Goal: Task Accomplishment & Management: Manage account settings

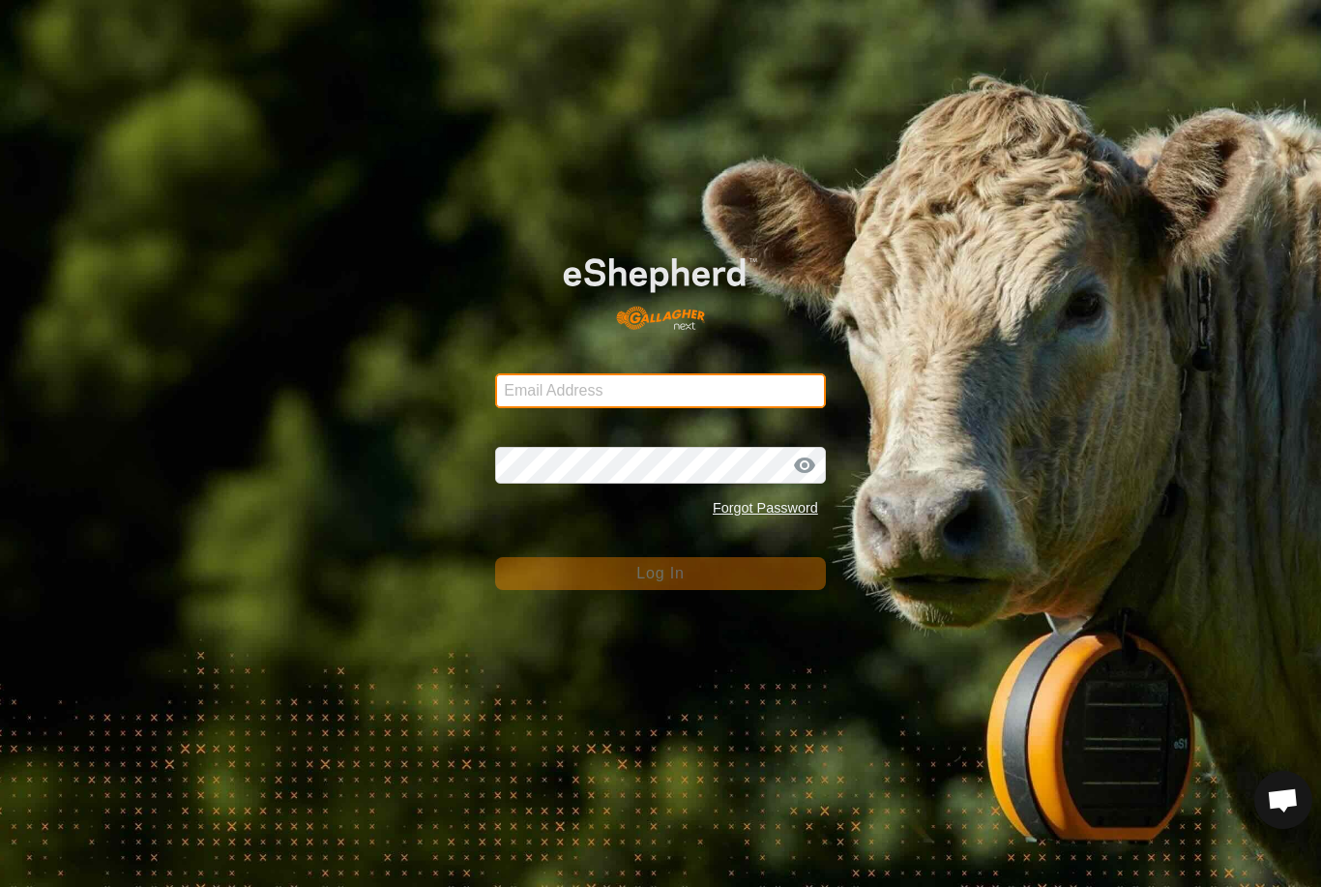
click at [715, 400] on input "Email Address" at bounding box center [660, 390] width 331 height 35
type input "[EMAIL_ADDRESS][DOMAIN_NAME]"
click at [661, 574] on button "Log In" at bounding box center [660, 573] width 331 height 33
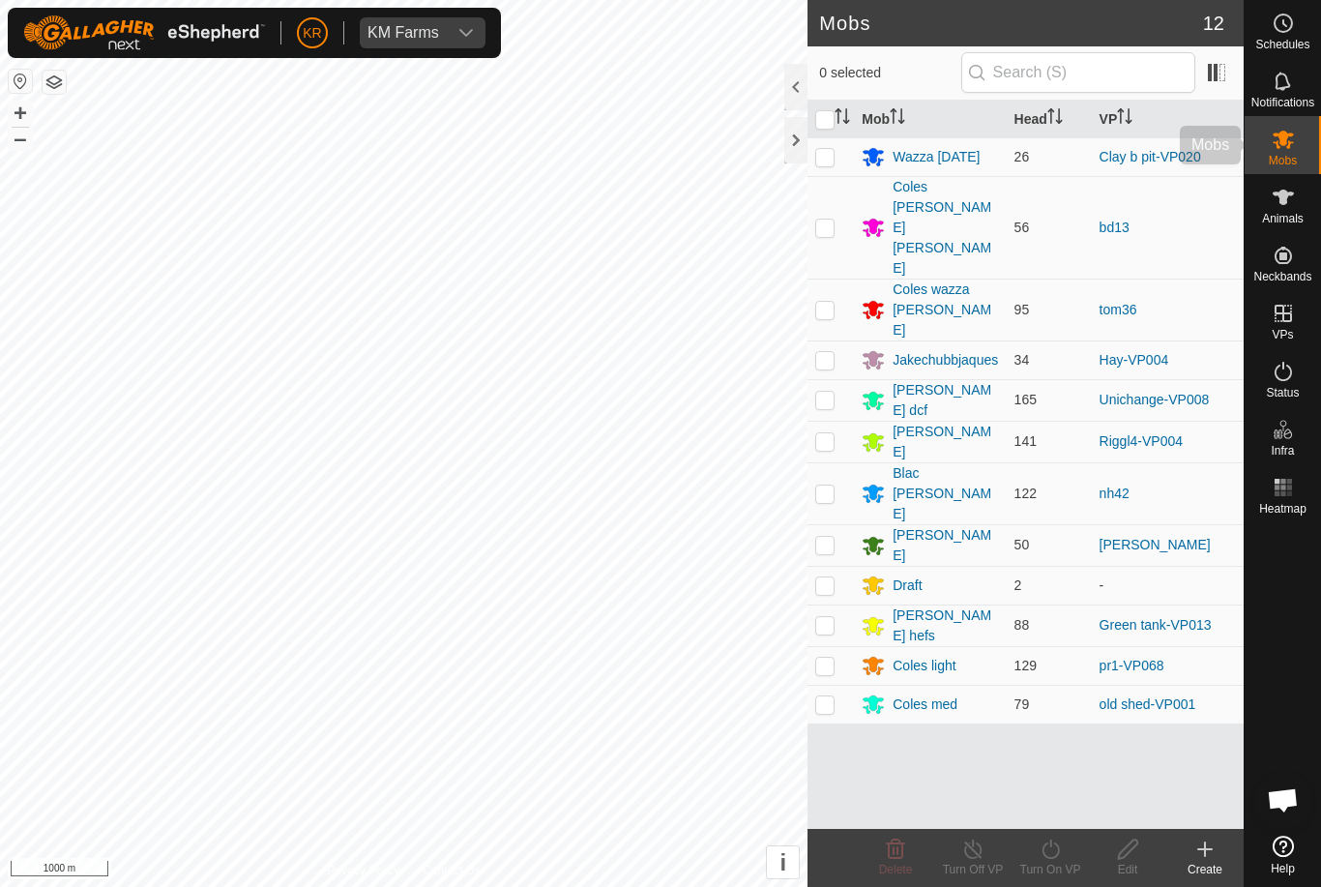
click at [1292, 152] on es-mob-svg-icon at bounding box center [1283, 139] width 35 height 31
click at [913, 525] on div "[PERSON_NAME]" at bounding box center [945, 545] width 105 height 41
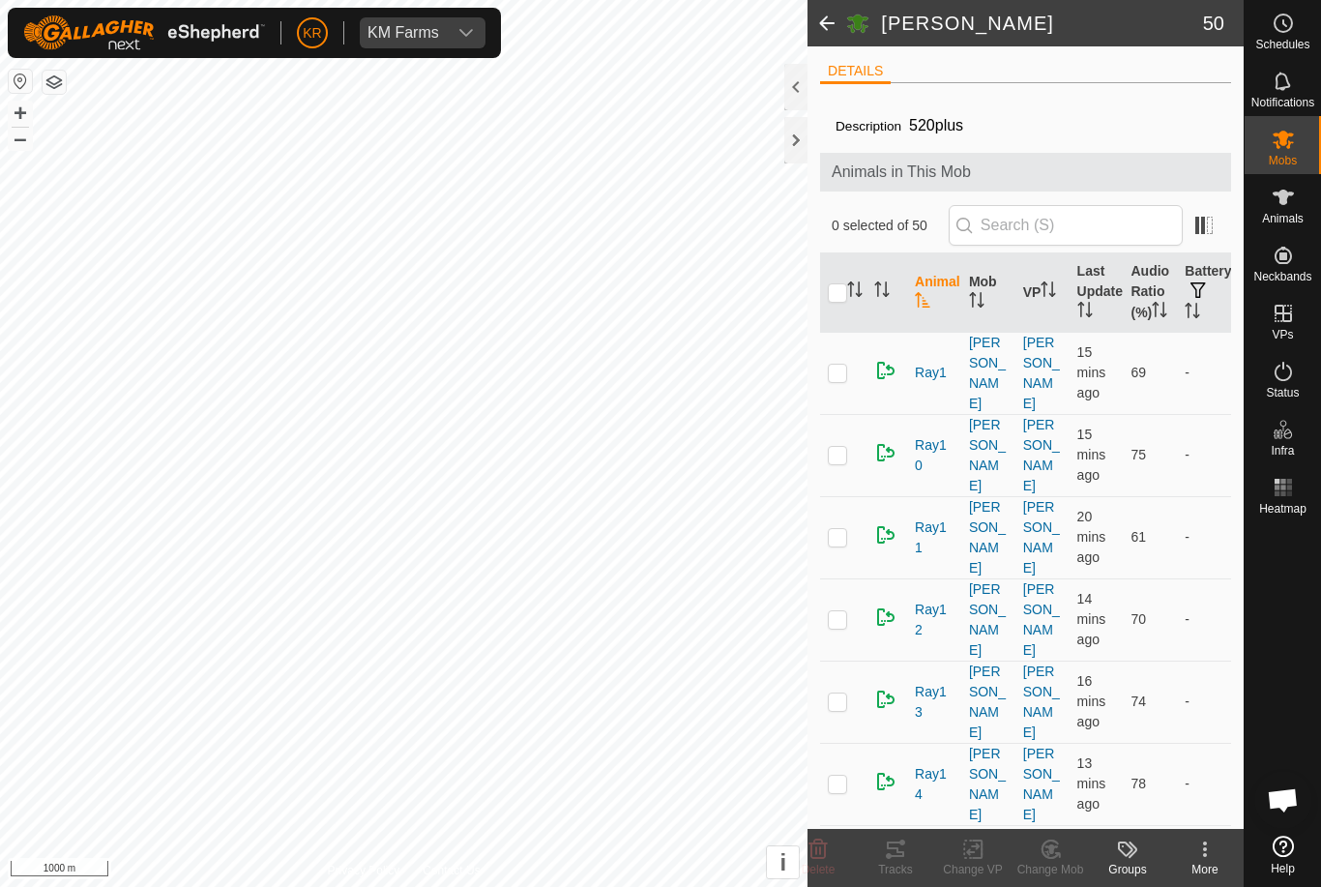
click at [841, 303] on input "checkbox" at bounding box center [837, 292] width 19 height 19
checkbox input "true"
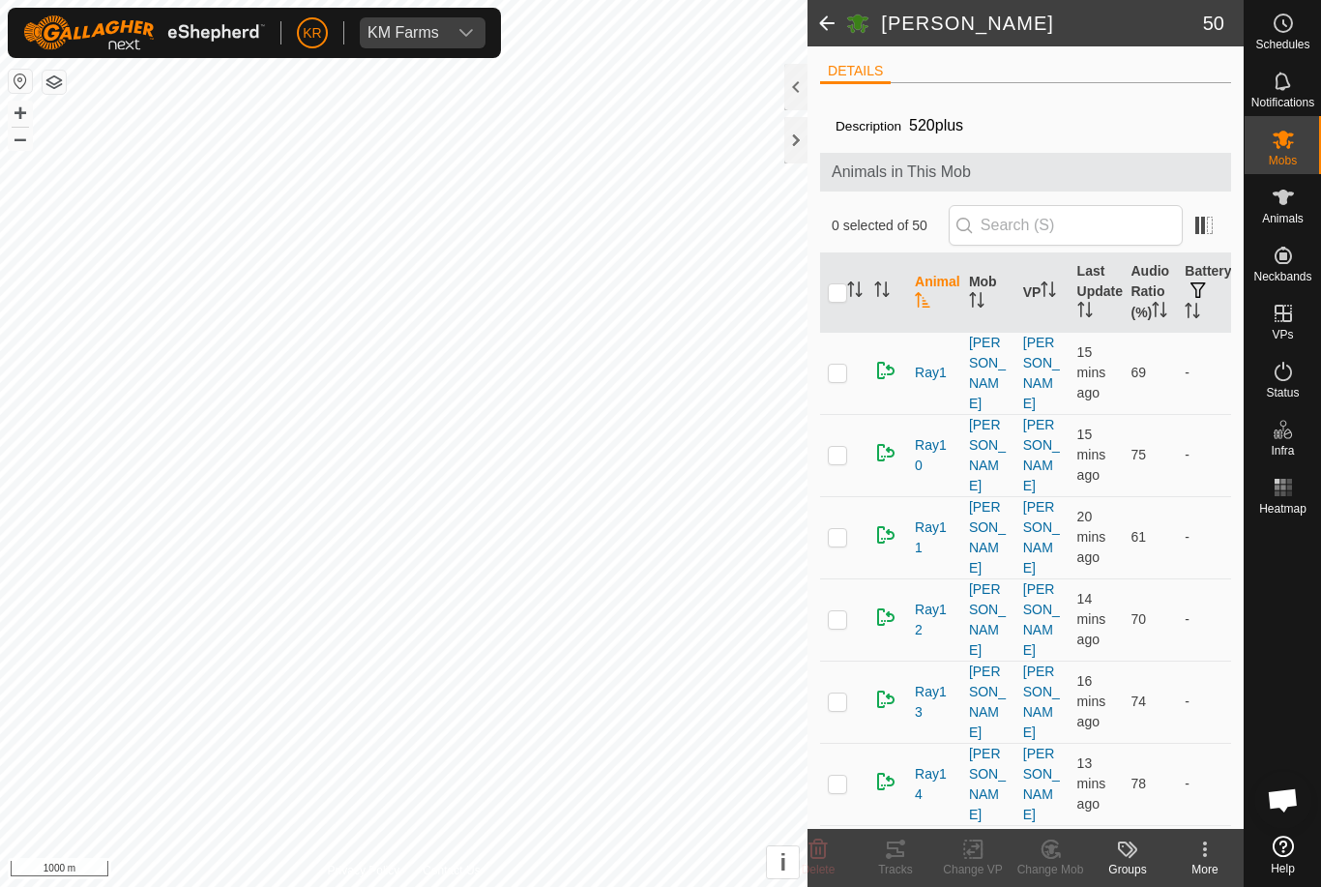
checkbox input "true"
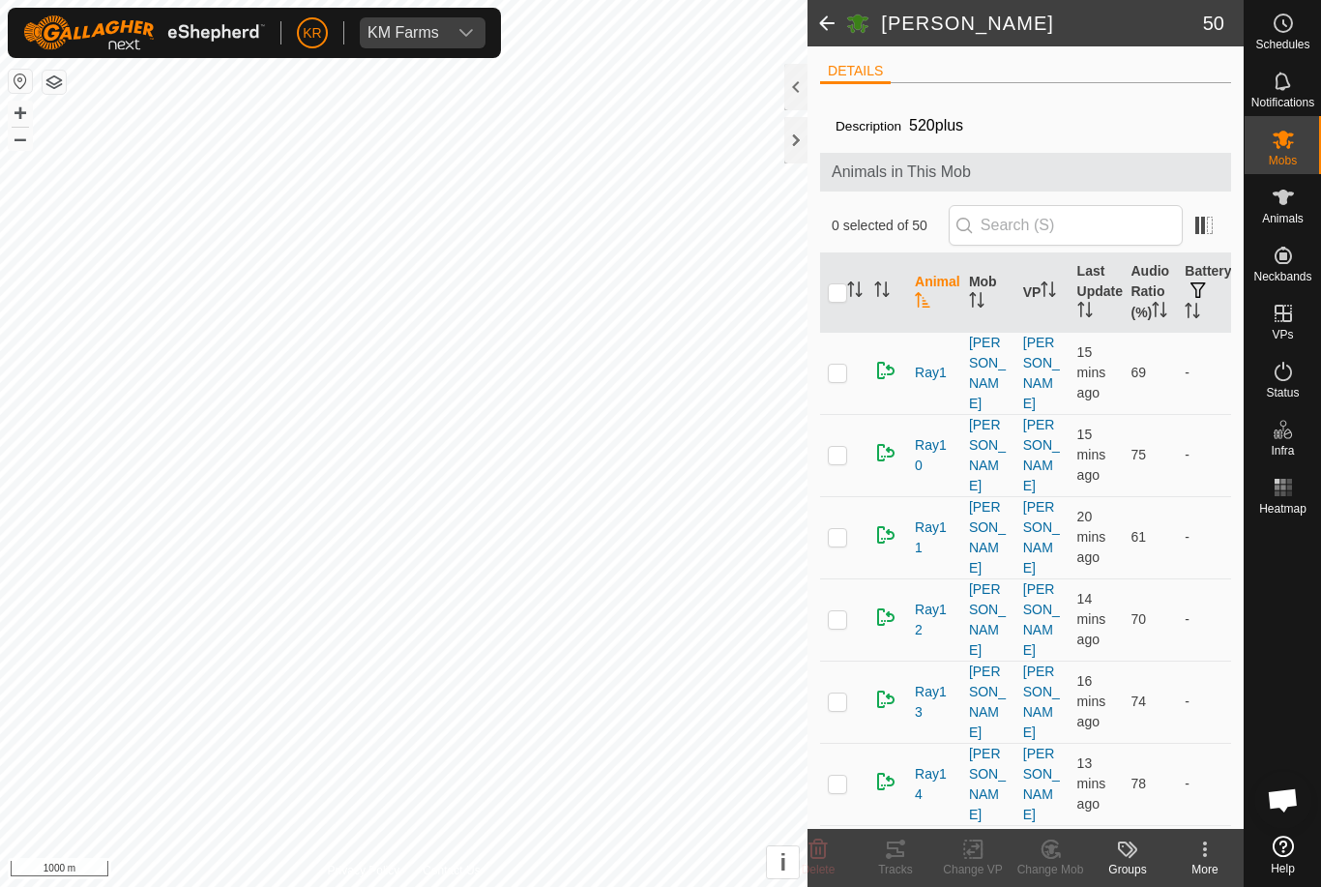
checkbox input "true"
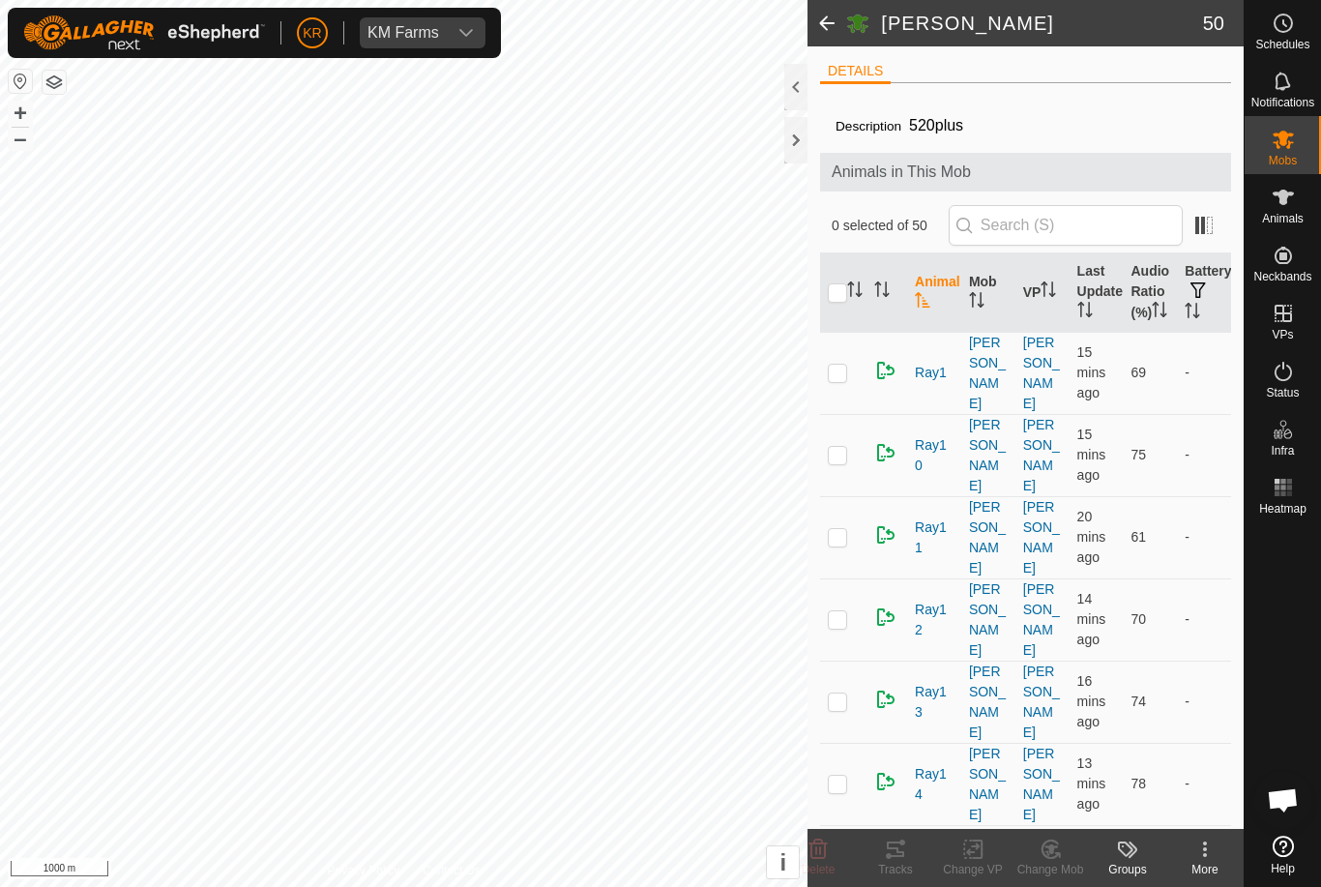
checkbox input "true"
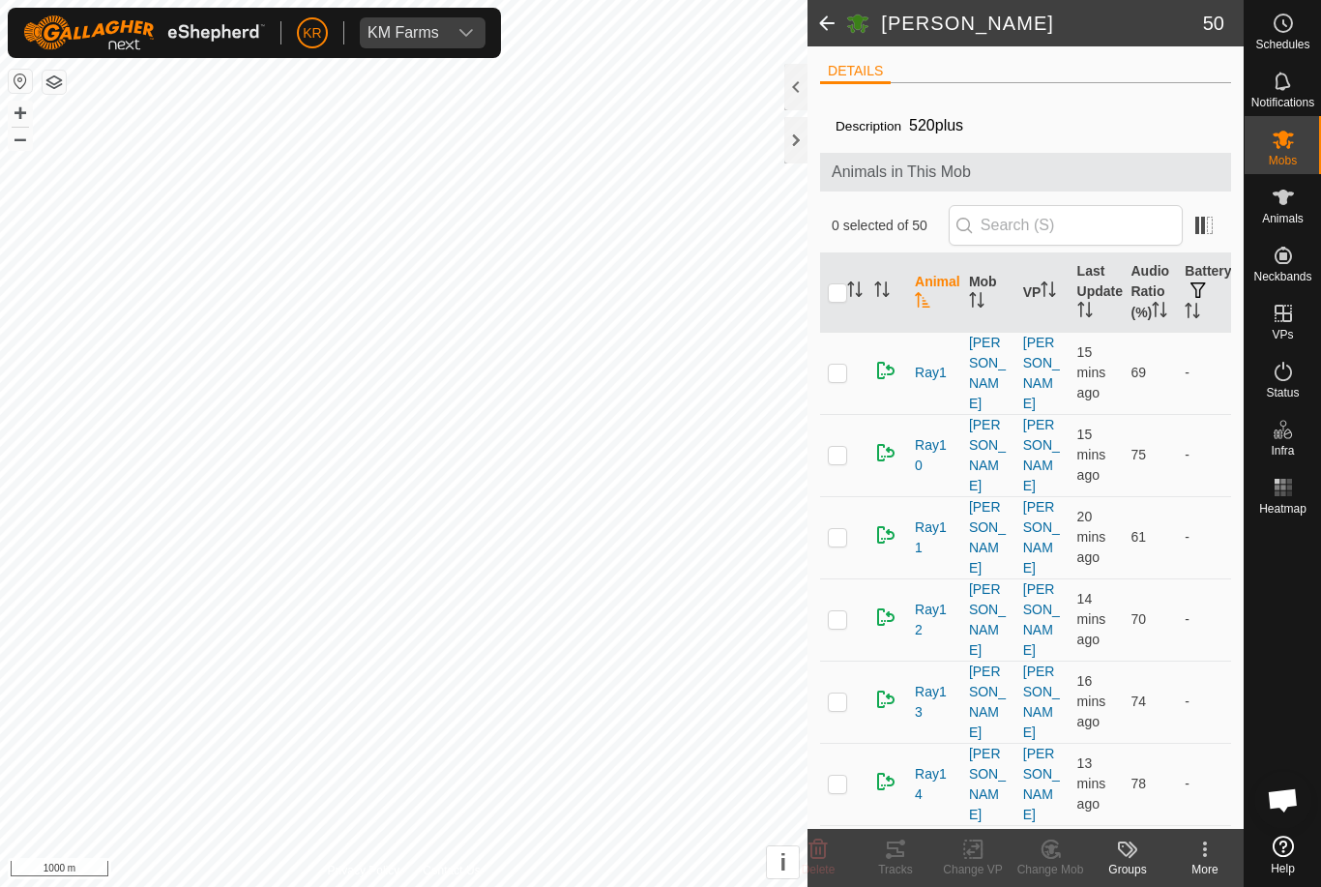
checkbox input "true"
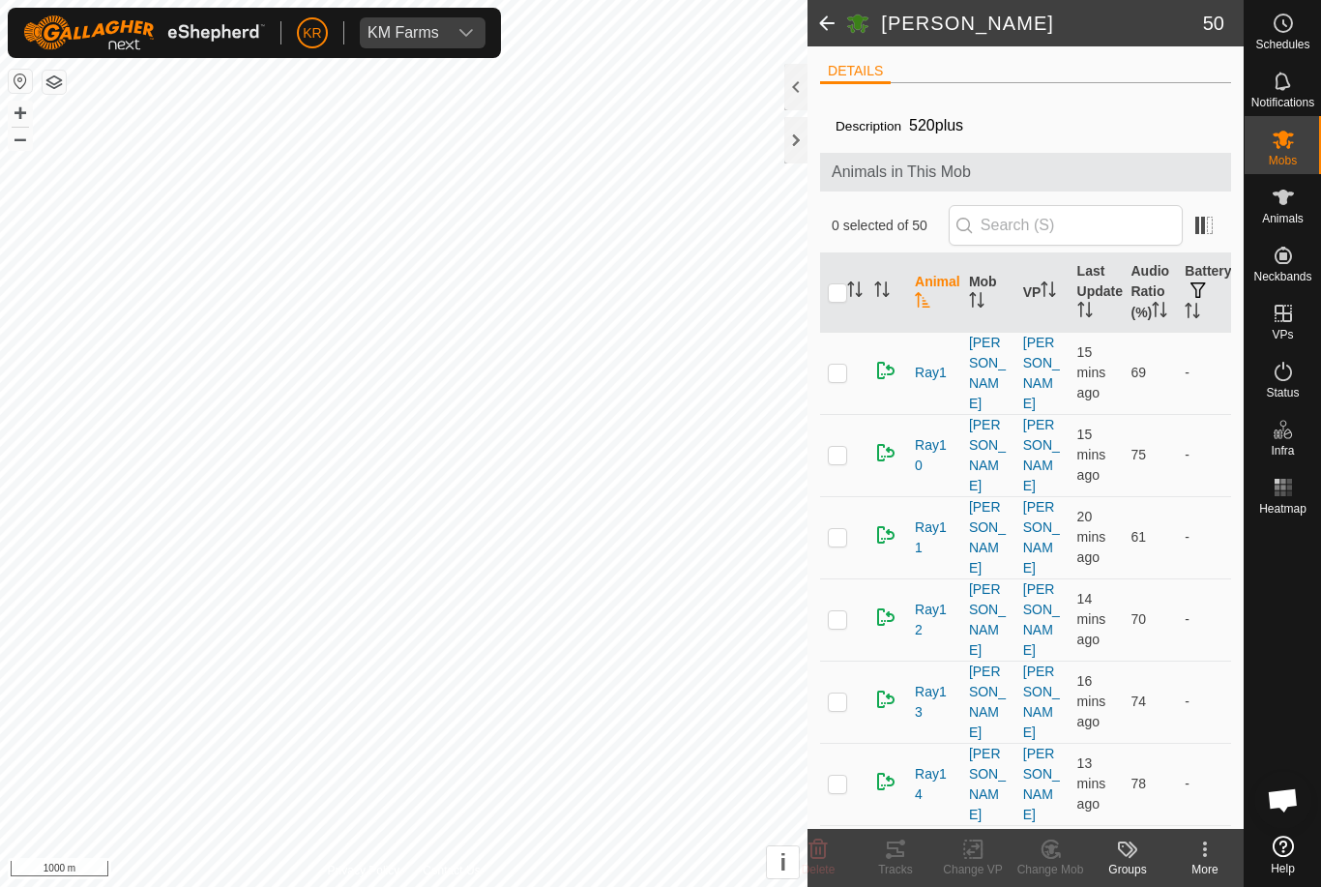
checkbox input "true"
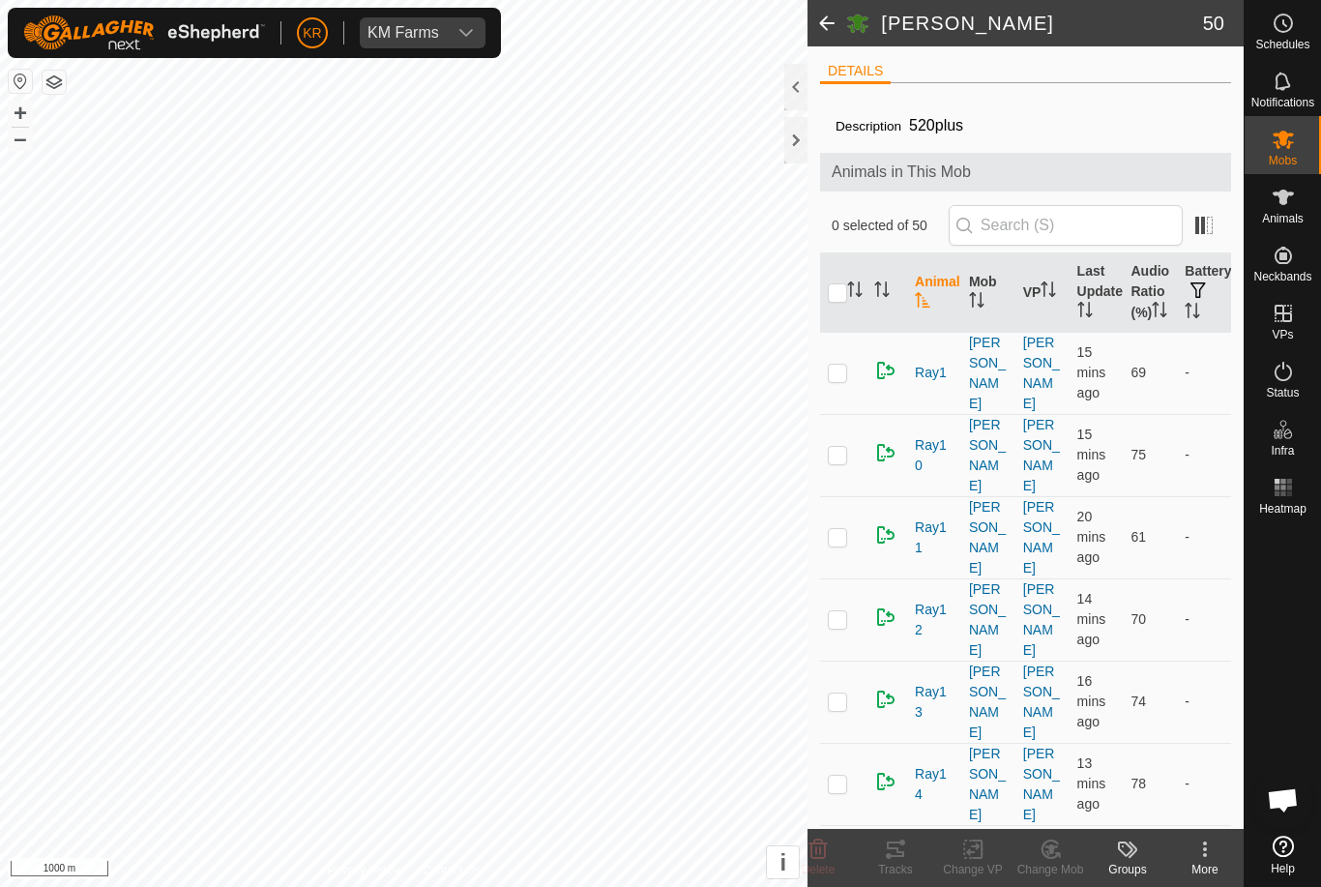
checkbox input "true"
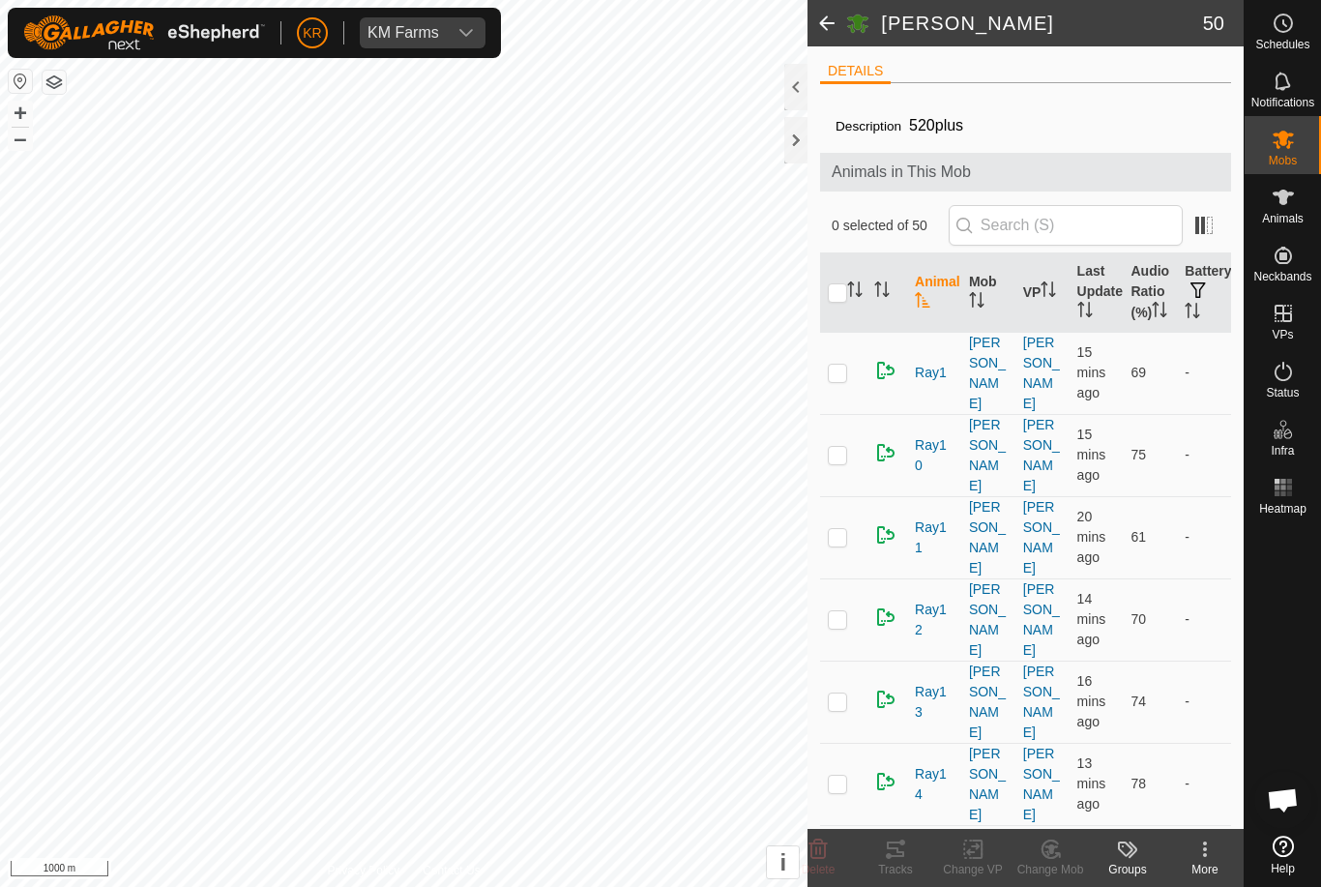
checkbox input "true"
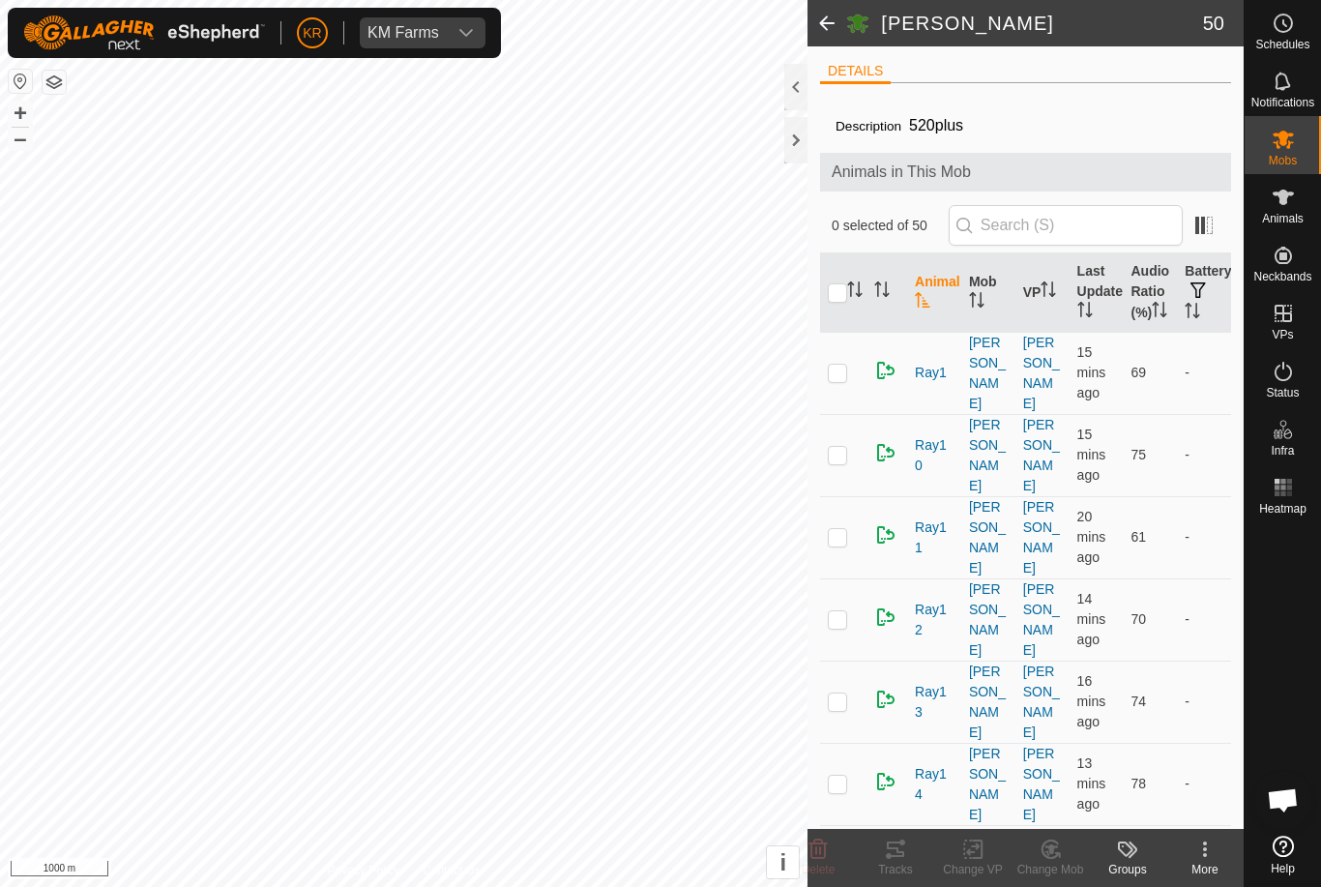
checkbox input "true"
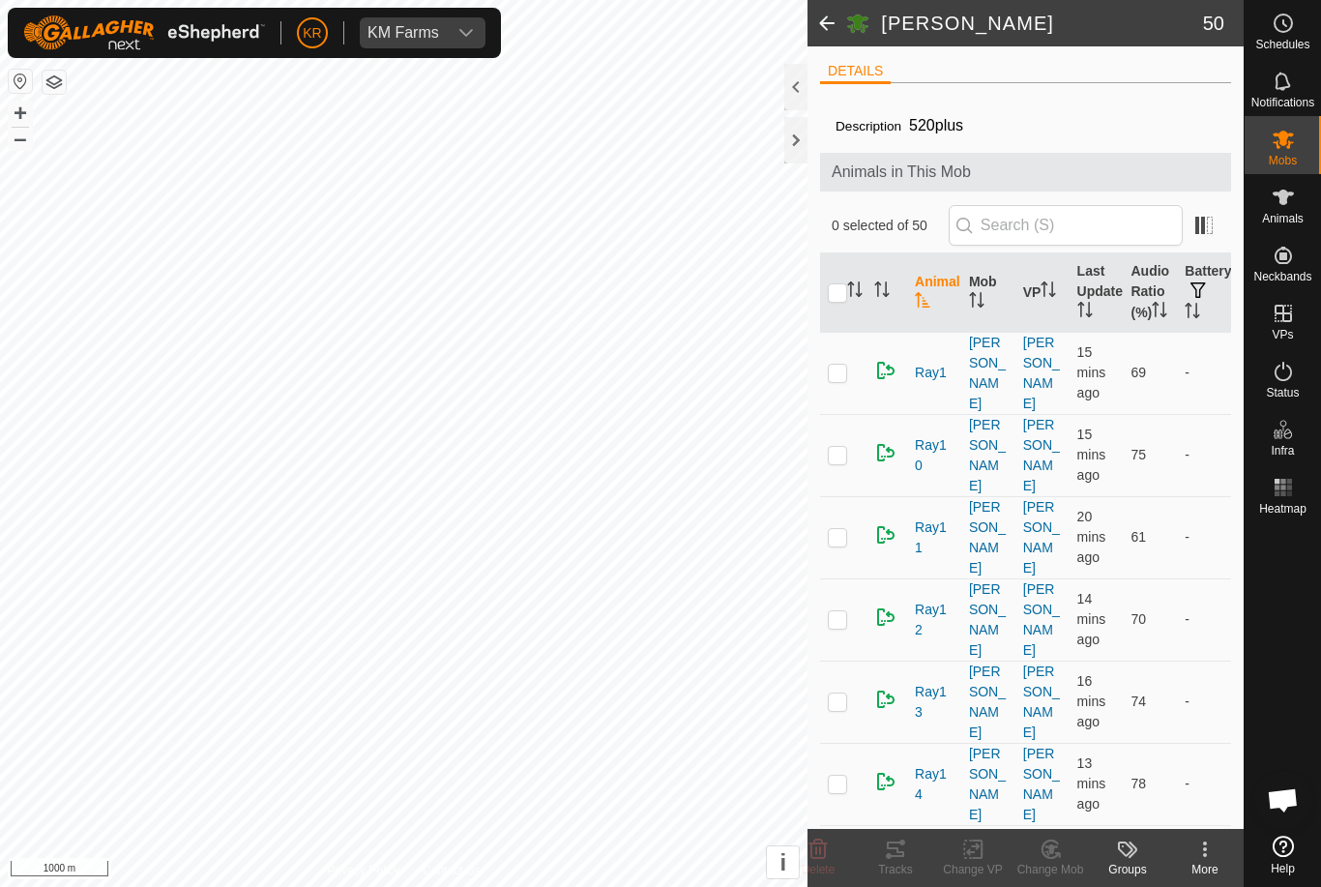
checkbox input "true"
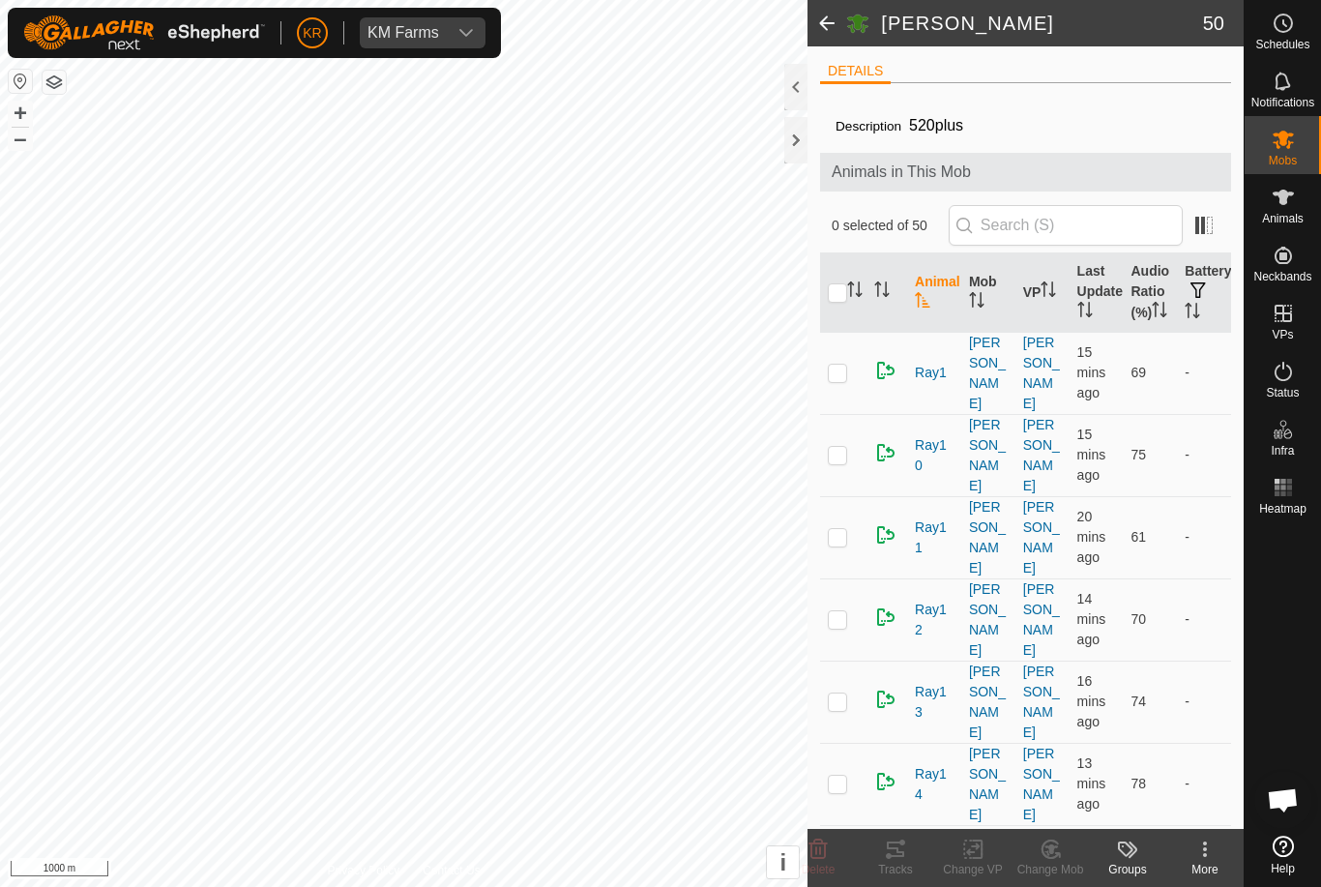
checkbox input "true"
click at [1056, 853] on icon at bounding box center [1057, 855] width 4 height 4
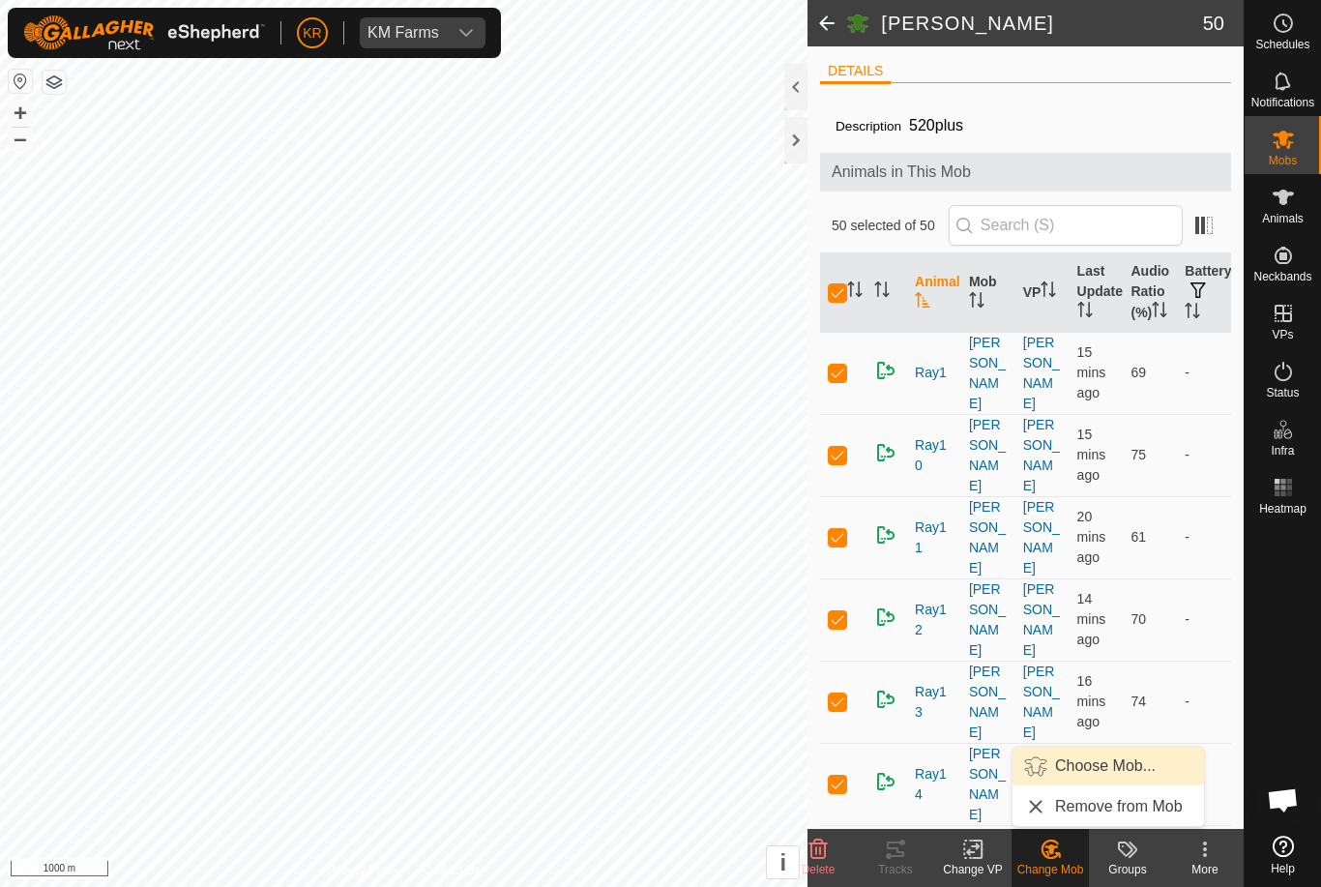
click at [1126, 765] on span "Choose Mob..." at bounding box center [1105, 766] width 101 height 23
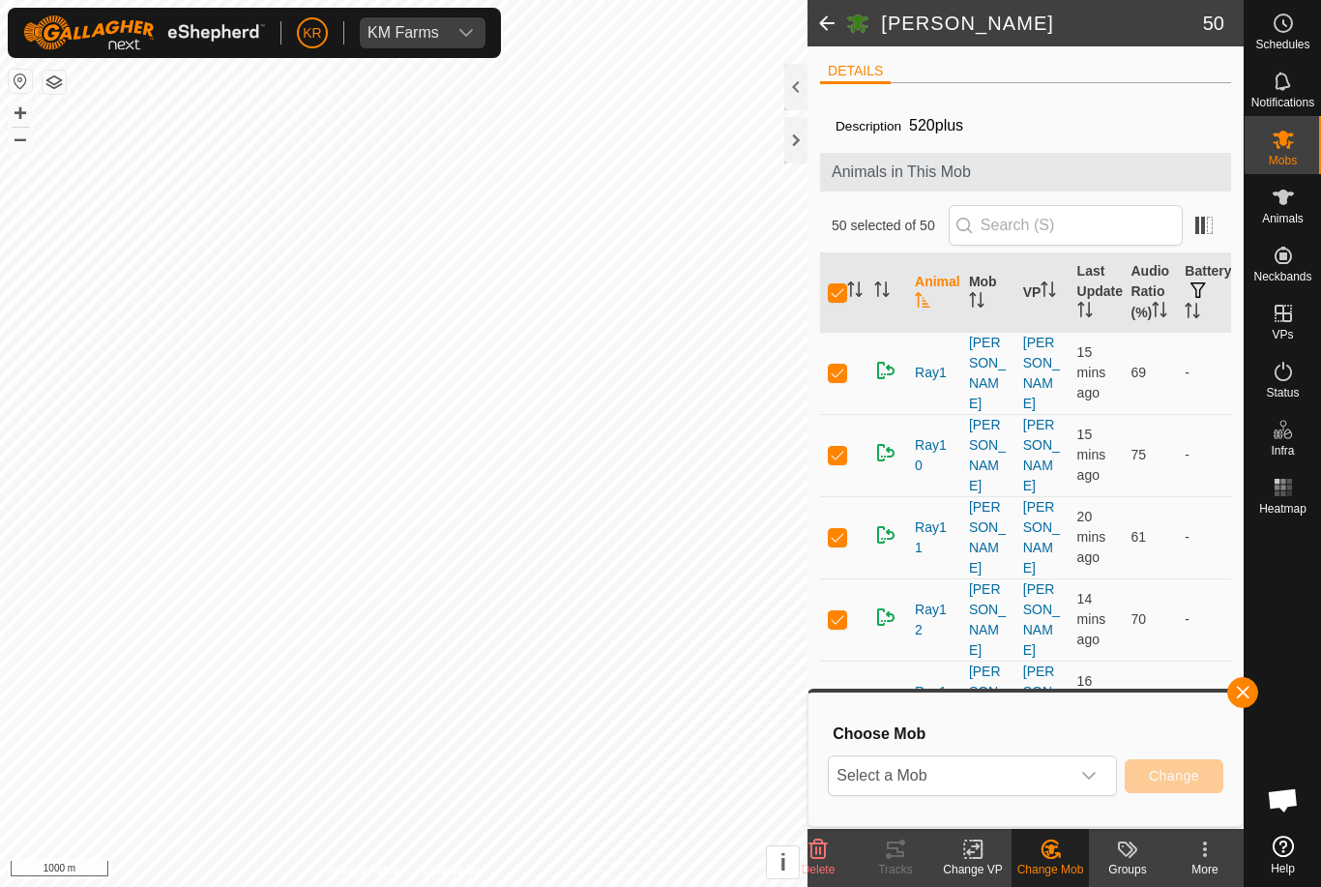
click at [1068, 765] on span "Select a Mob" at bounding box center [949, 775] width 241 height 39
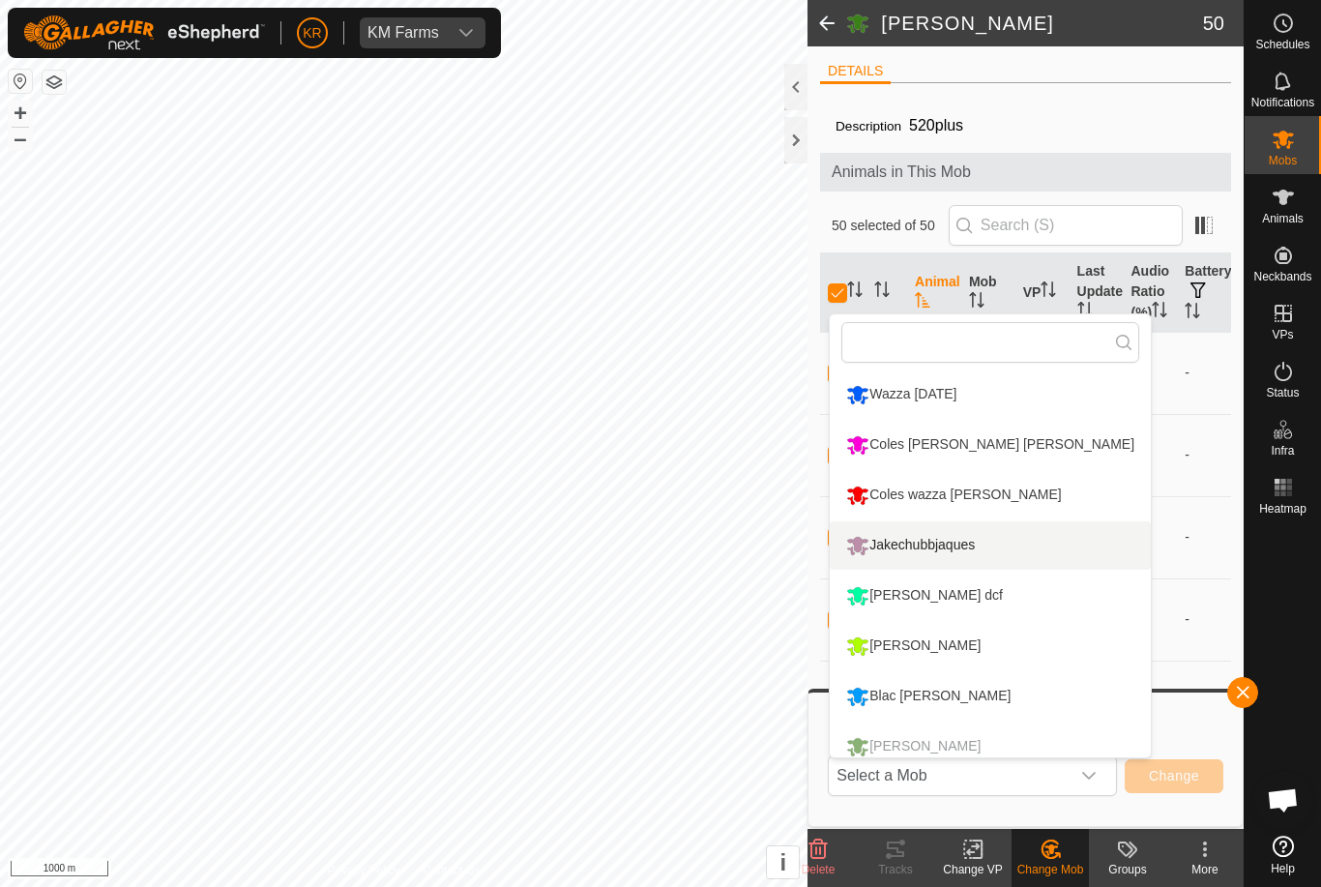
click at [959, 544] on div "Jakechubbjaques" at bounding box center [911, 545] width 138 height 33
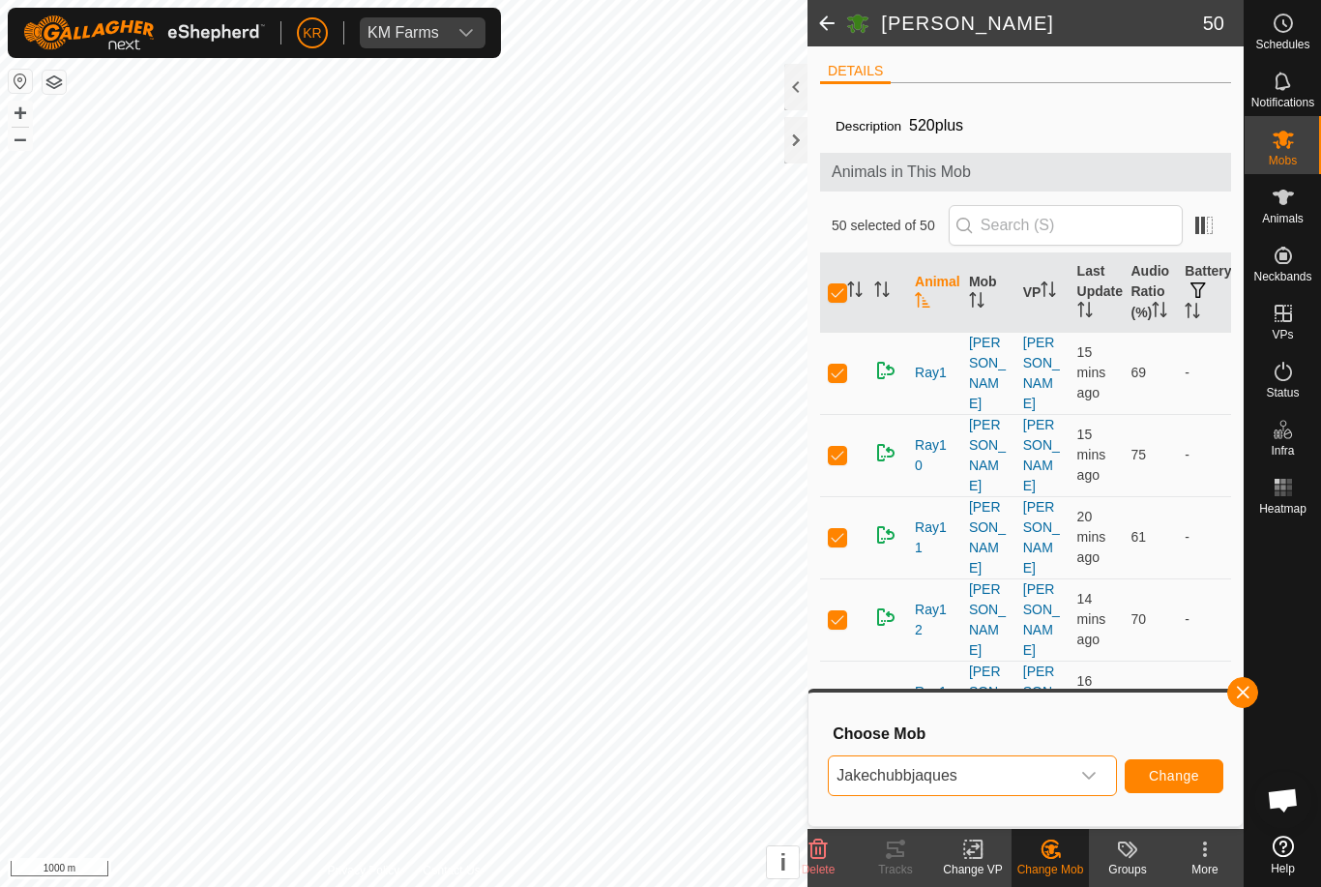
click at [1185, 777] on span "Change" at bounding box center [1174, 775] width 50 height 15
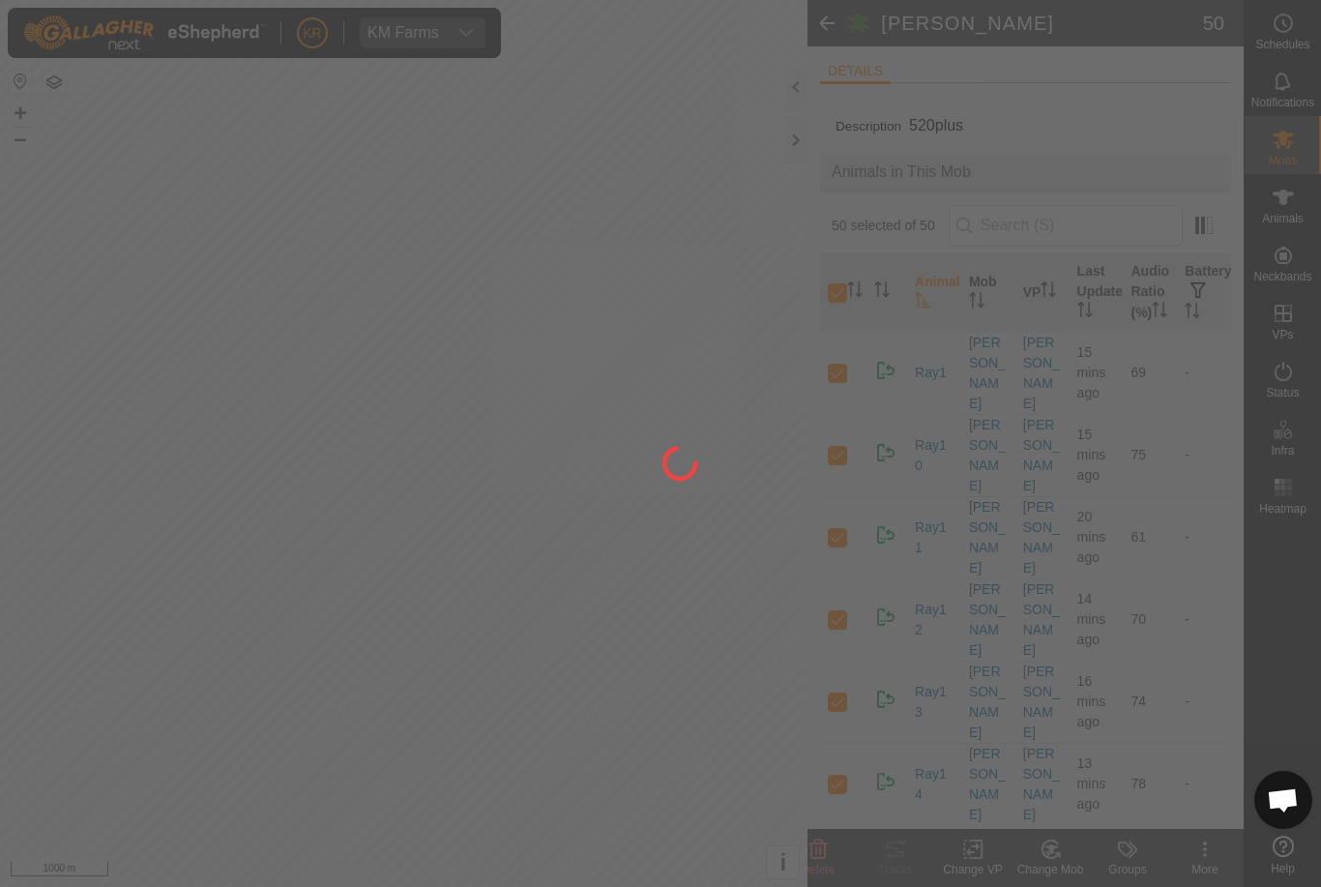
checkbox input "false"
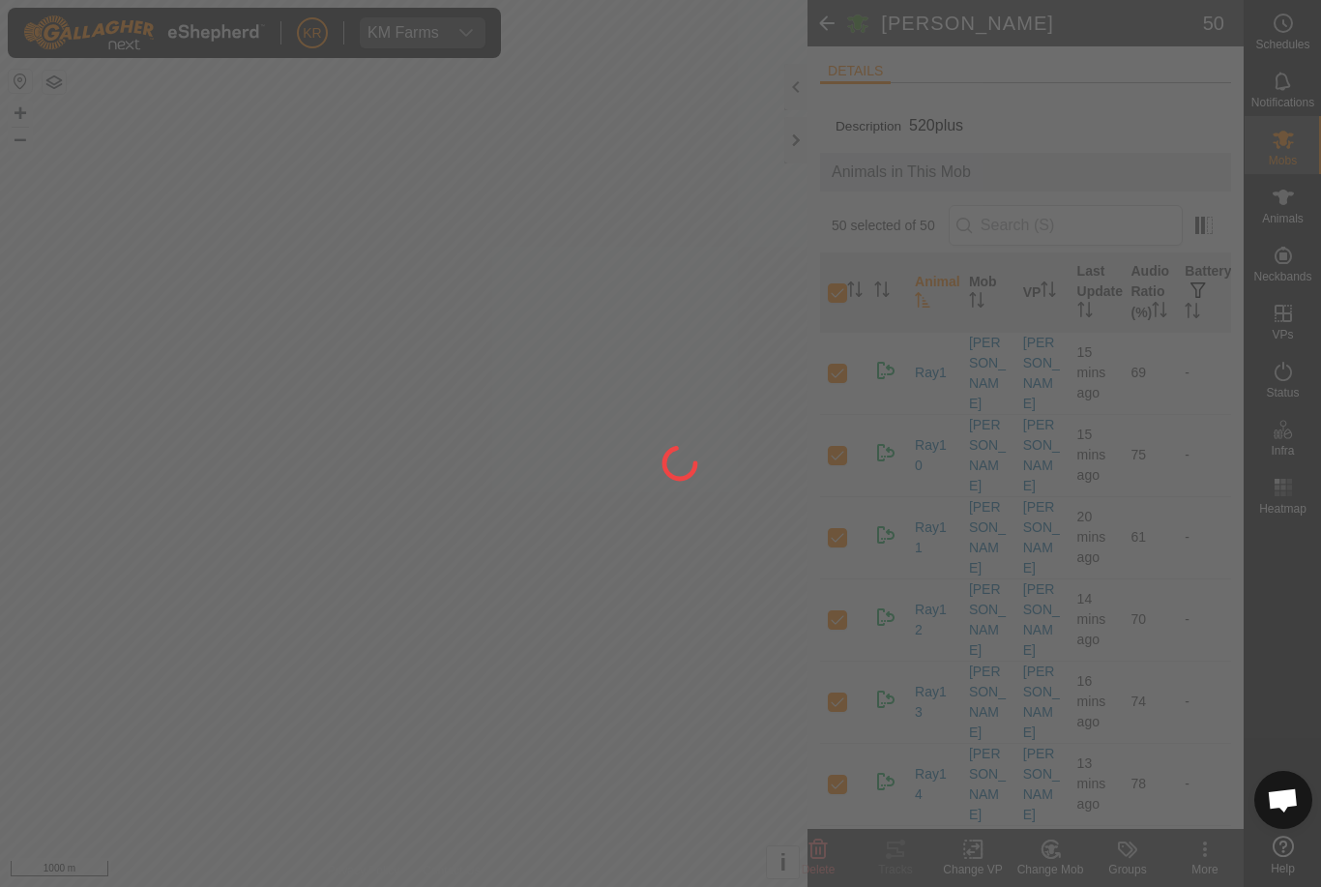
checkbox input "false"
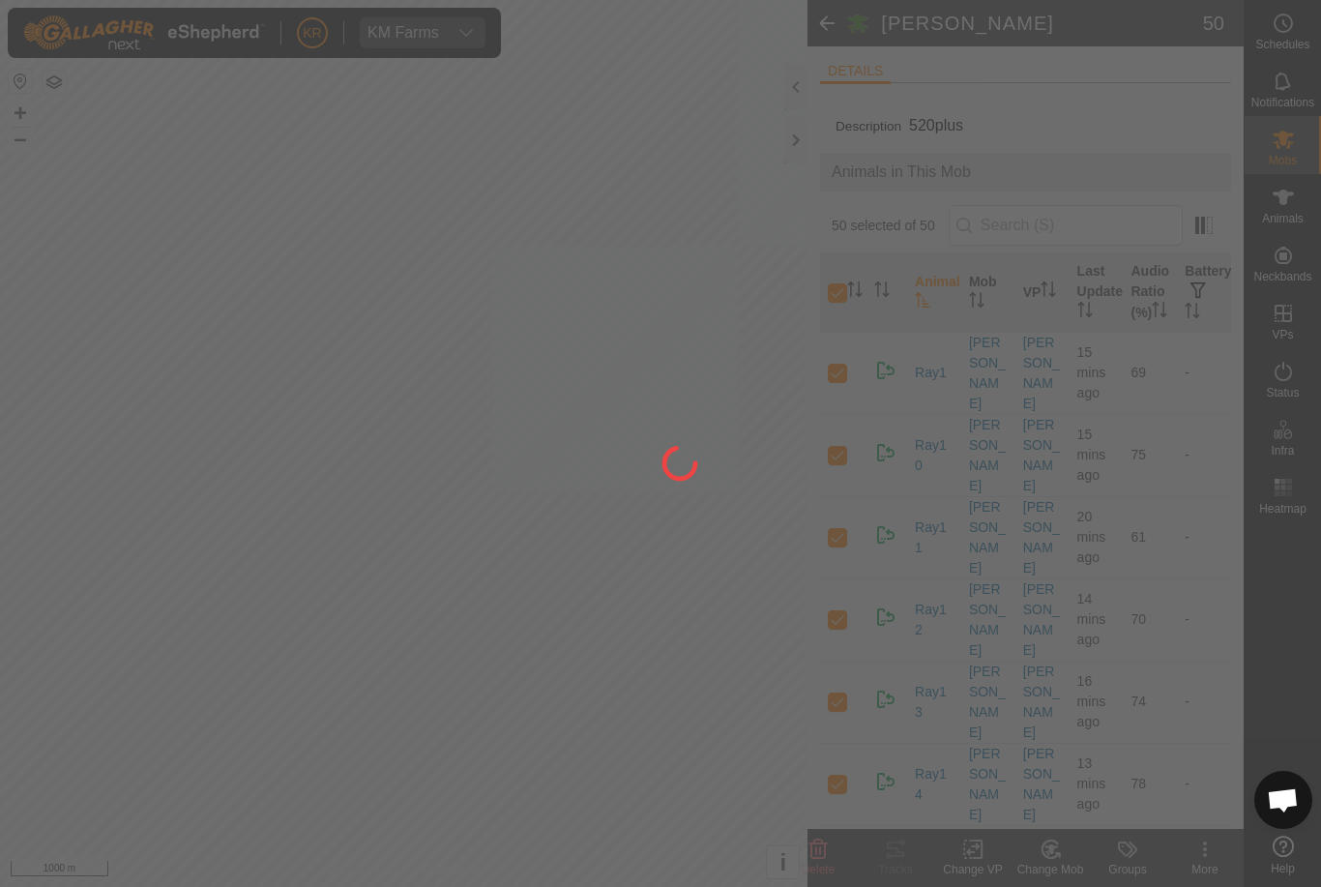
checkbox input "false"
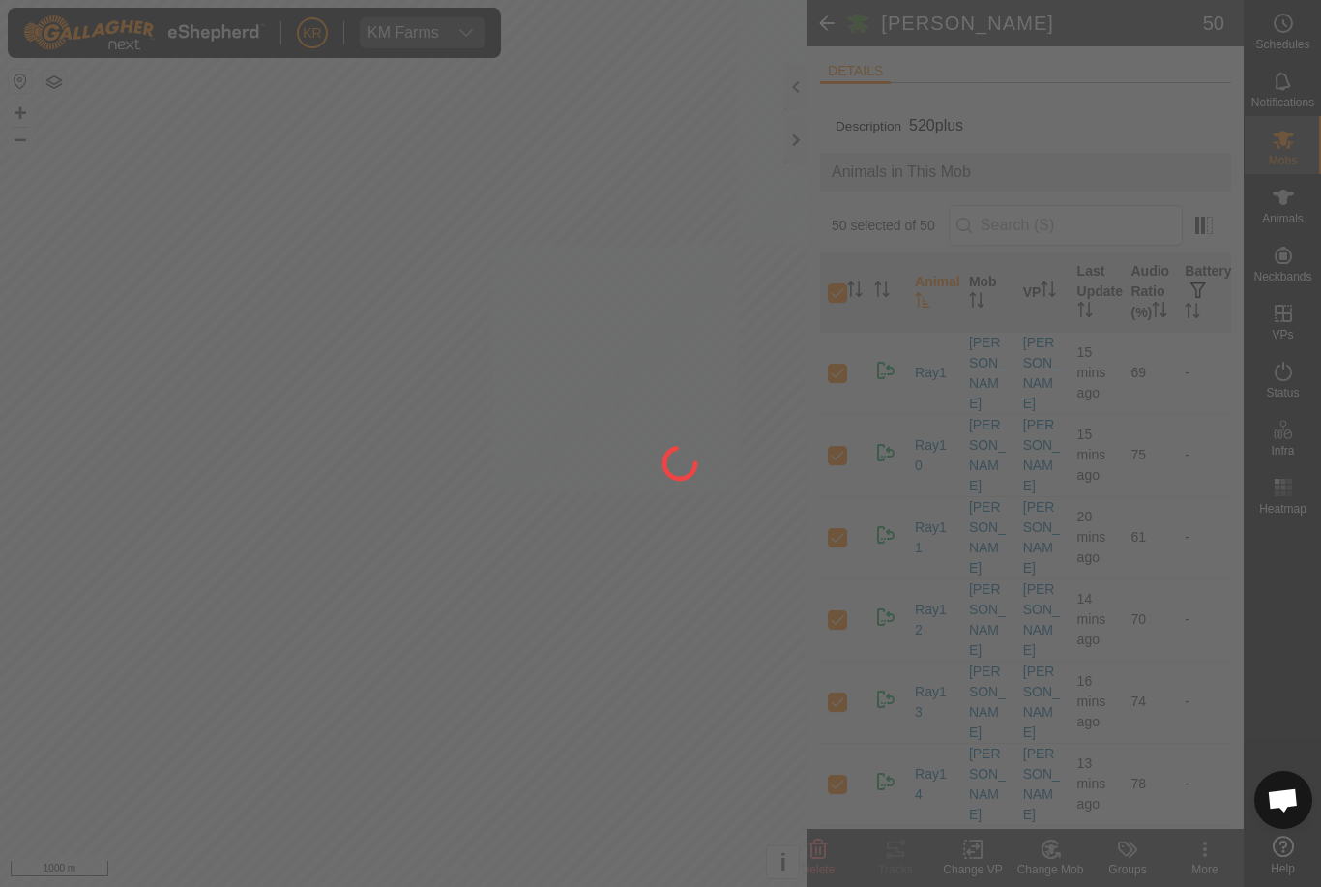
checkbox input "false"
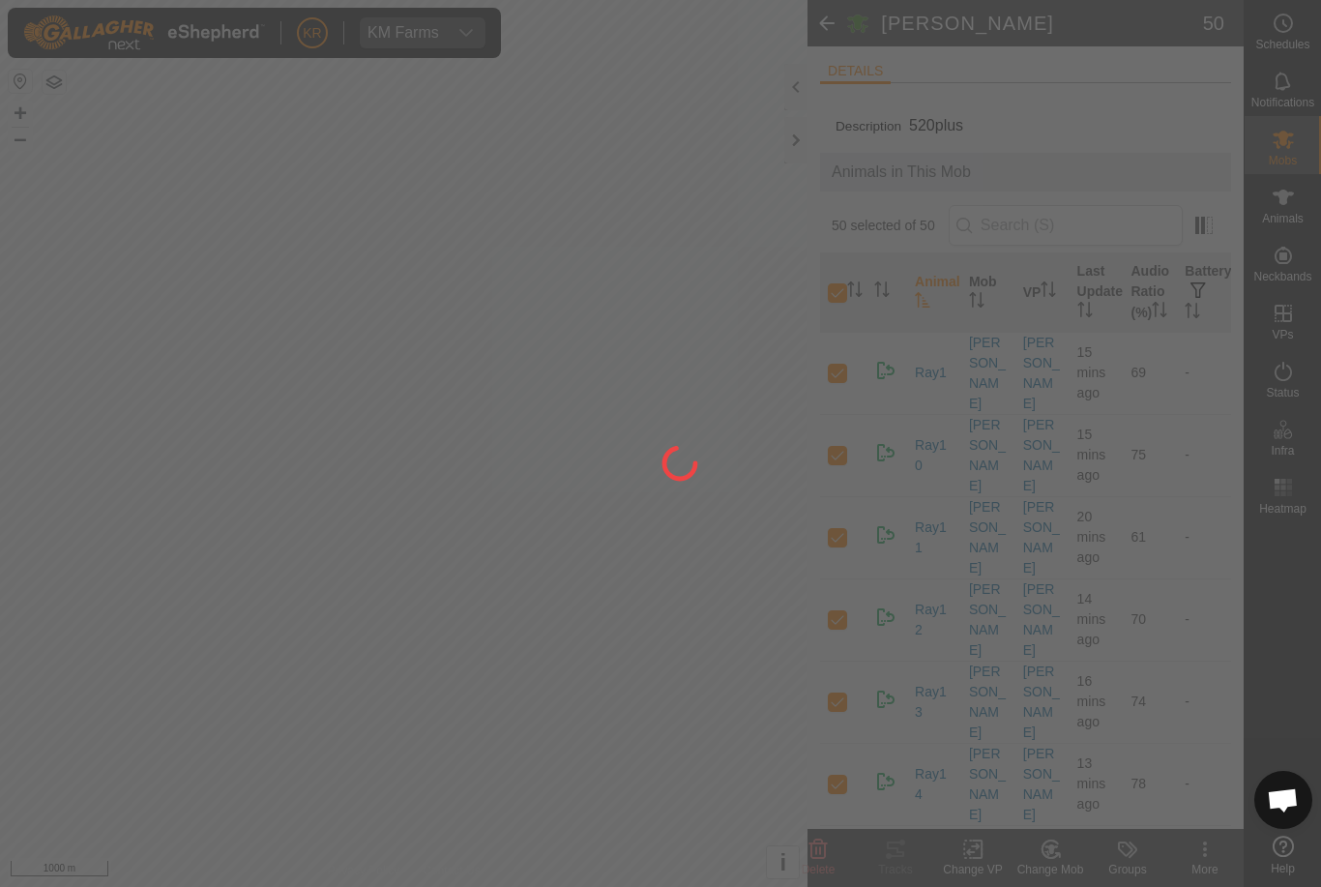
checkbox input "false"
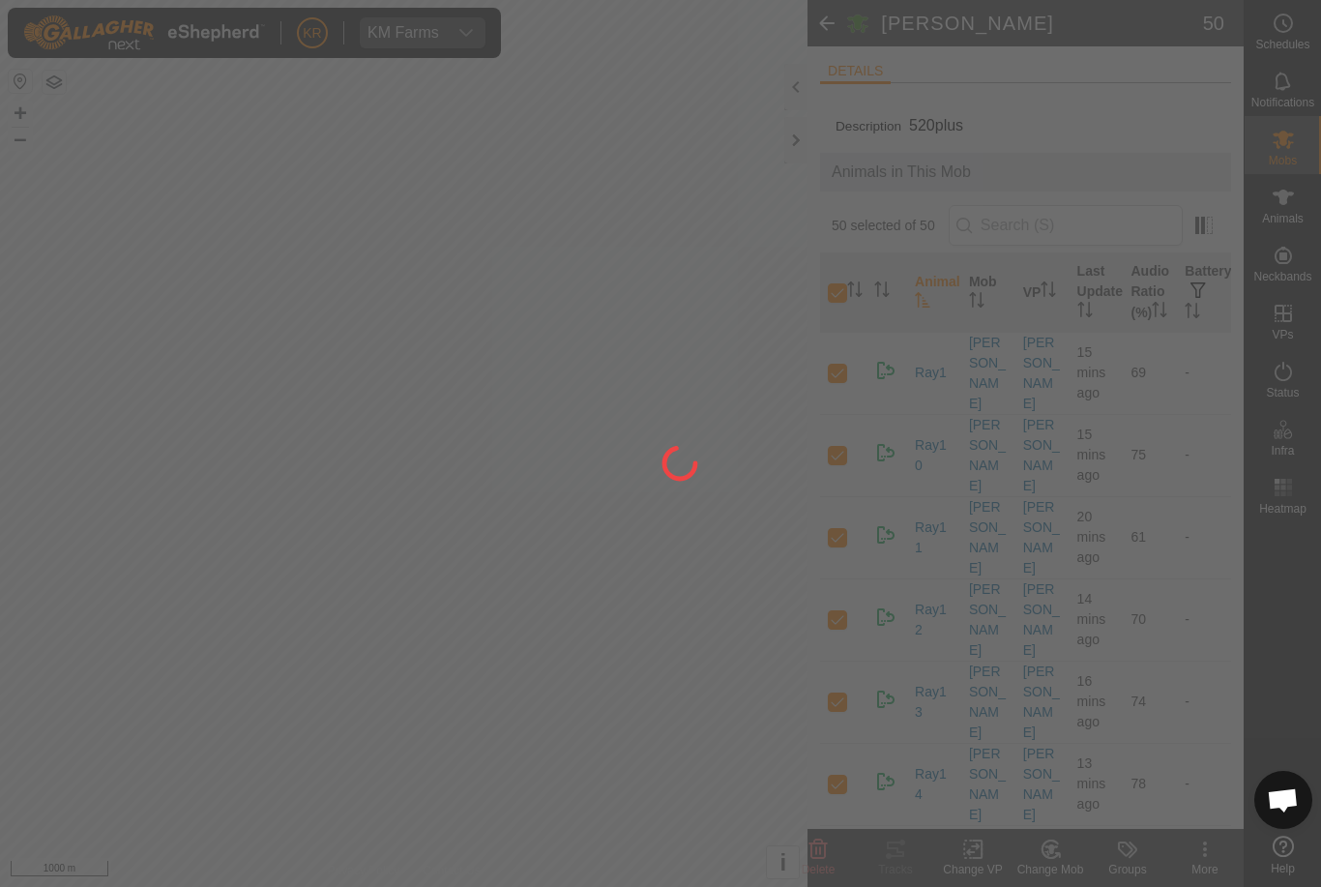
checkbox input "false"
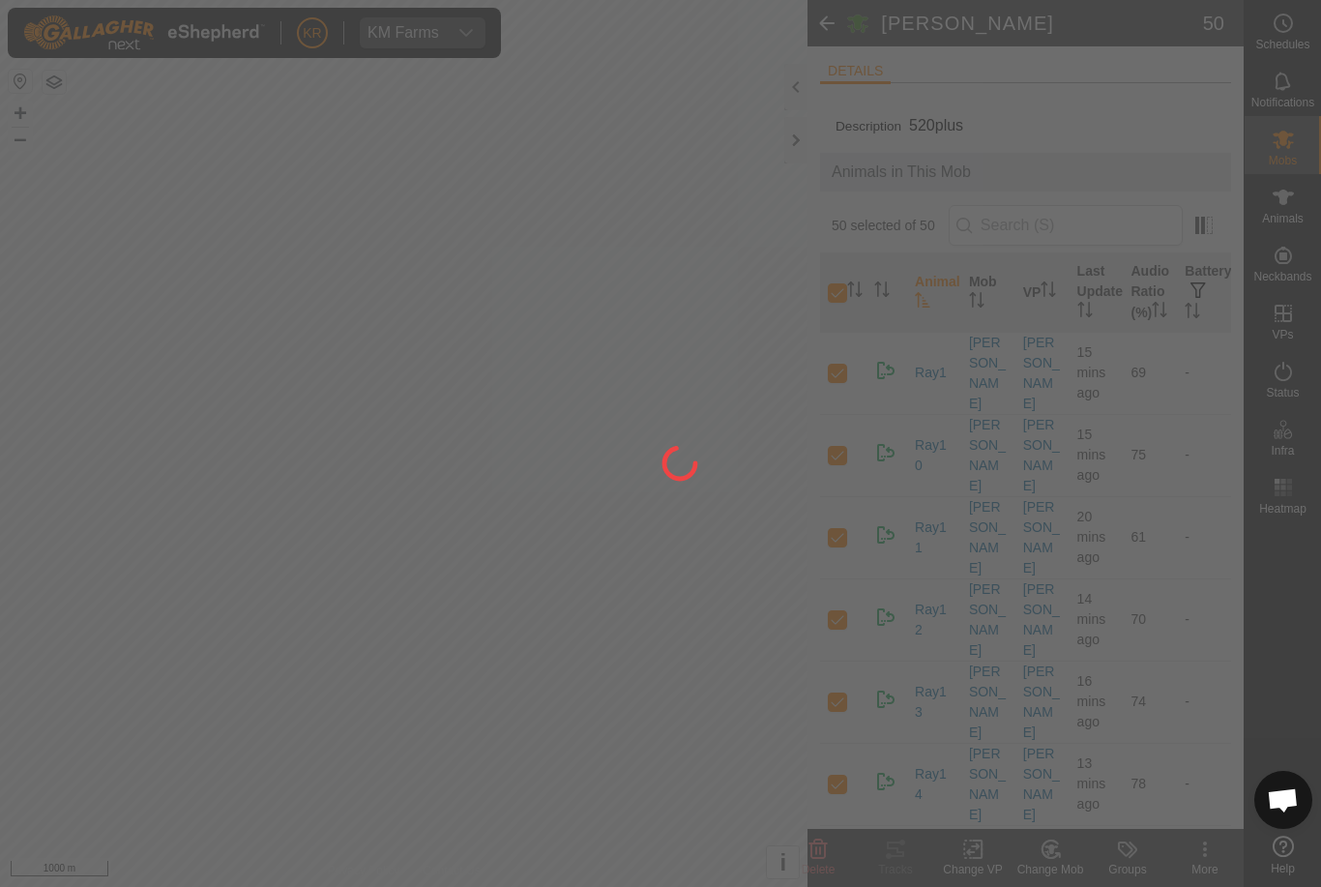
checkbox input "false"
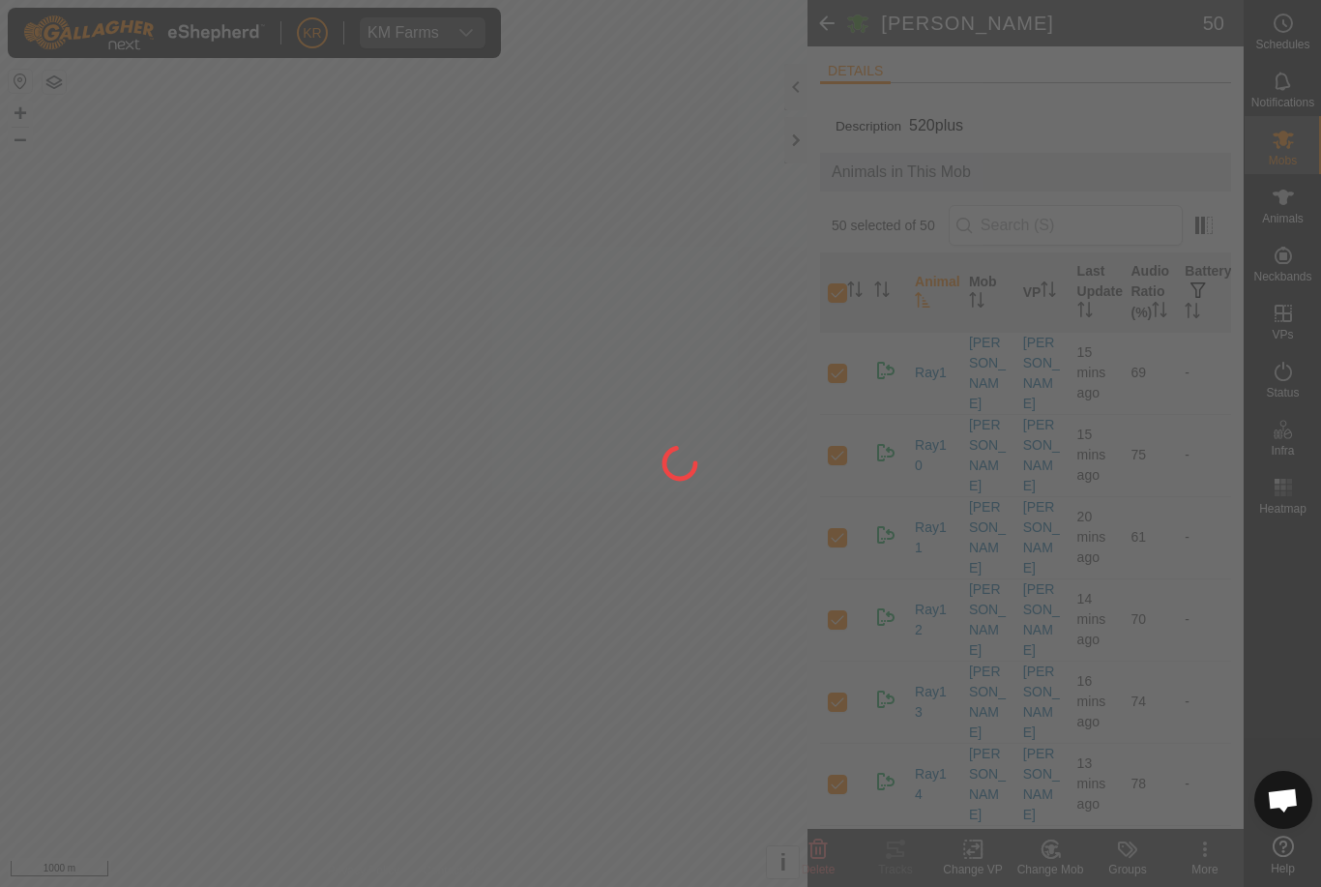
checkbox input "false"
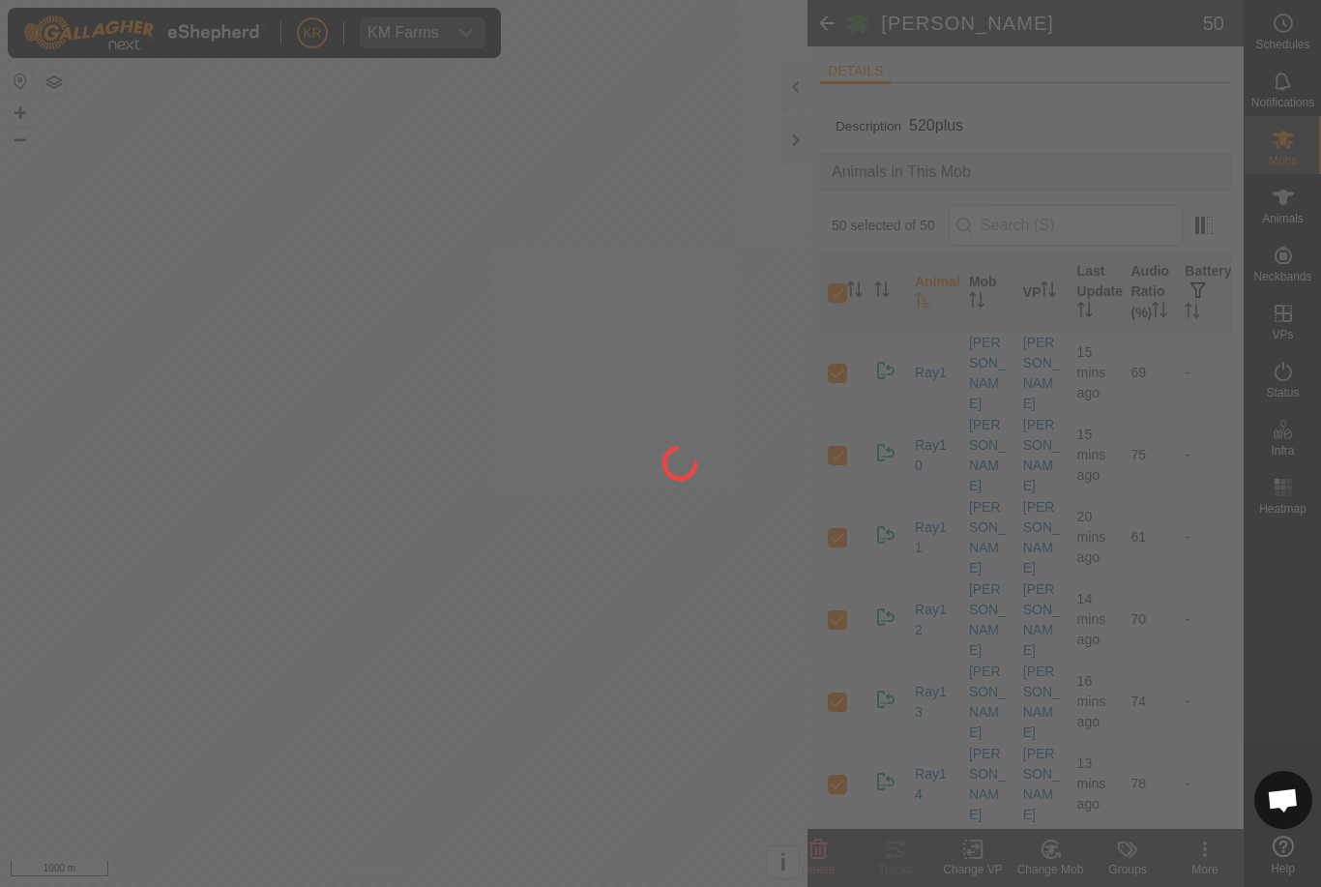
checkbox input "false"
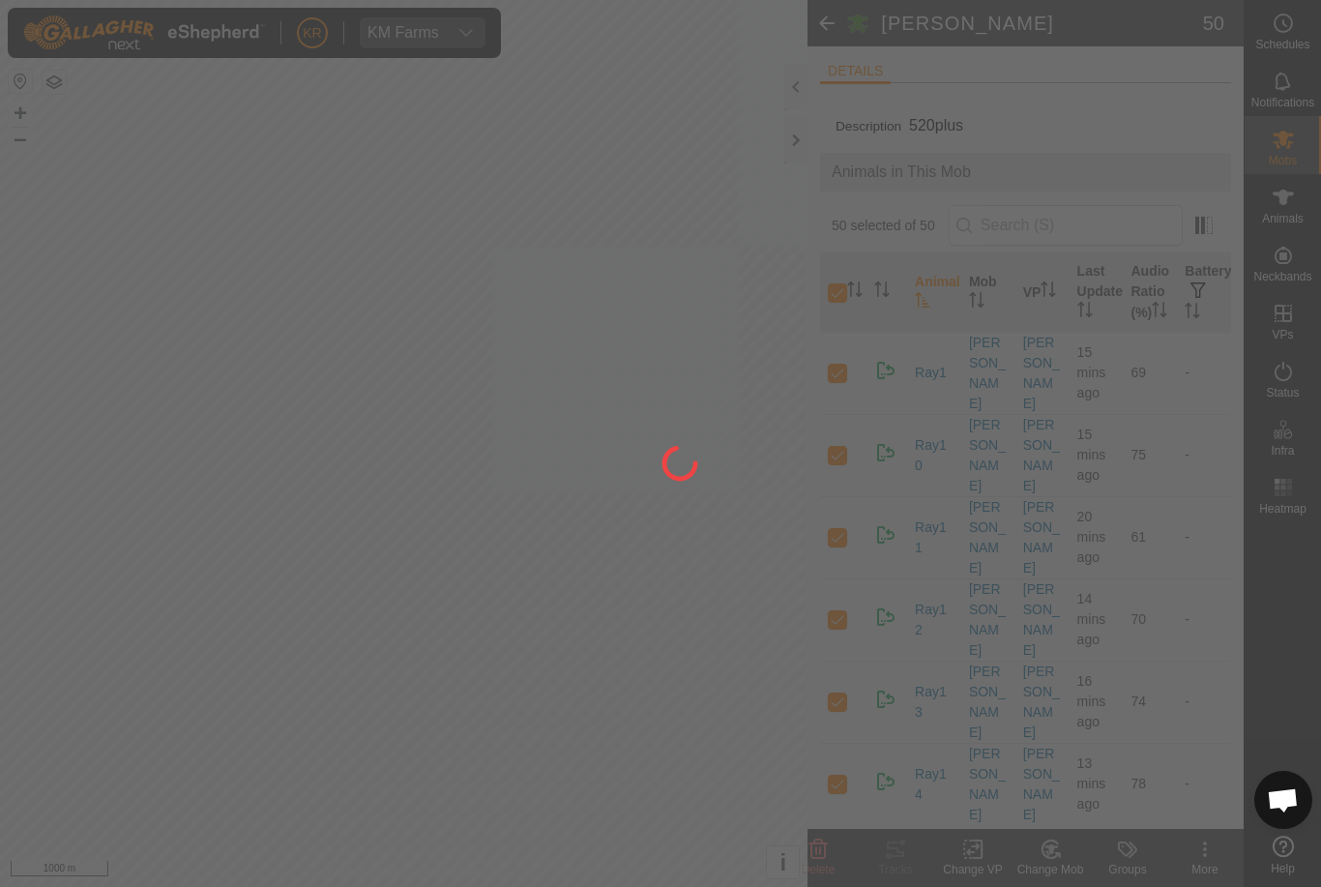
checkbox input "false"
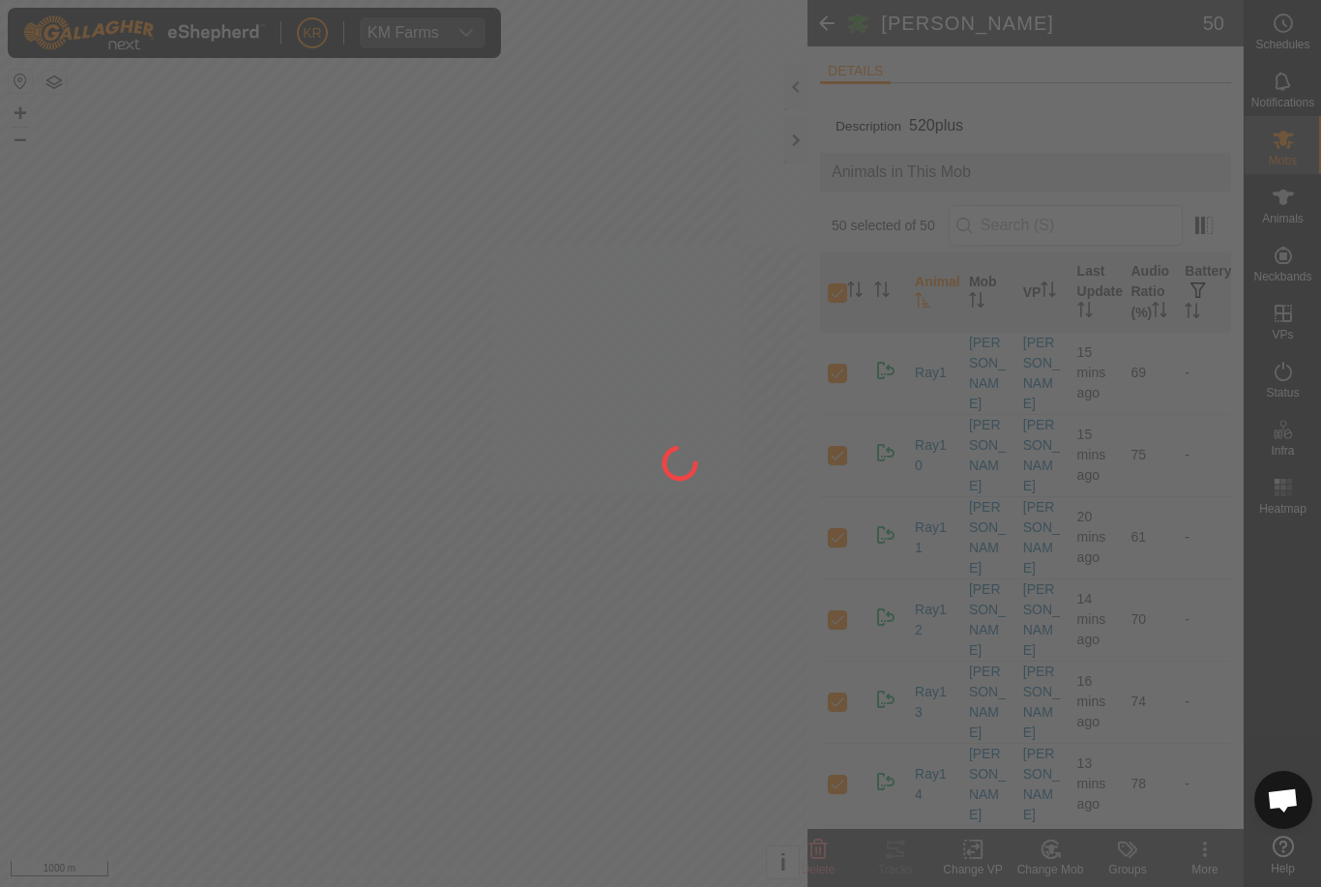
checkbox input "false"
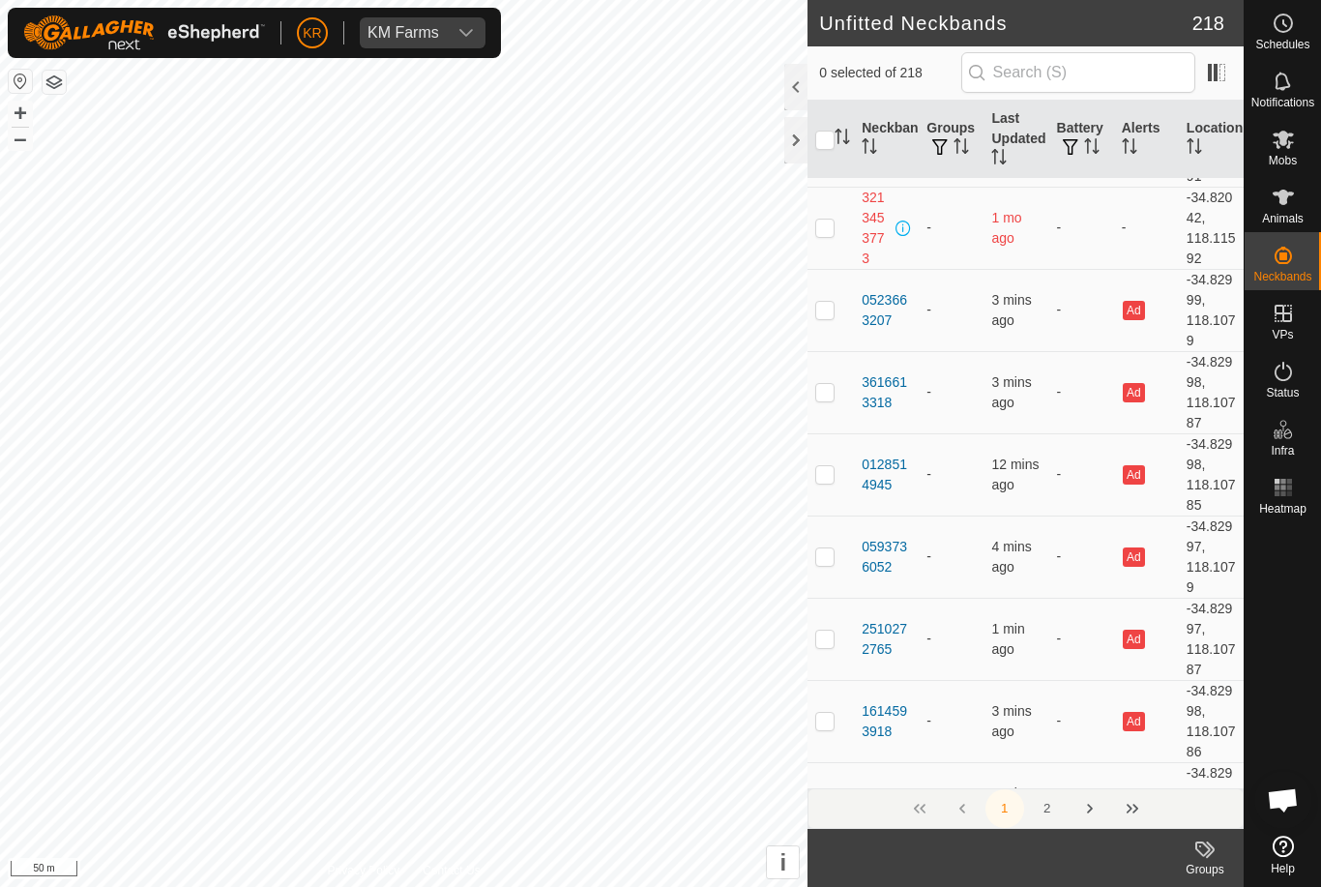
scroll to position [845, 0]
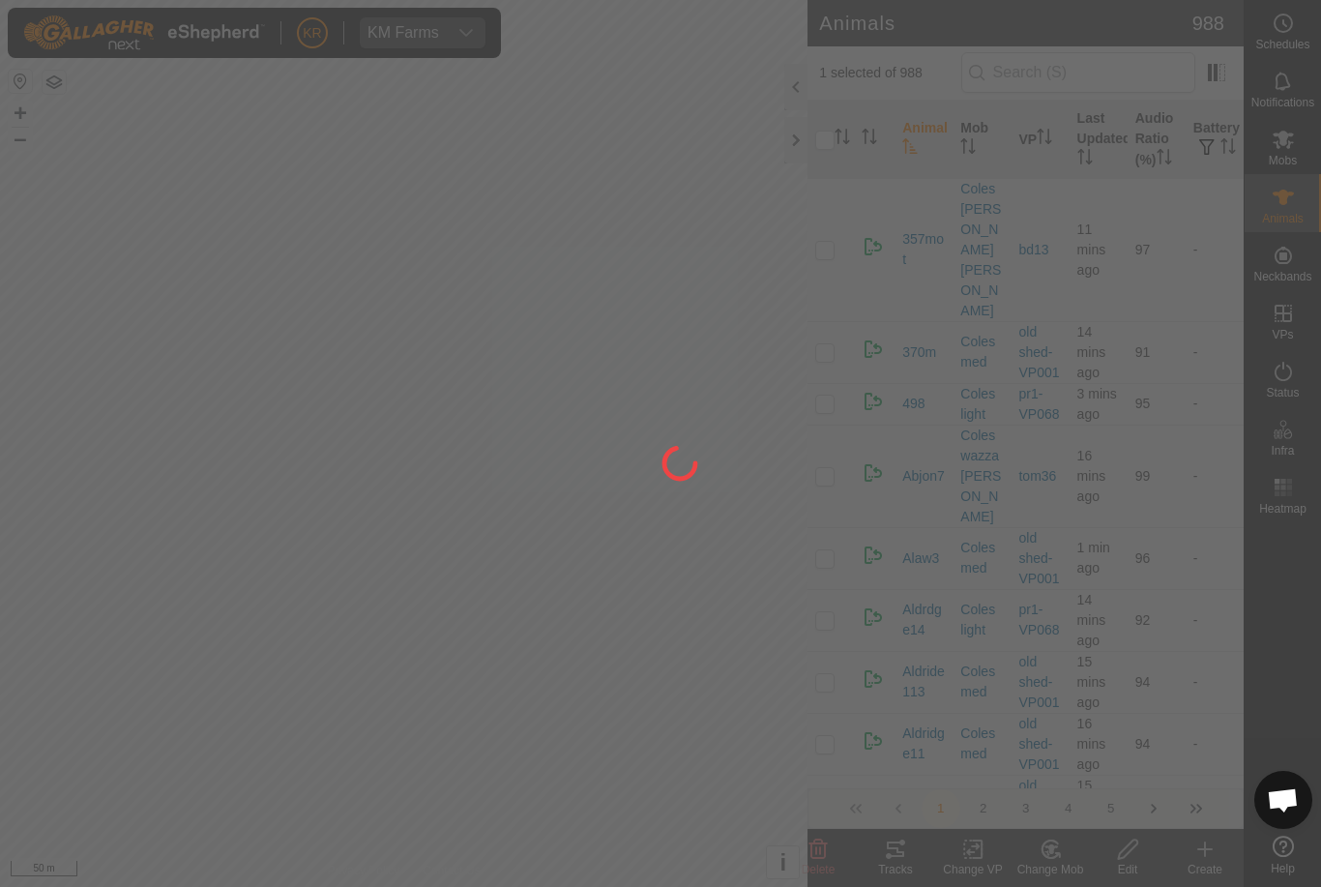
click at [439, 523] on div at bounding box center [660, 443] width 1321 height 887
click at [447, 547] on div at bounding box center [660, 443] width 1321 height 887
click at [449, 539] on div at bounding box center [660, 443] width 1321 height 887
click at [449, 552] on div at bounding box center [660, 443] width 1321 height 887
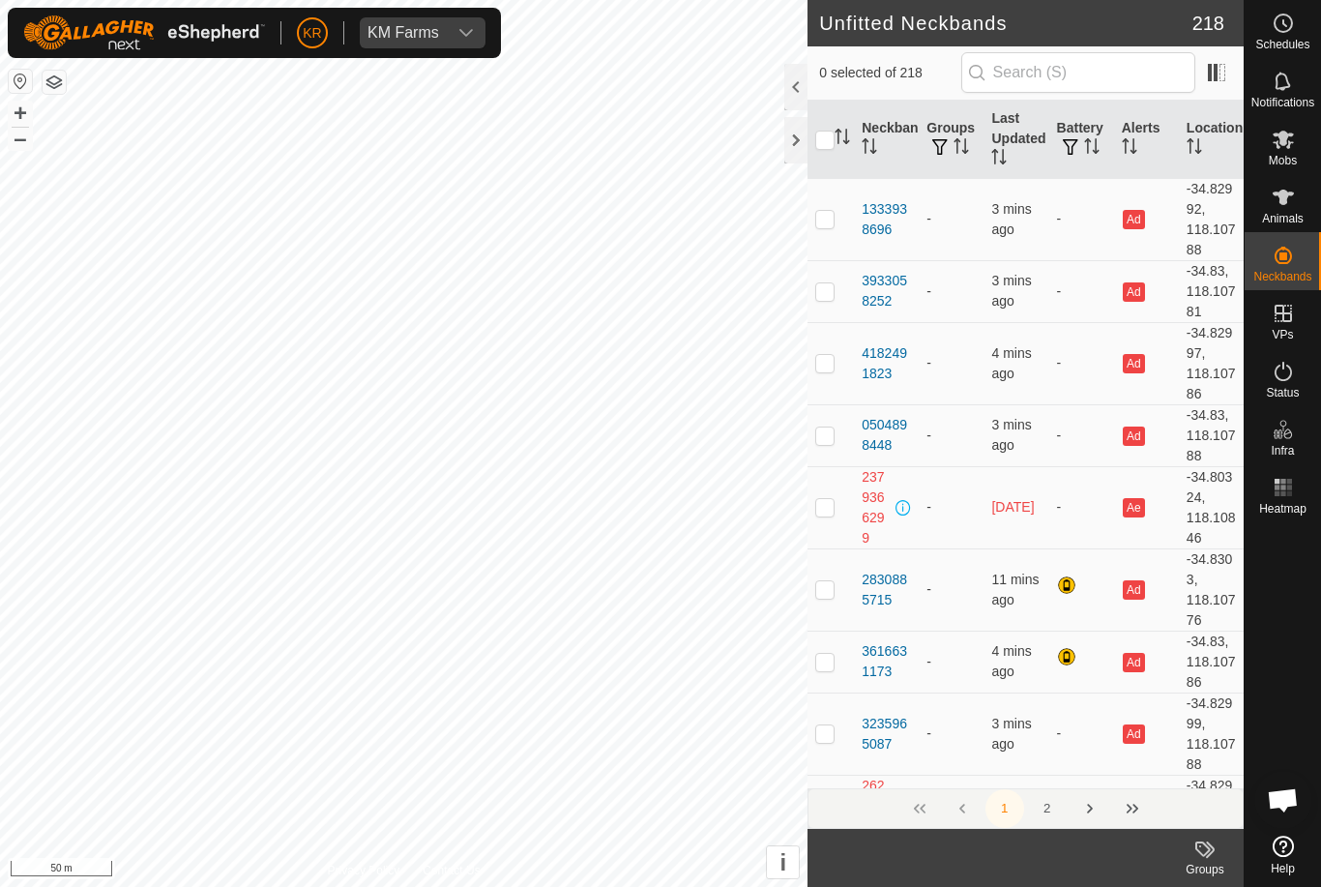
checkbox input "true"
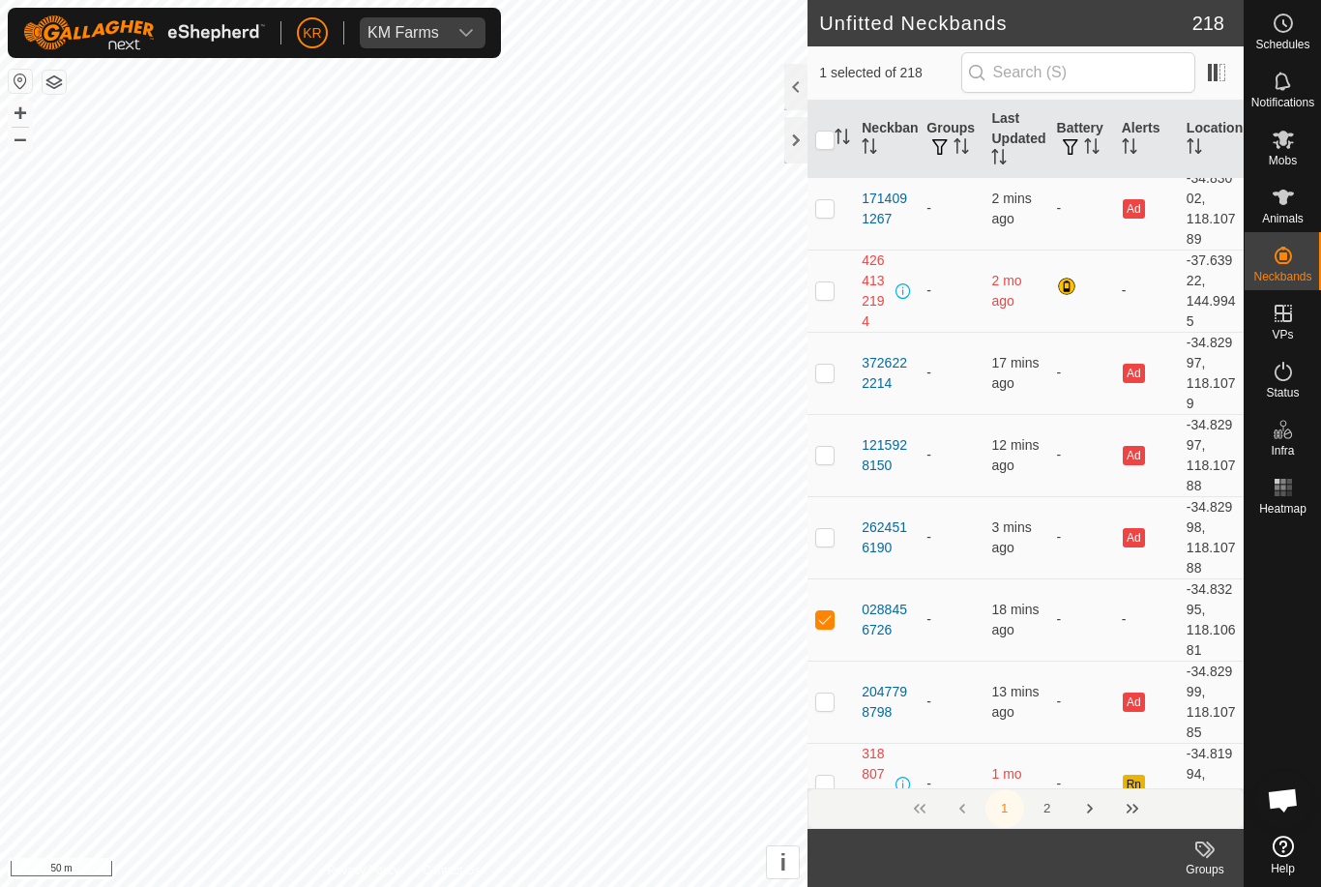
scroll to position [8269, 0]
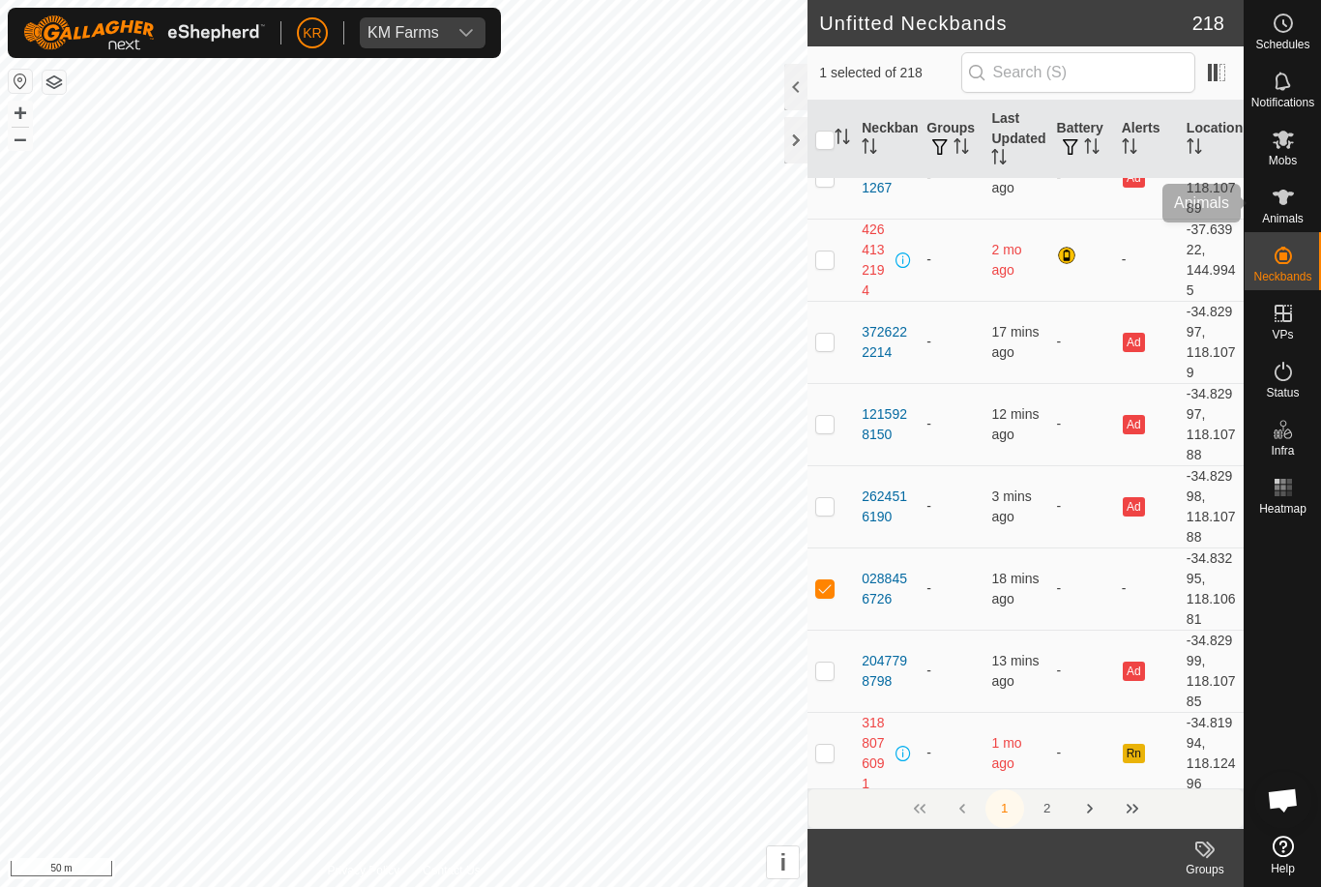
click at [1298, 196] on es-animals-svg-icon at bounding box center [1283, 197] width 35 height 31
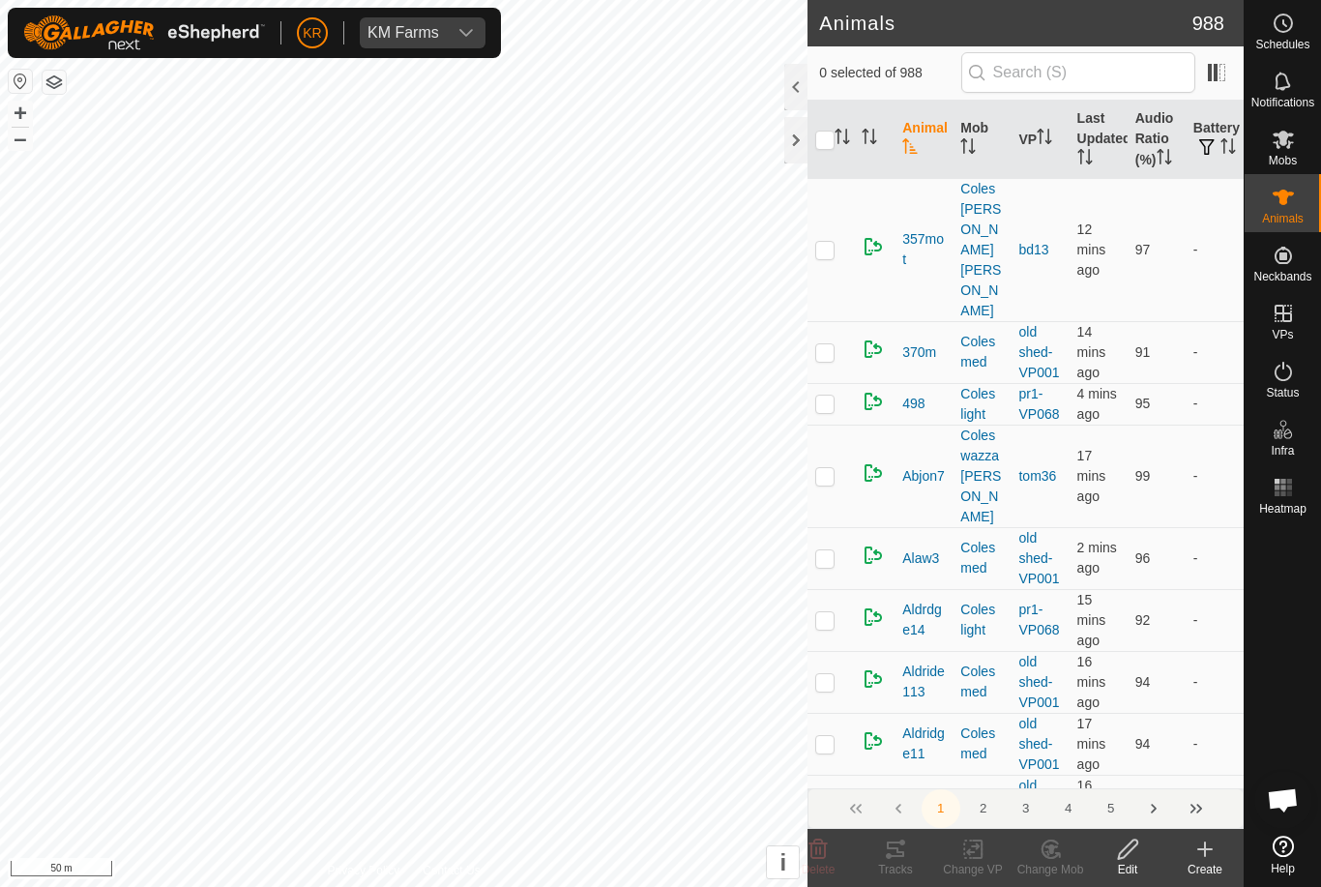
click at [1211, 855] on icon at bounding box center [1205, 849] width 23 height 23
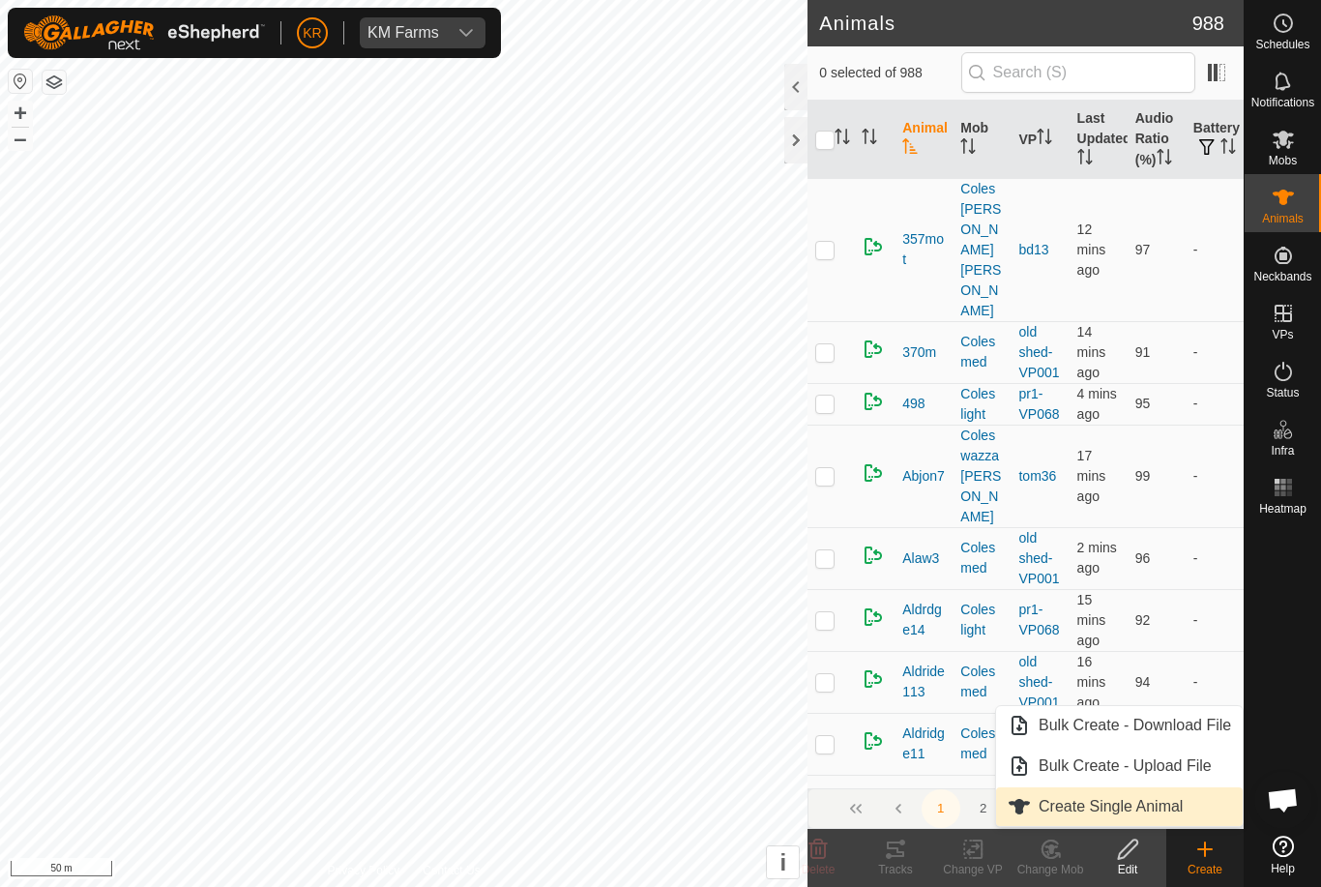
click at [1156, 808] on span "Create Single Animal" at bounding box center [1111, 806] width 144 height 23
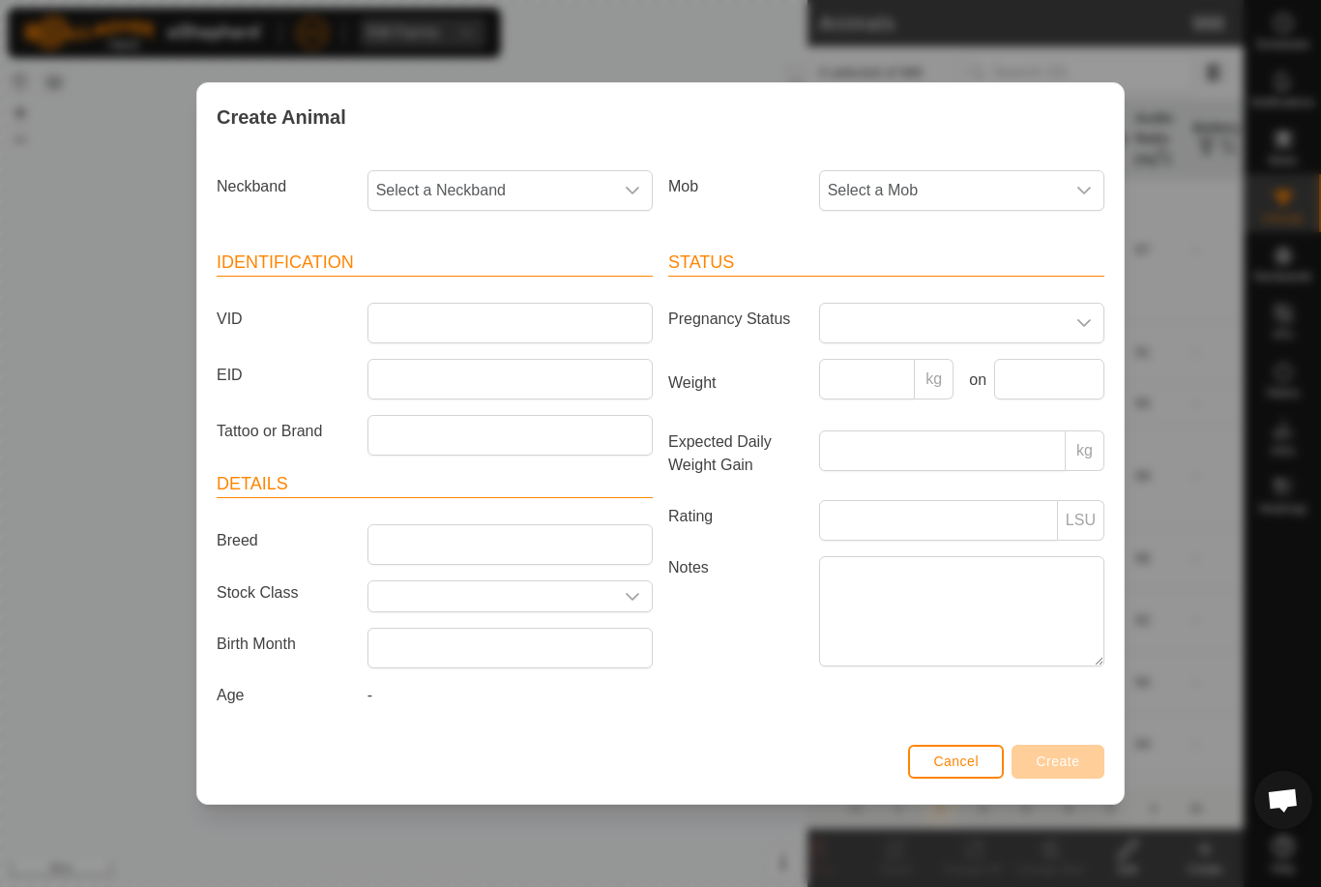
click at [571, 190] on span "Select a Neckband" at bounding box center [491, 190] width 245 height 39
type input "0288"
click at [471, 278] on li "0288456726" at bounding box center [511, 290] width 283 height 39
click at [997, 171] on span "Select a Mob" at bounding box center [942, 190] width 245 height 39
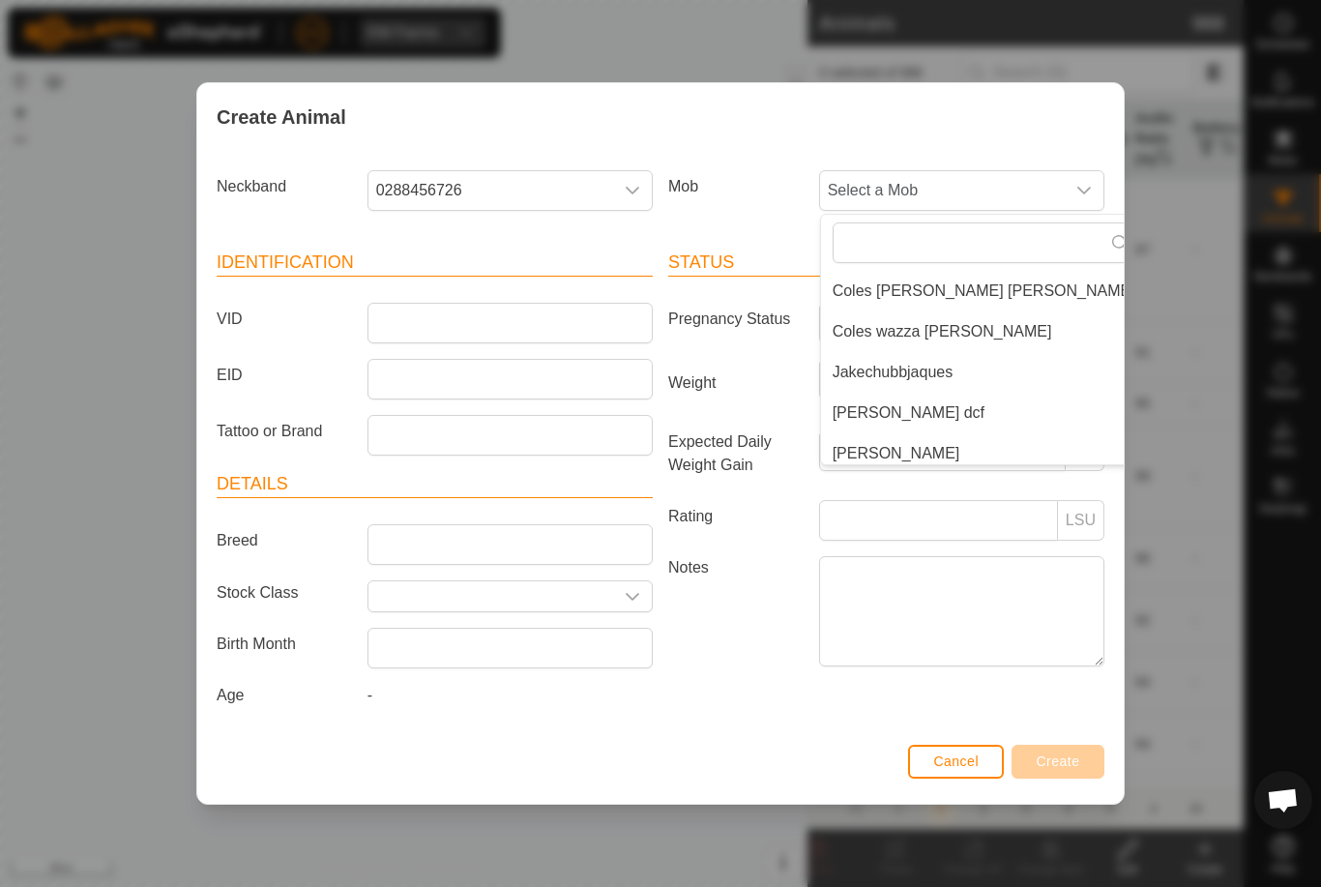
scroll to position [85, 0]
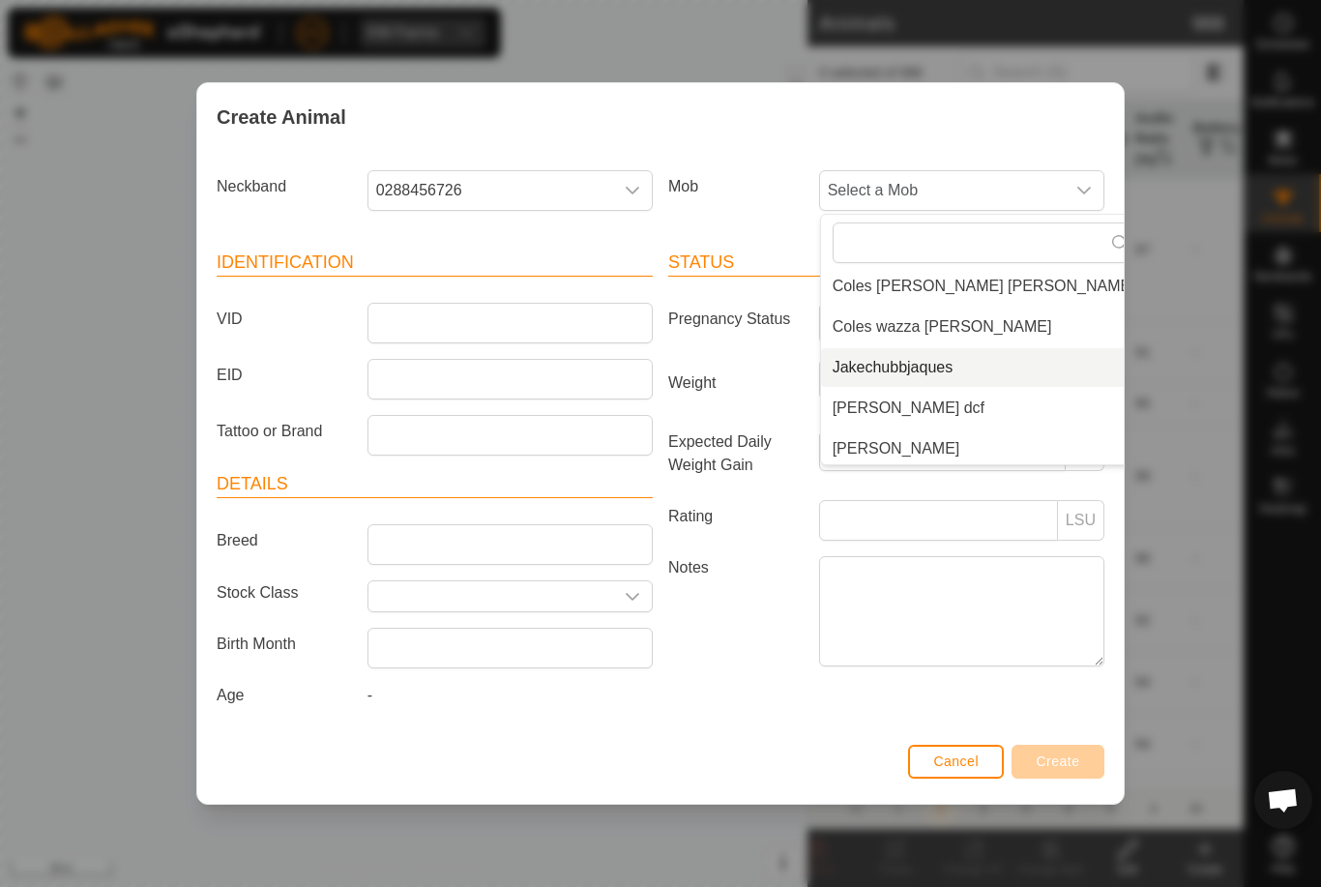
click at [958, 367] on li "Jakechubbjaques" at bounding box center [984, 367] width 326 height 39
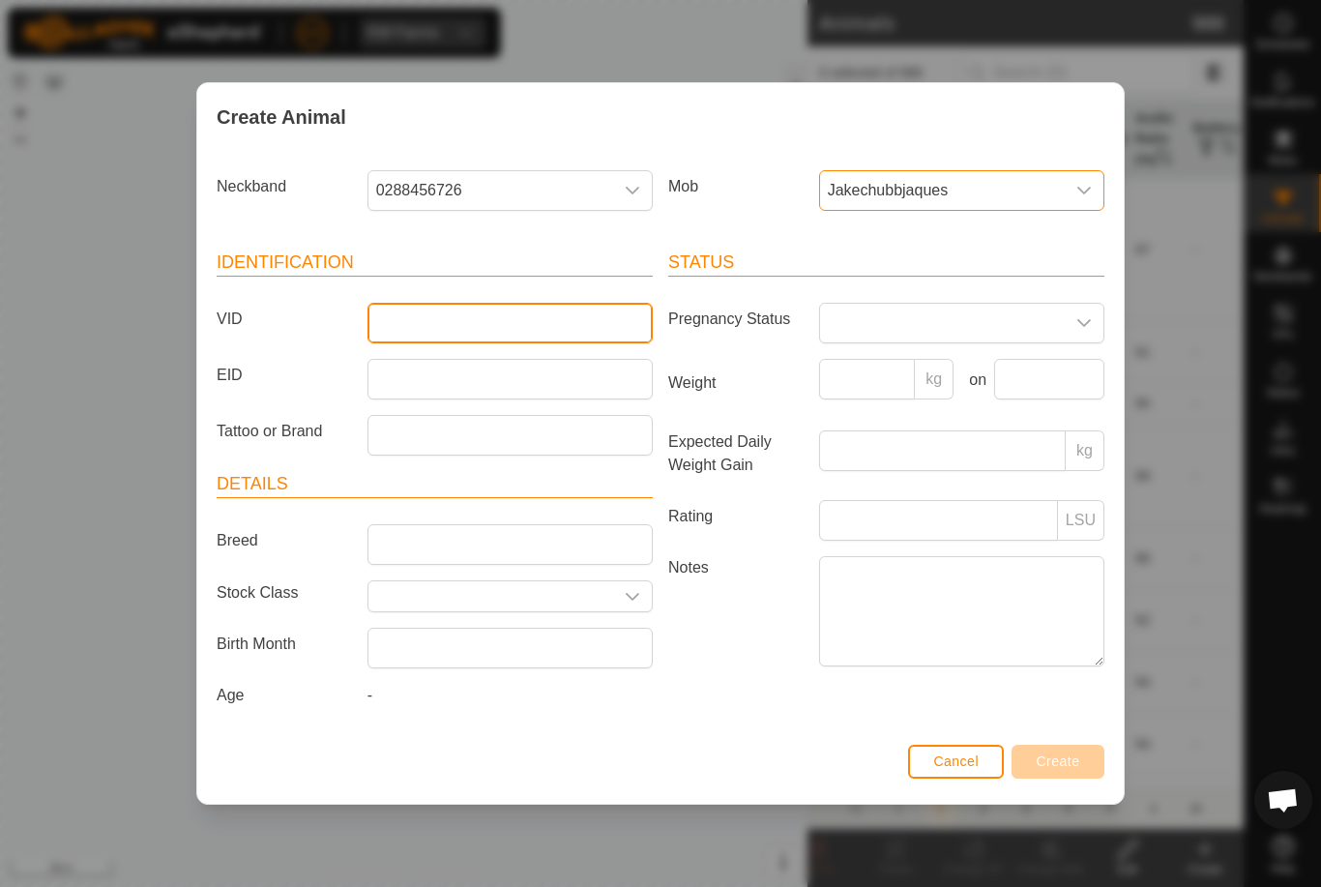
click at [567, 326] on input "VID" at bounding box center [510, 323] width 285 height 41
type input "Unk22"
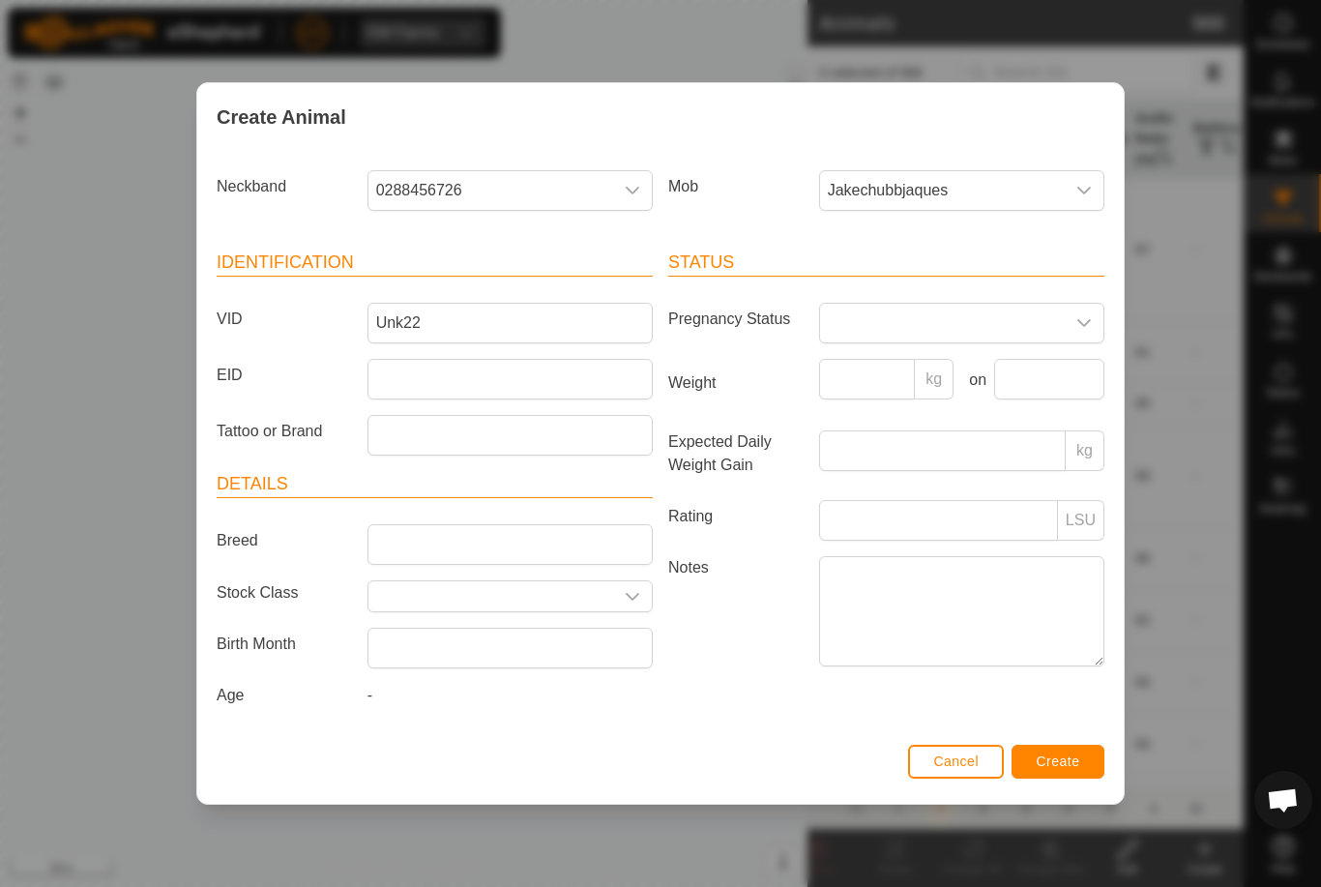
click at [1063, 762] on span "Create" at bounding box center [1059, 761] width 44 height 15
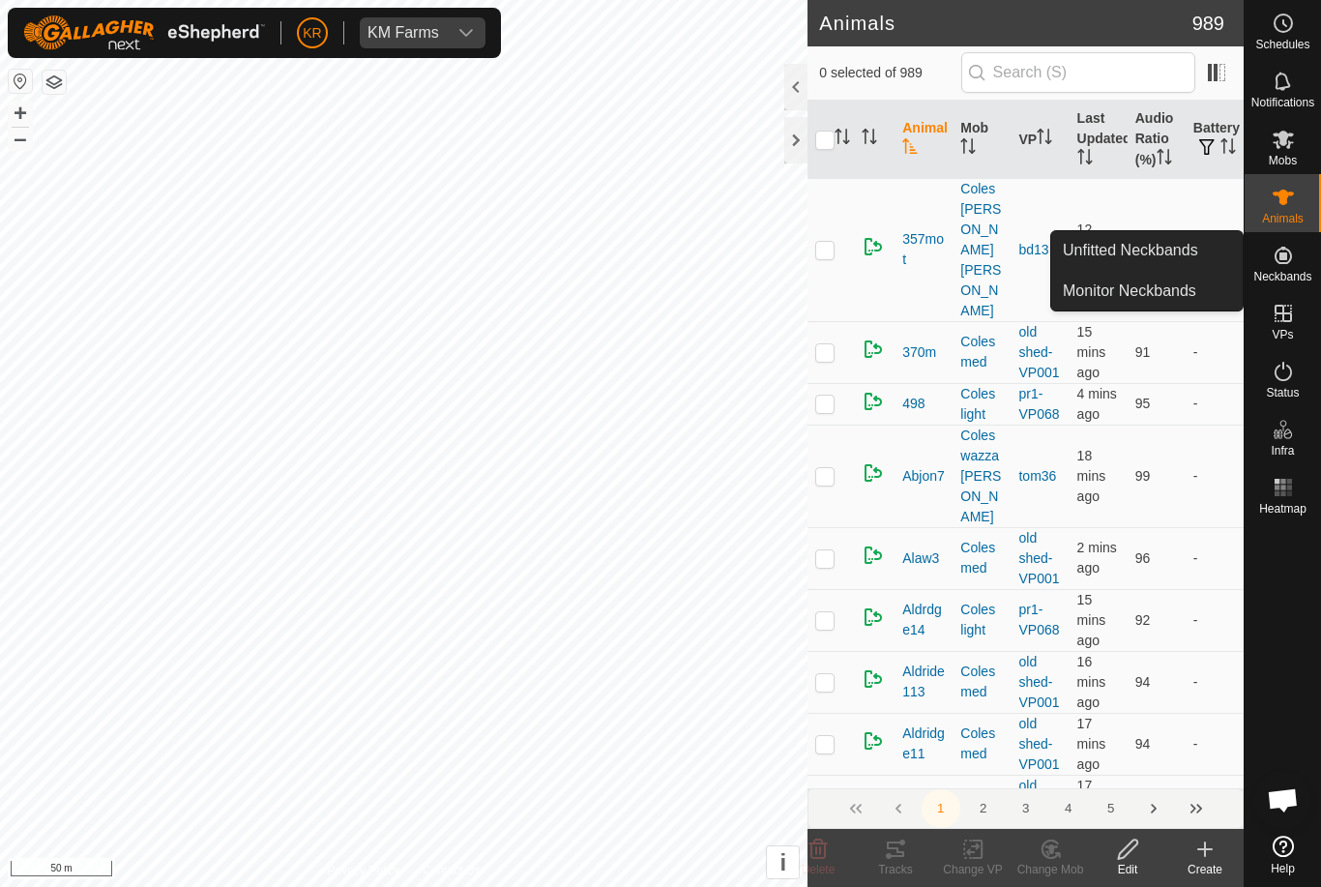
click at [1155, 247] on span "Unfitted Neckbands" at bounding box center [1130, 250] width 135 height 23
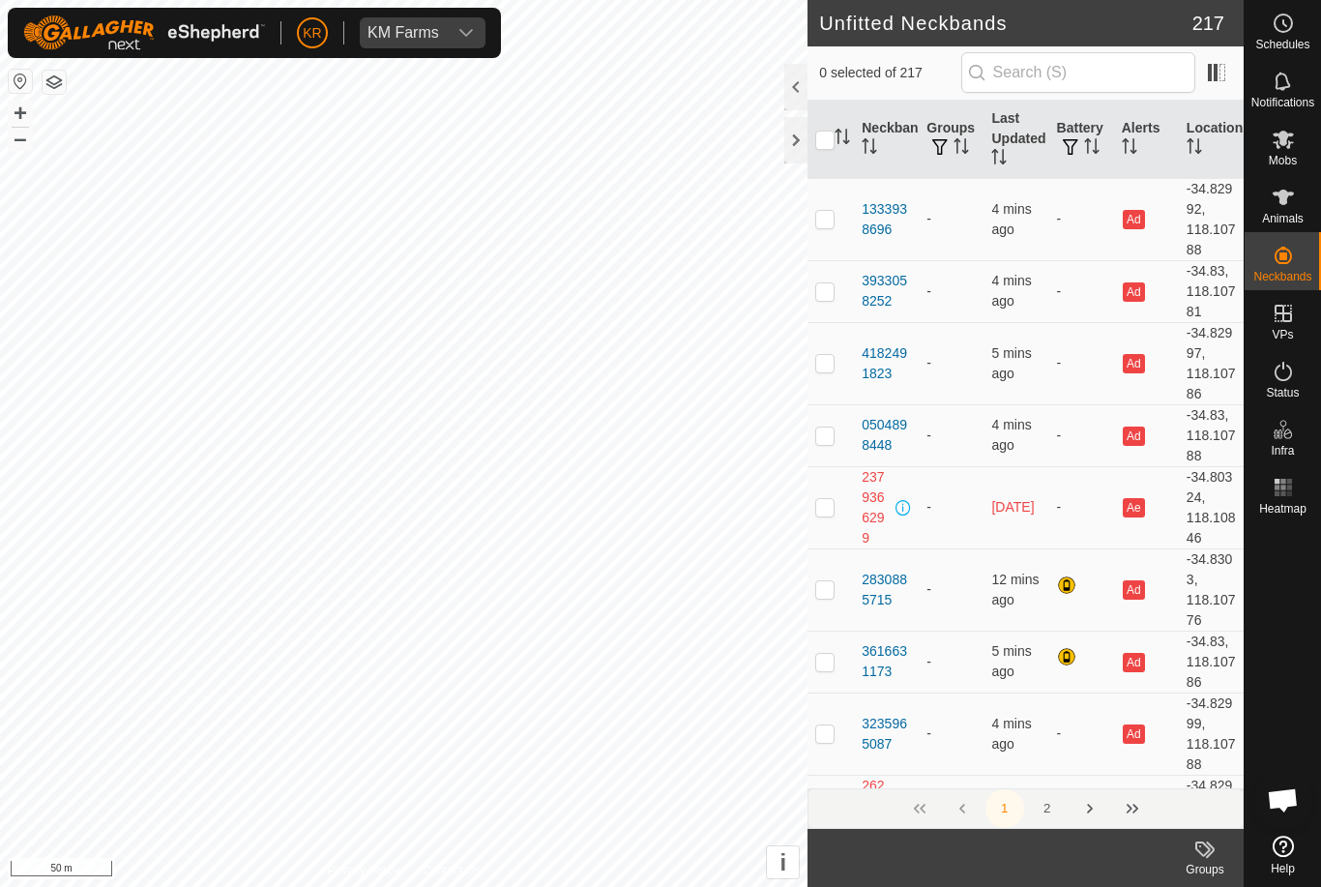
click at [1163, 252] on td "Ad" at bounding box center [1146, 219] width 65 height 82
checkbox input "true"
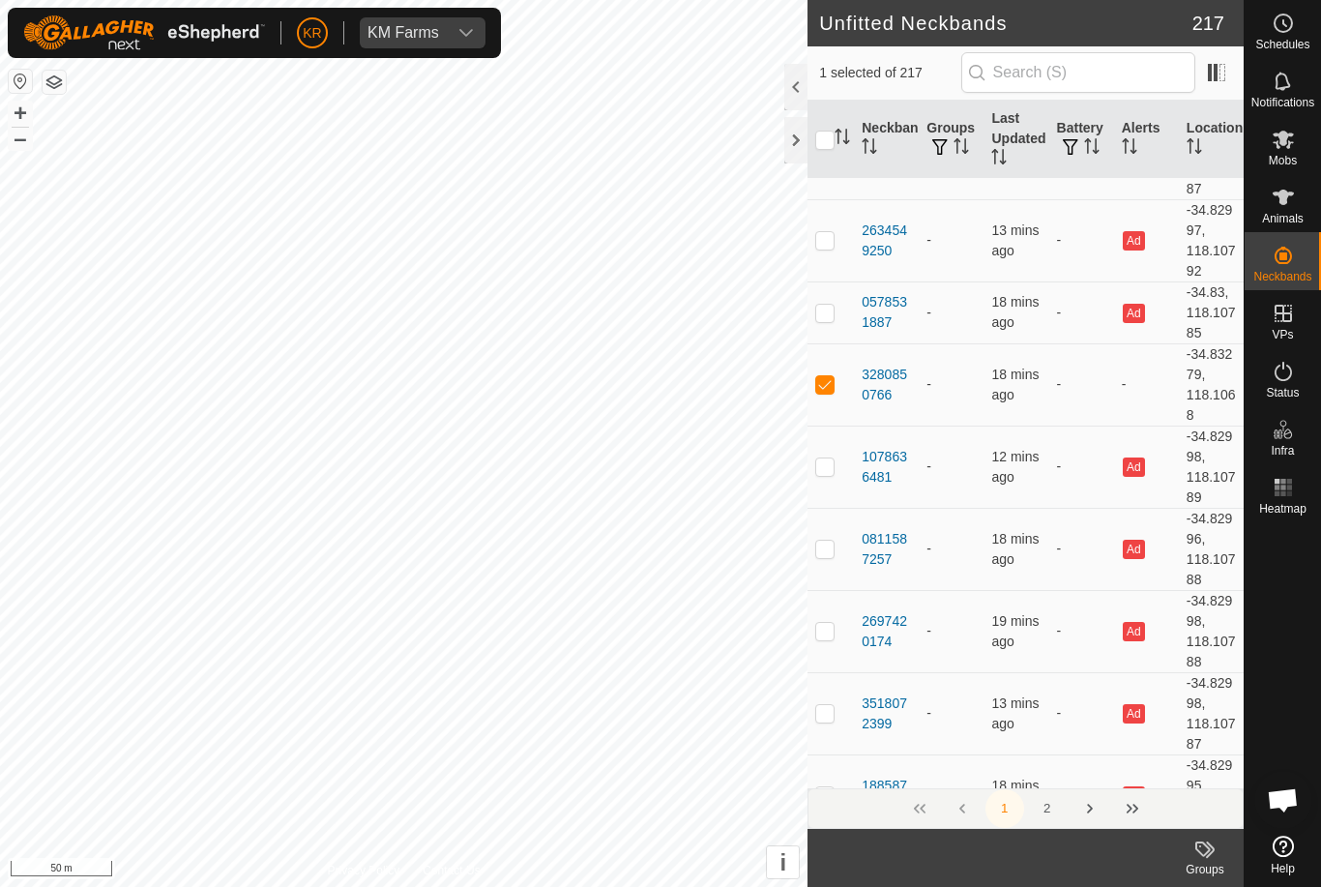
scroll to position [5316, 0]
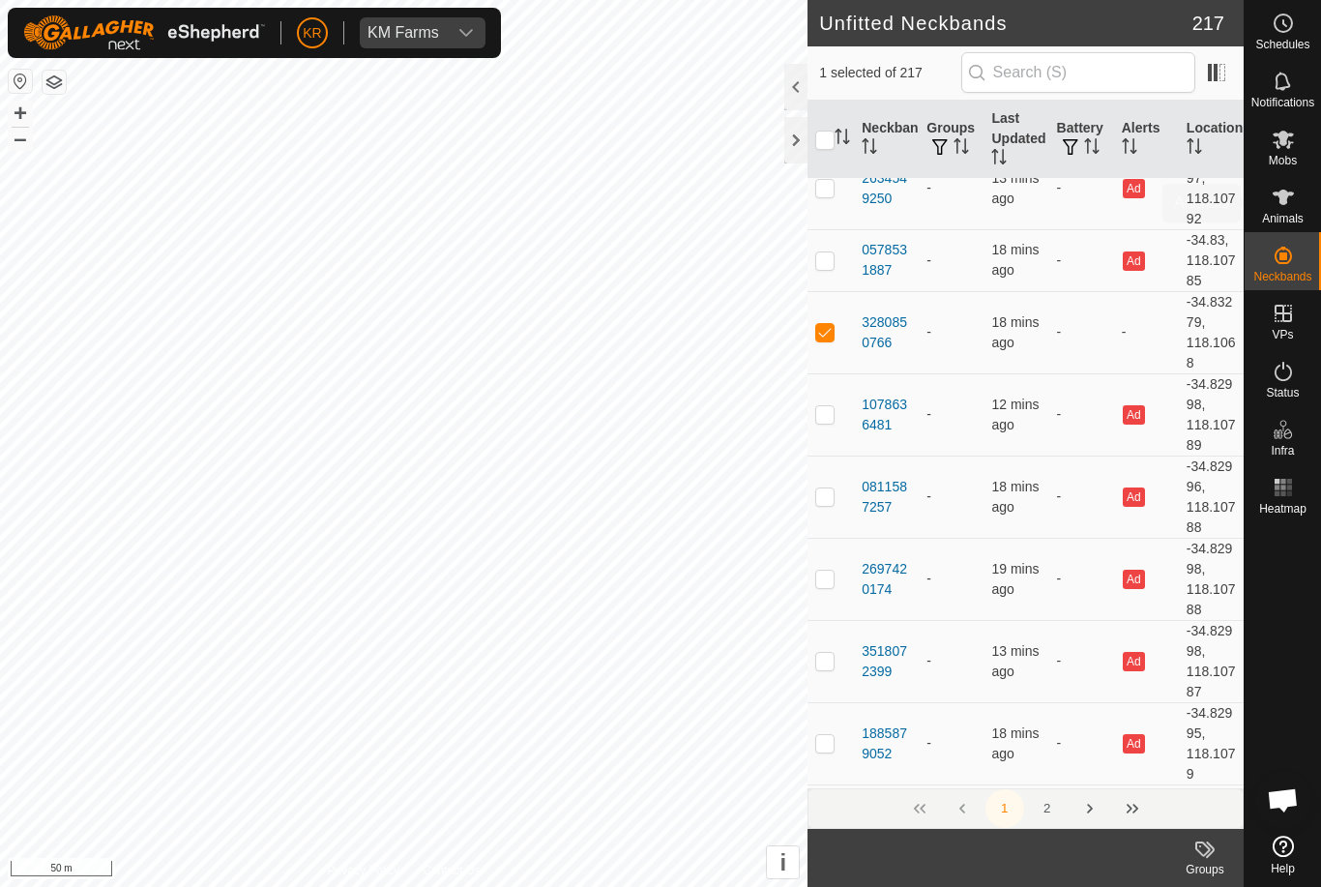
click at [1296, 207] on es-animals-svg-icon at bounding box center [1283, 197] width 35 height 31
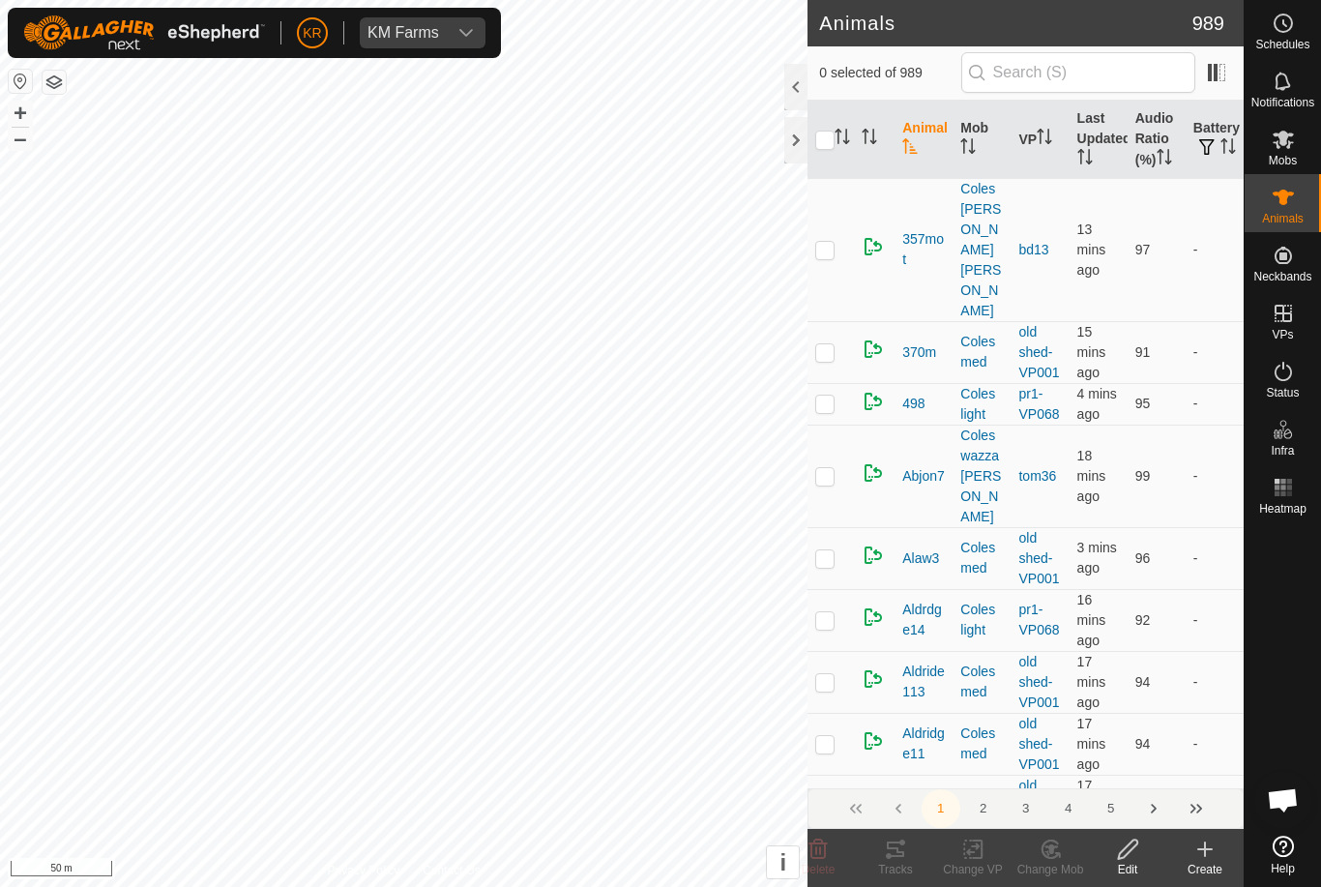
click at [1201, 860] on icon at bounding box center [1205, 849] width 23 height 23
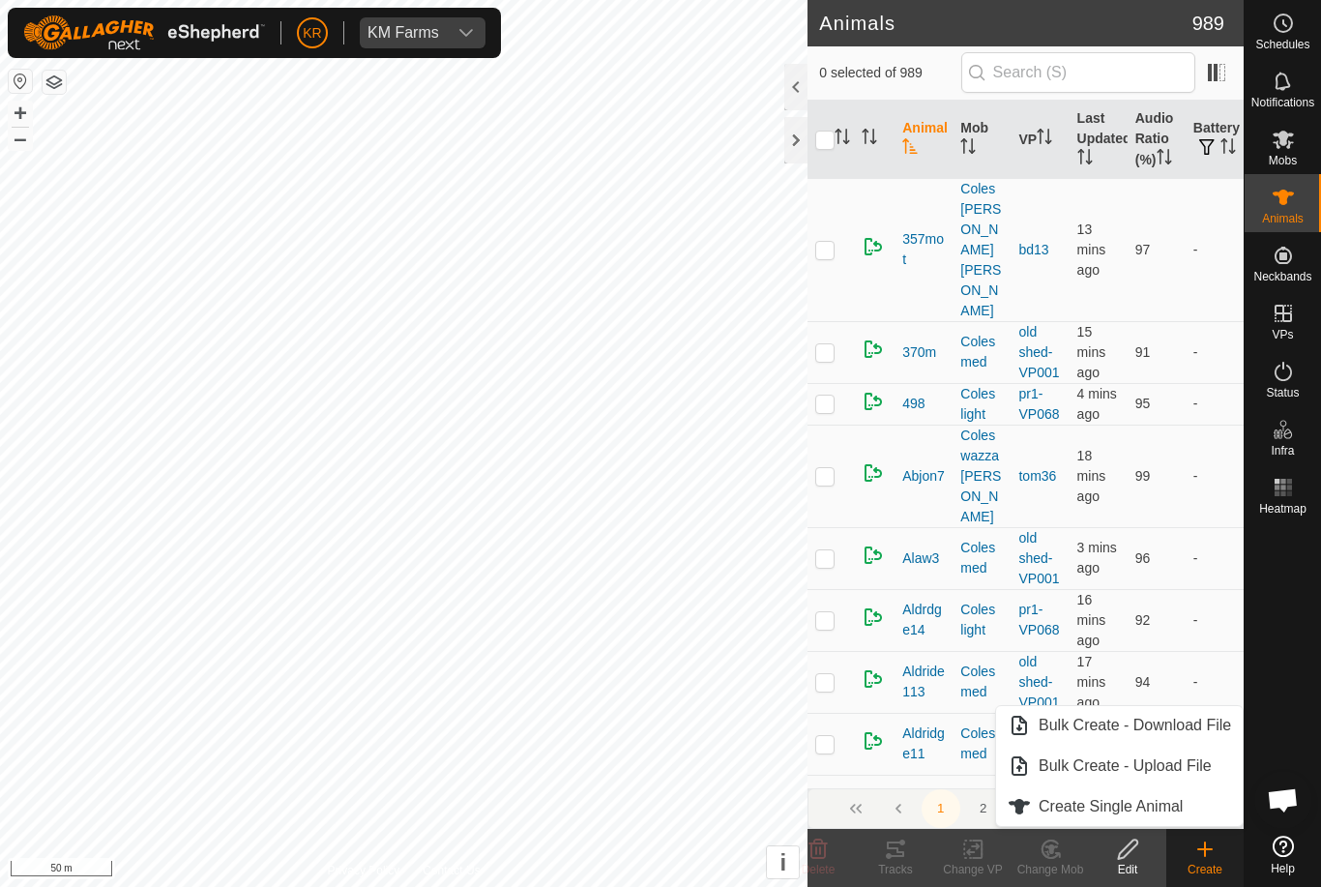
click at [1135, 802] on span "Create Single Animal" at bounding box center [1111, 806] width 144 height 23
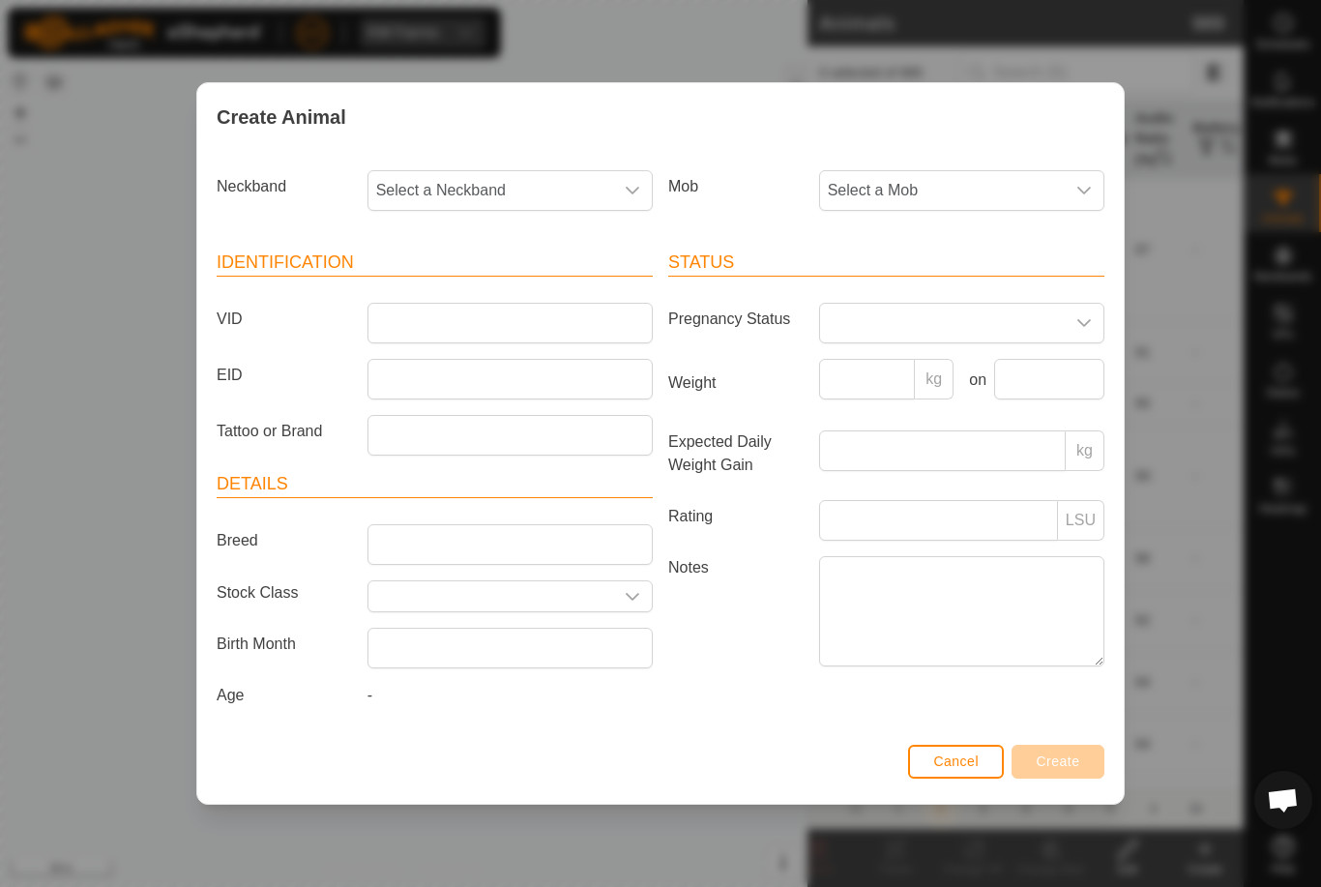
click at [587, 188] on span "Select a Neckband" at bounding box center [491, 190] width 245 height 39
type input "32808"
click at [553, 284] on li "3280850766" at bounding box center [511, 290] width 283 height 39
click at [991, 171] on span "Select a Mob" at bounding box center [942, 190] width 245 height 39
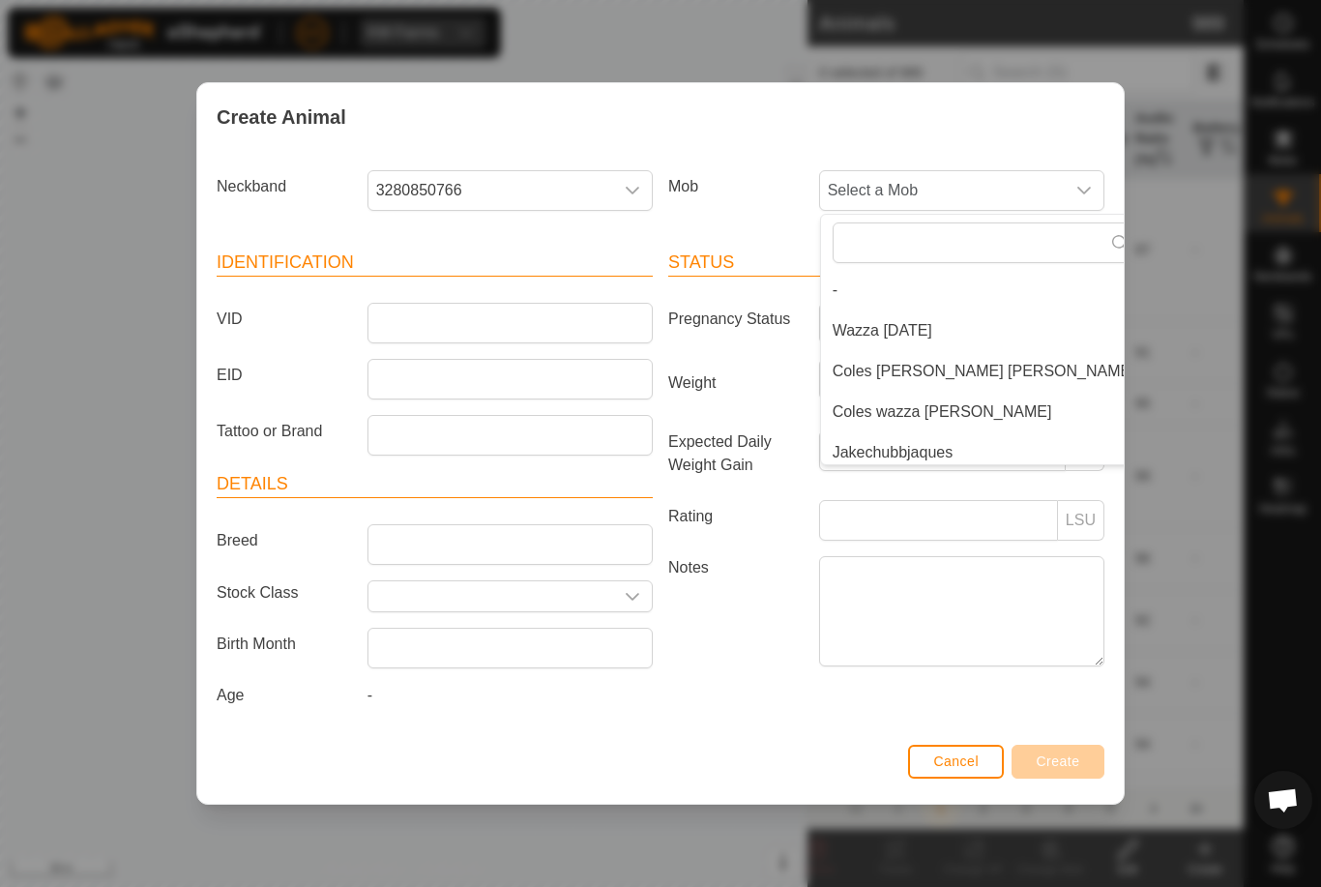
scroll to position [8, 0]
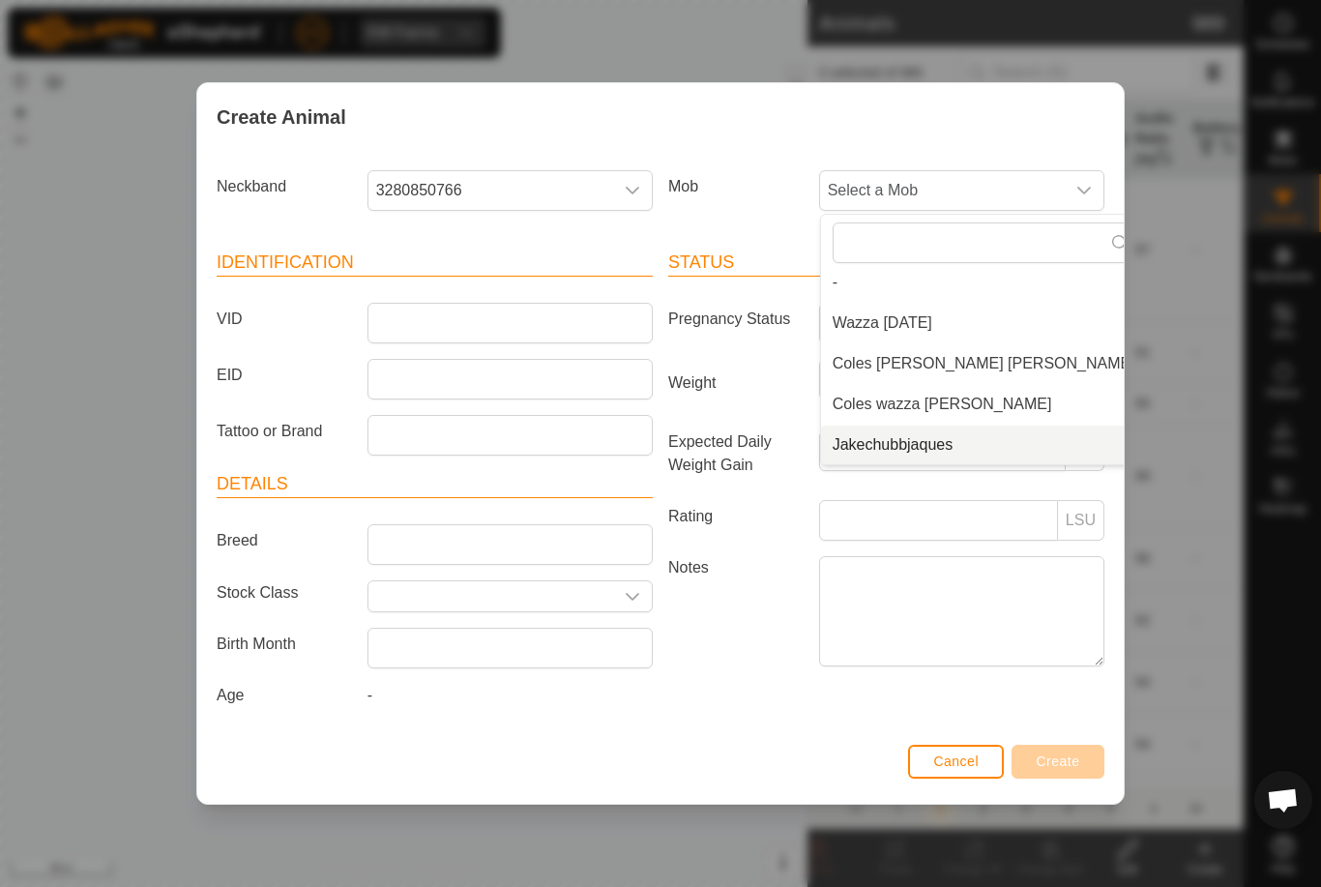
click at [936, 442] on span "Jakechubbjaques" at bounding box center [893, 444] width 121 height 23
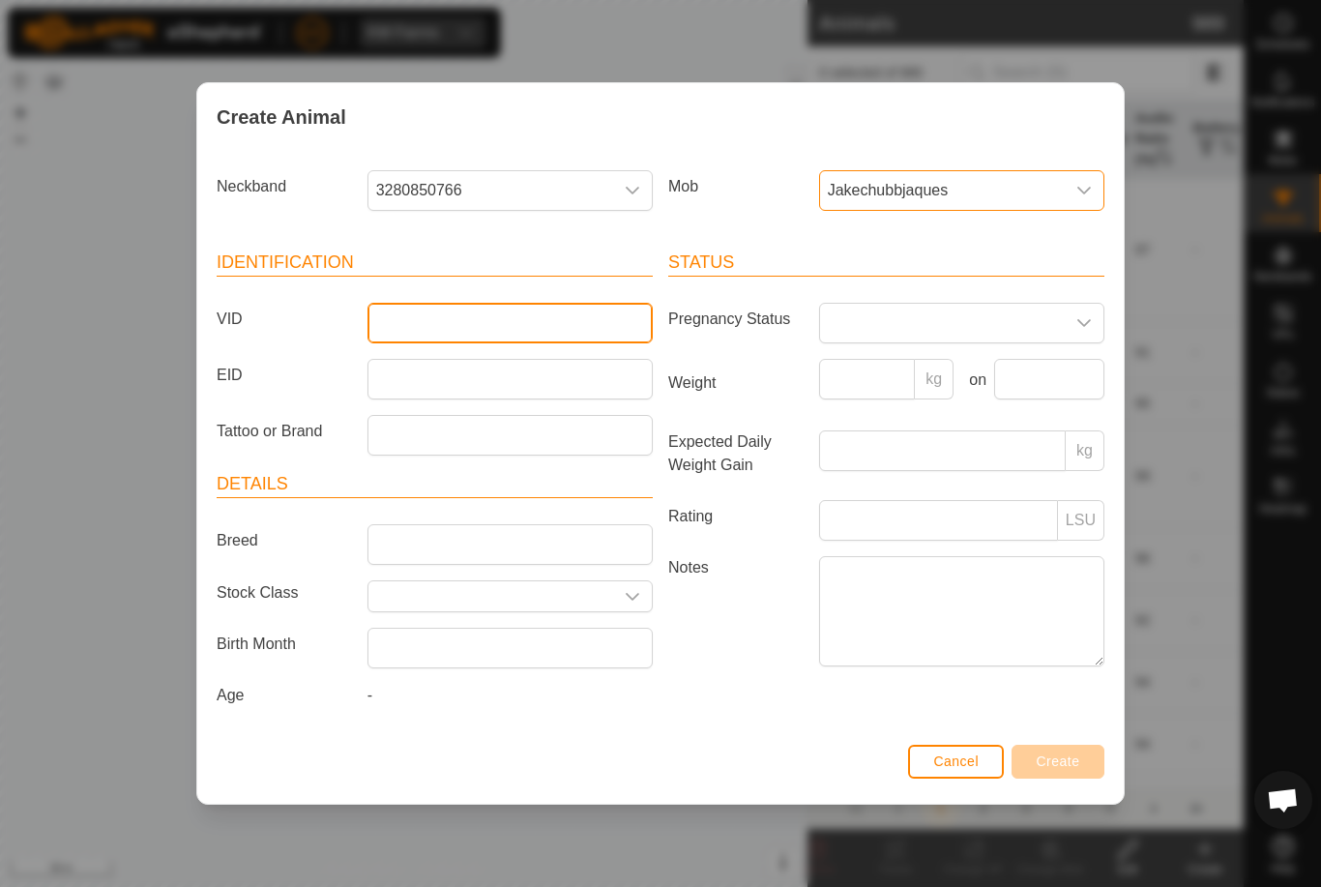
click at [548, 321] on input "VID" at bounding box center [510, 323] width 285 height 41
type input "Inkray"
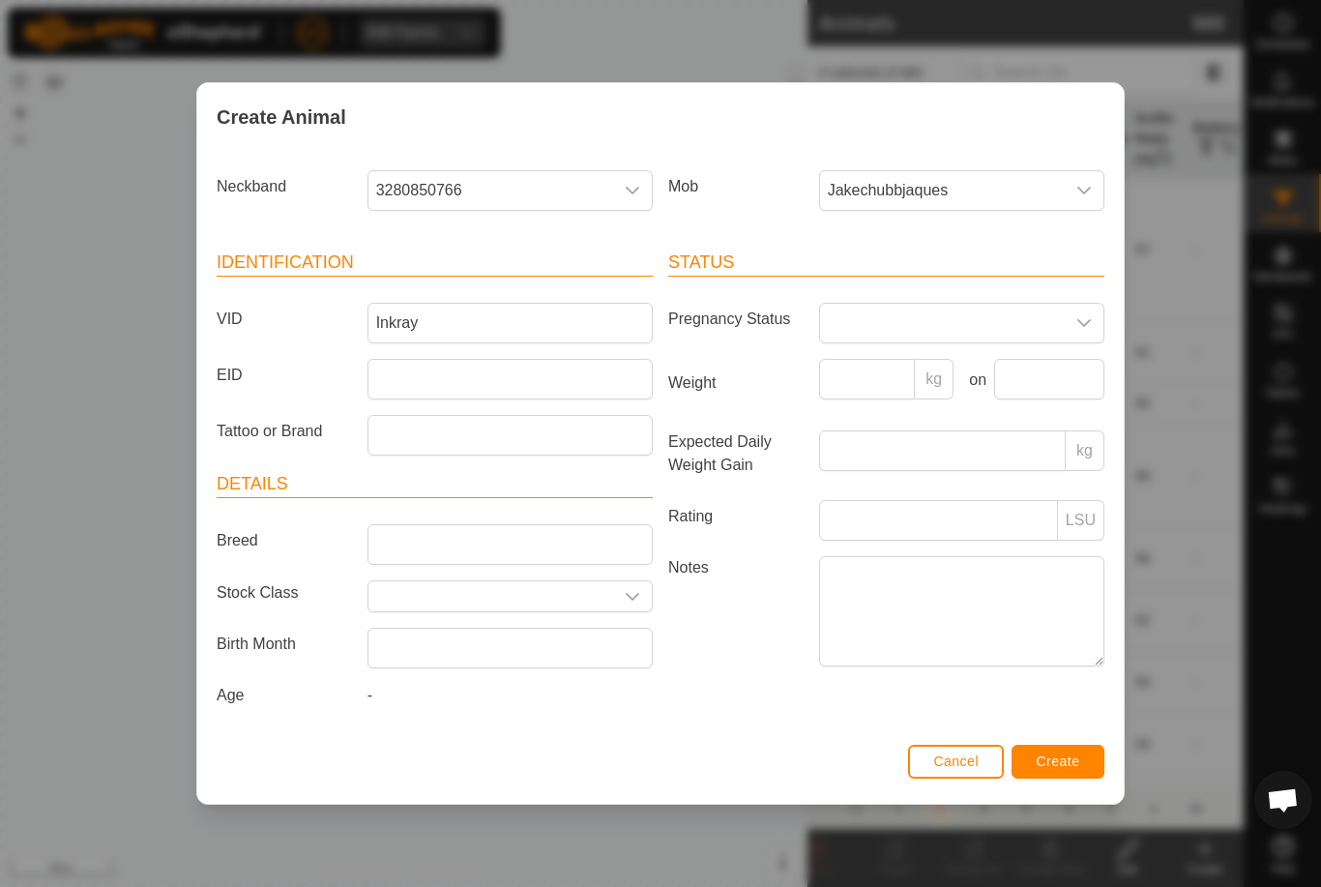
click at [1067, 769] on span "Create" at bounding box center [1059, 761] width 44 height 15
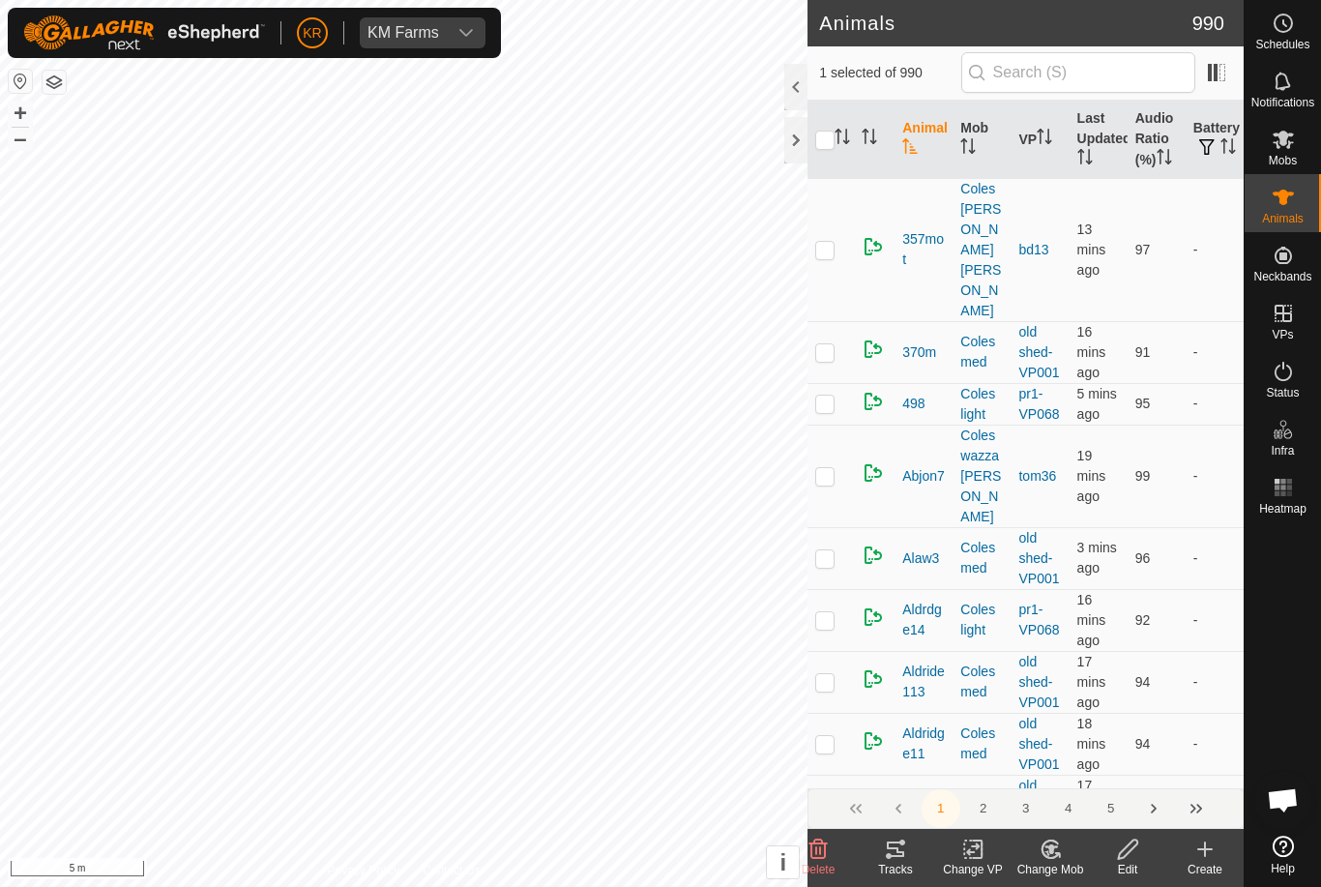
click at [827, 853] on icon at bounding box center [818, 849] width 23 height 23
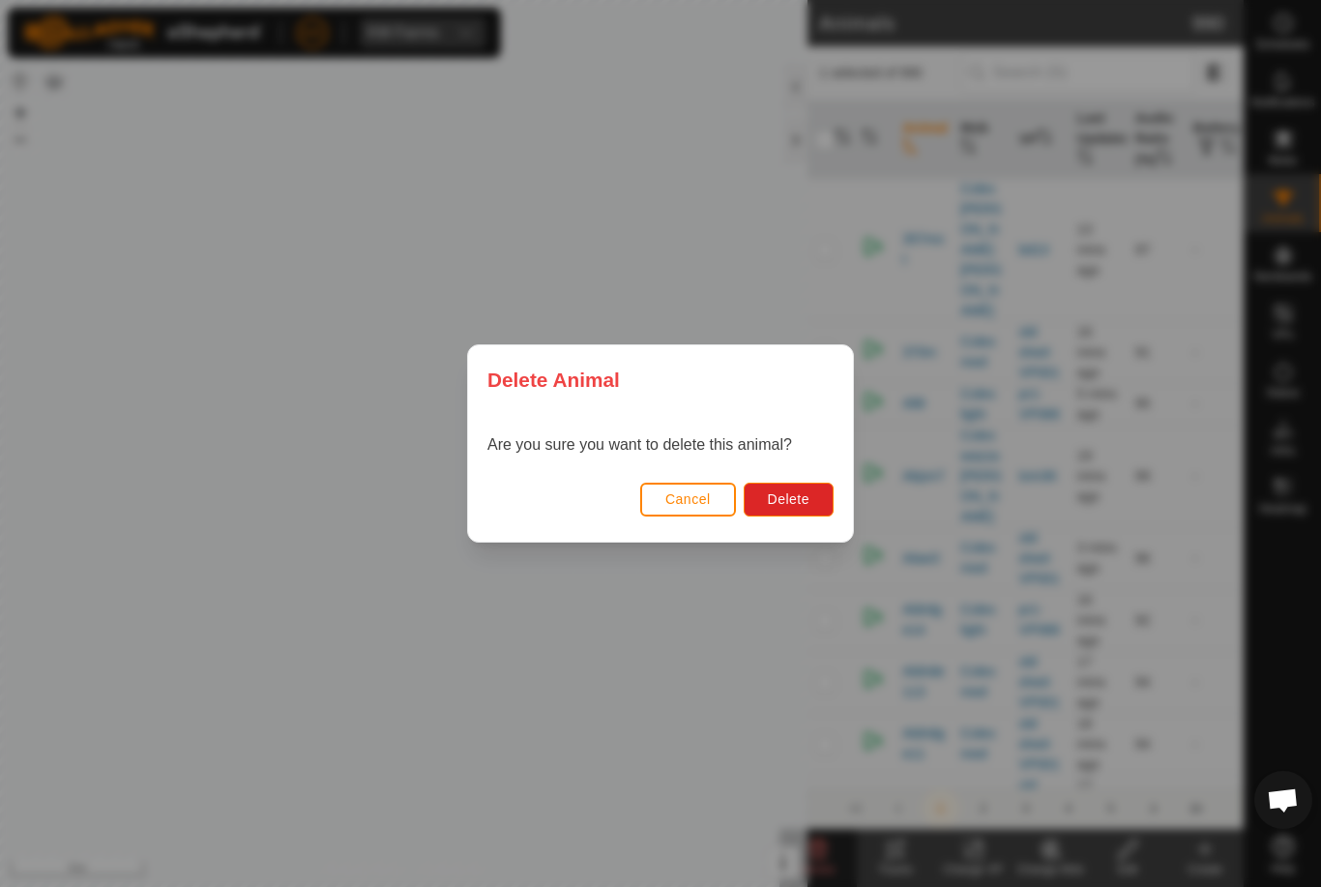
click at [797, 503] on span "Delete" at bounding box center [789, 498] width 42 height 15
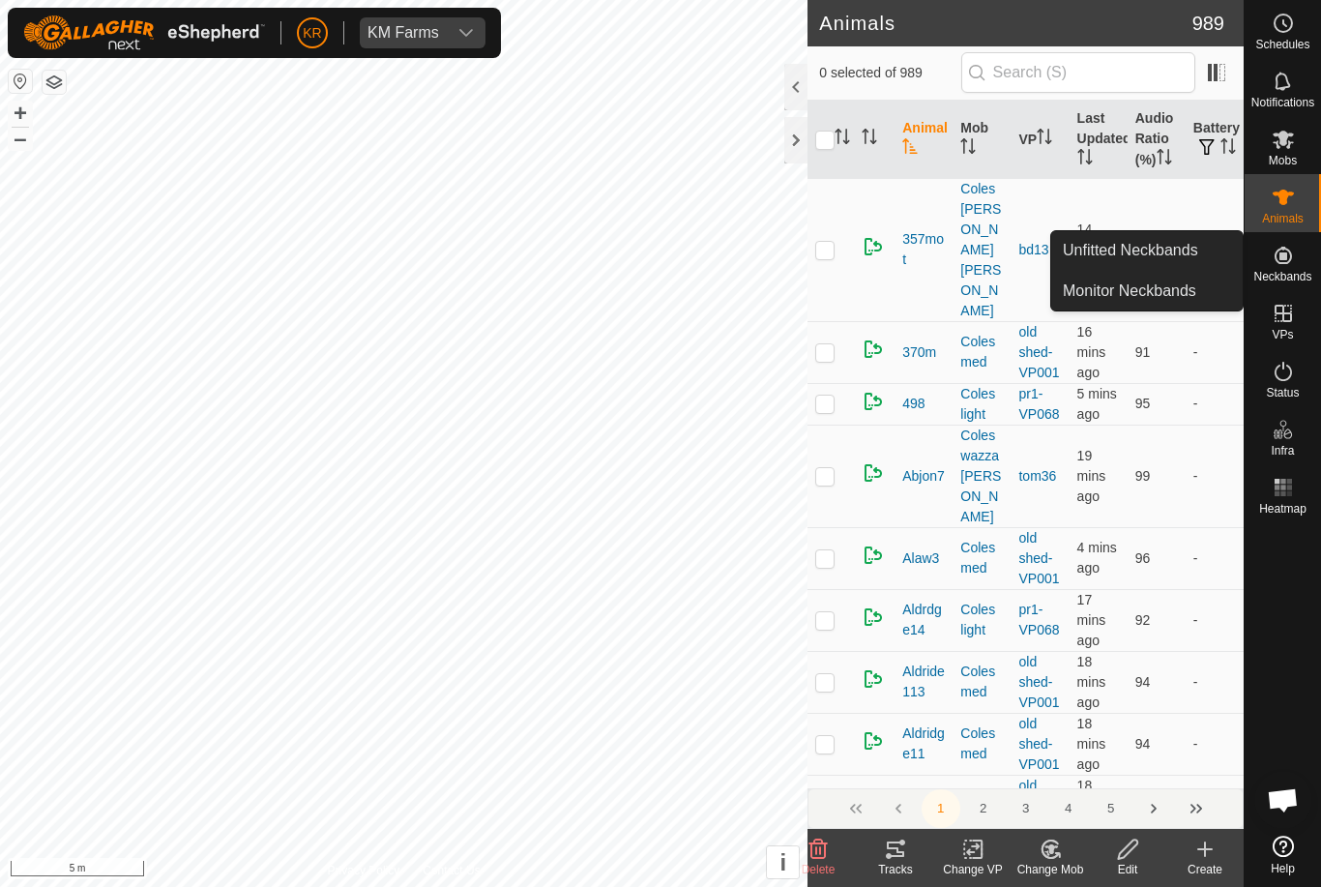
click at [1184, 245] on span "Unfitted Neckbands" at bounding box center [1130, 250] width 135 height 23
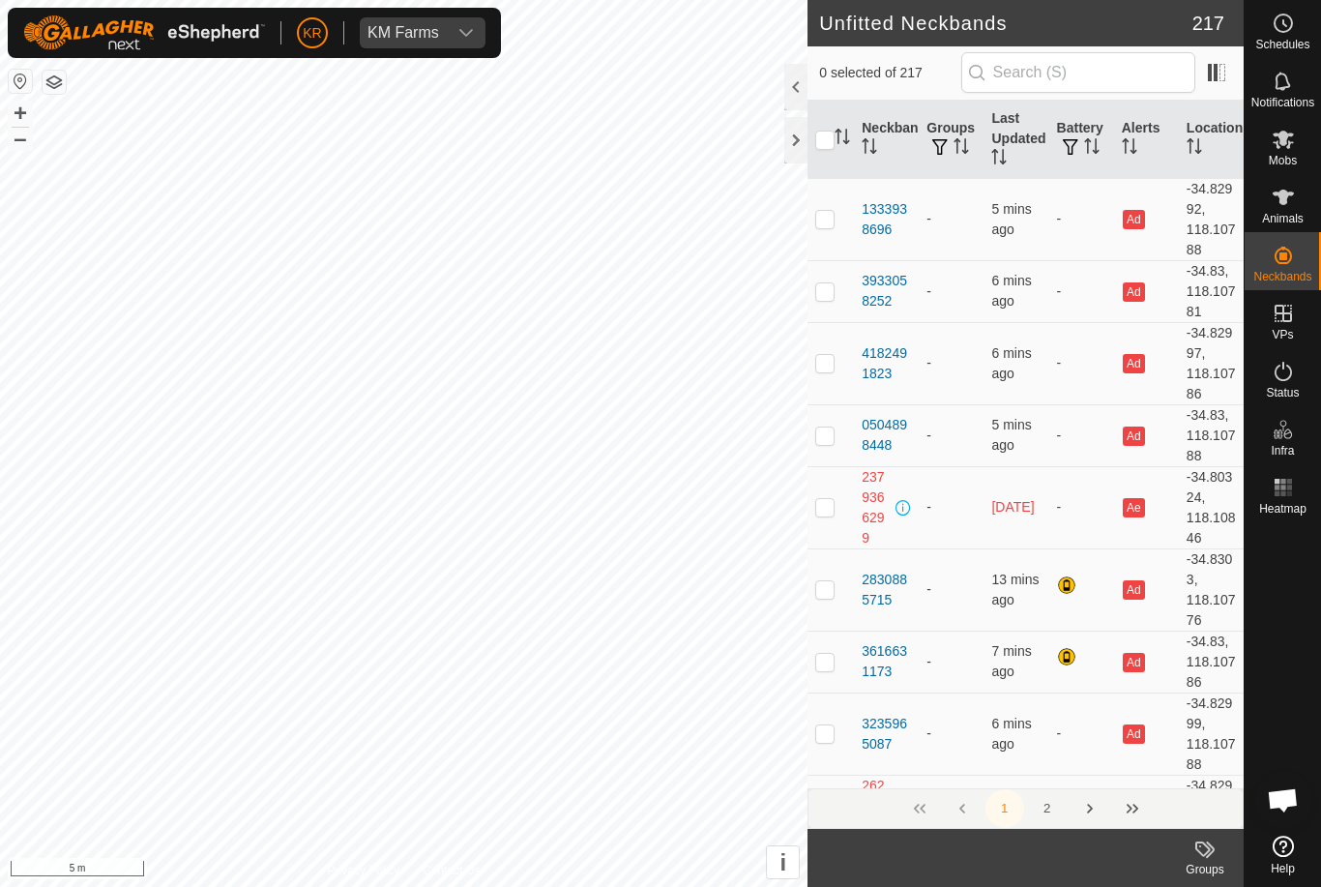
click at [441, 30] on span "KM Farms" at bounding box center [403, 32] width 87 height 31
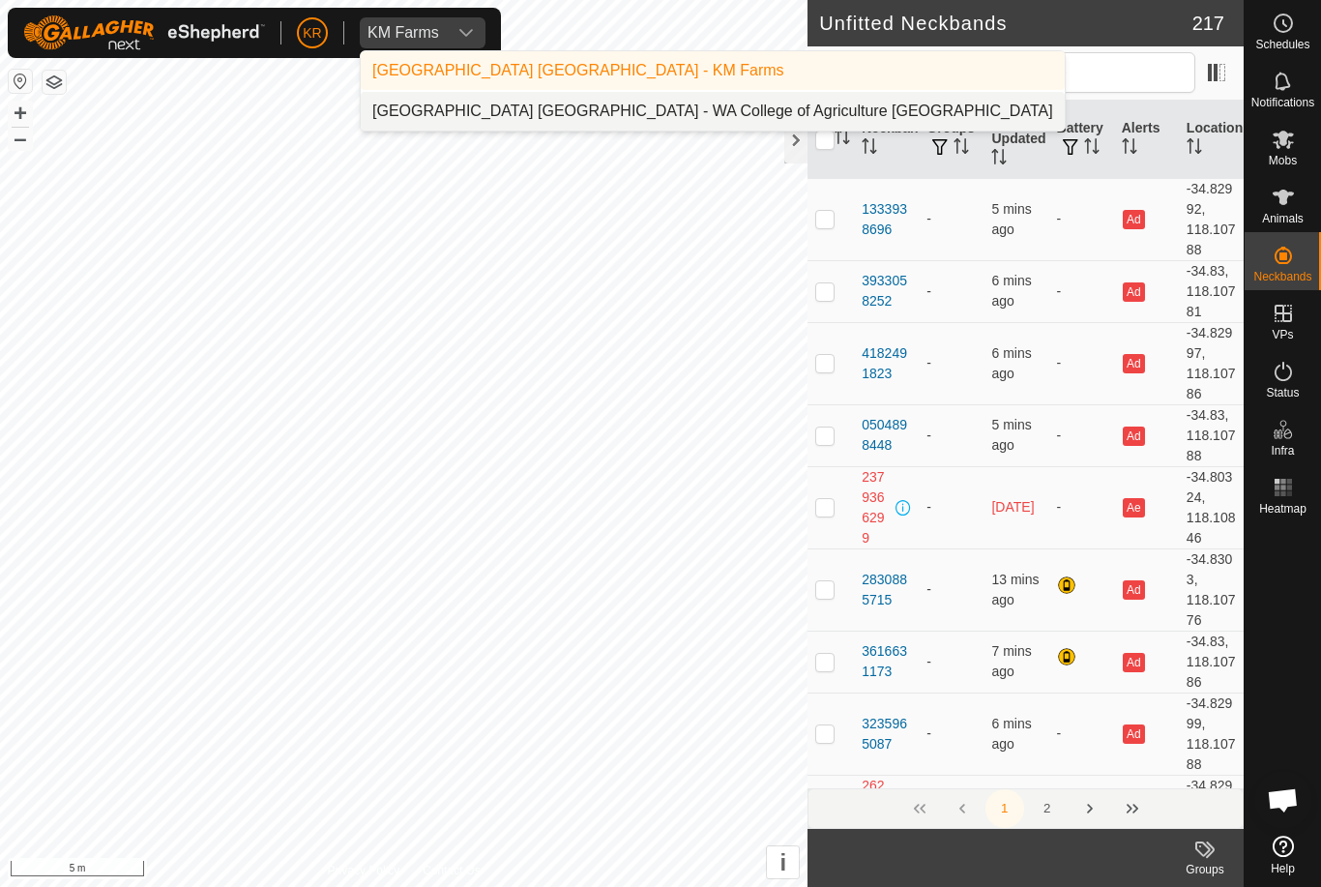
click at [561, 118] on div "[GEOGRAPHIC_DATA] [GEOGRAPHIC_DATA] - WA College of Agriculture [GEOGRAPHIC_DAT…" at bounding box center [712, 111] width 681 height 23
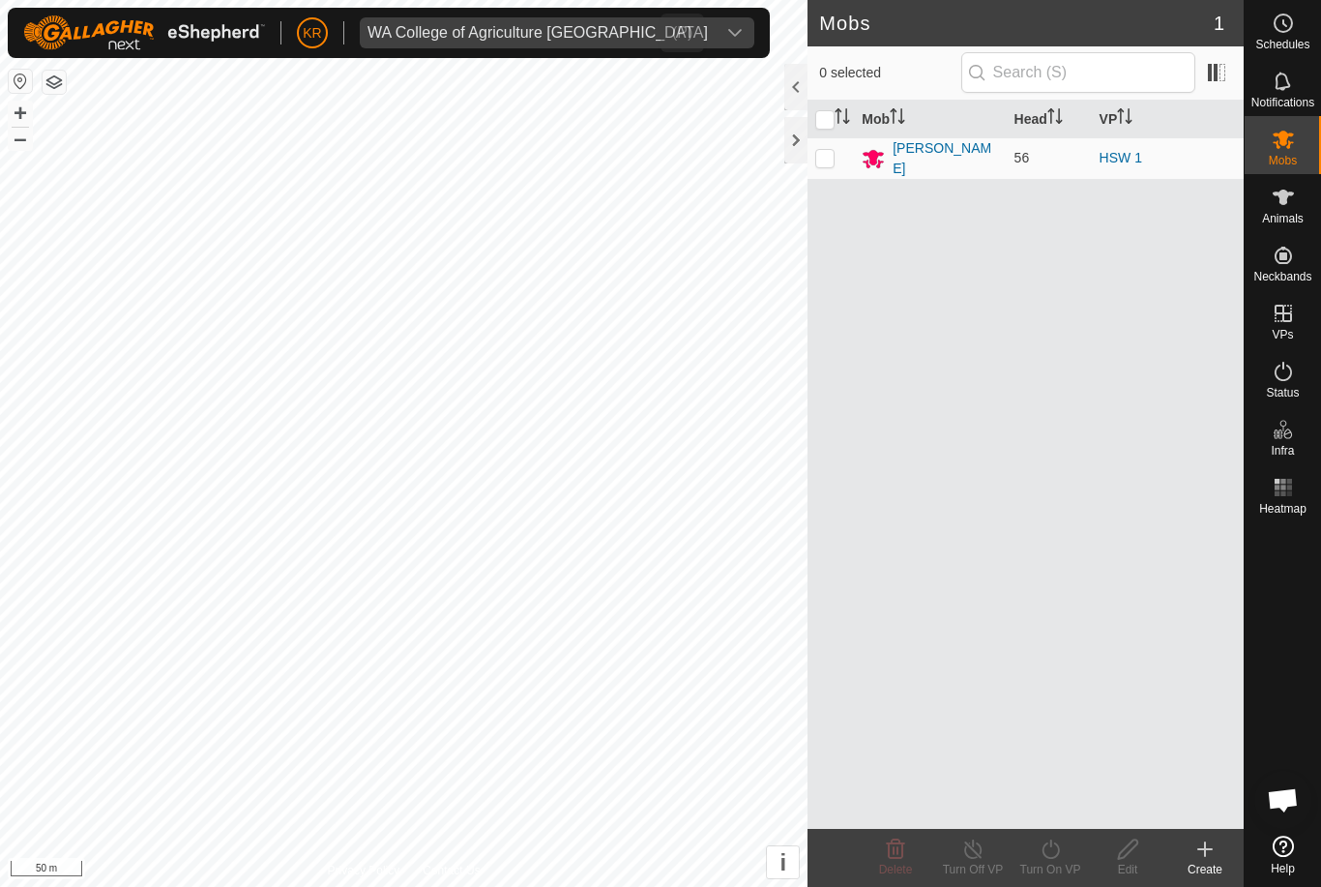
click at [716, 27] on div "dropdown trigger" at bounding box center [735, 32] width 39 height 31
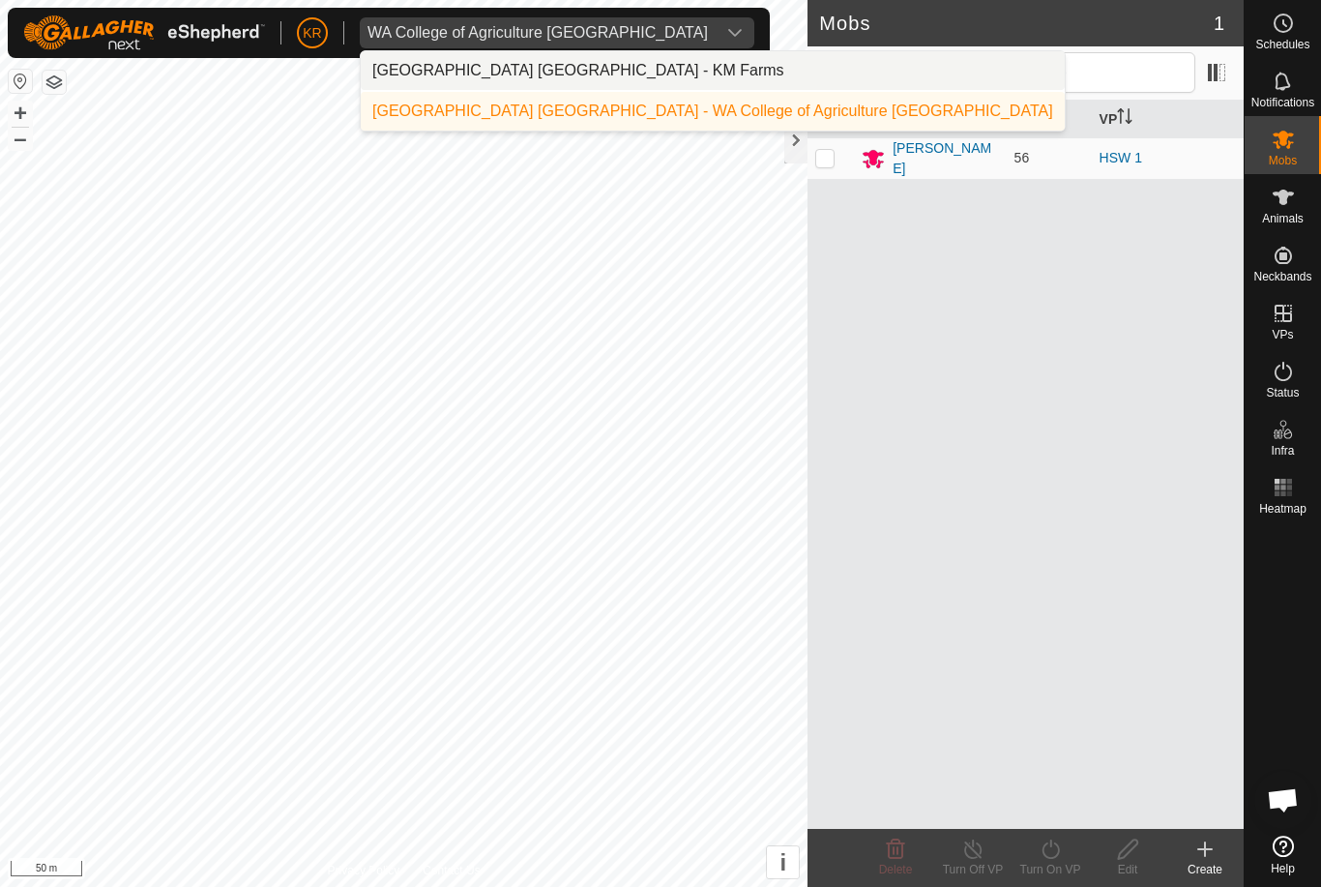
click at [693, 66] on li "[GEOGRAPHIC_DATA] [GEOGRAPHIC_DATA] - KM Farms" at bounding box center [713, 70] width 704 height 39
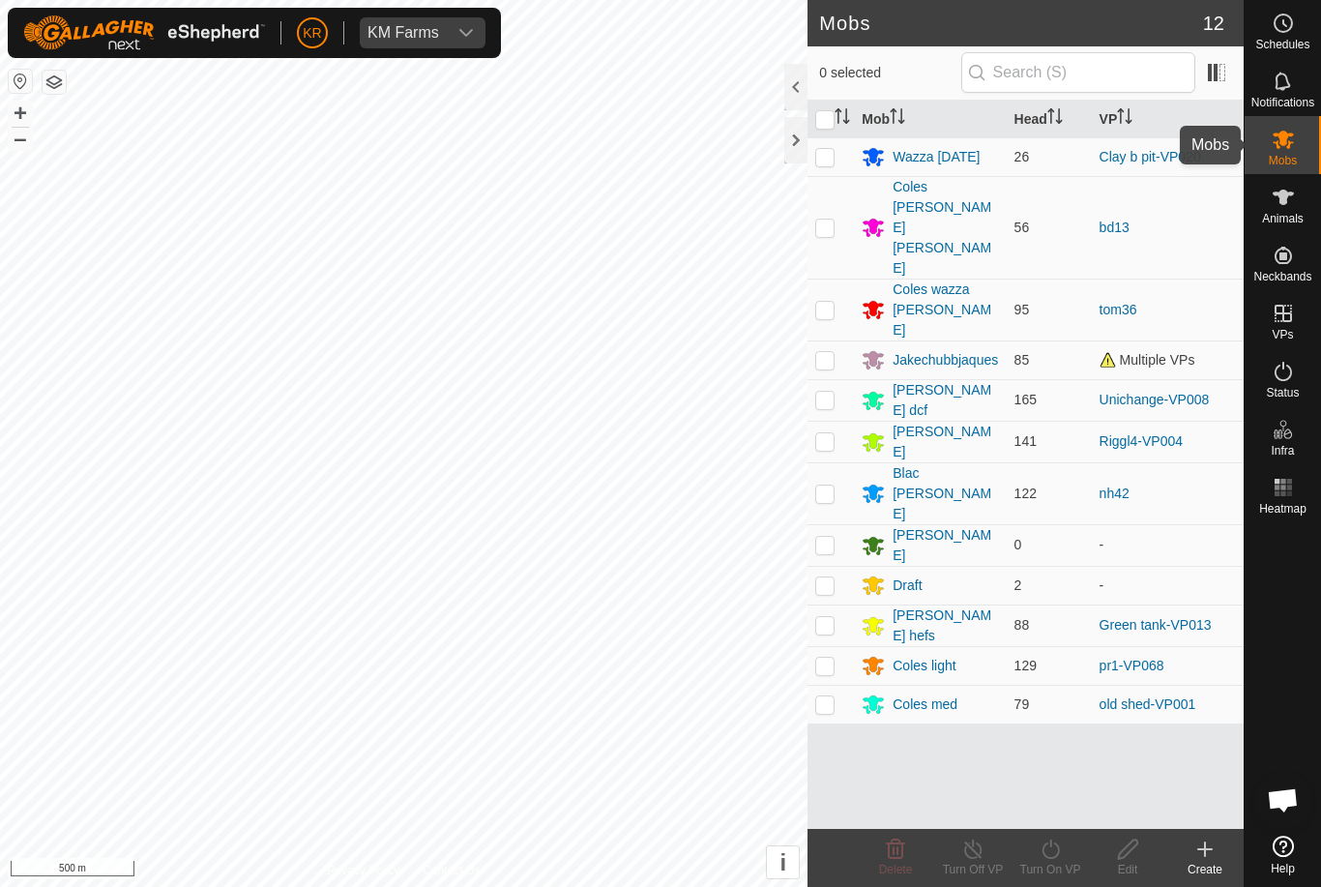
click at [1297, 140] on es-mob-svg-icon at bounding box center [1283, 139] width 35 height 31
click at [974, 350] on div "Jakechubbjaques" at bounding box center [945, 360] width 105 height 20
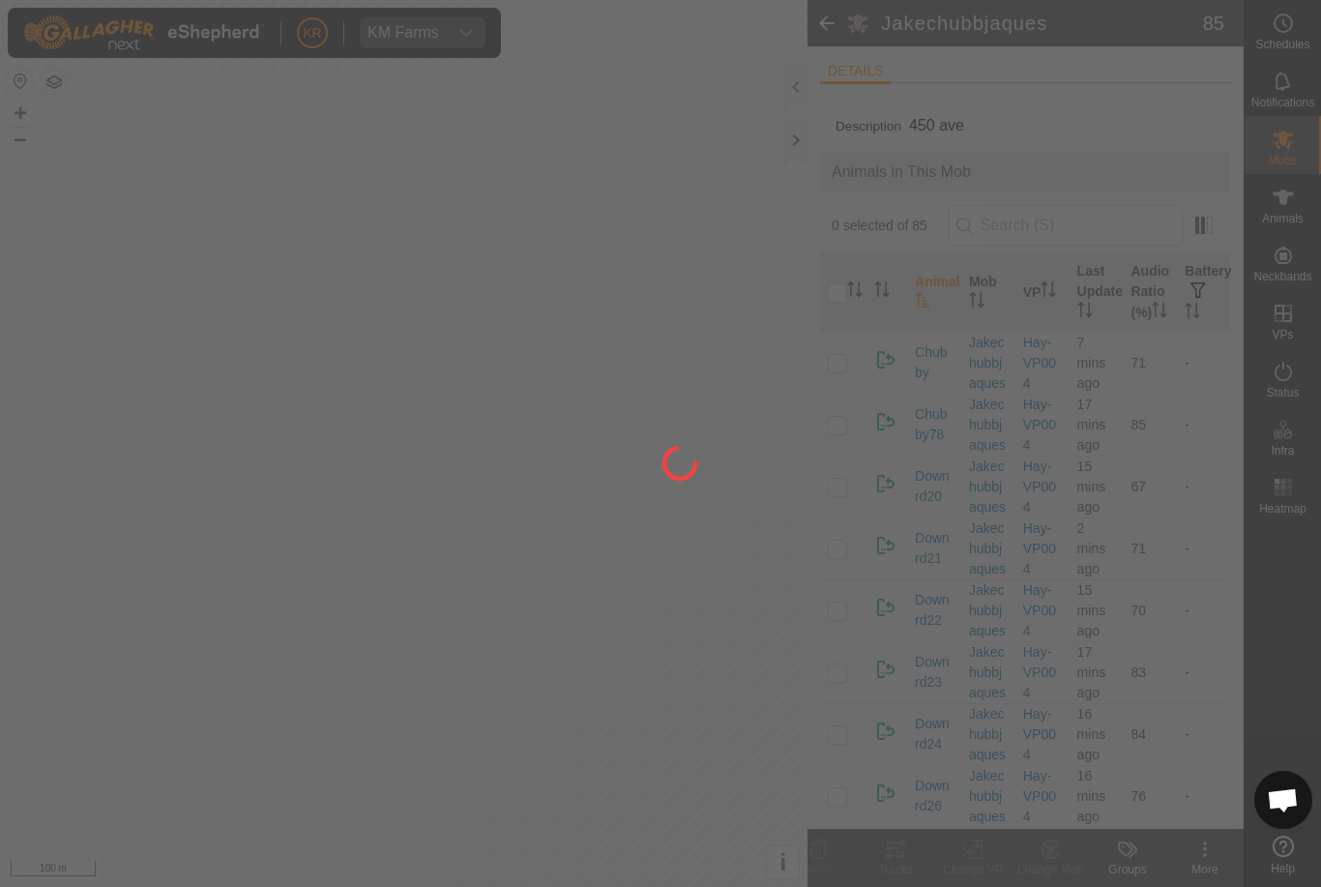
click at [1219, 849] on div at bounding box center [660, 443] width 1321 height 887
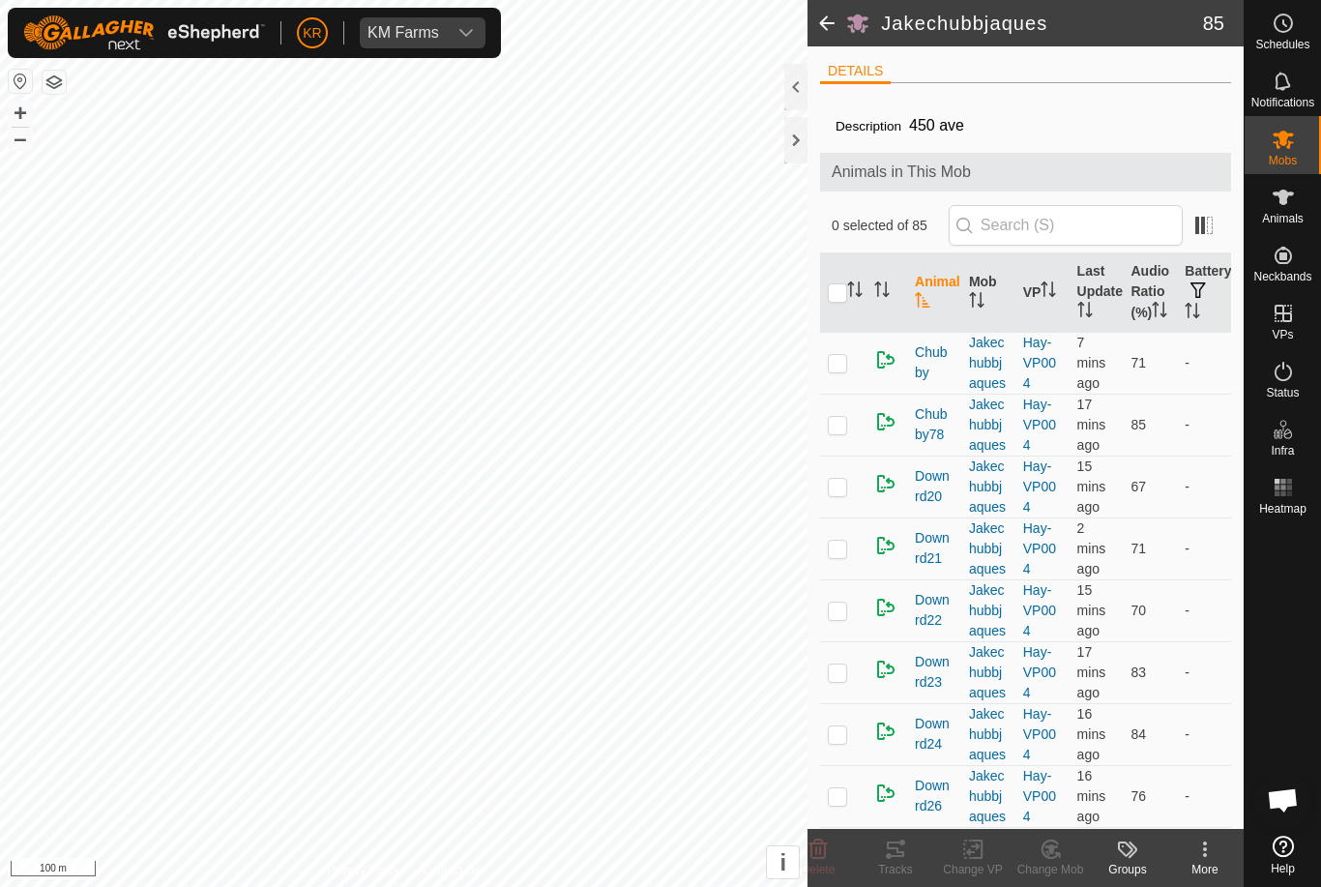
click at [1198, 853] on icon at bounding box center [1205, 849] width 23 height 23
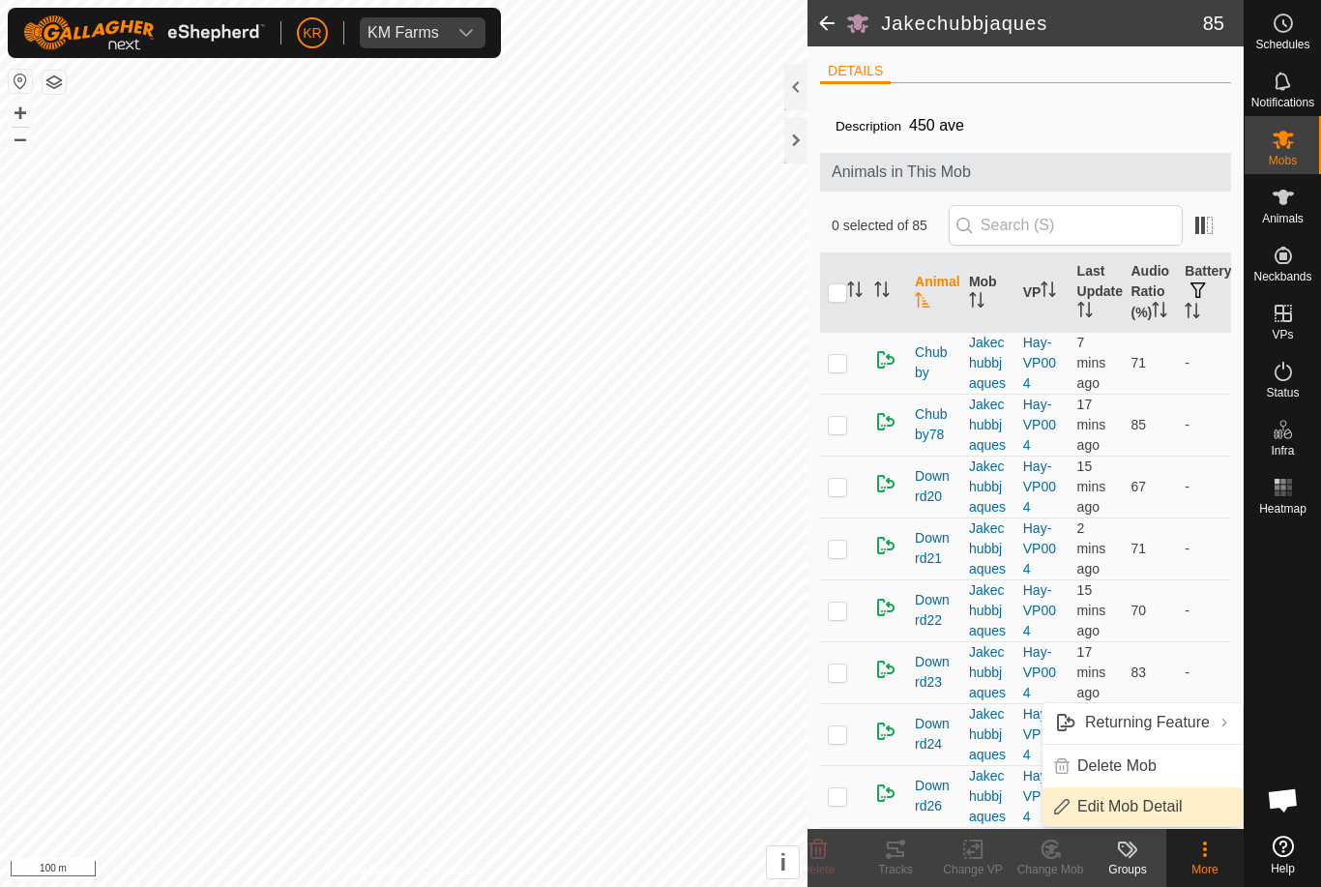
click at [1159, 804] on span "Edit Mob Detail" at bounding box center [1130, 806] width 105 height 23
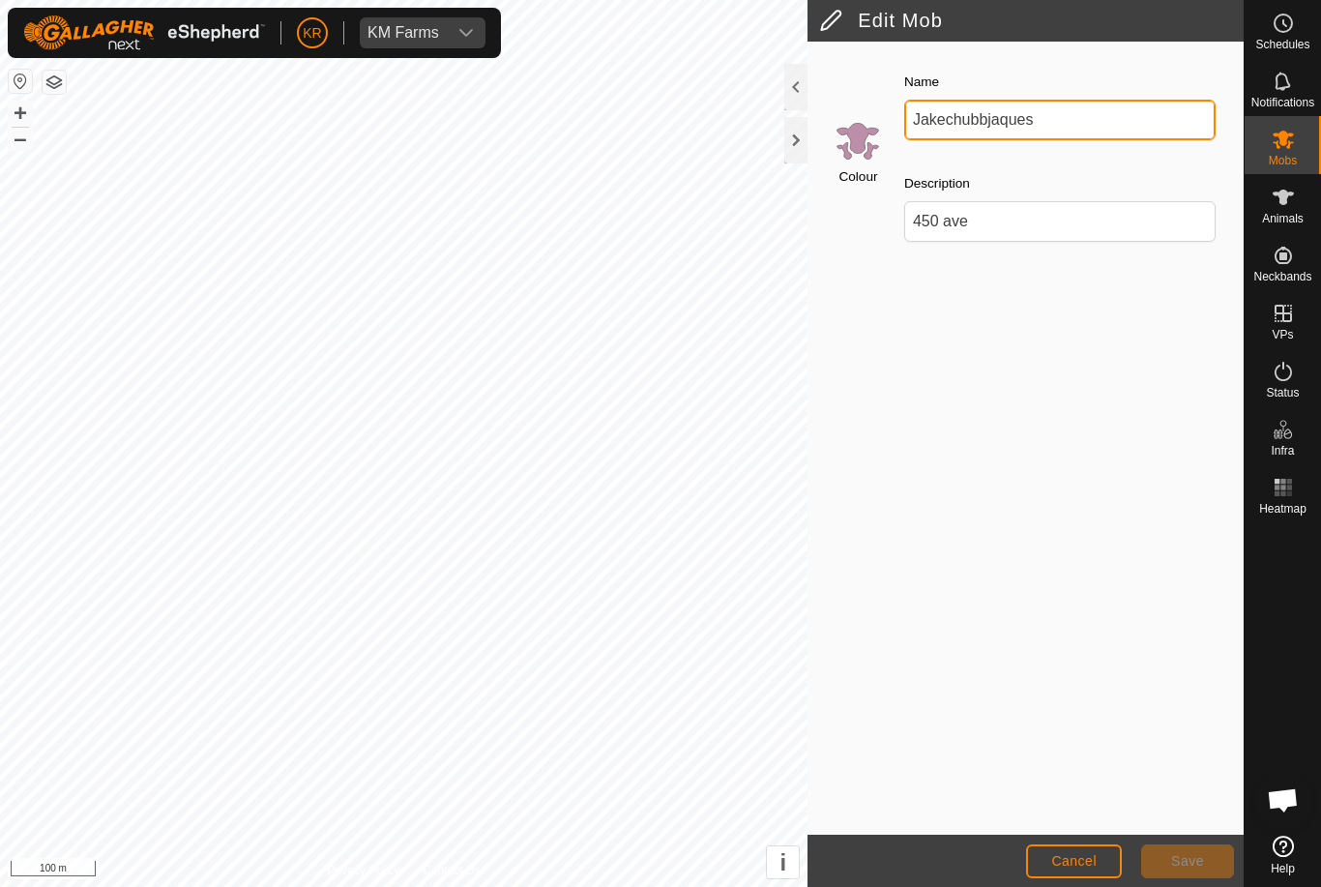
click at [1082, 123] on input "Jakechubbjaques" at bounding box center [1059, 120] width 311 height 41
type input "Jakechubbray"
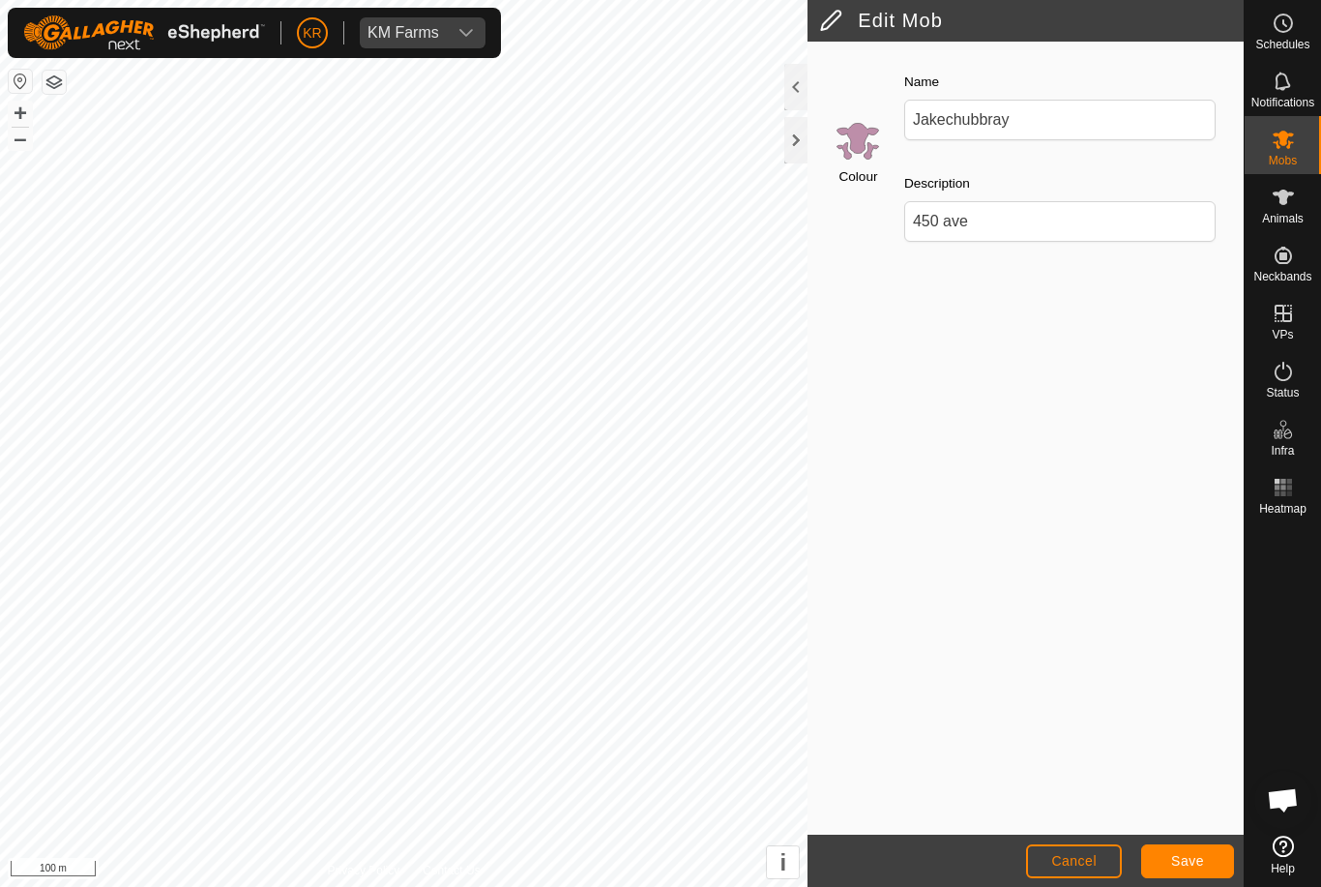
click at [1210, 867] on button "Save" at bounding box center [1187, 861] width 93 height 34
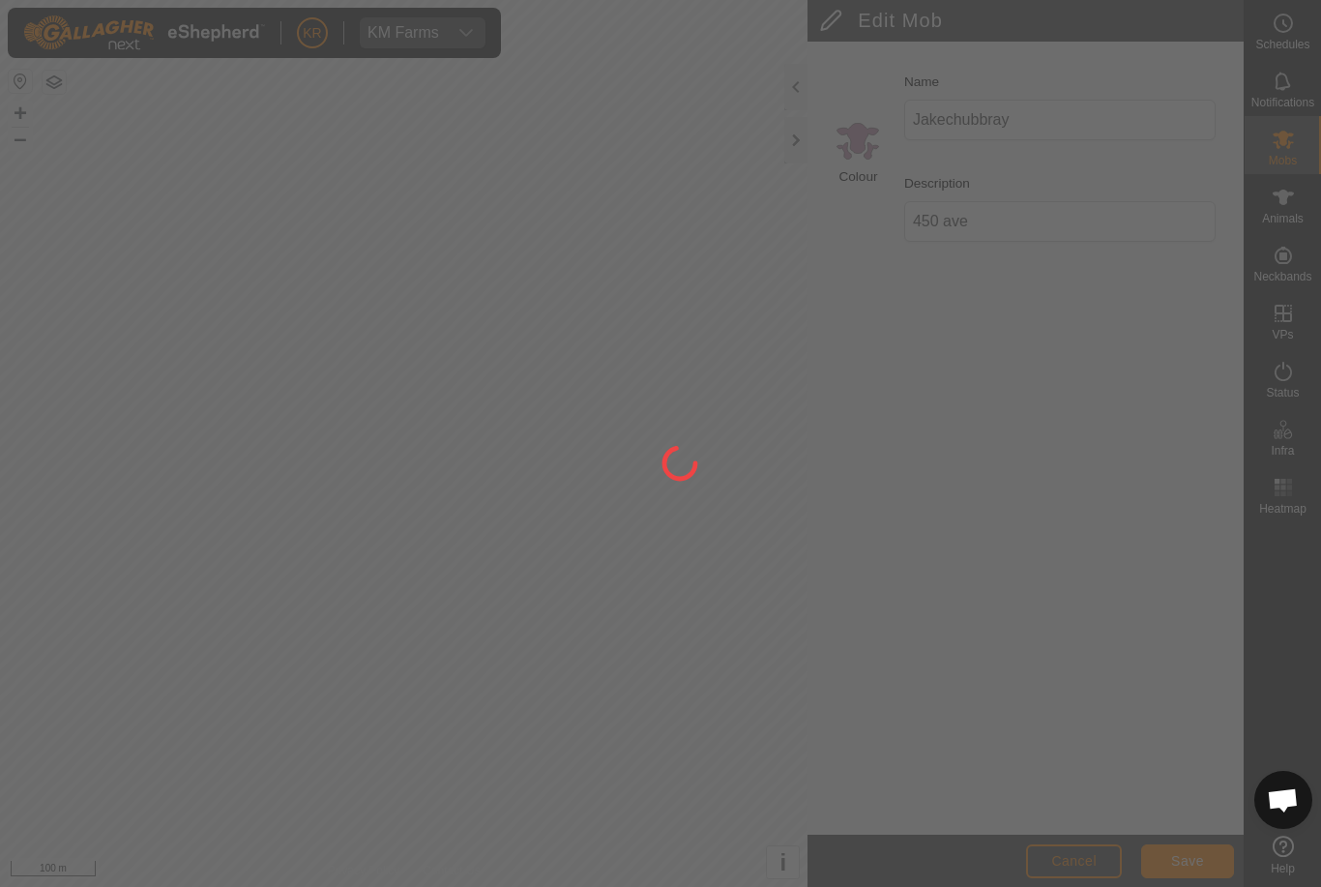
click at [1201, 861] on div at bounding box center [660, 443] width 1321 height 887
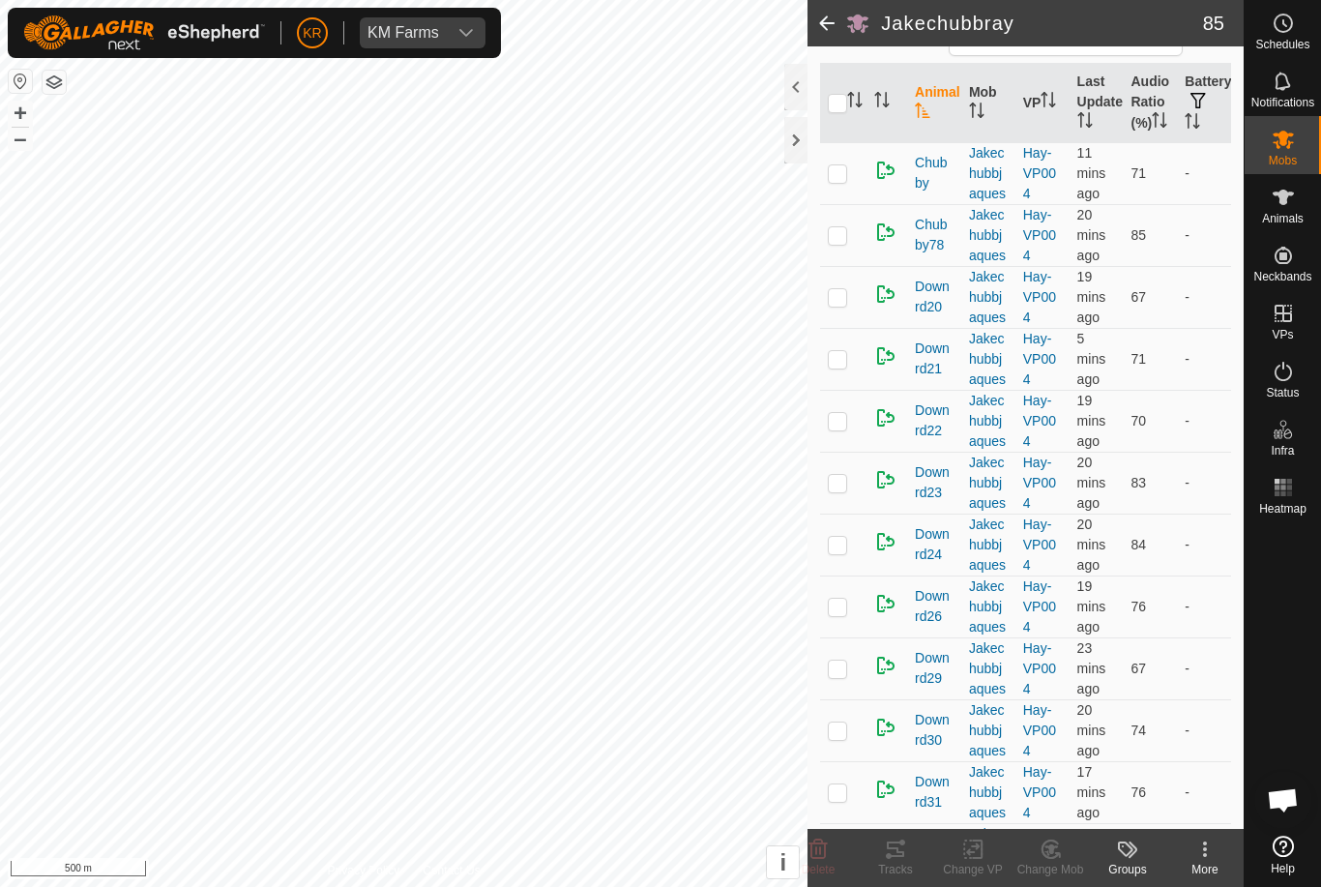
scroll to position [191, 0]
click at [1299, 160] on div "Mobs" at bounding box center [1283, 145] width 76 height 58
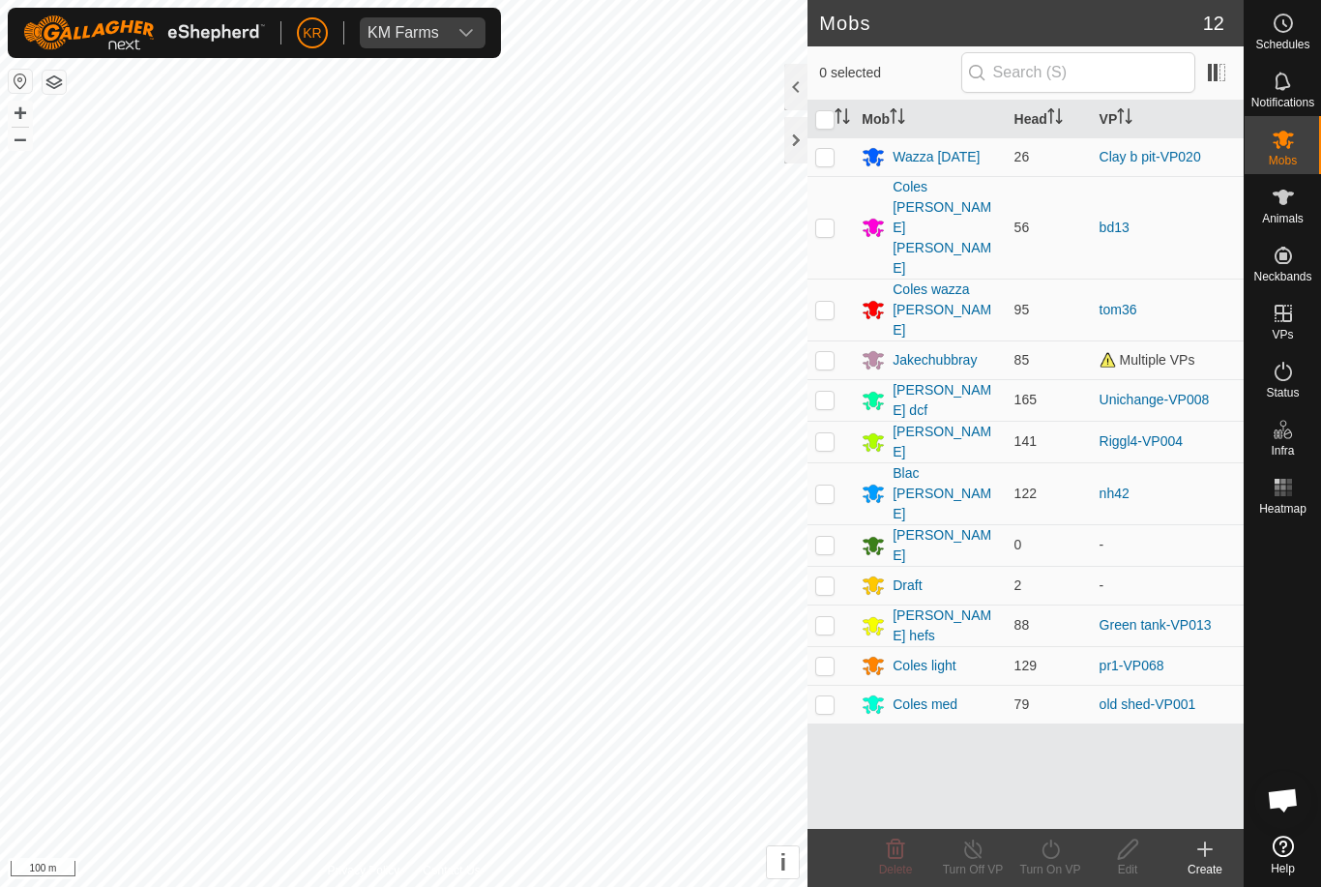
click at [831, 352] on p-checkbox at bounding box center [824, 359] width 19 height 15
checkbox input "true"
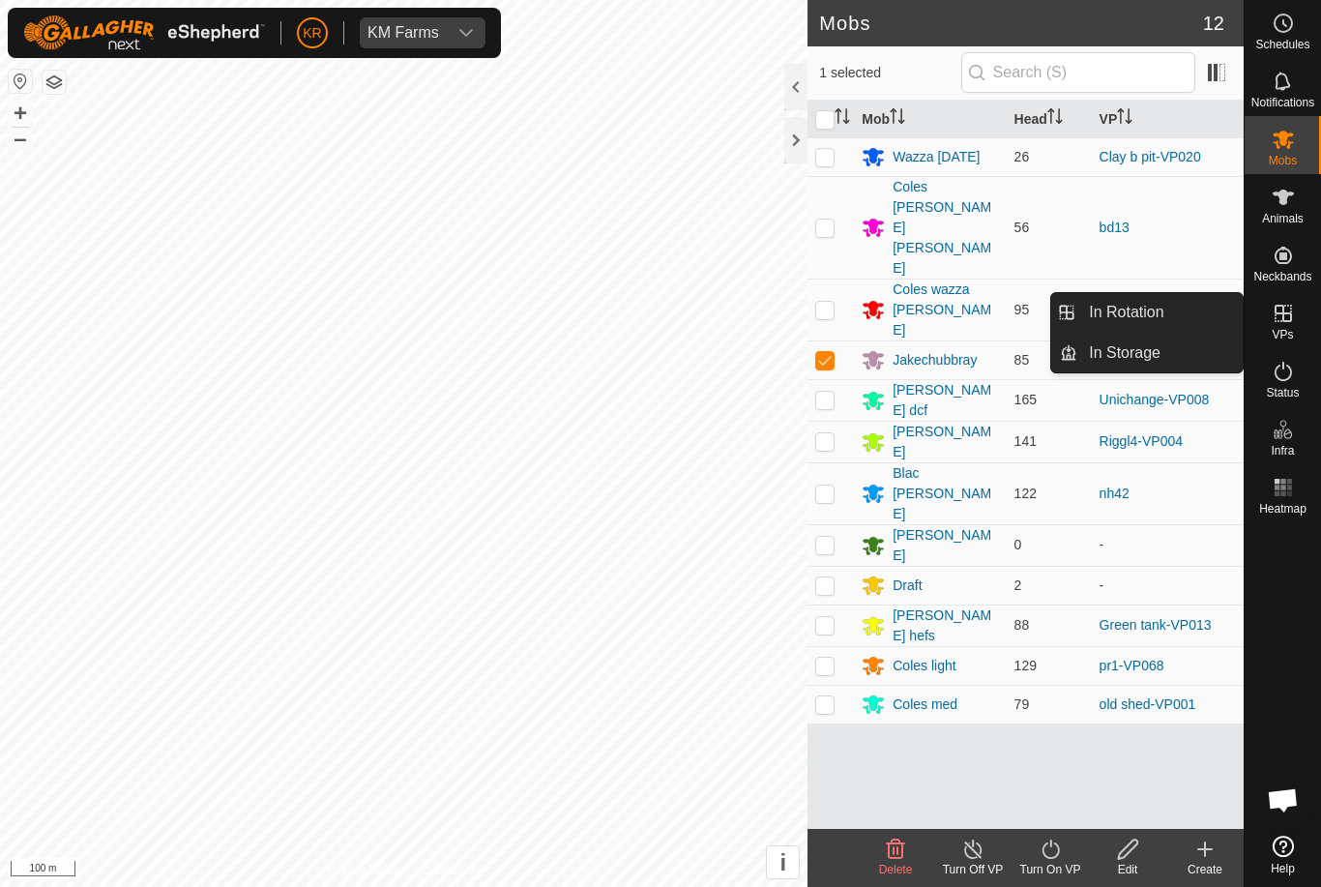
click at [1157, 311] on span "In Rotation" at bounding box center [1126, 312] width 74 height 23
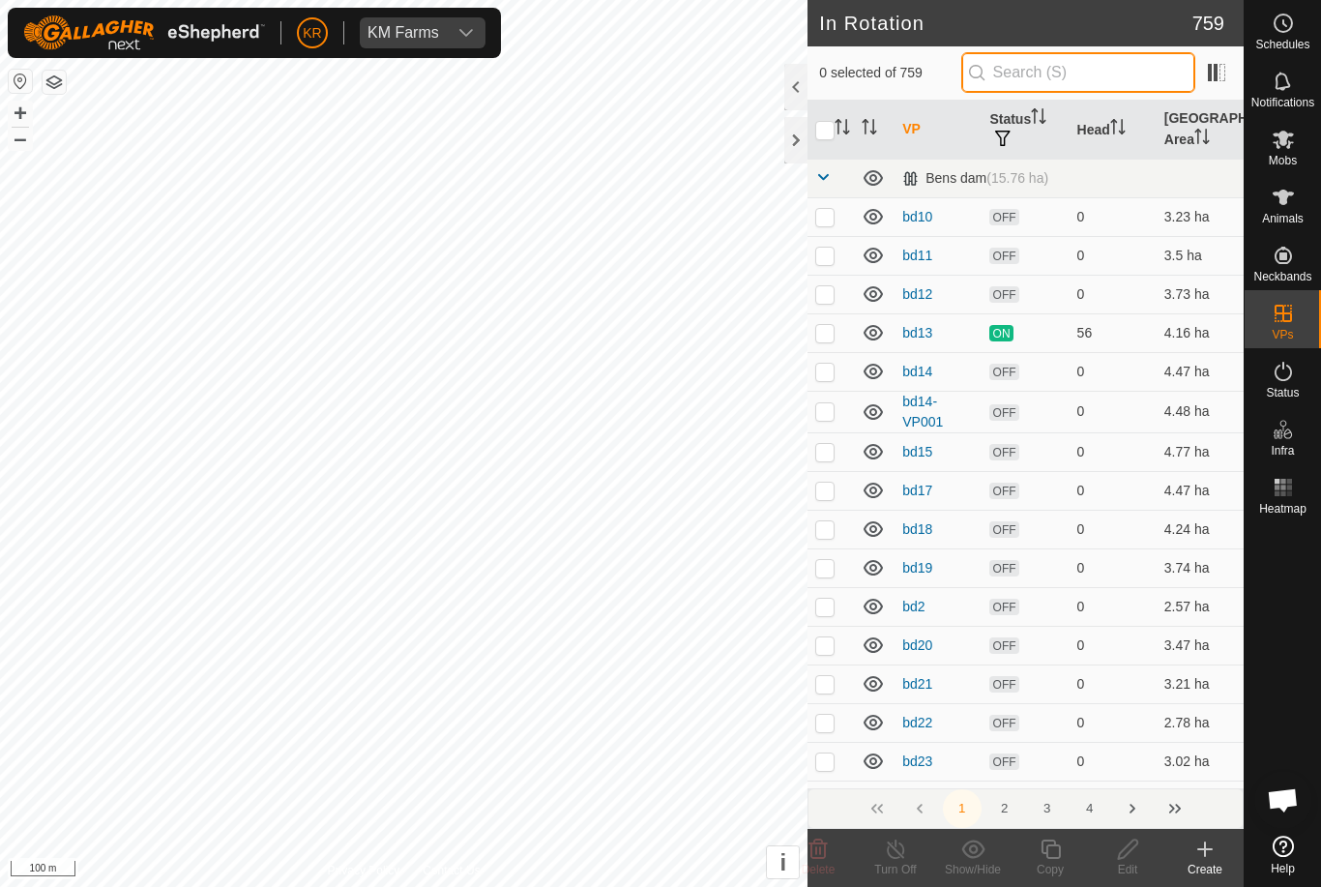
click at [1098, 69] on input "text" at bounding box center [1079, 72] width 234 height 41
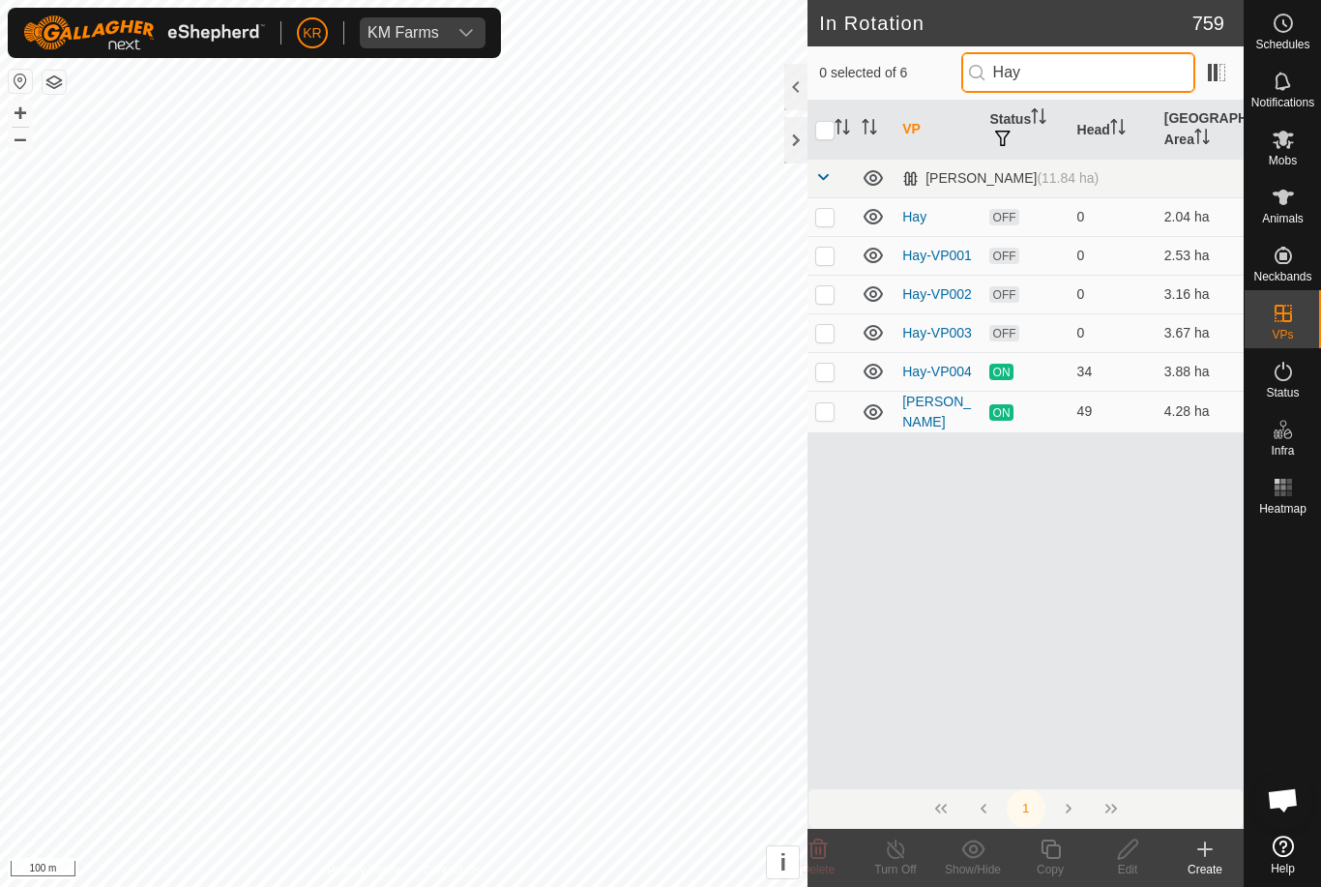
type input "Hay"
click at [824, 374] on p-checkbox at bounding box center [824, 371] width 19 height 15
click at [828, 360] on td at bounding box center [831, 371] width 46 height 39
checkbox input "false"
click at [830, 332] on p-checkbox at bounding box center [824, 332] width 19 height 15
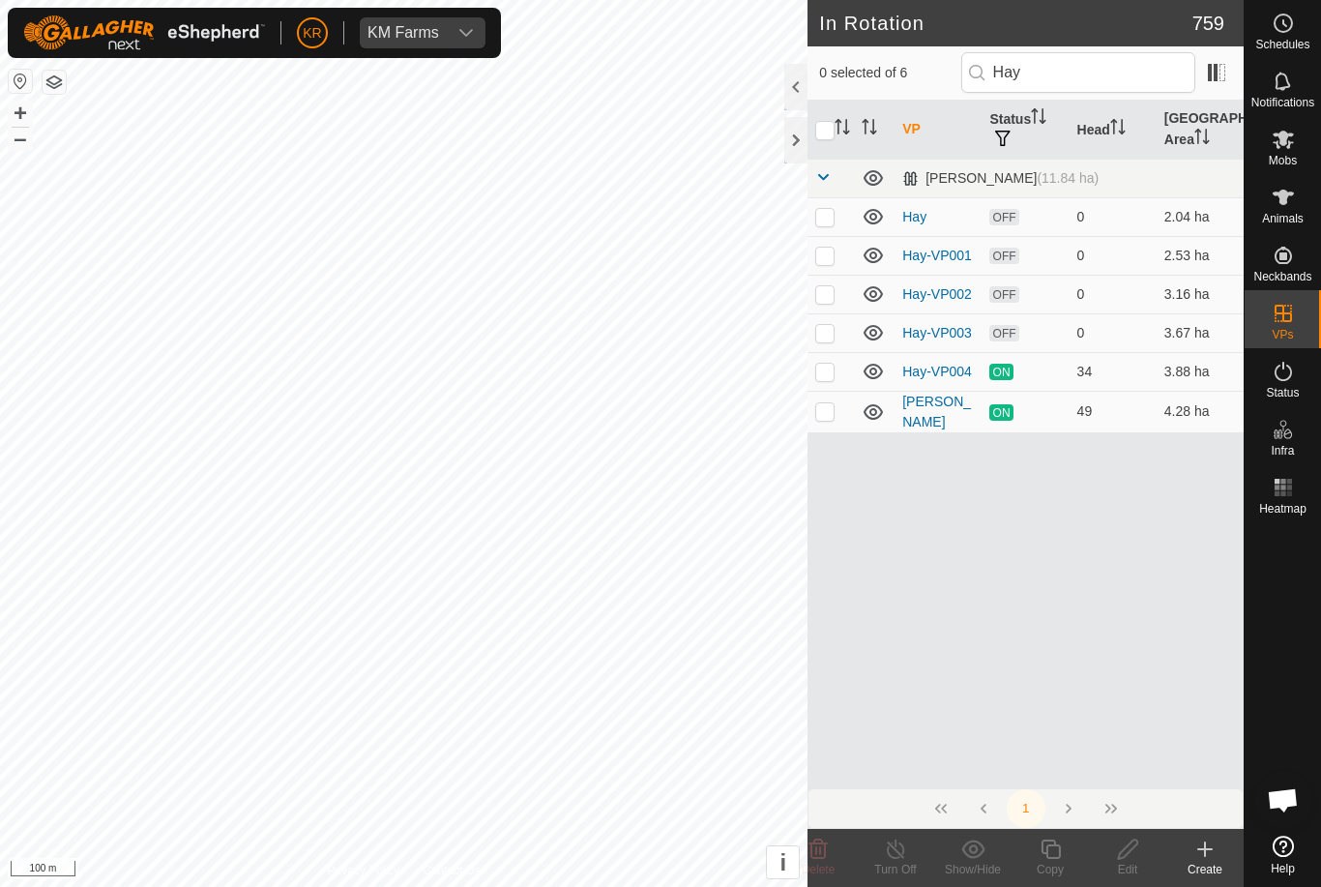
checkbox input "true"
click at [1080, 870] on div "Copy" at bounding box center [1050, 869] width 77 height 17
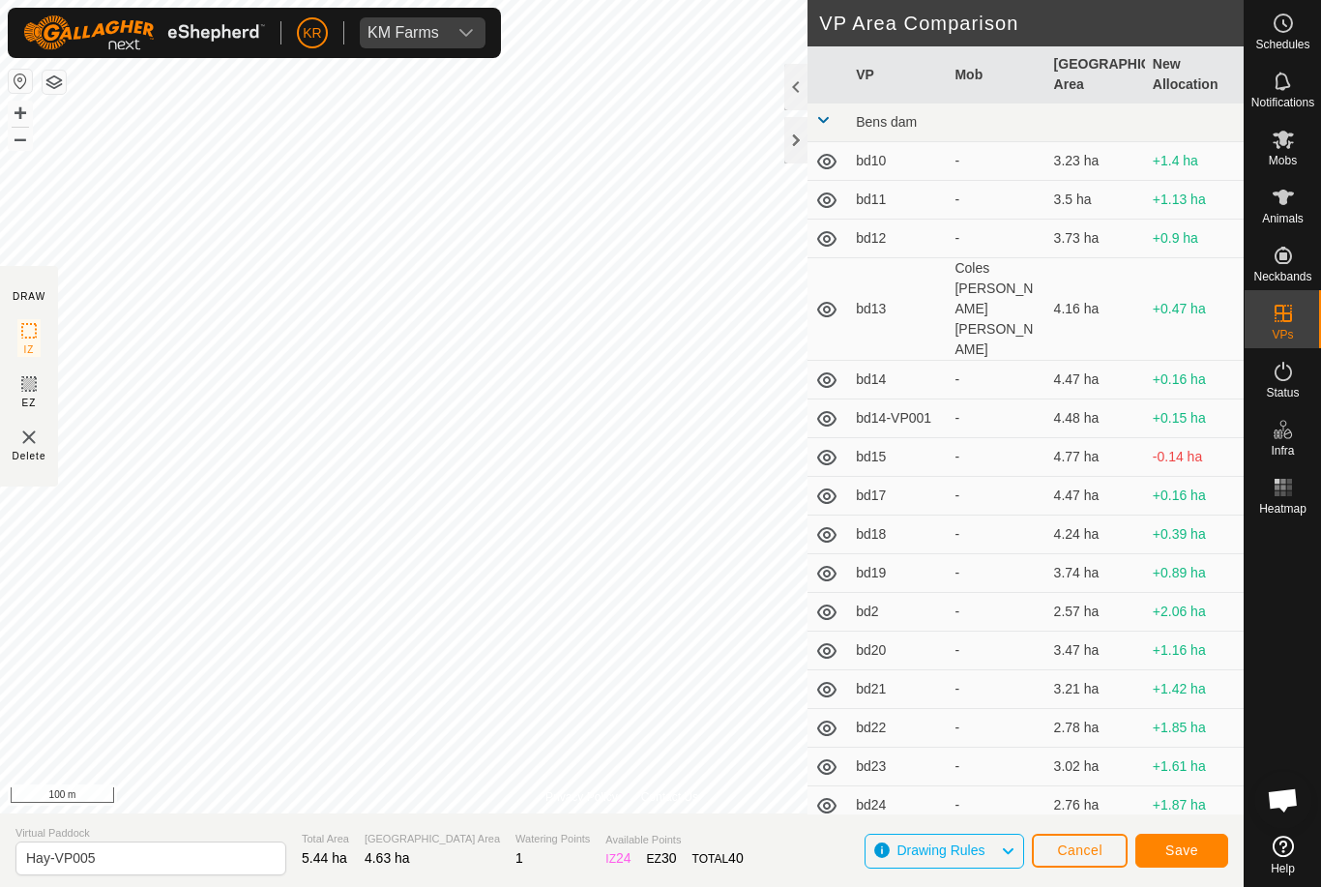
click at [1167, 859] on button "Save" at bounding box center [1182, 851] width 93 height 34
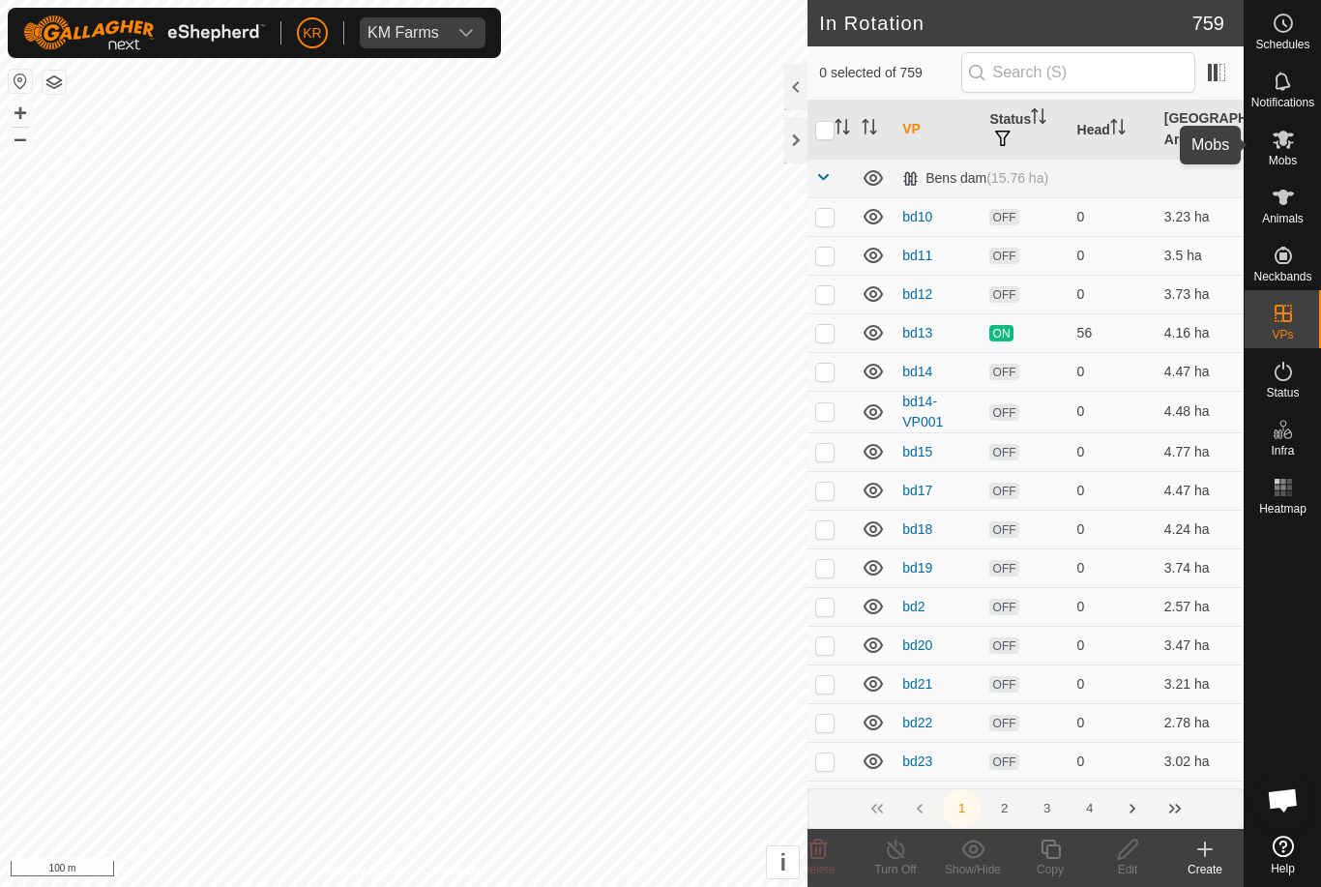
click at [1283, 160] on span "Mobs" at bounding box center [1283, 161] width 28 height 12
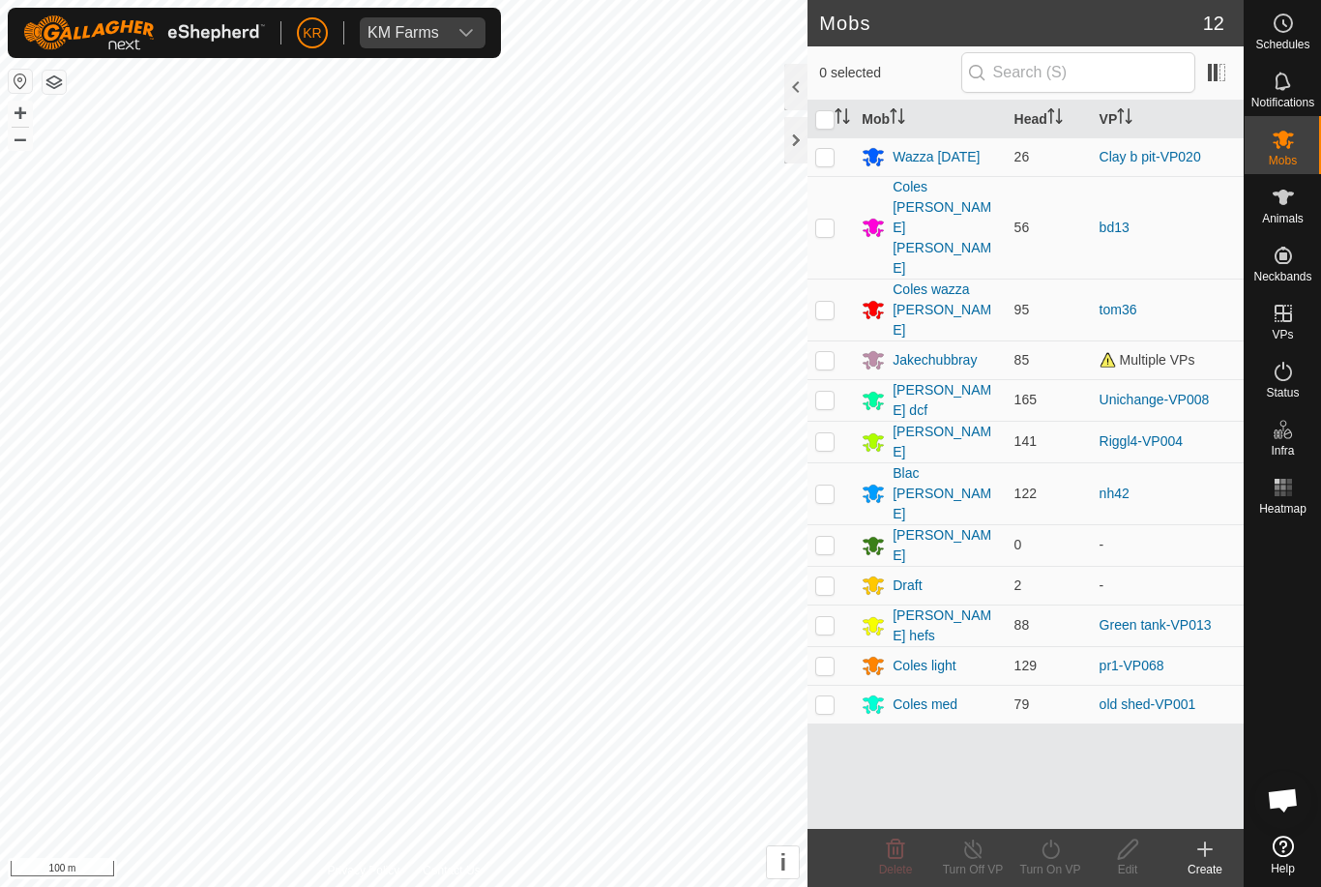
click at [830, 352] on p-checkbox at bounding box center [824, 359] width 19 height 15
checkbox input "true"
click at [1055, 851] on icon at bounding box center [1051, 849] width 24 height 23
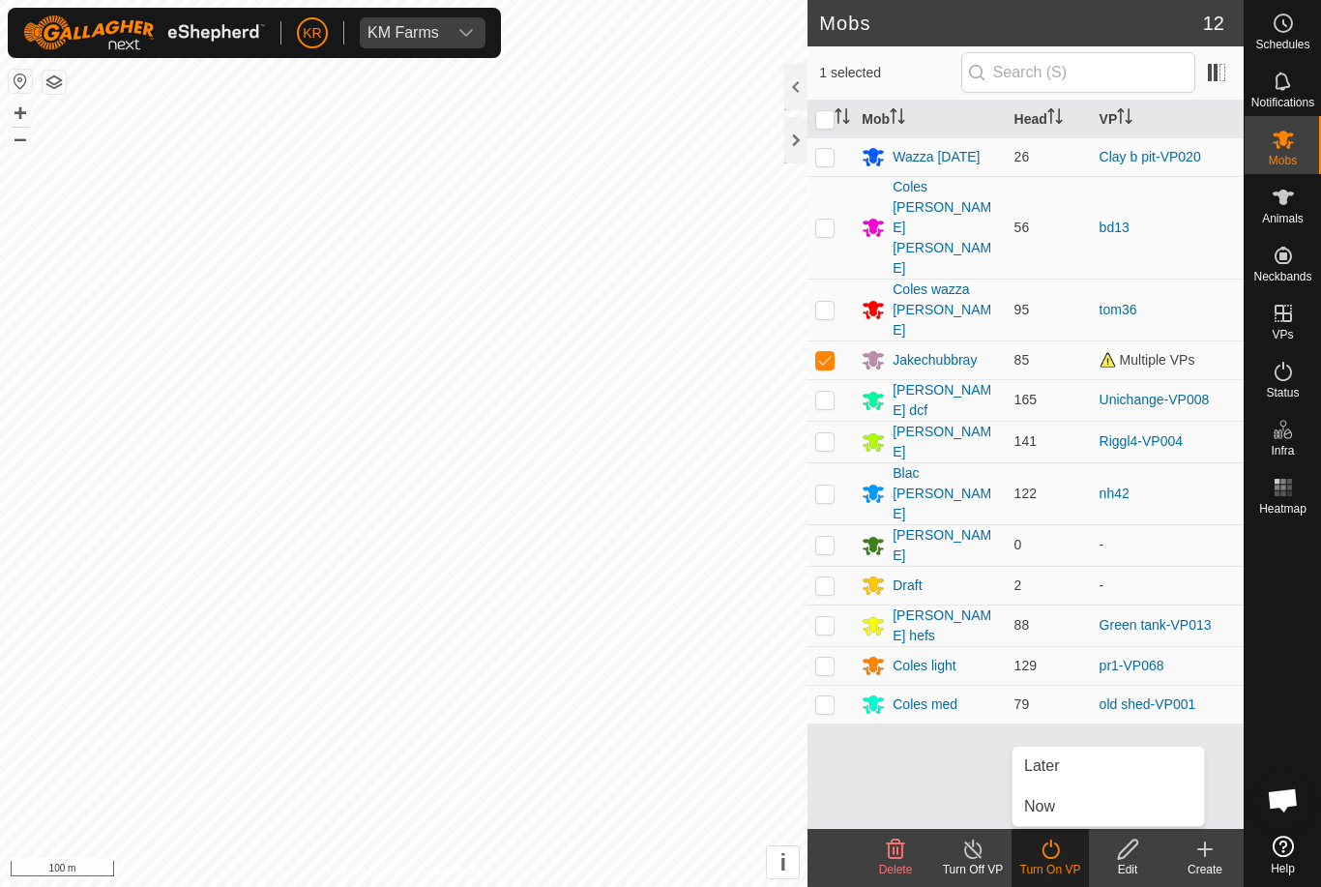
click at [1051, 799] on span "Now" at bounding box center [1039, 806] width 31 height 23
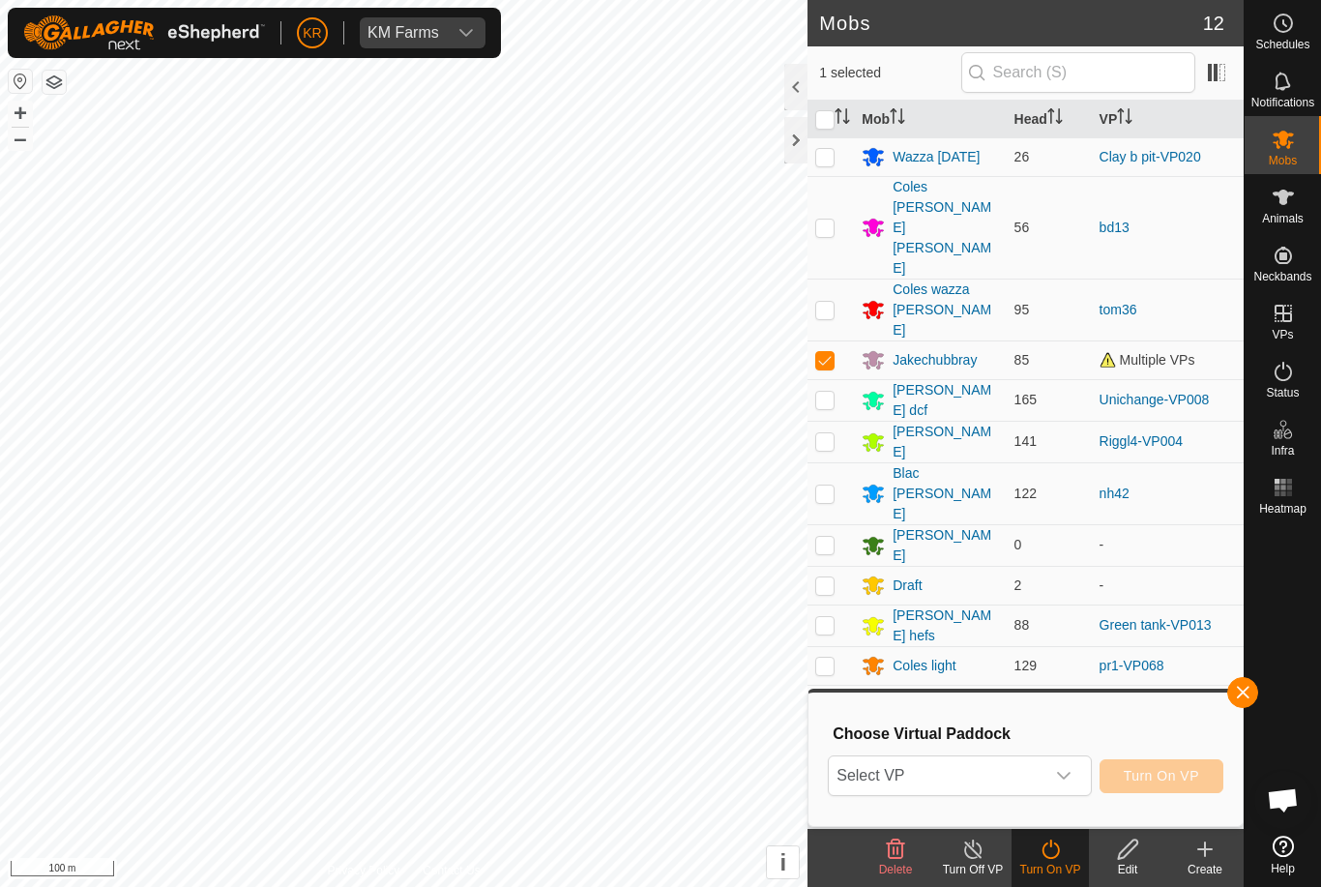
click at [961, 777] on span "Select VP" at bounding box center [936, 775] width 215 height 39
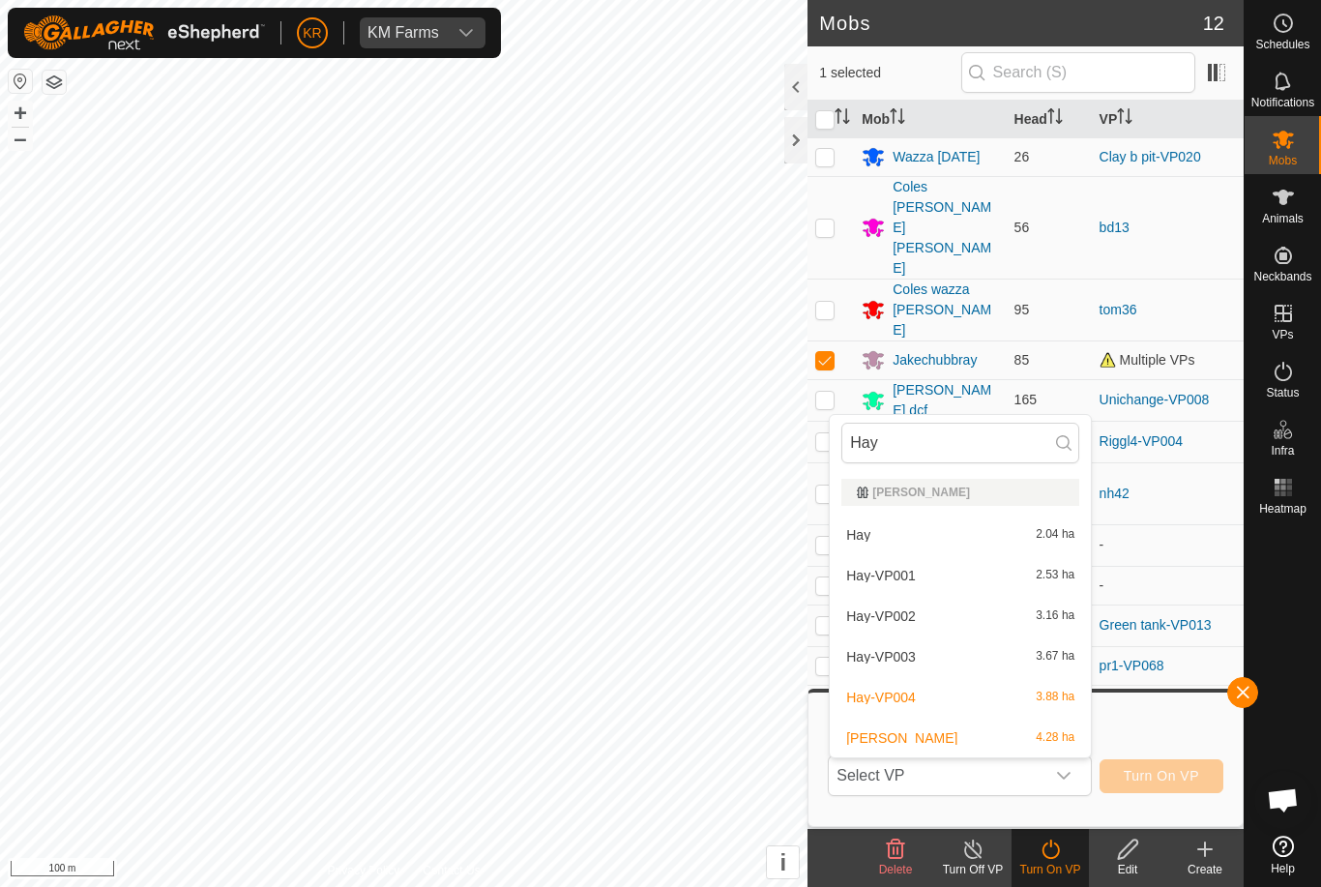
type input "Hay"
click at [956, 722] on li "[PERSON_NAME] 4.28 ha" at bounding box center [960, 738] width 261 height 39
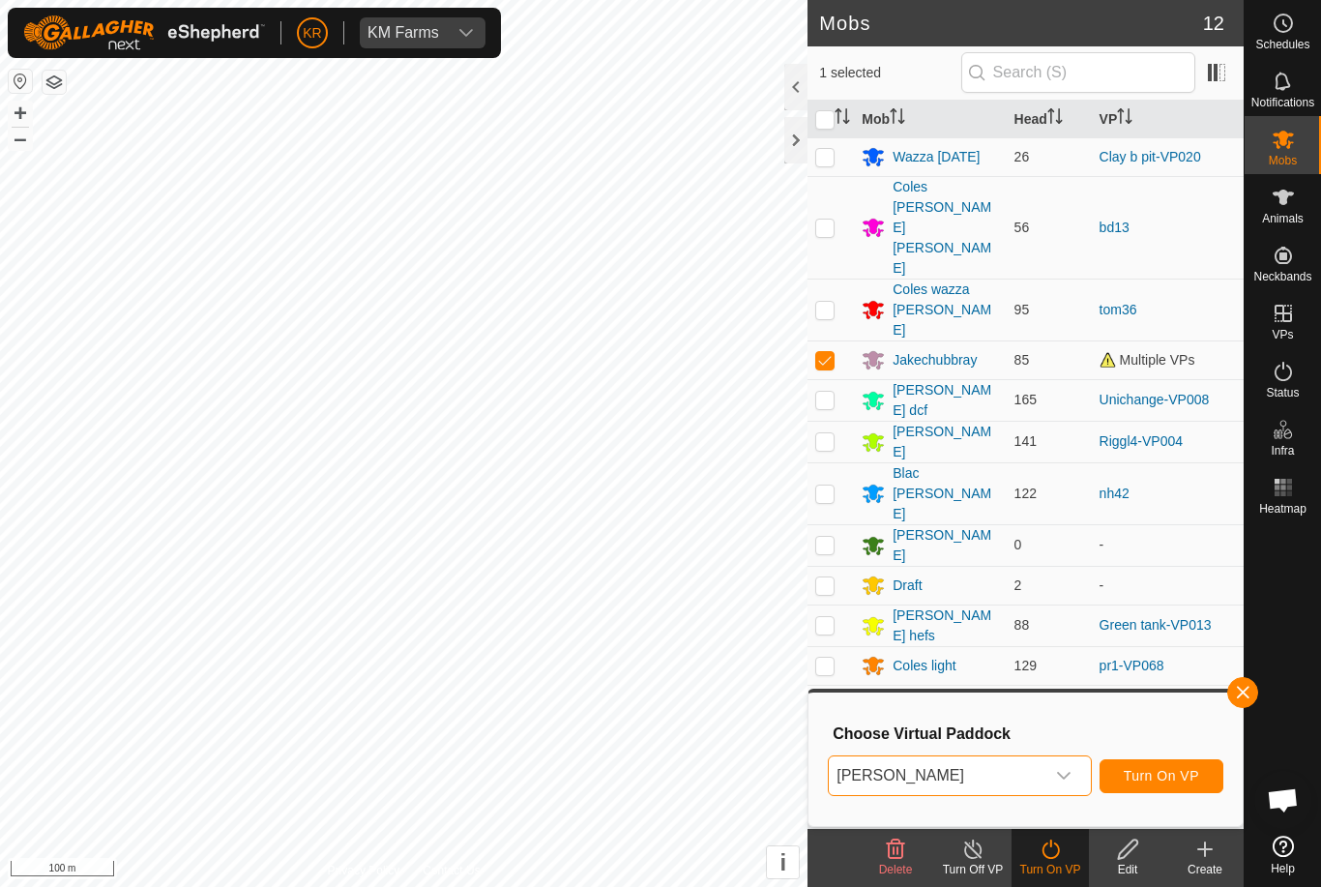
click at [1070, 774] on icon "dropdown trigger" at bounding box center [1063, 775] width 15 height 15
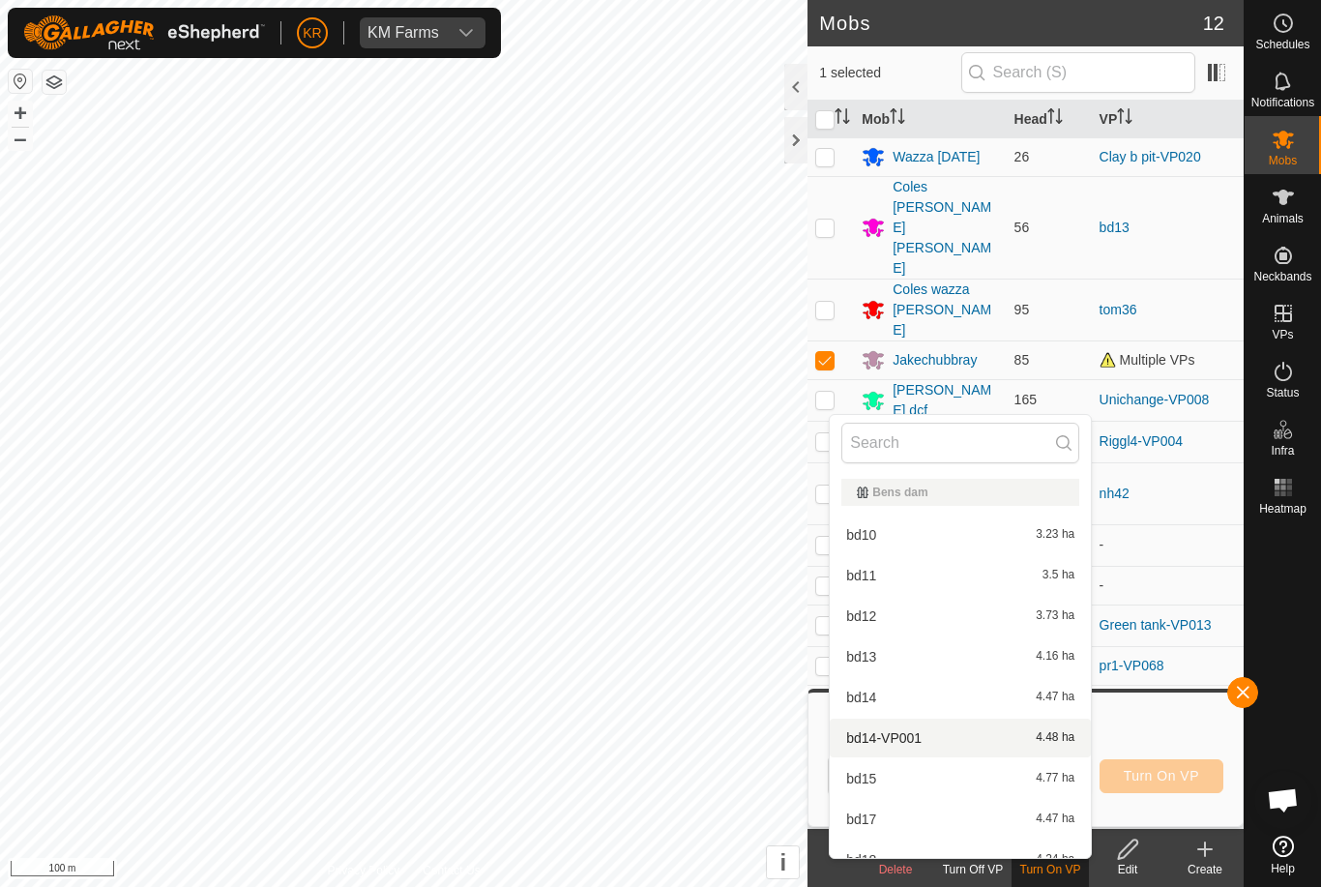
click at [937, 433] on input "text" at bounding box center [961, 443] width 238 height 41
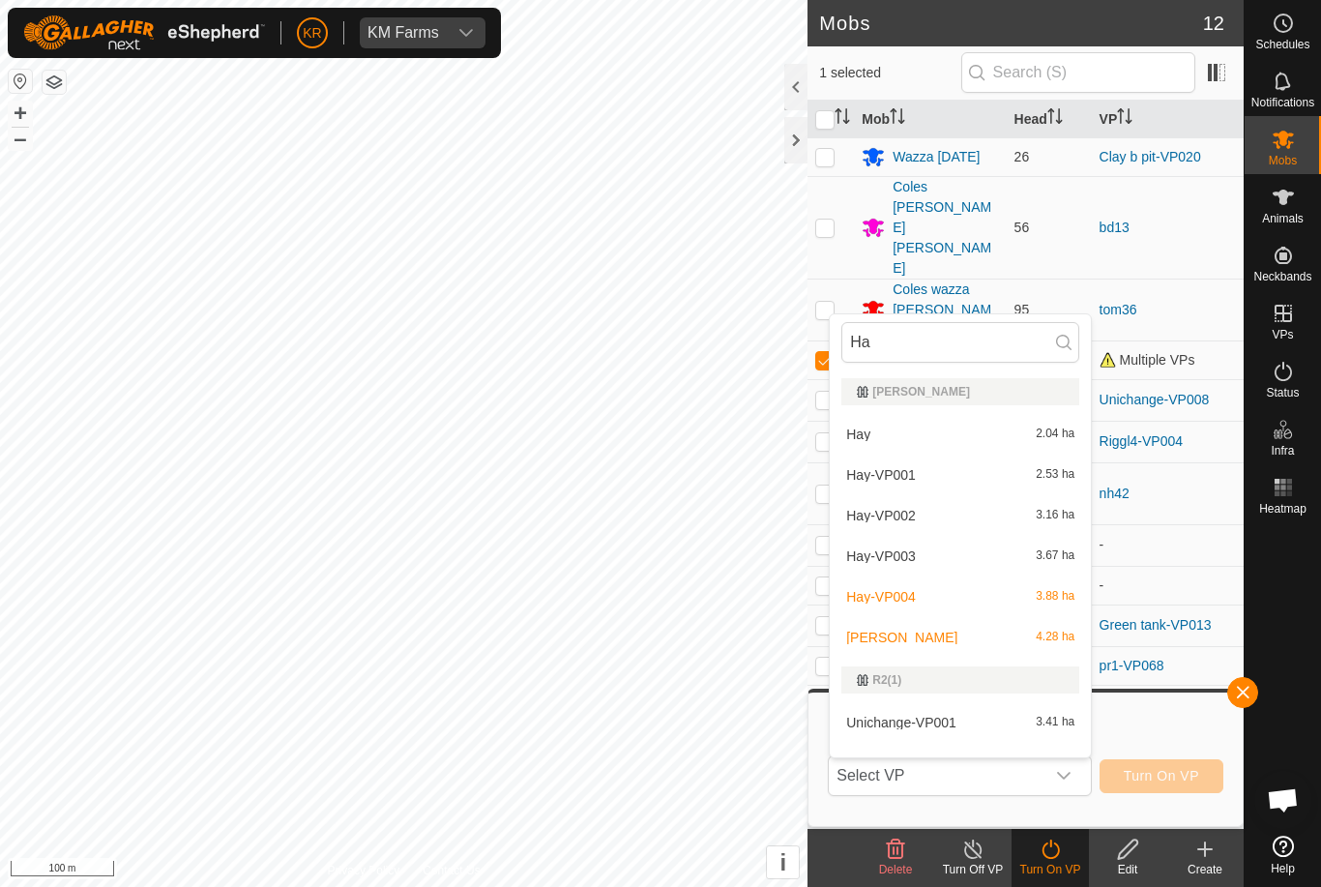
type input "Hay"
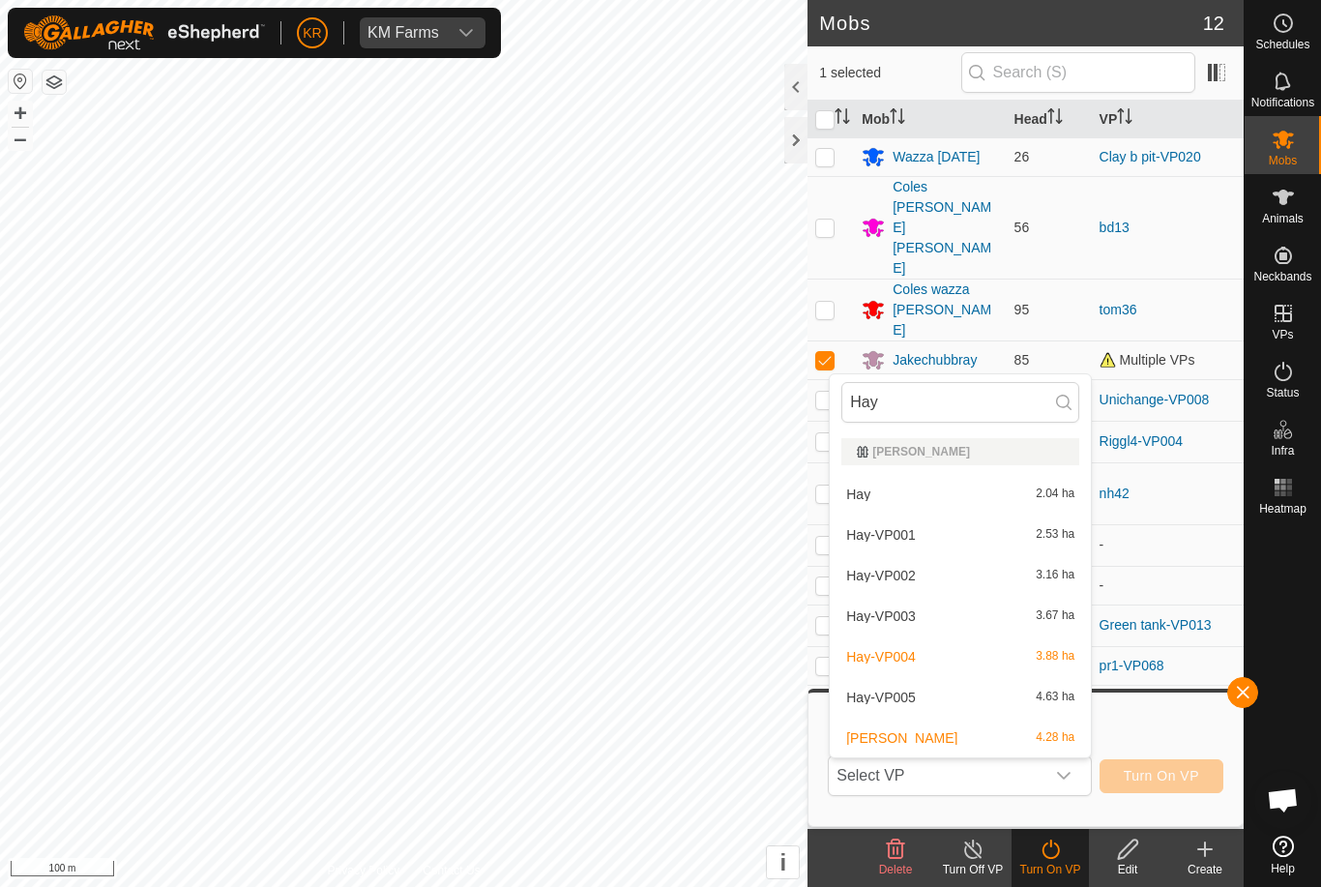
type input "Hay"
click at [913, 697] on span "Hay-VP005" at bounding box center [881, 698] width 70 height 14
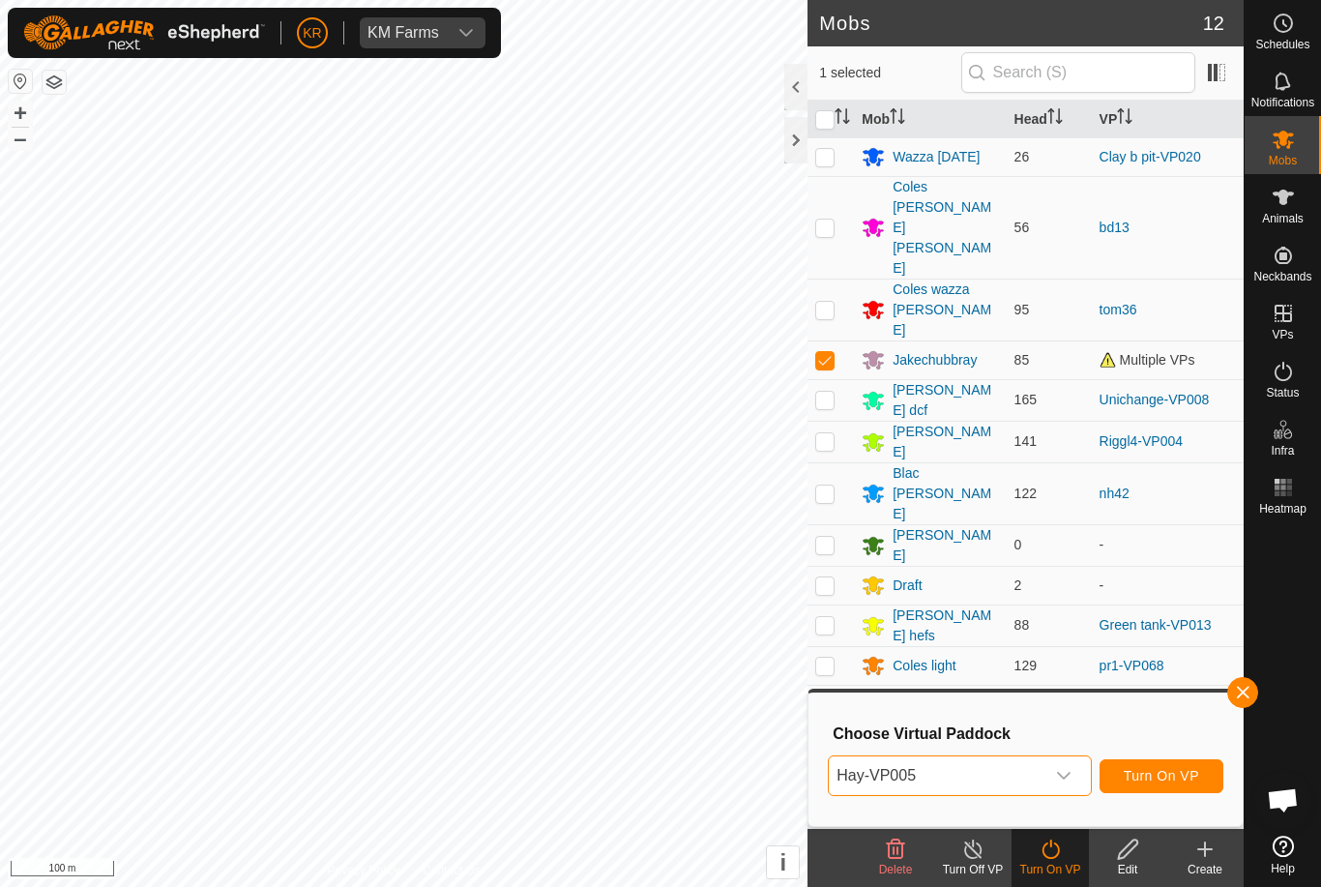
click at [1193, 768] on span "Turn On VP" at bounding box center [1161, 775] width 75 height 15
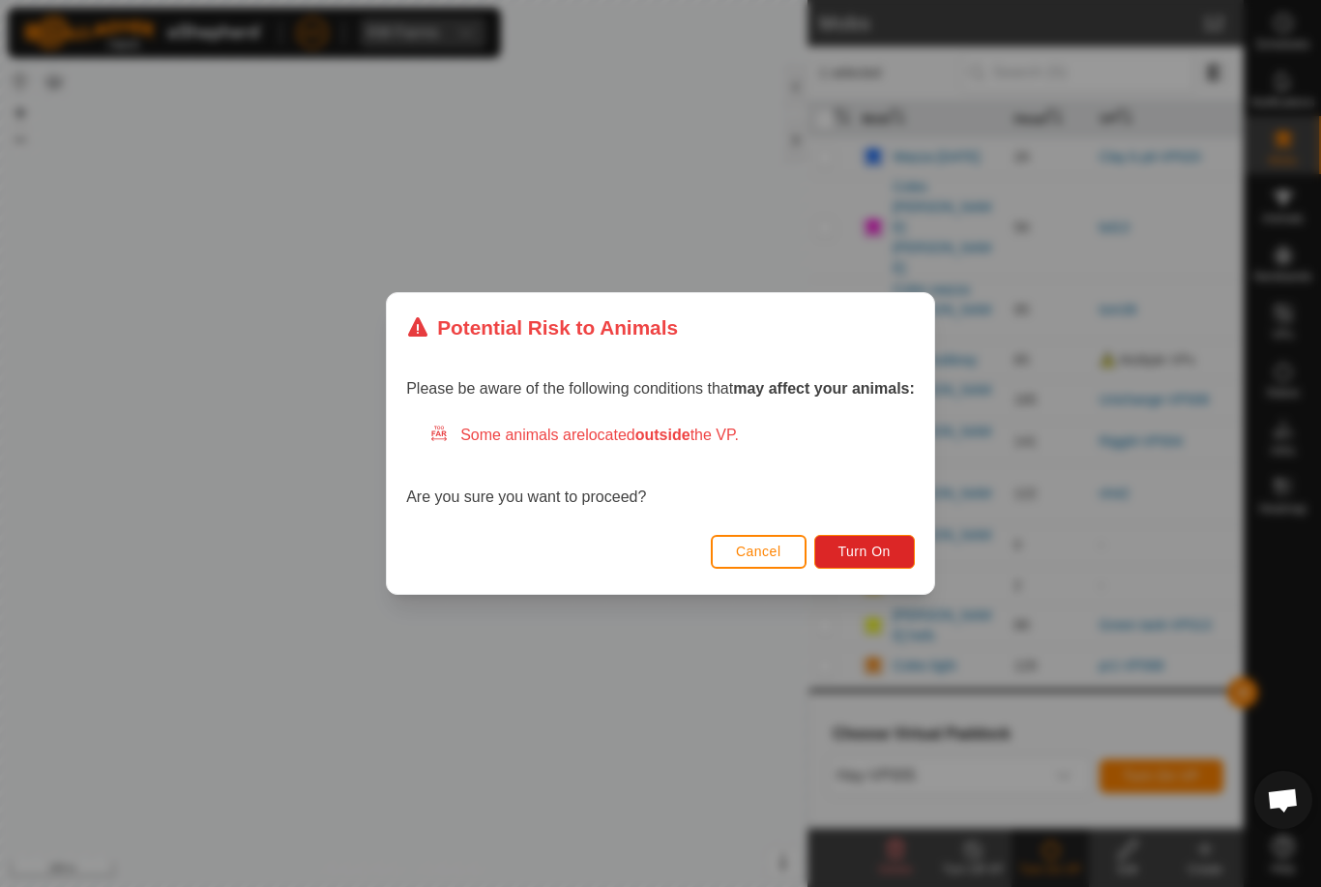
click at [878, 554] on span "Turn On" at bounding box center [865, 551] width 52 height 15
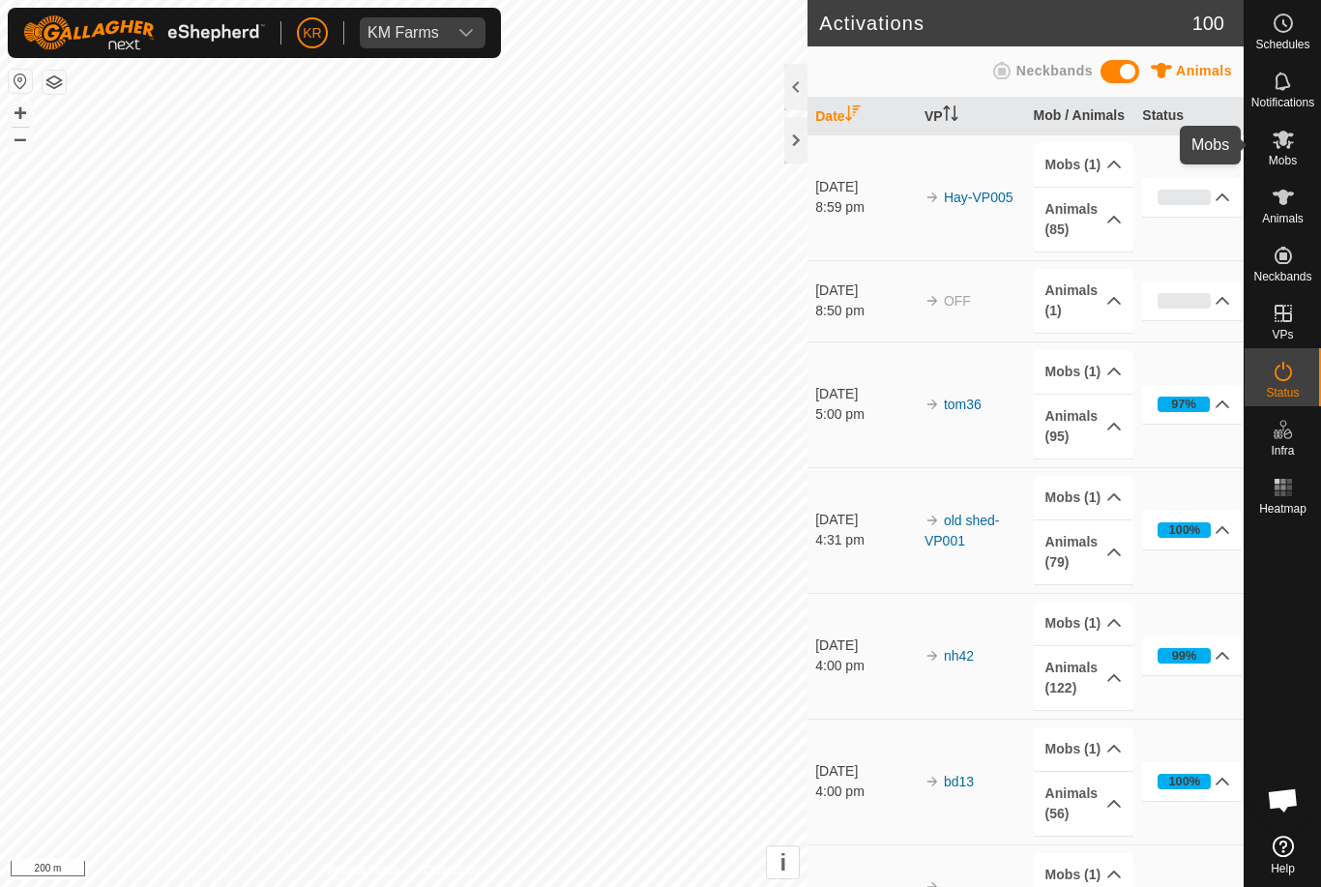
click at [1297, 145] on es-mob-svg-icon at bounding box center [1283, 139] width 35 height 31
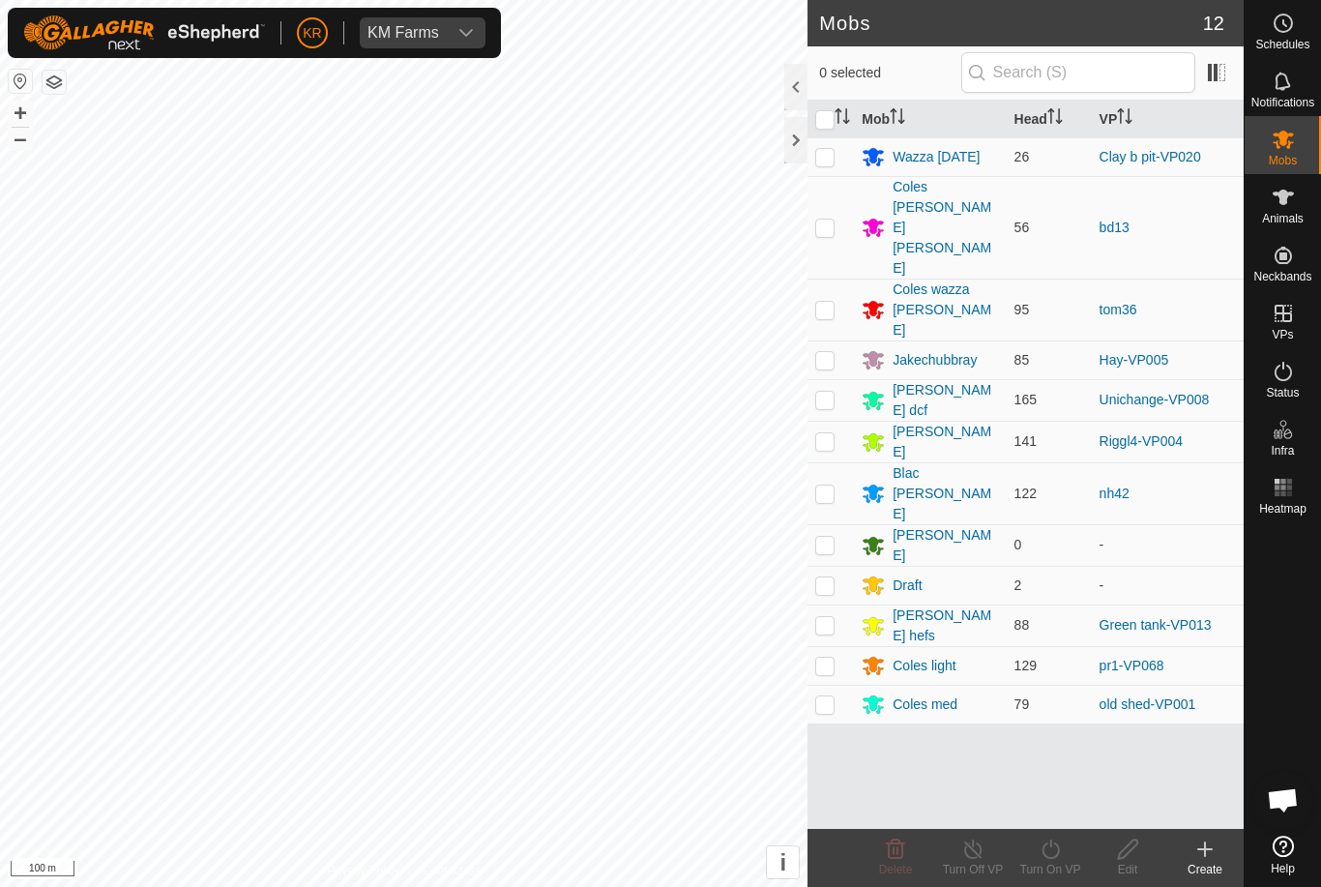
click at [959, 203] on div "Coles [PERSON_NAME] [PERSON_NAME]" at bounding box center [945, 228] width 105 height 102
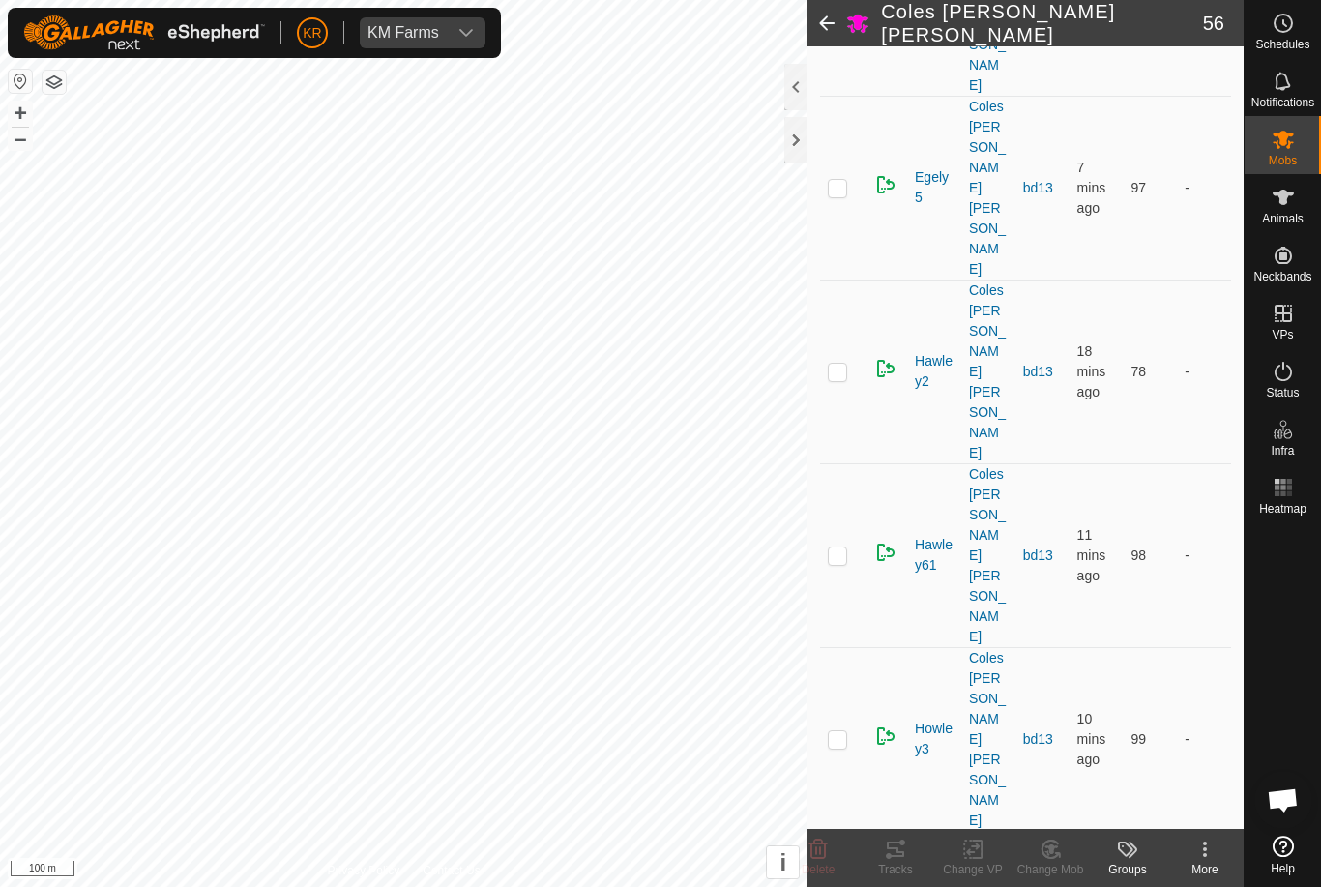
scroll to position [1336, 0]
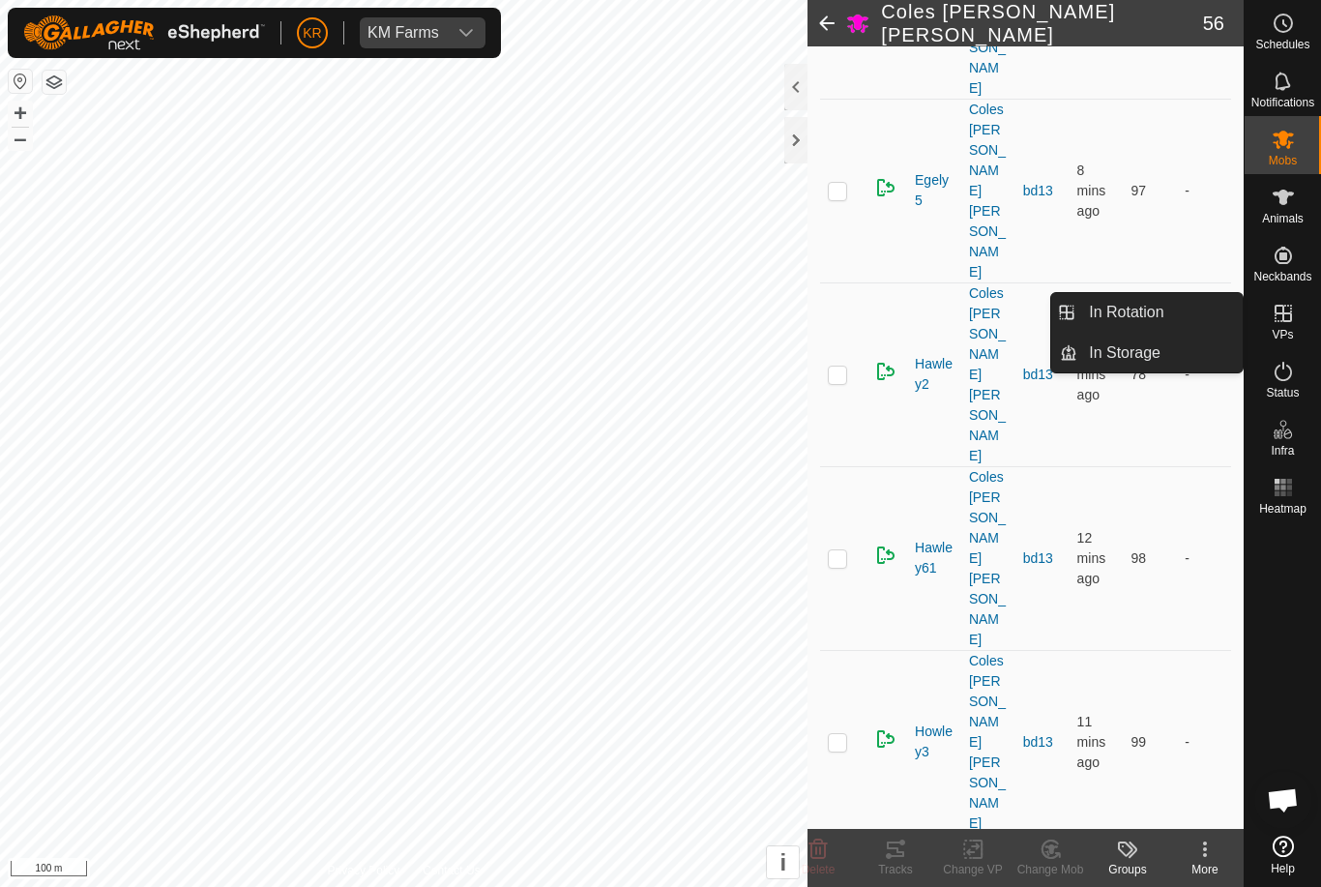
click at [1167, 313] on link "In Rotation" at bounding box center [1160, 312] width 165 height 39
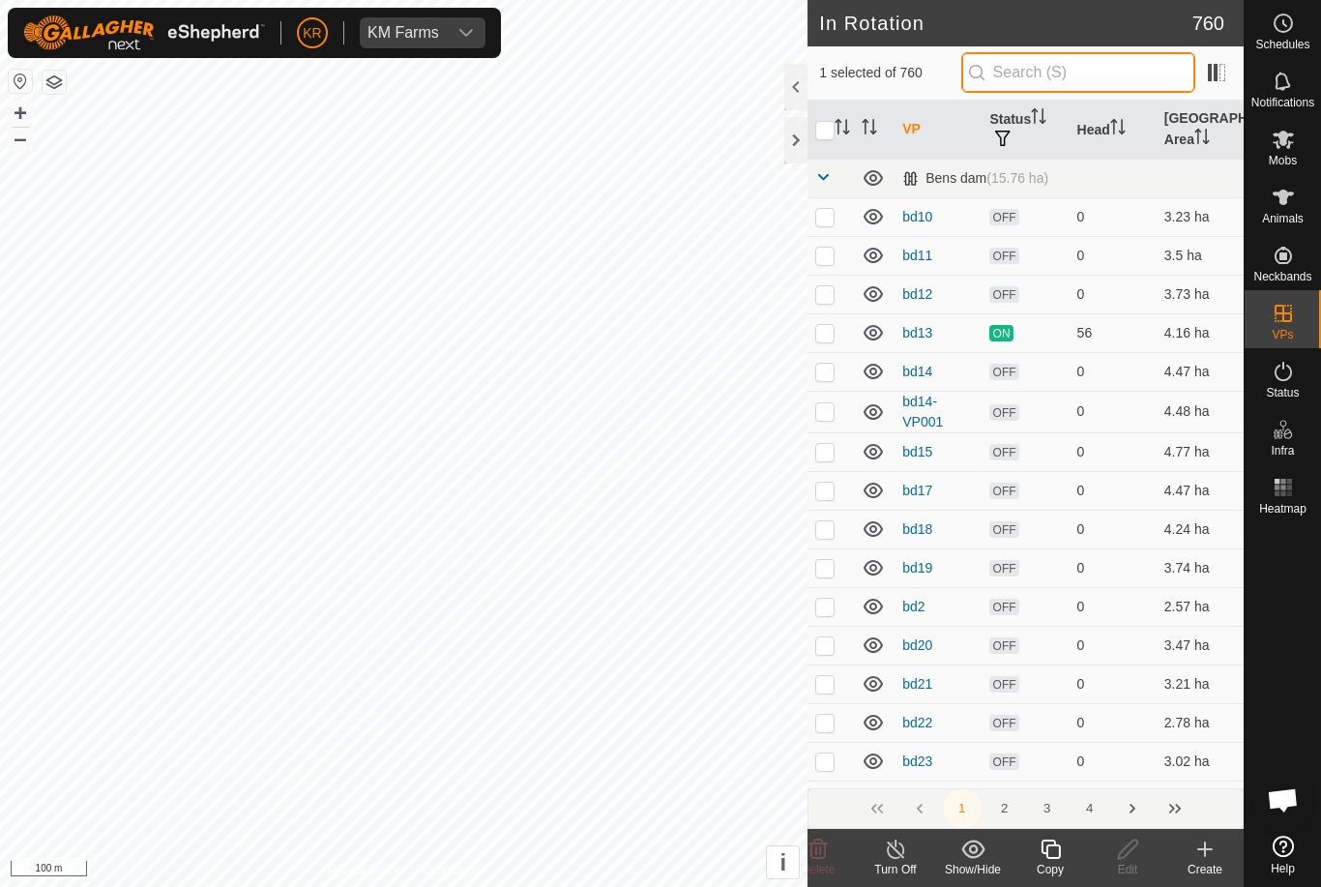
click at [1096, 91] on input "text" at bounding box center [1079, 72] width 234 height 41
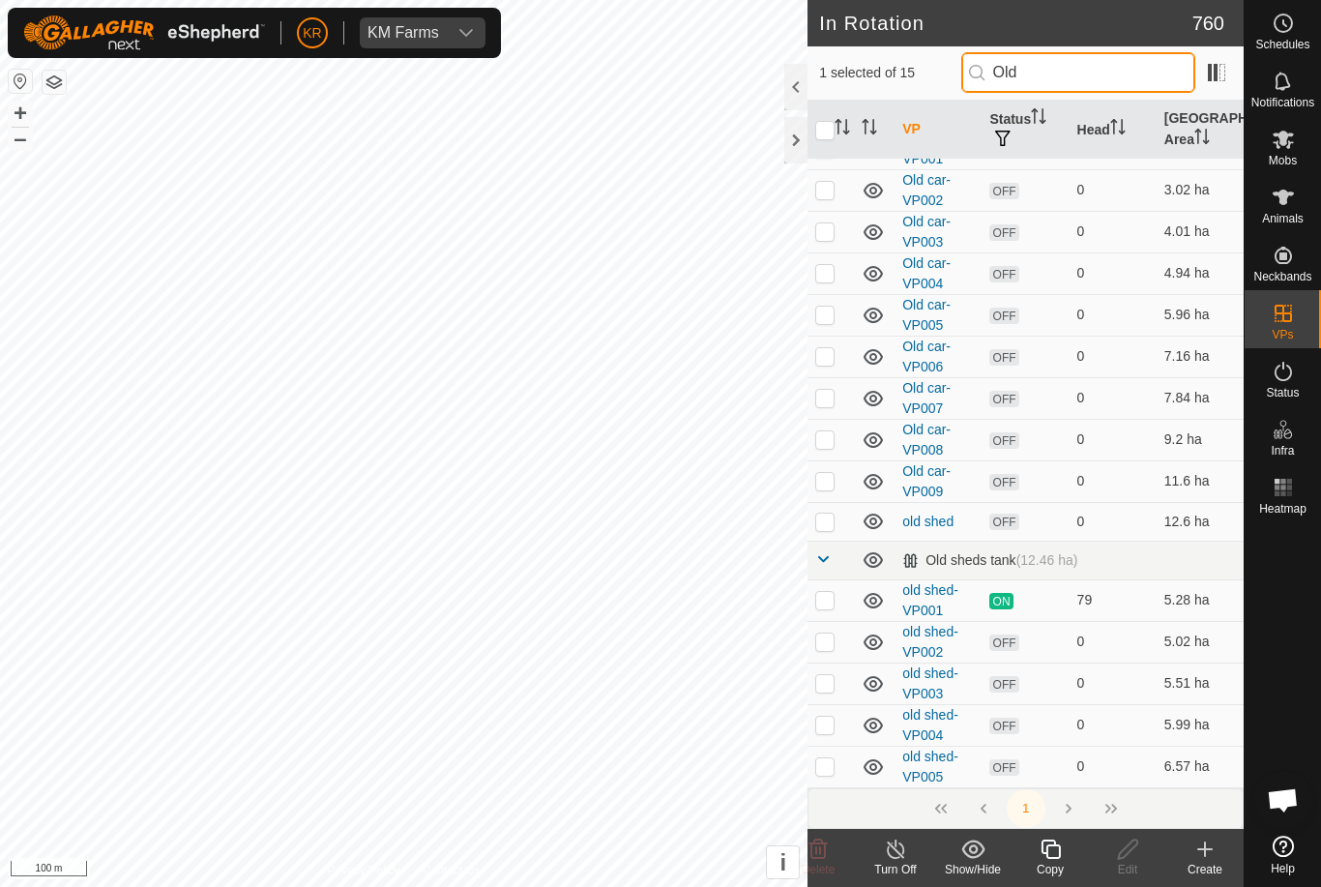
scroll to position [69, 0]
type input "Old"
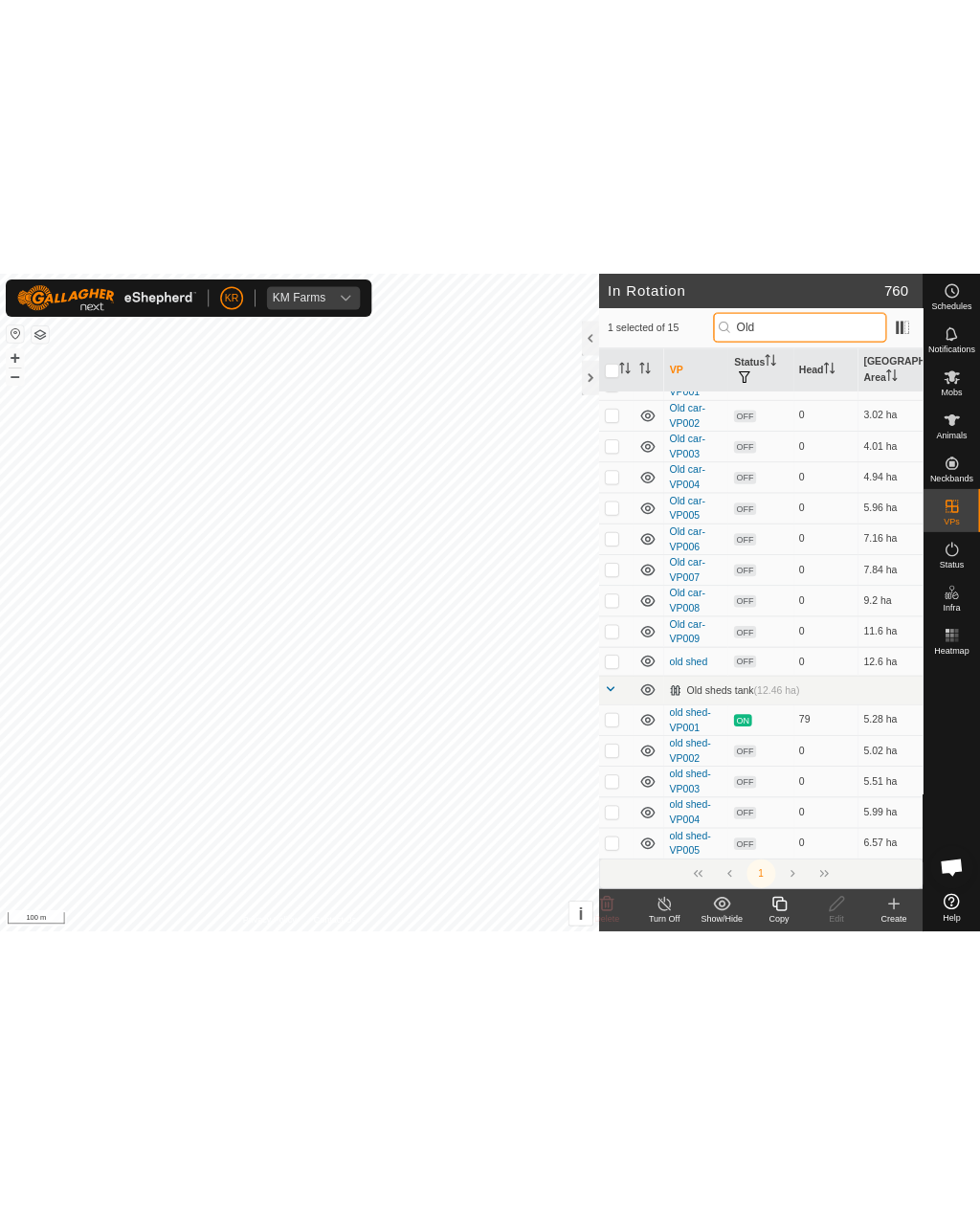
scroll to position [0, 0]
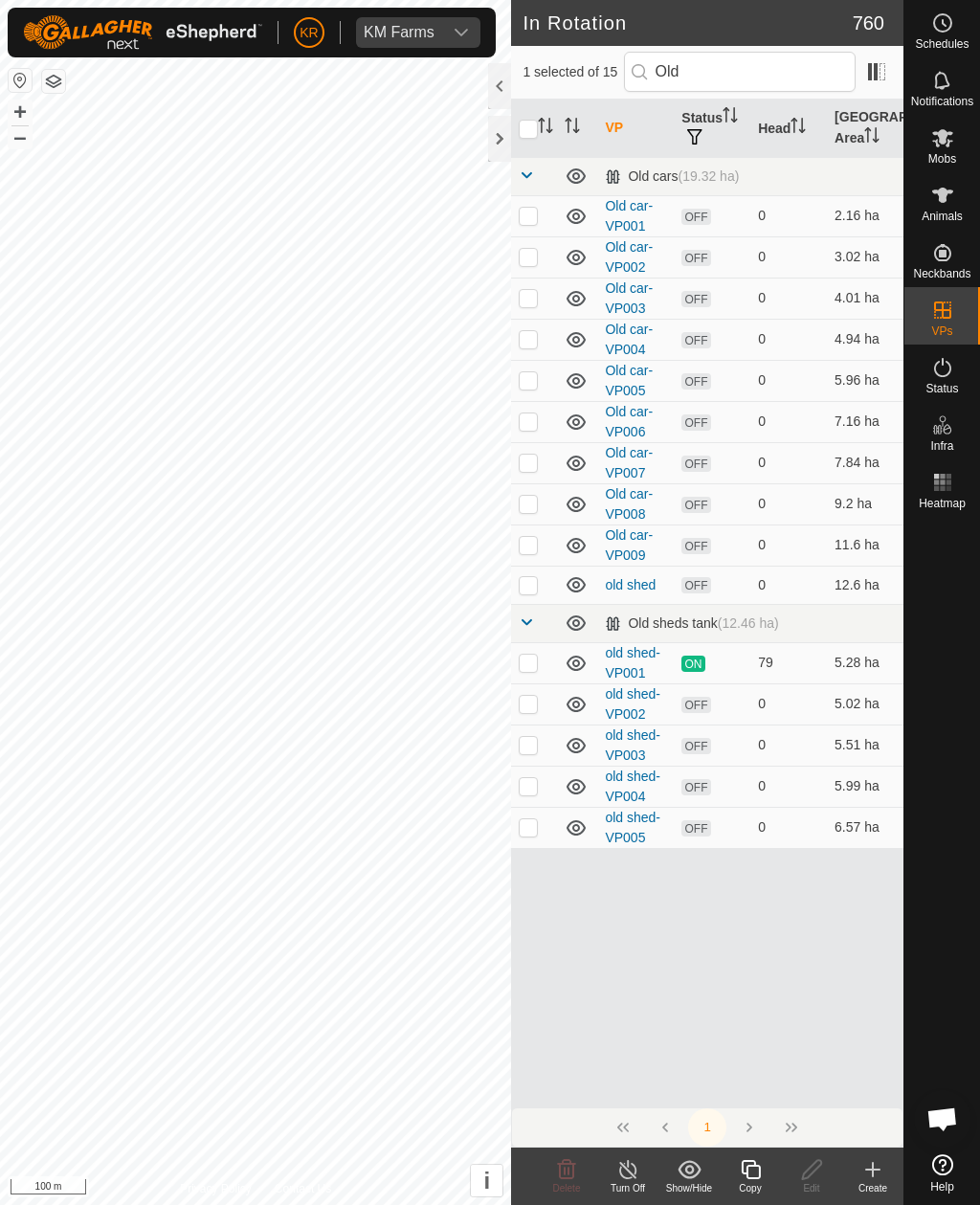
click at [524, 699] on p-checkbox at bounding box center [527, 702] width 19 height 15
checkbox input "true"
click at [951, 142] on icon at bounding box center [941, 138] width 23 height 23
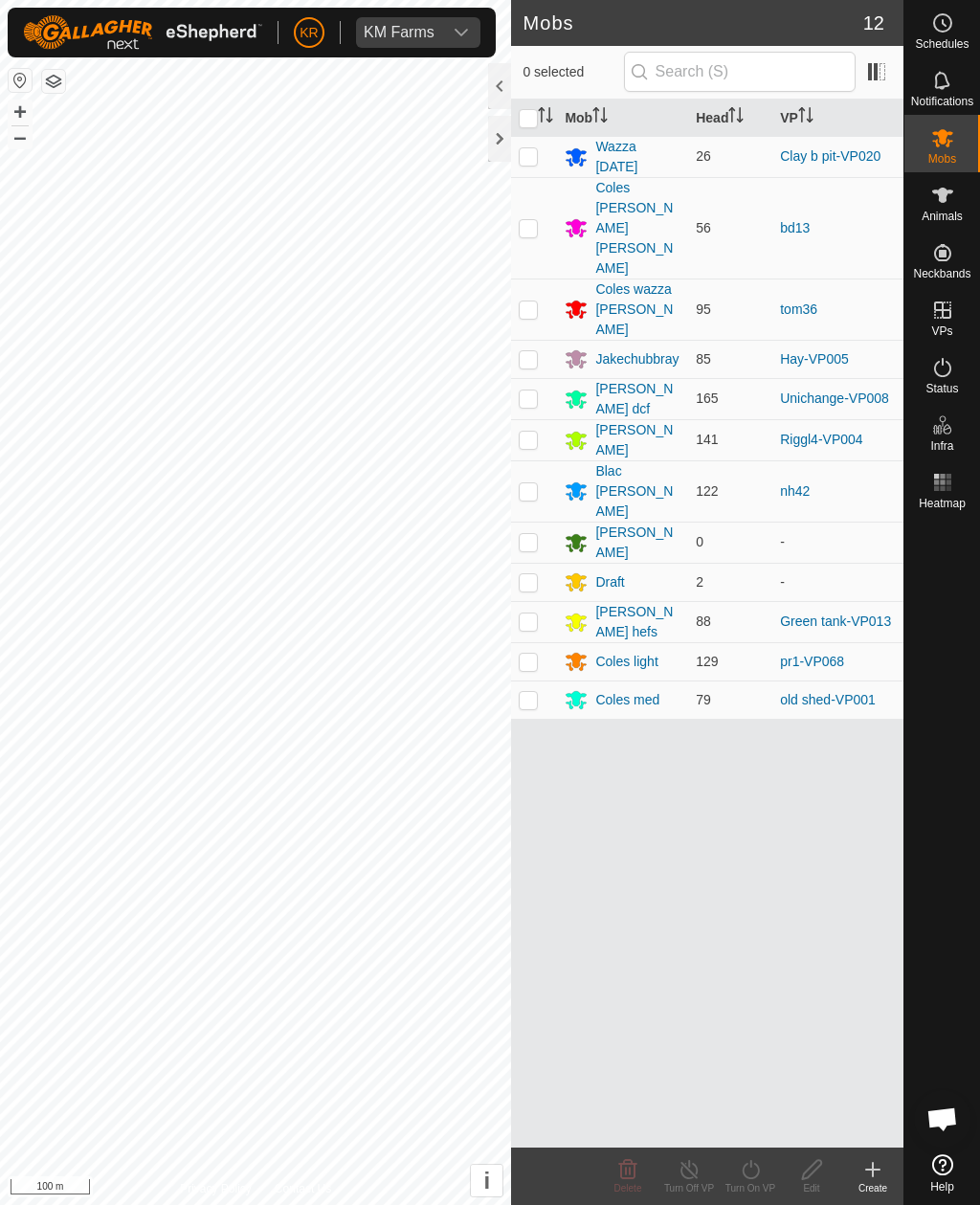
click at [535, 391] on p-checkbox at bounding box center [527, 398] width 19 height 15
checkbox input "true"
click at [762, 877] on turn-on-svg-icon at bounding box center [750, 1168] width 61 height 23
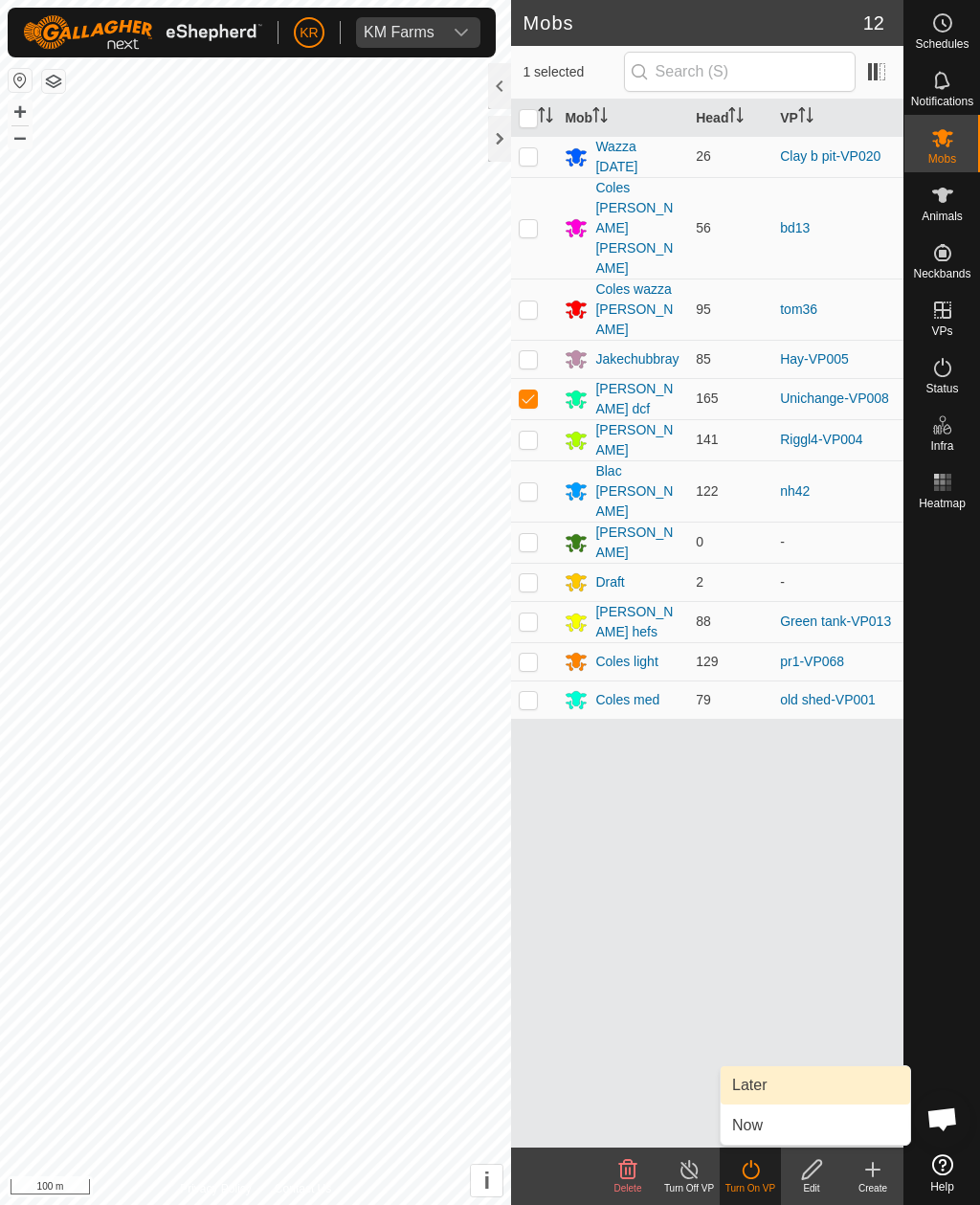
click at [773, 877] on link "Later" at bounding box center [815, 1085] width 190 height 39
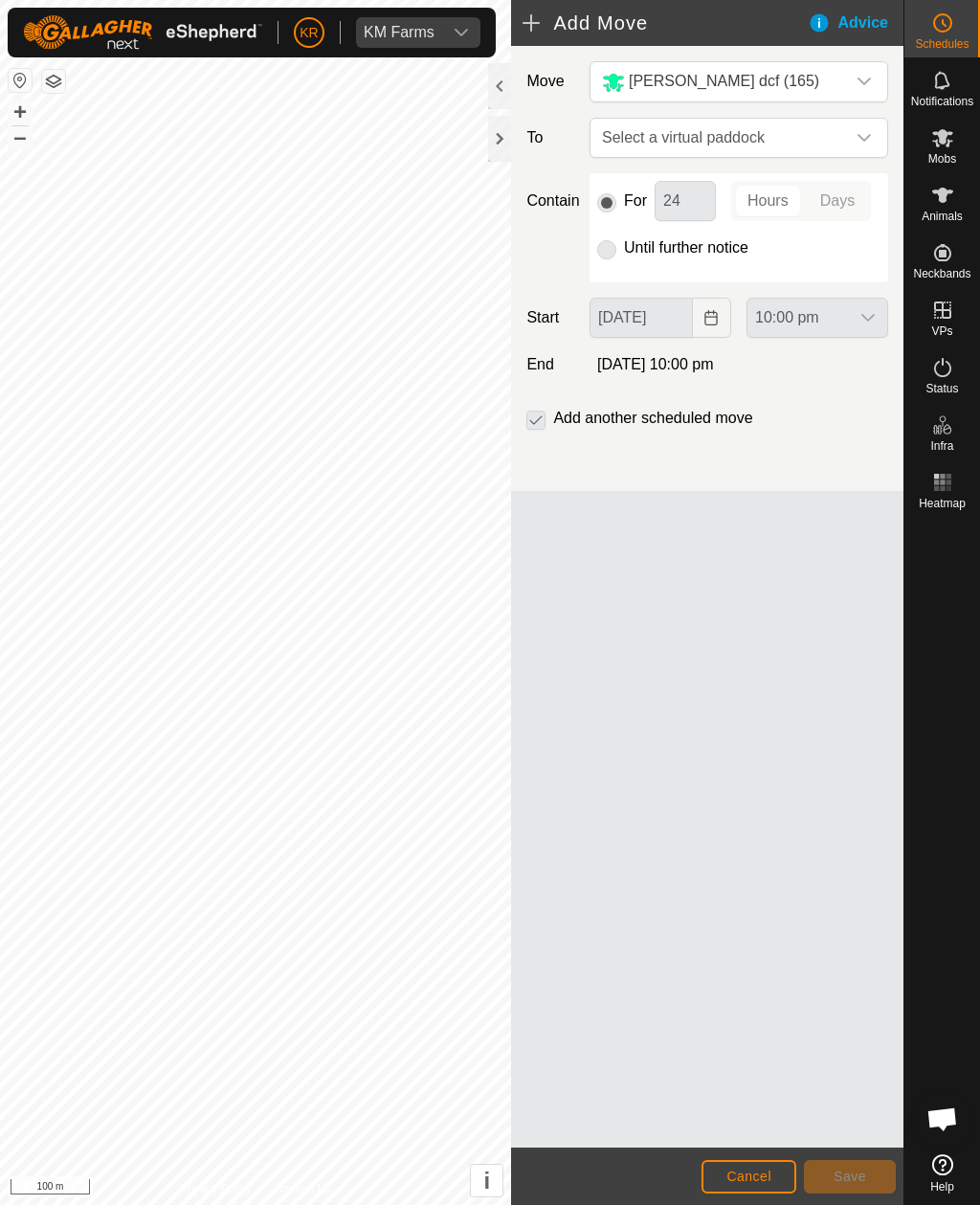
click at [867, 139] on icon "dropdown trigger" at bounding box center [863, 138] width 15 height 15
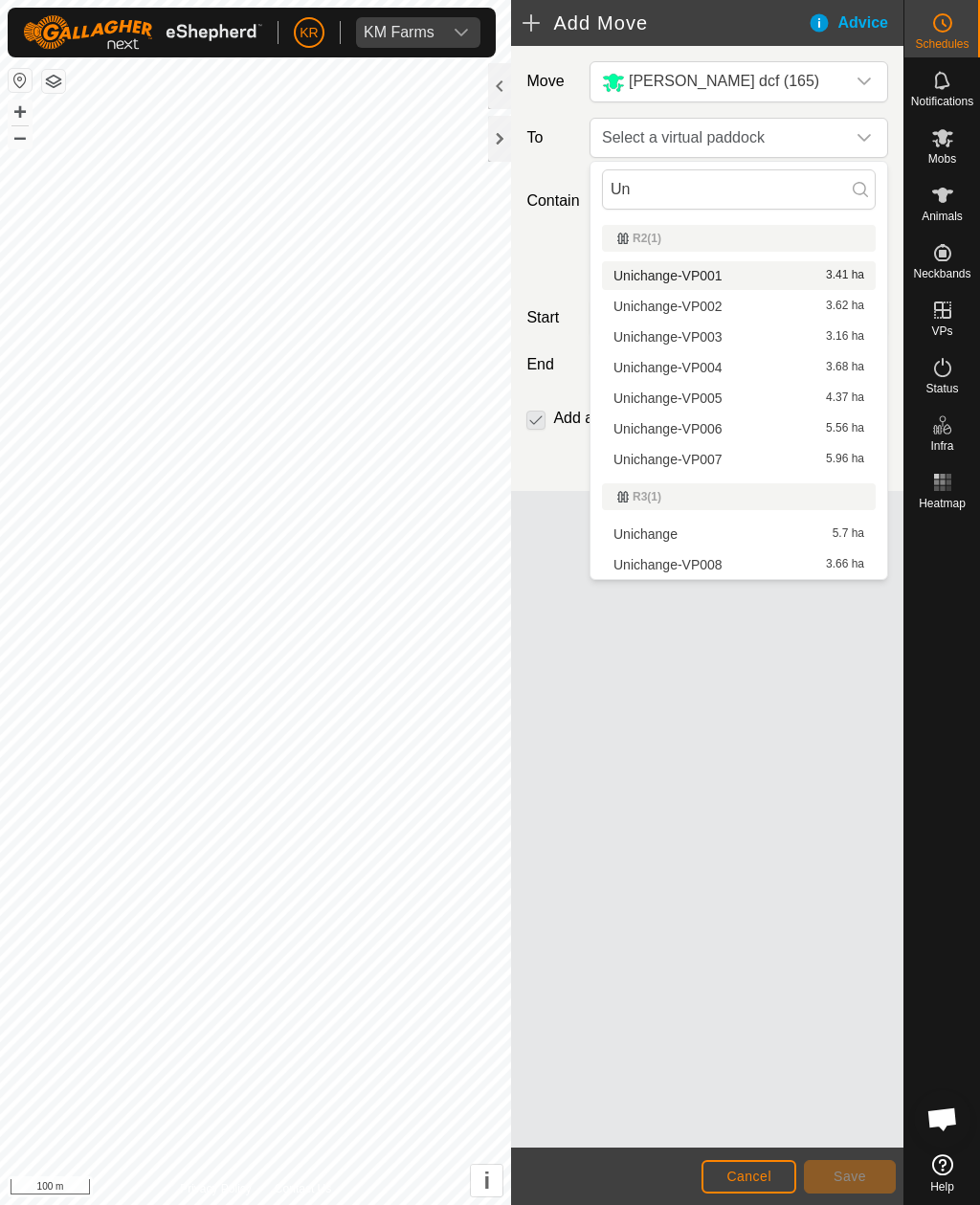
type input "Un"
click at [710, 273] on span "Unichange-VP001" at bounding box center [668, 276] width 109 height 14
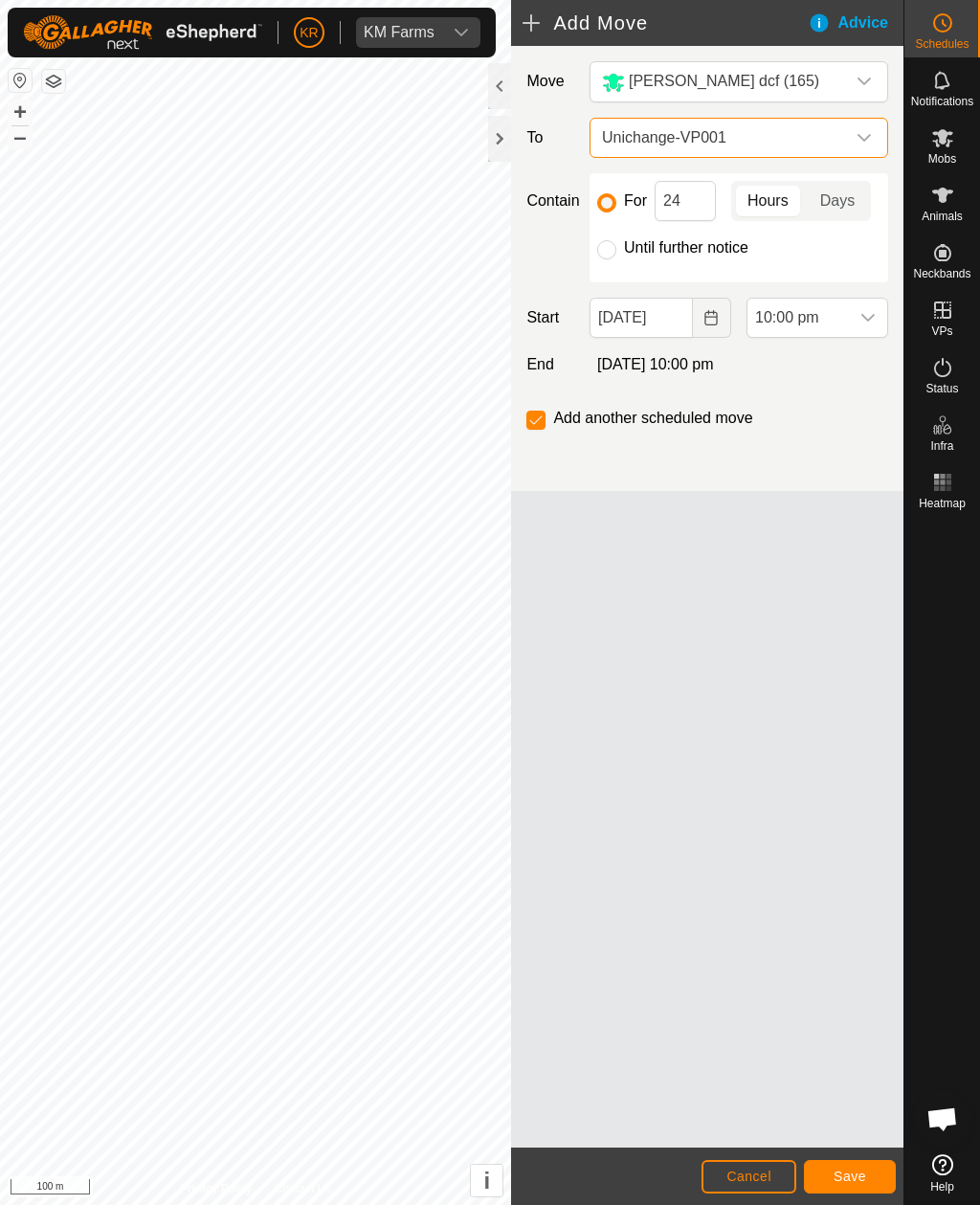
click at [615, 251] on input "Until further notice" at bounding box center [606, 249] width 19 height 19
radio input "true"
checkbox input "false"
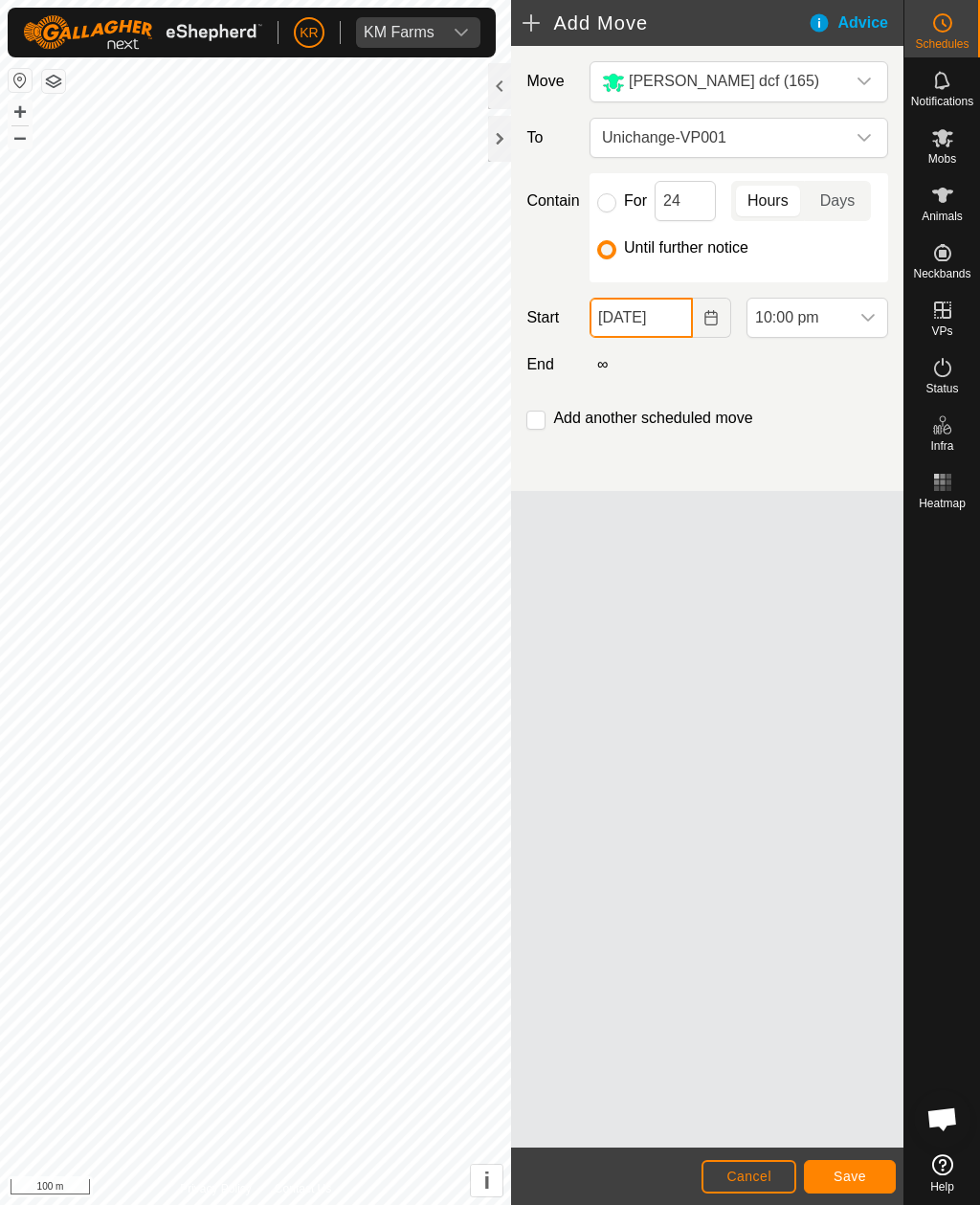
click at [658, 319] on input "[DATE]" at bounding box center [641, 318] width 103 height 41
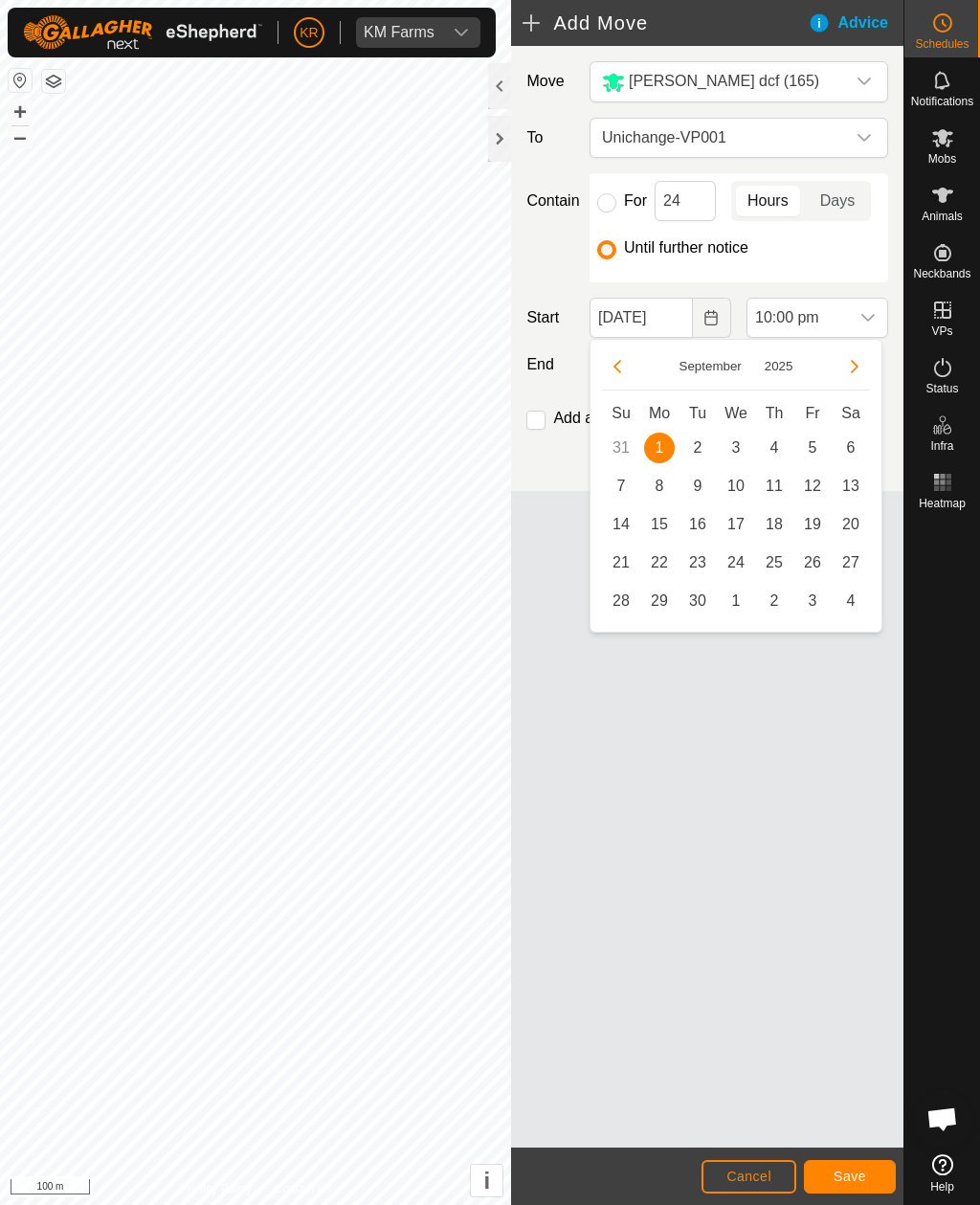
click at [696, 443] on span "2" at bounding box center [697, 447] width 31 height 31
type input "[DATE]"
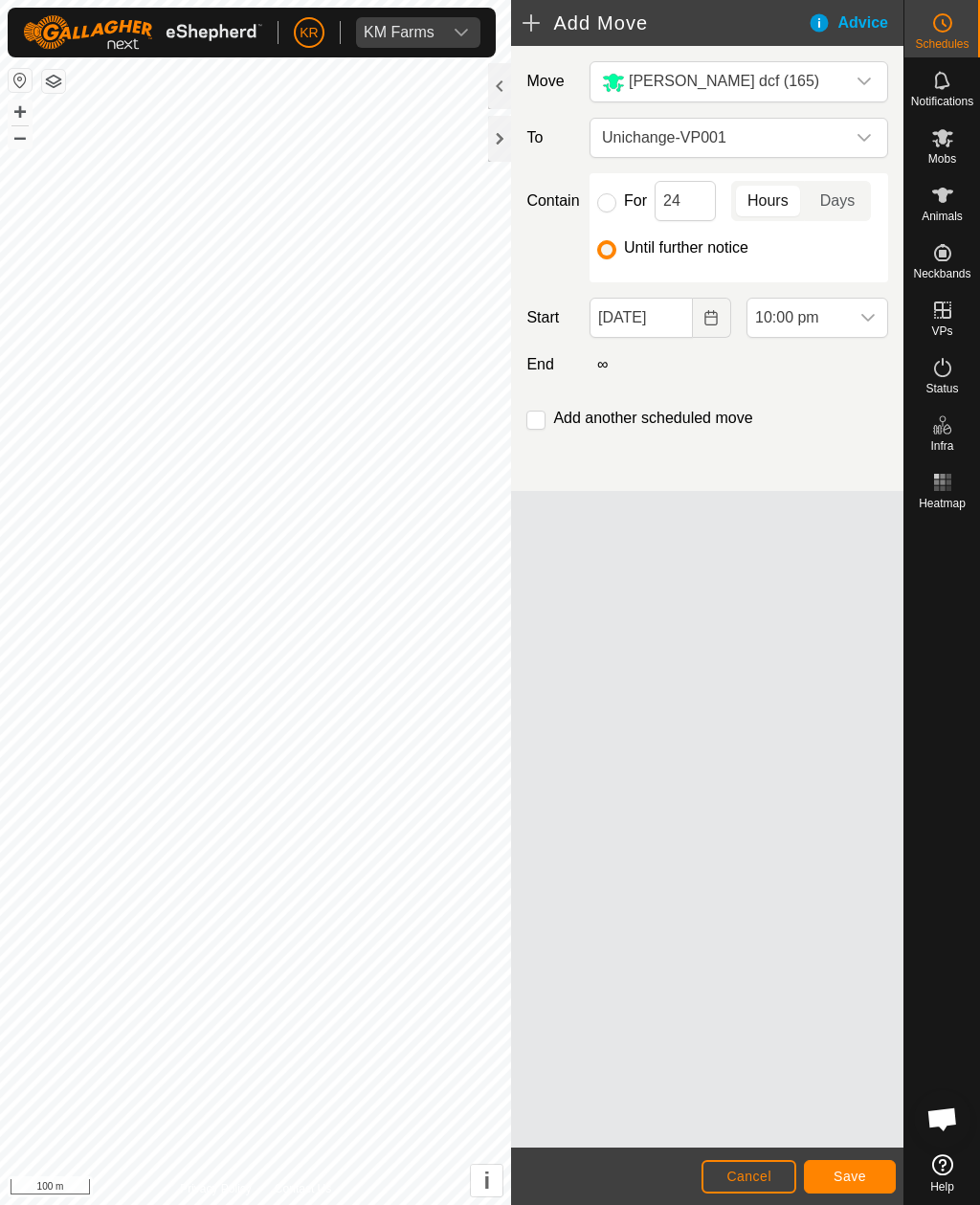
click at [844, 305] on span "10:00 pm" at bounding box center [797, 318] width 102 height 39
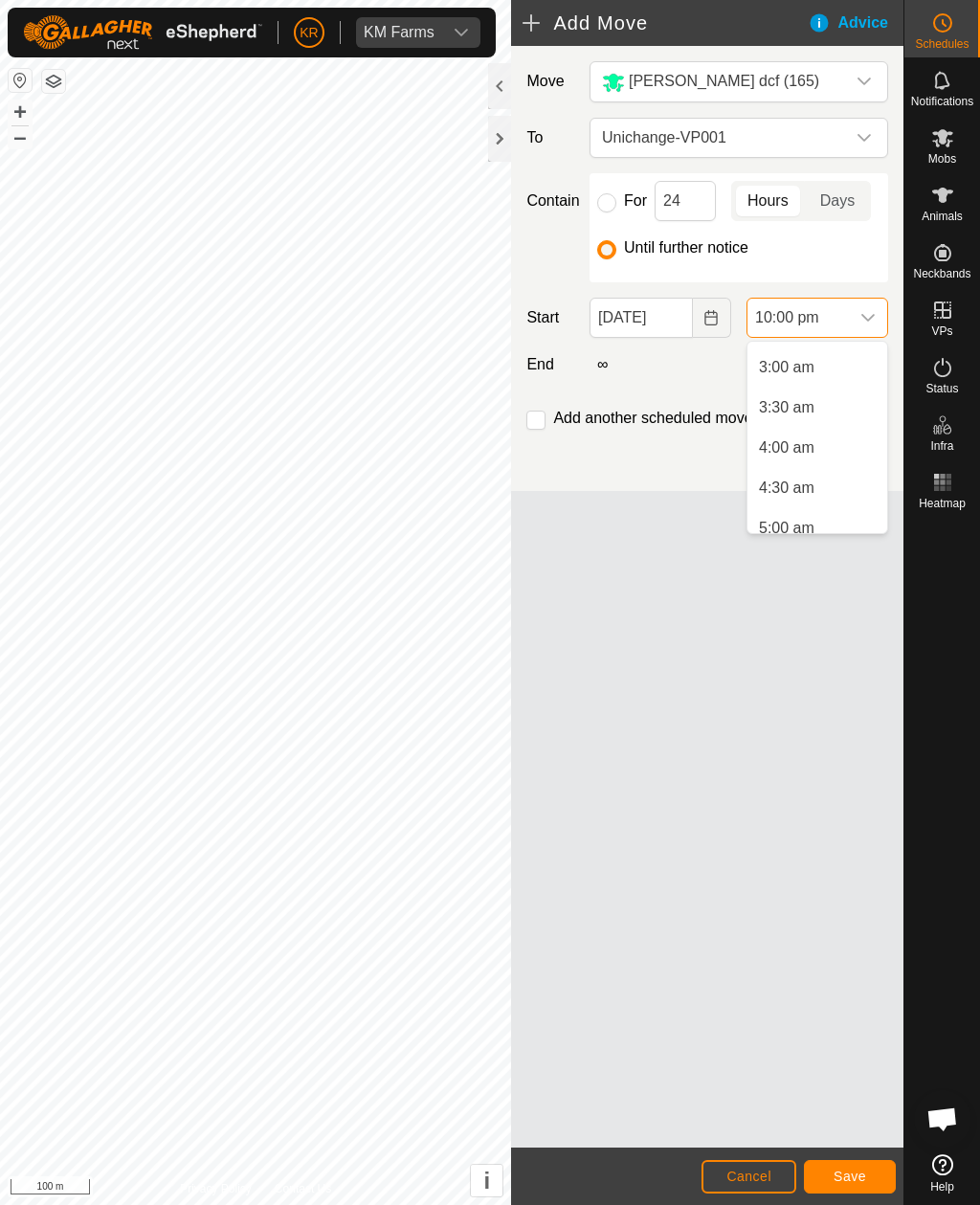
scroll to position [227, 0]
click at [808, 460] on span "4:00 am" at bounding box center [786, 455] width 55 height 23
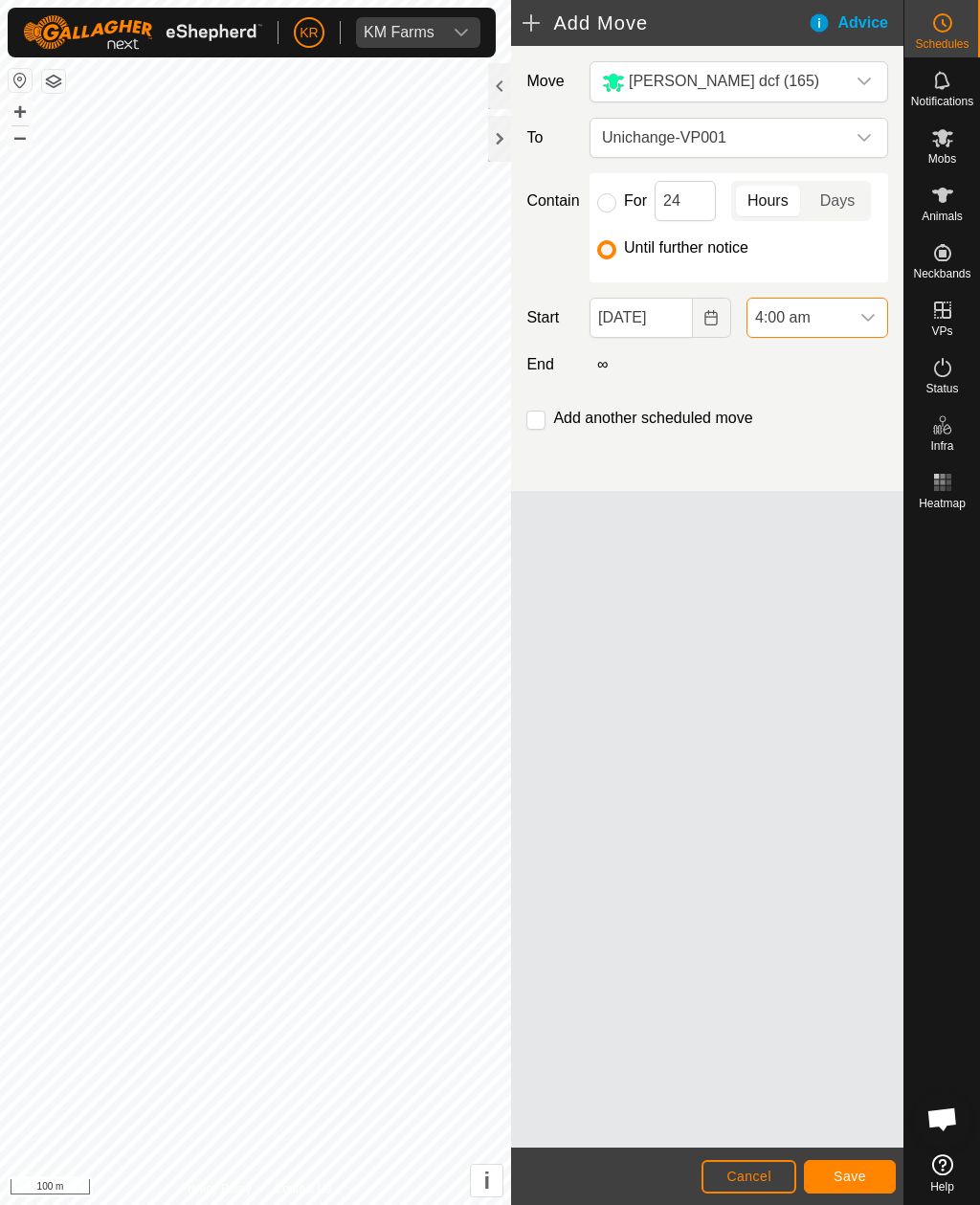
click at [873, 877] on button "Save" at bounding box center [849, 1176] width 92 height 34
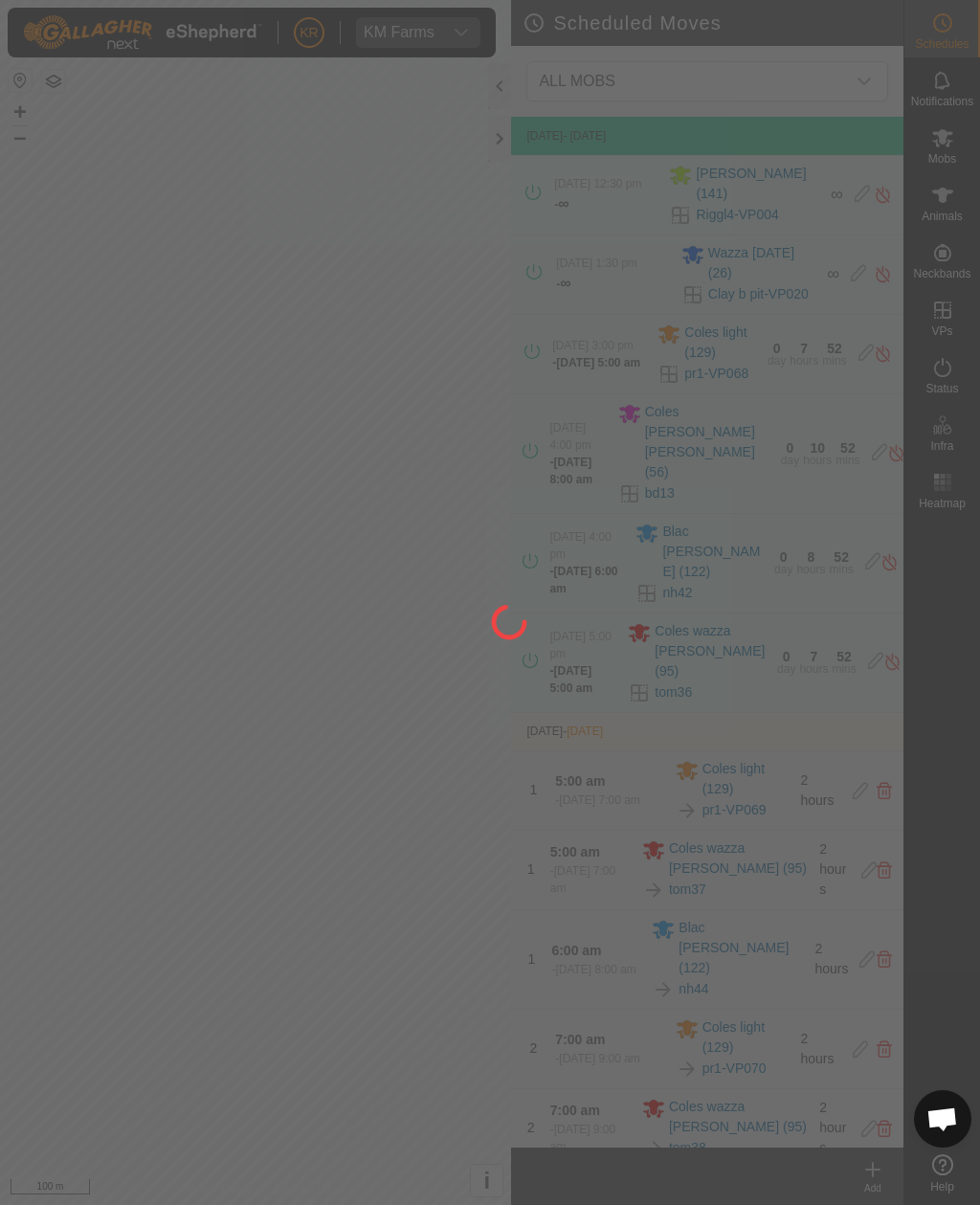
click at [308, 748] on div at bounding box center [490, 602] width 980 height 1205
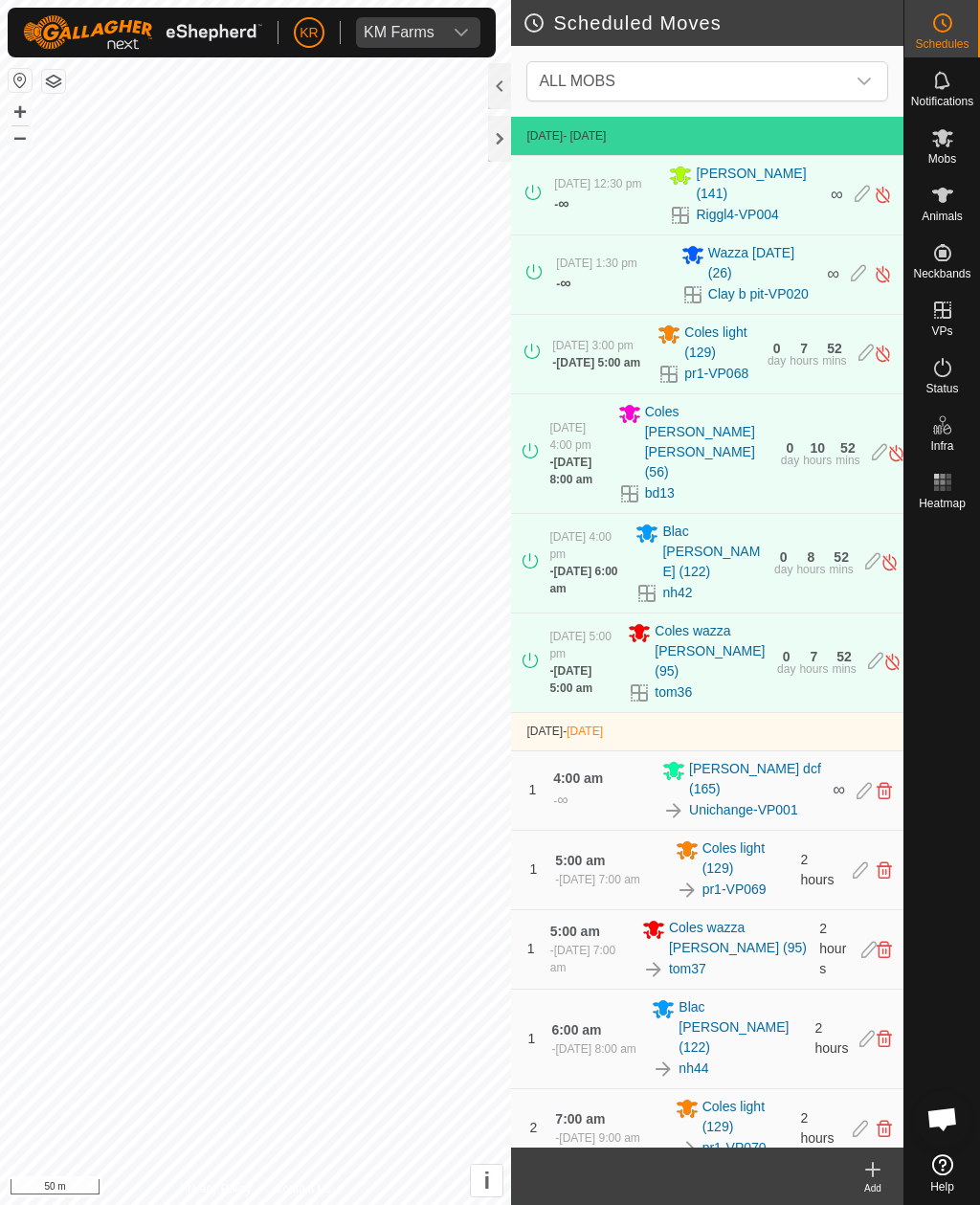
click at [857, 78] on icon "dropdown trigger" at bounding box center [863, 80] width 15 height 15
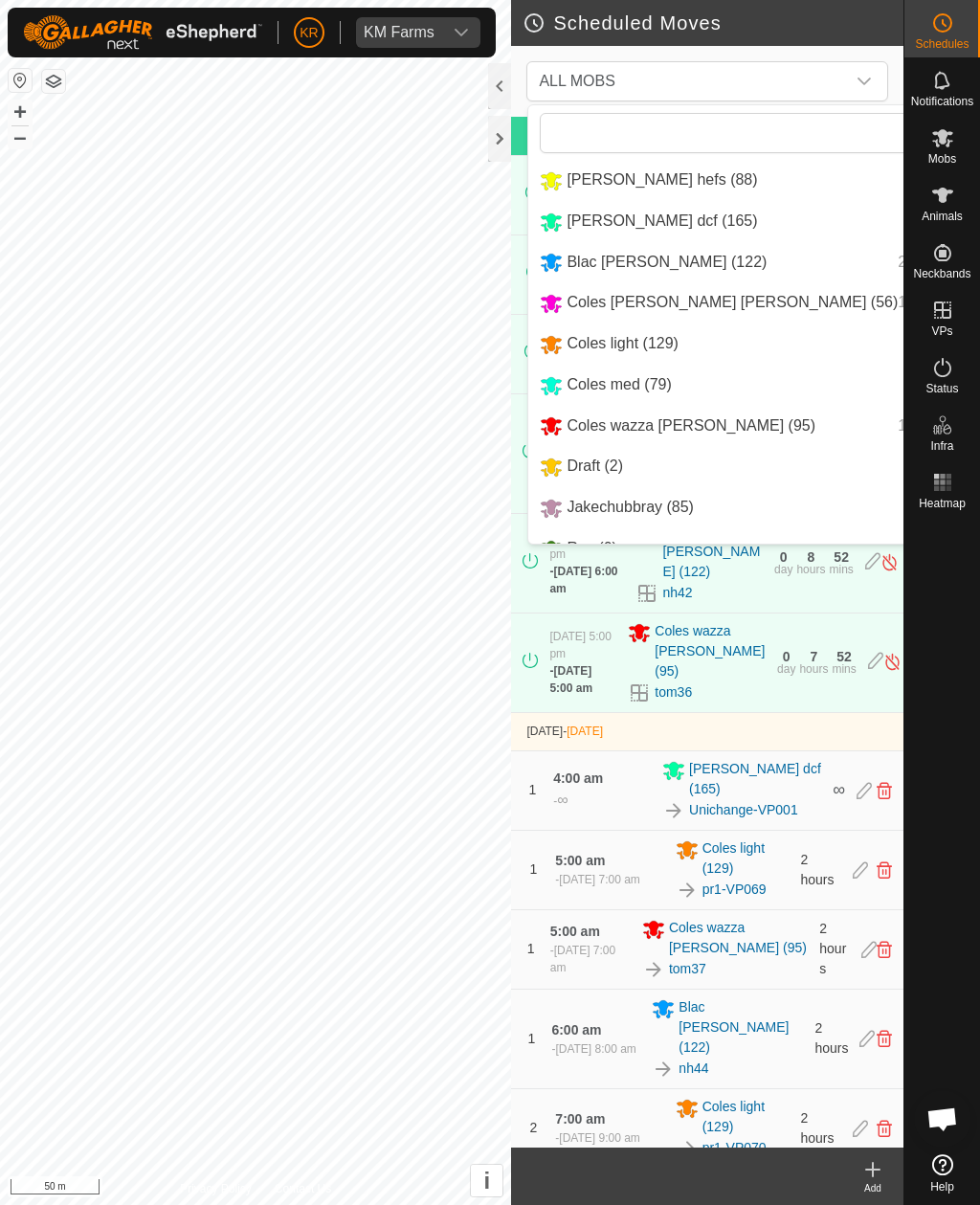
click at [641, 341] on span "Coles light (129)" at bounding box center [622, 343] width 112 height 16
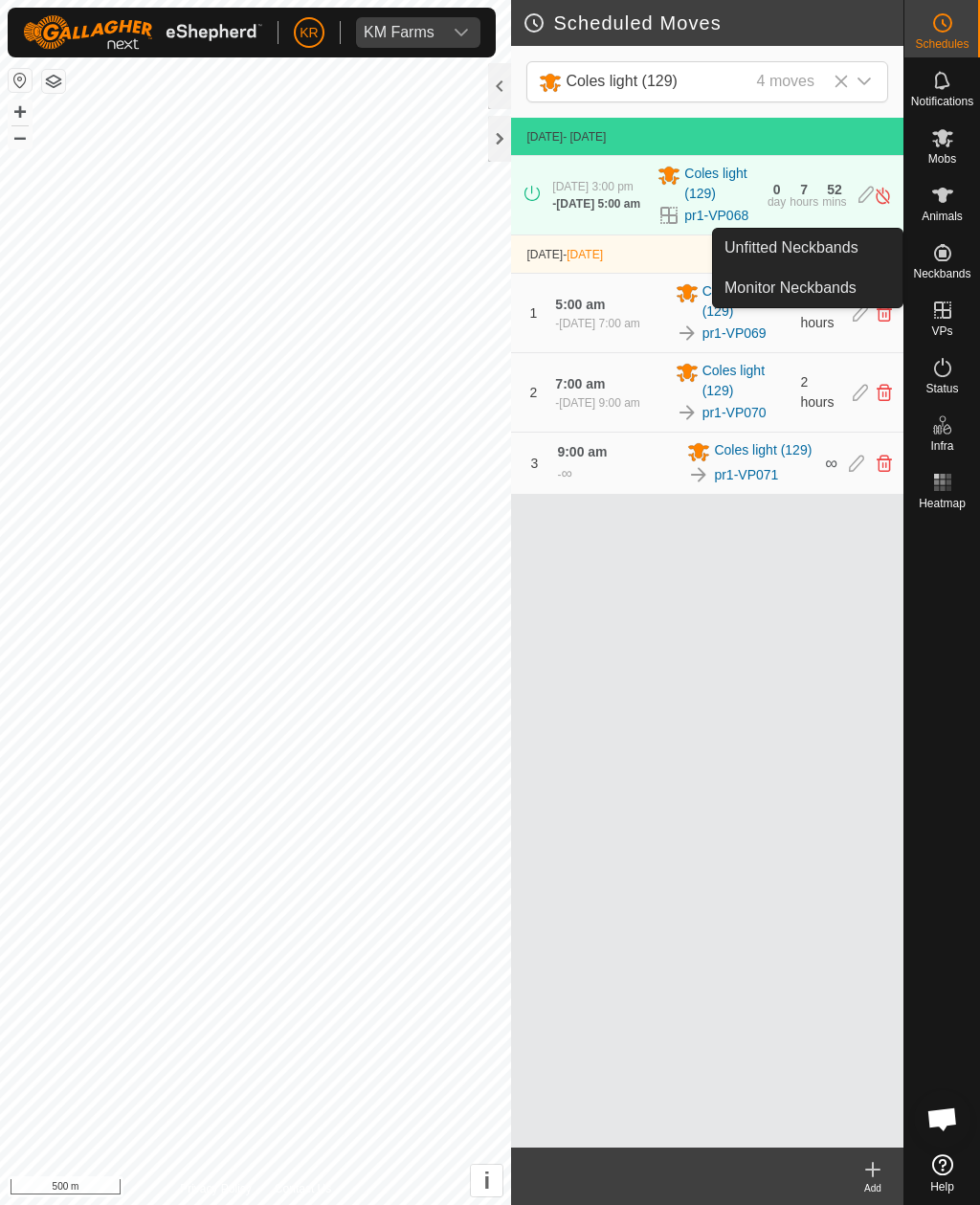
click at [808, 257] on span "Unfitted Neckbands" at bounding box center [790, 247] width 134 height 23
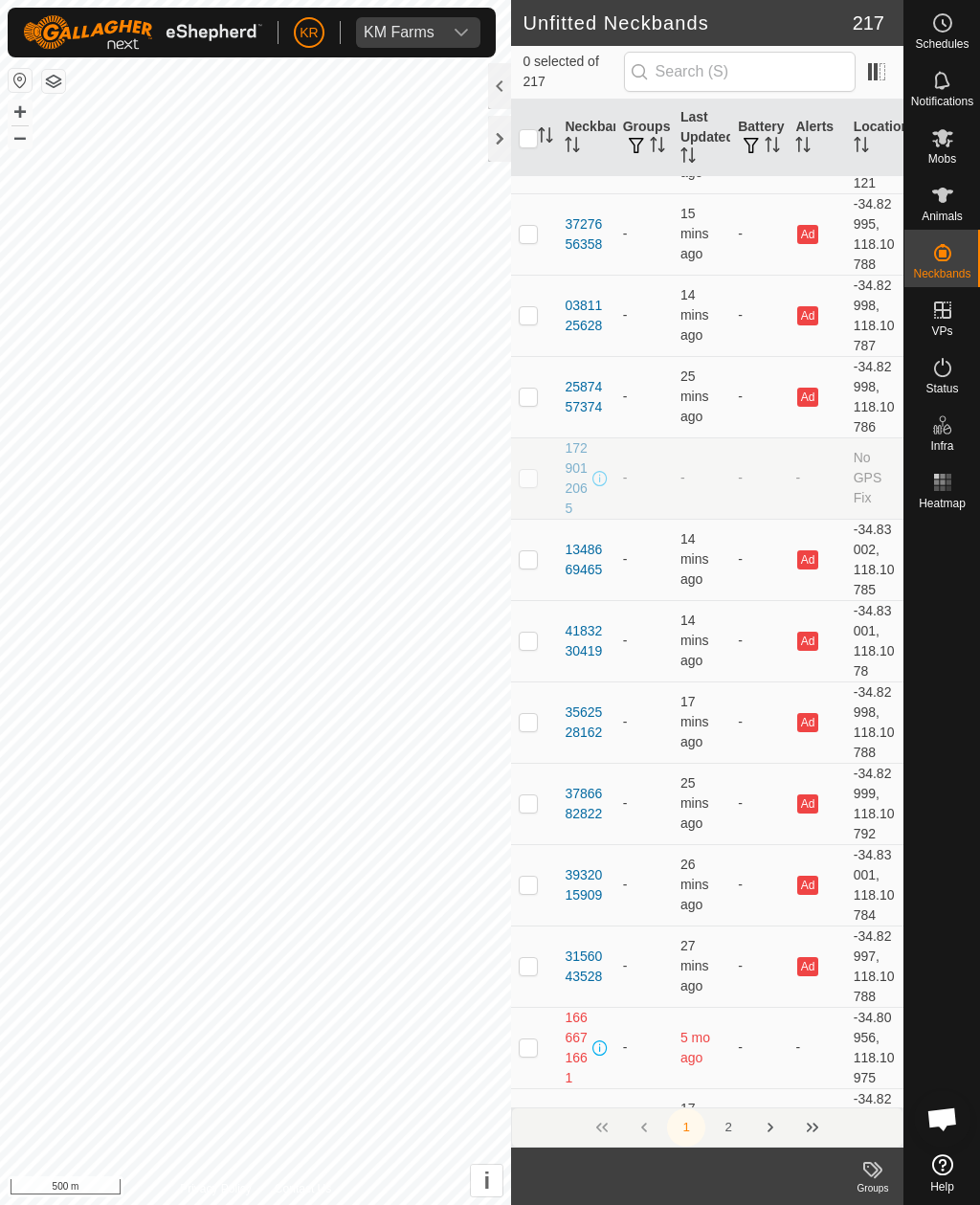
scroll to position [3906, 0]
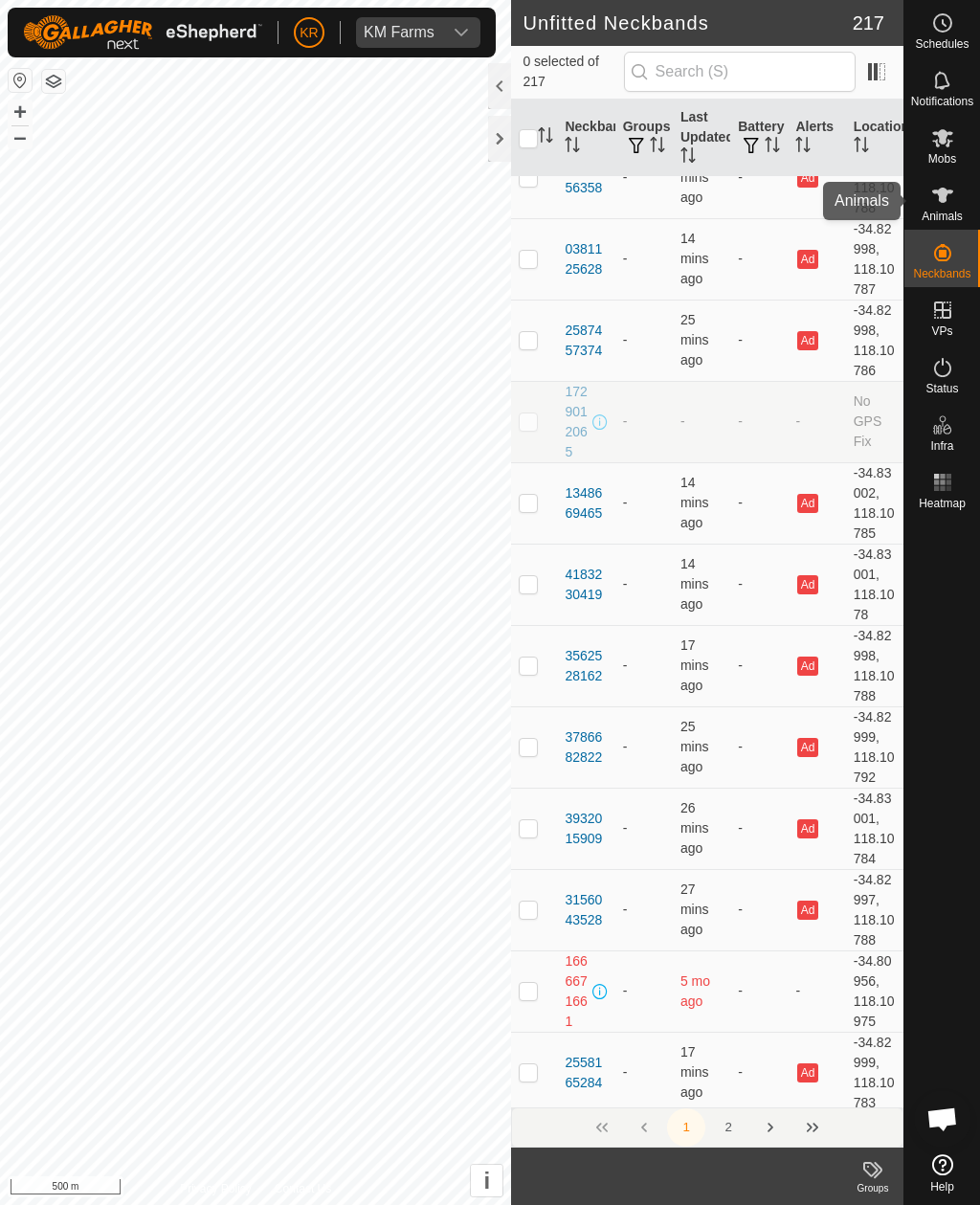
click at [957, 208] on es-animals-svg-icon at bounding box center [941, 195] width 35 height 31
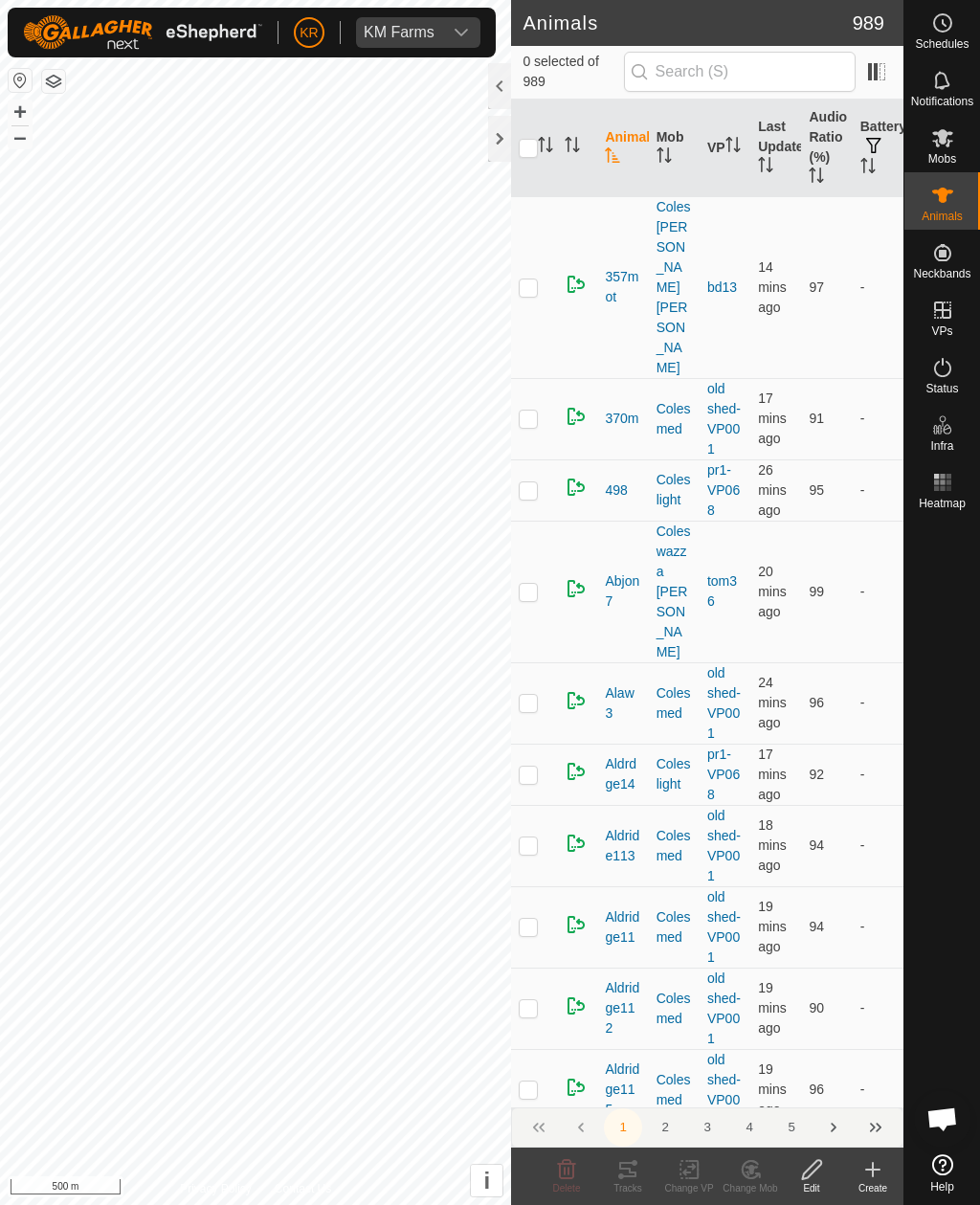
click at [950, 204] on icon at bounding box center [941, 195] width 23 height 23
click at [792, 105] on th "Last Updated" at bounding box center [774, 148] width 50 height 98
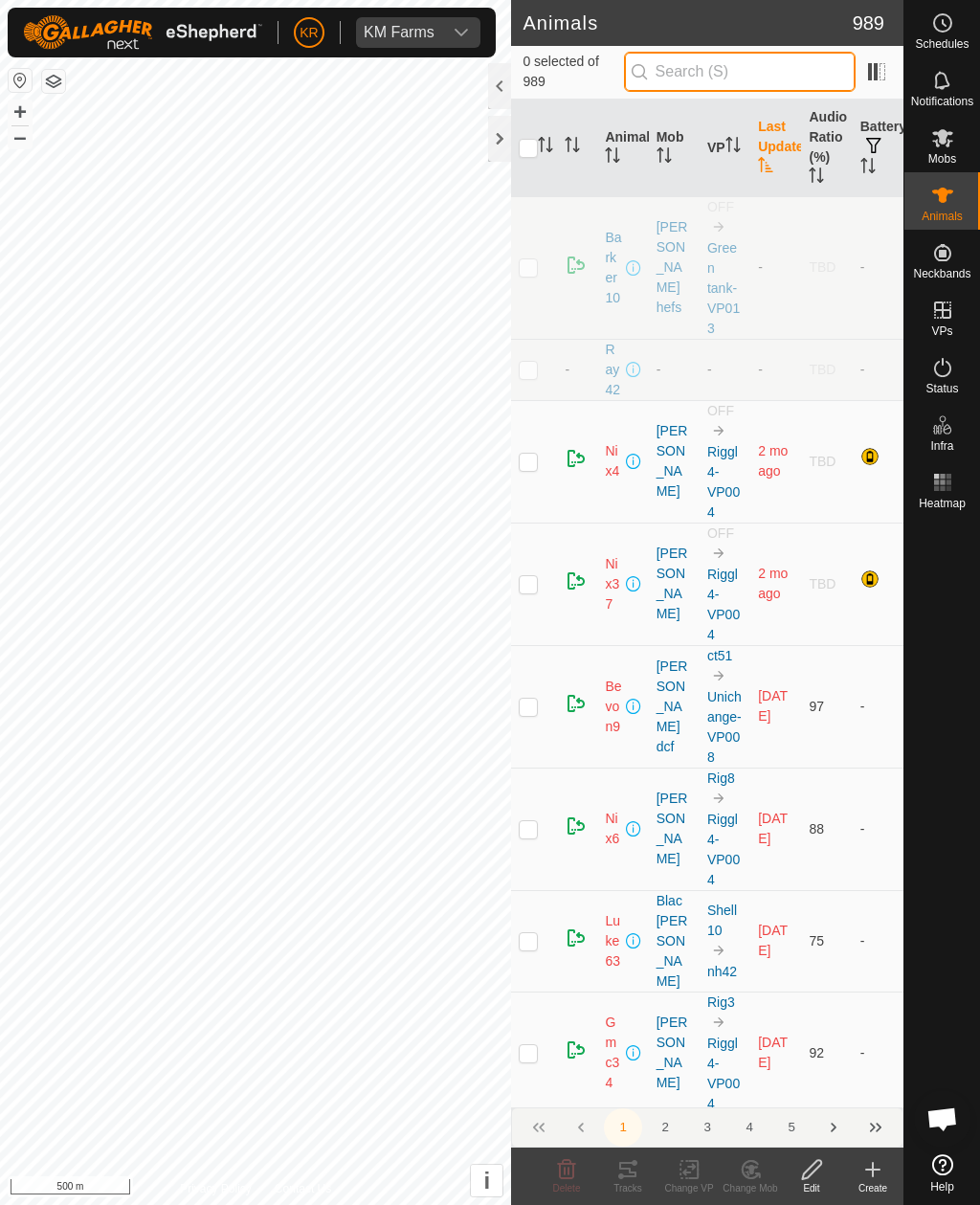
click at [788, 74] on input "text" at bounding box center [740, 71] width 231 height 41
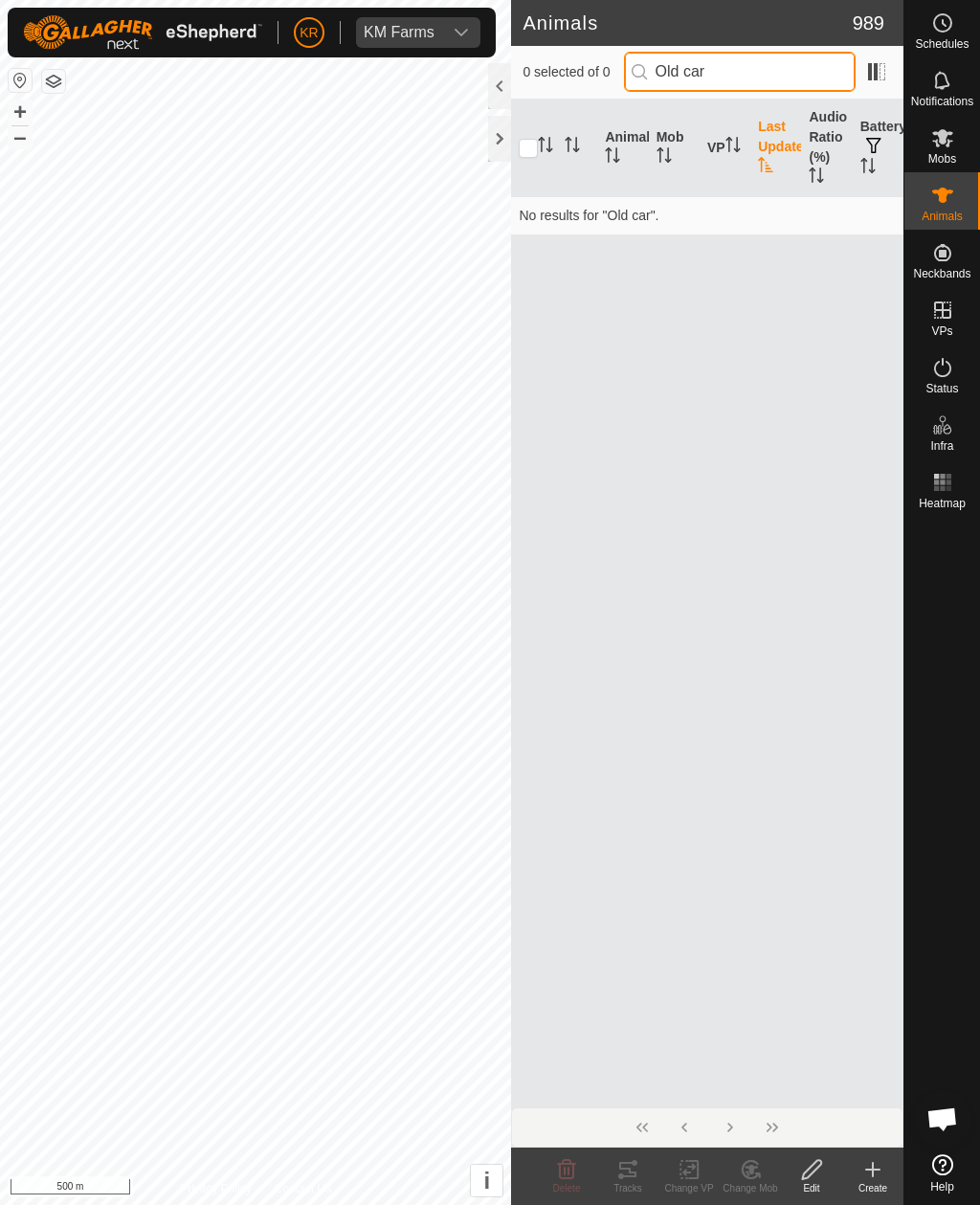
type input "Old car"
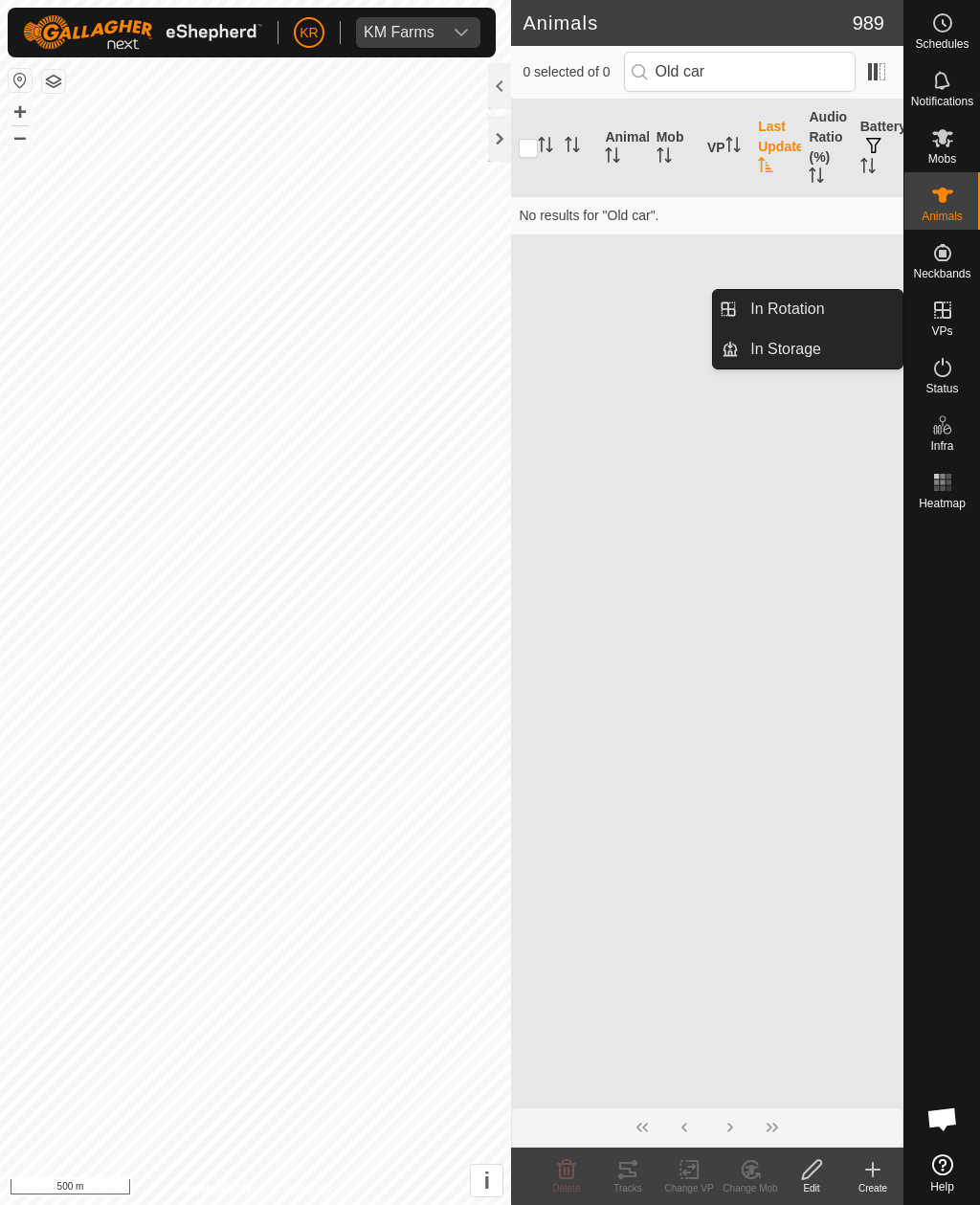
click at [850, 321] on link "In Rotation" at bounding box center [820, 309] width 163 height 39
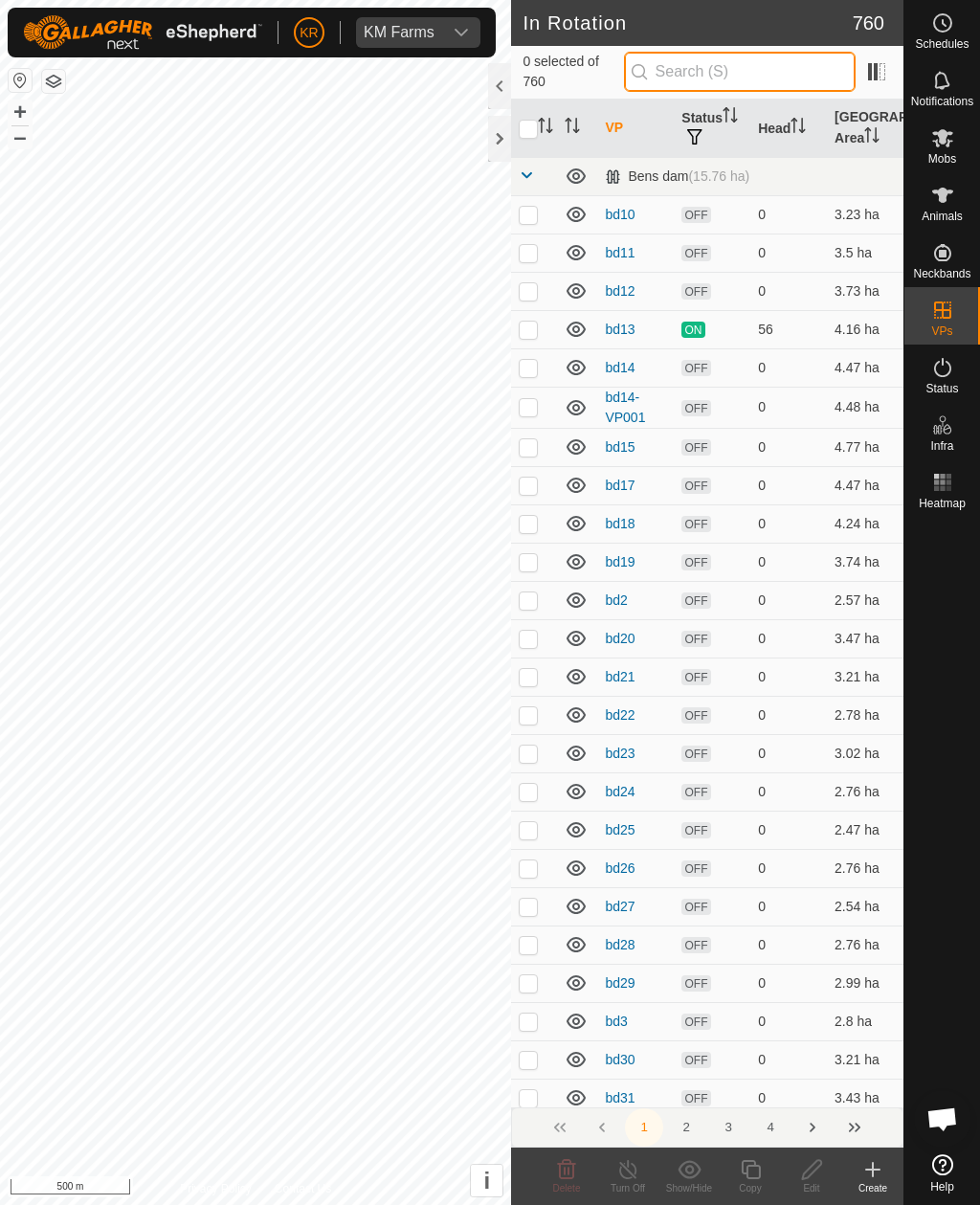
click at [773, 75] on input "text" at bounding box center [740, 71] width 231 height 41
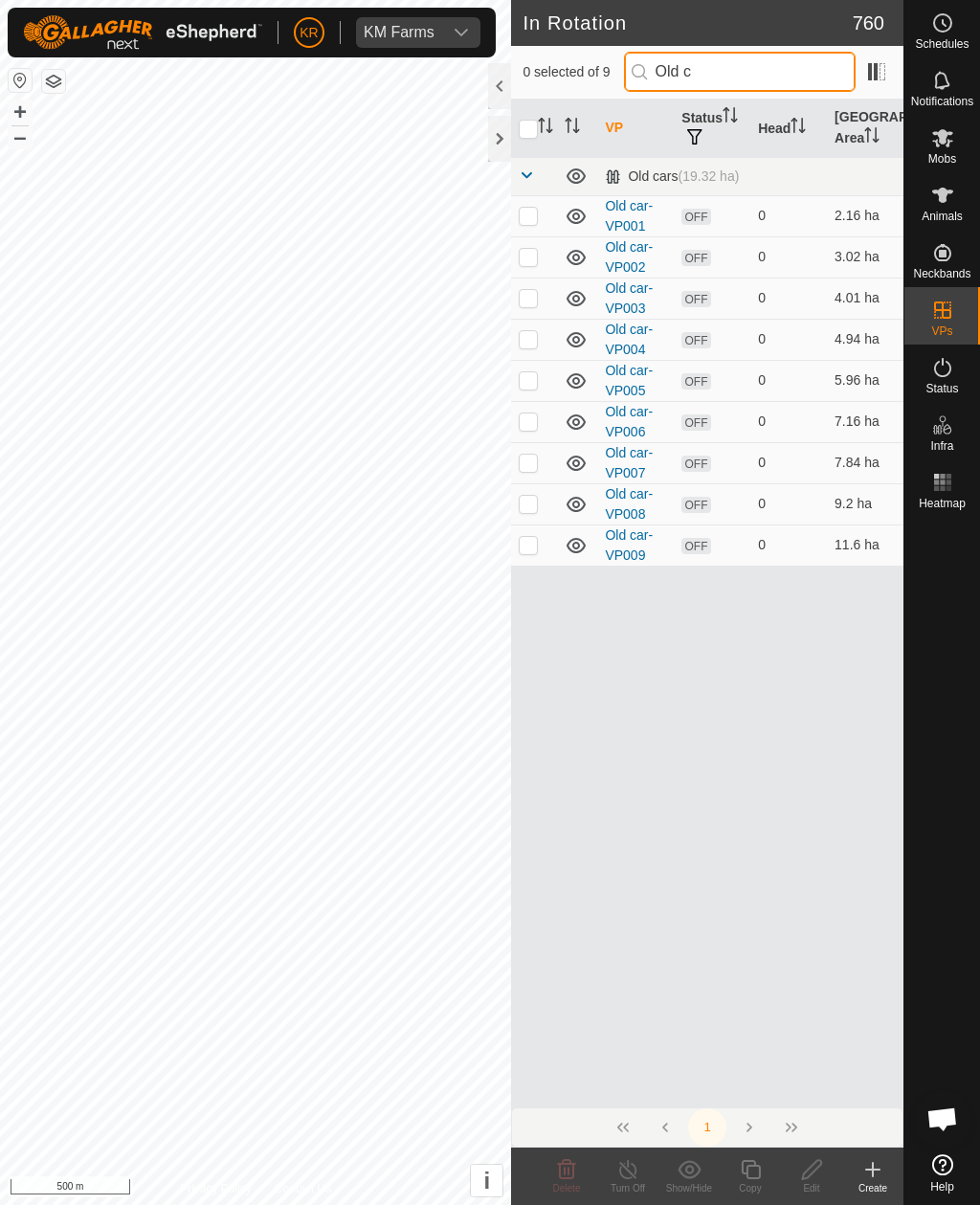
type input "Old c"
click at [529, 129] on input "checkbox" at bounding box center [527, 129] width 19 height 19
checkbox input "true"
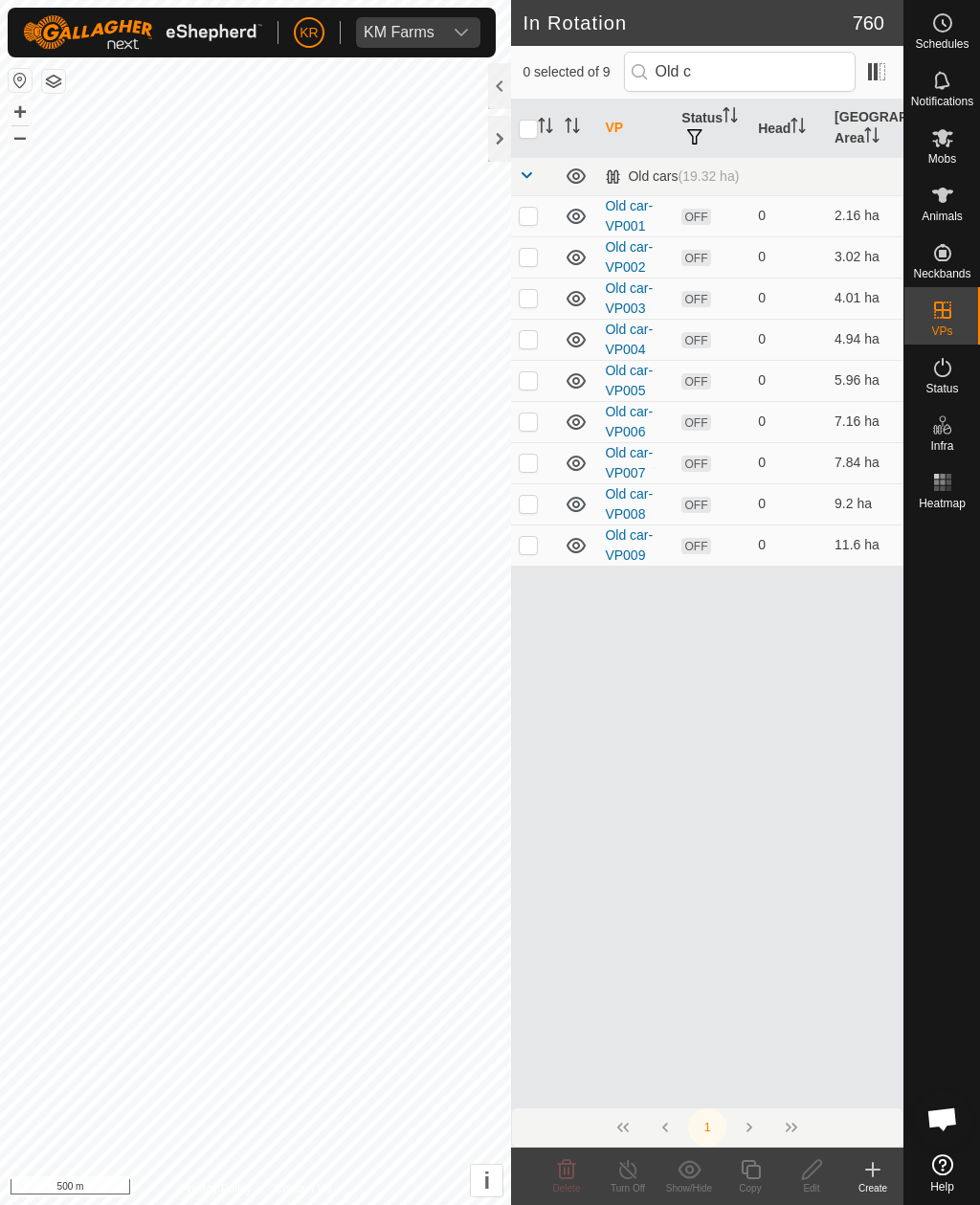
checkbox input "true"
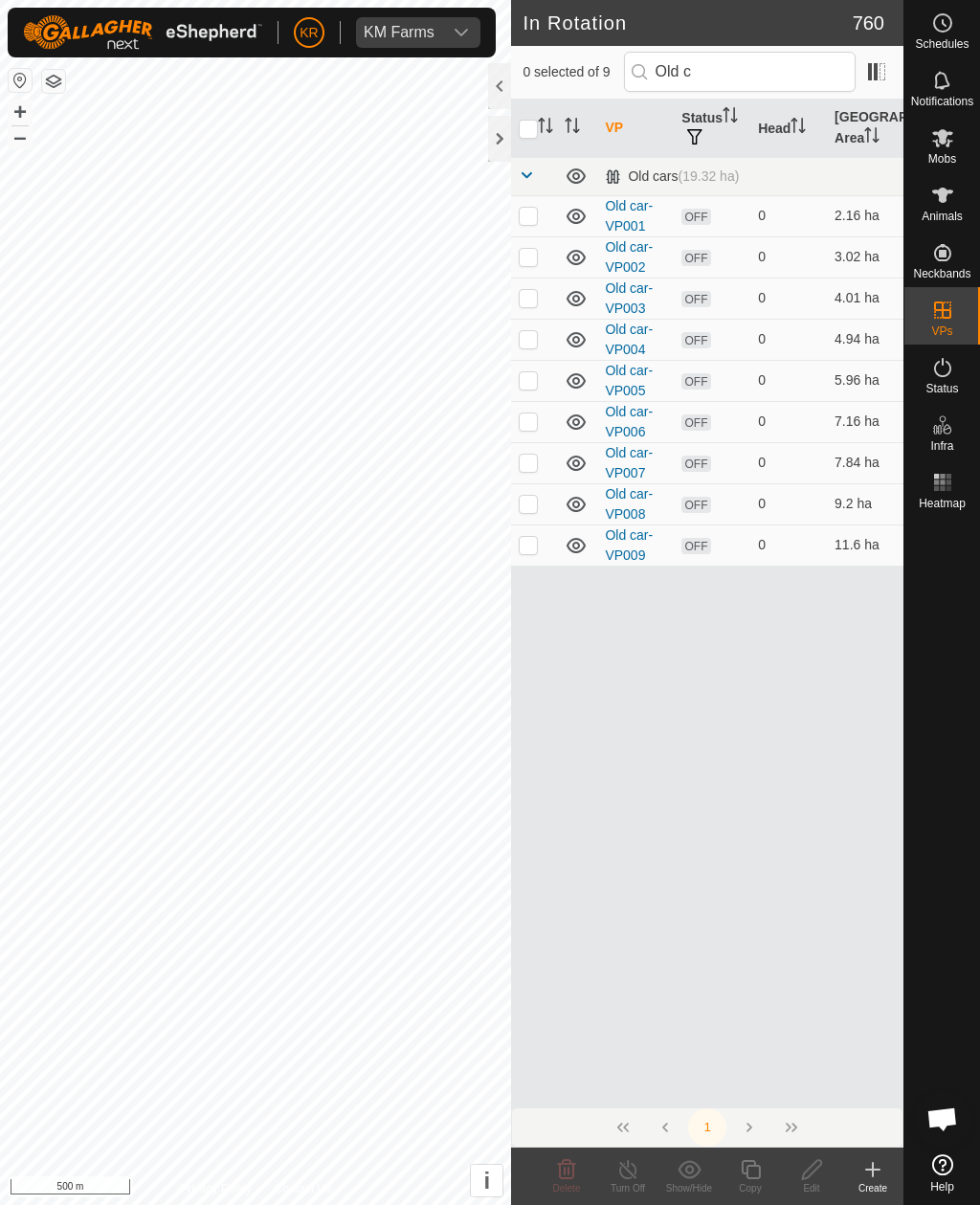
checkbox input "true"
click at [564, 877] on icon at bounding box center [567, 1167] width 18 height 19
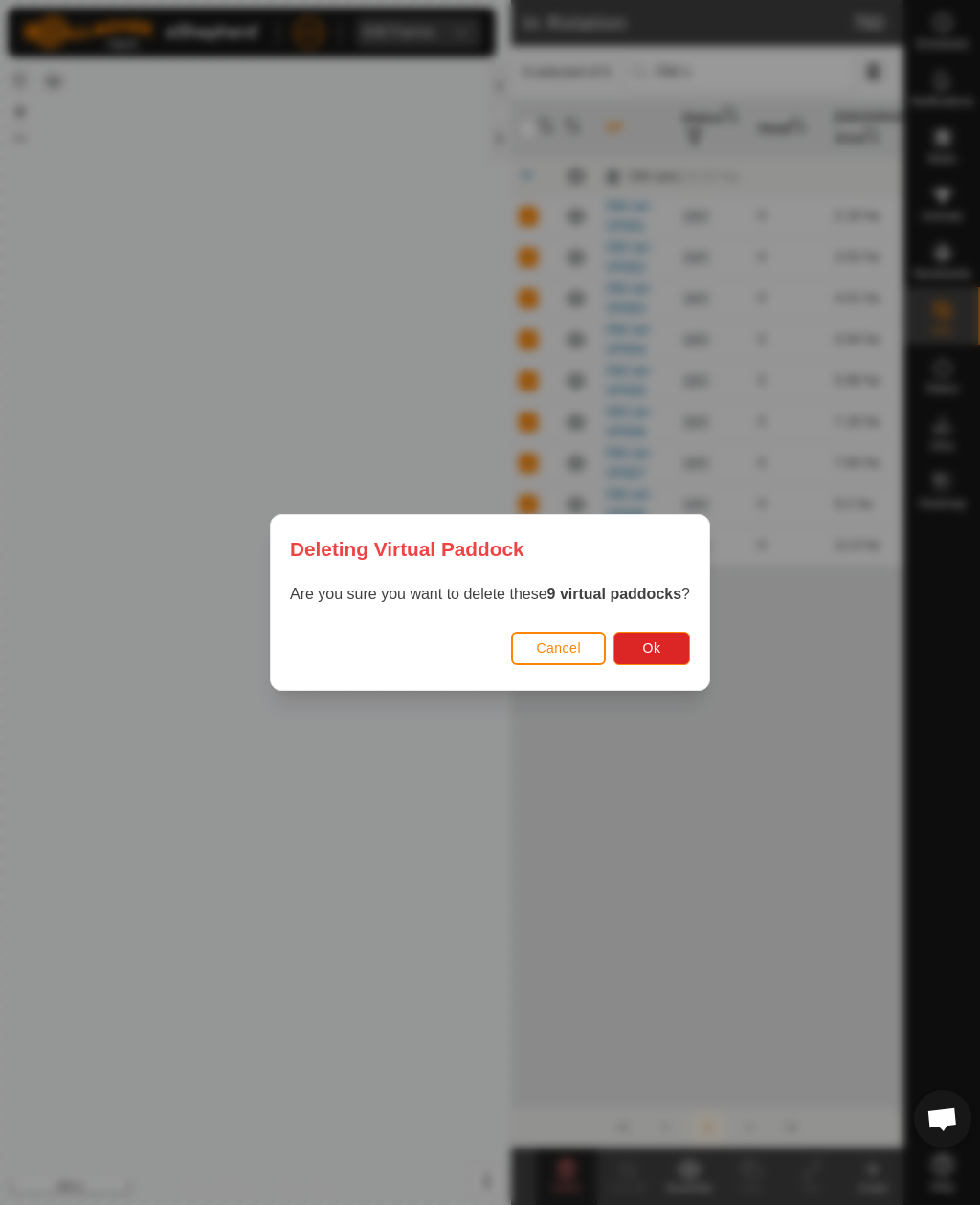
click at [682, 657] on button "Ok" at bounding box center [651, 648] width 76 height 34
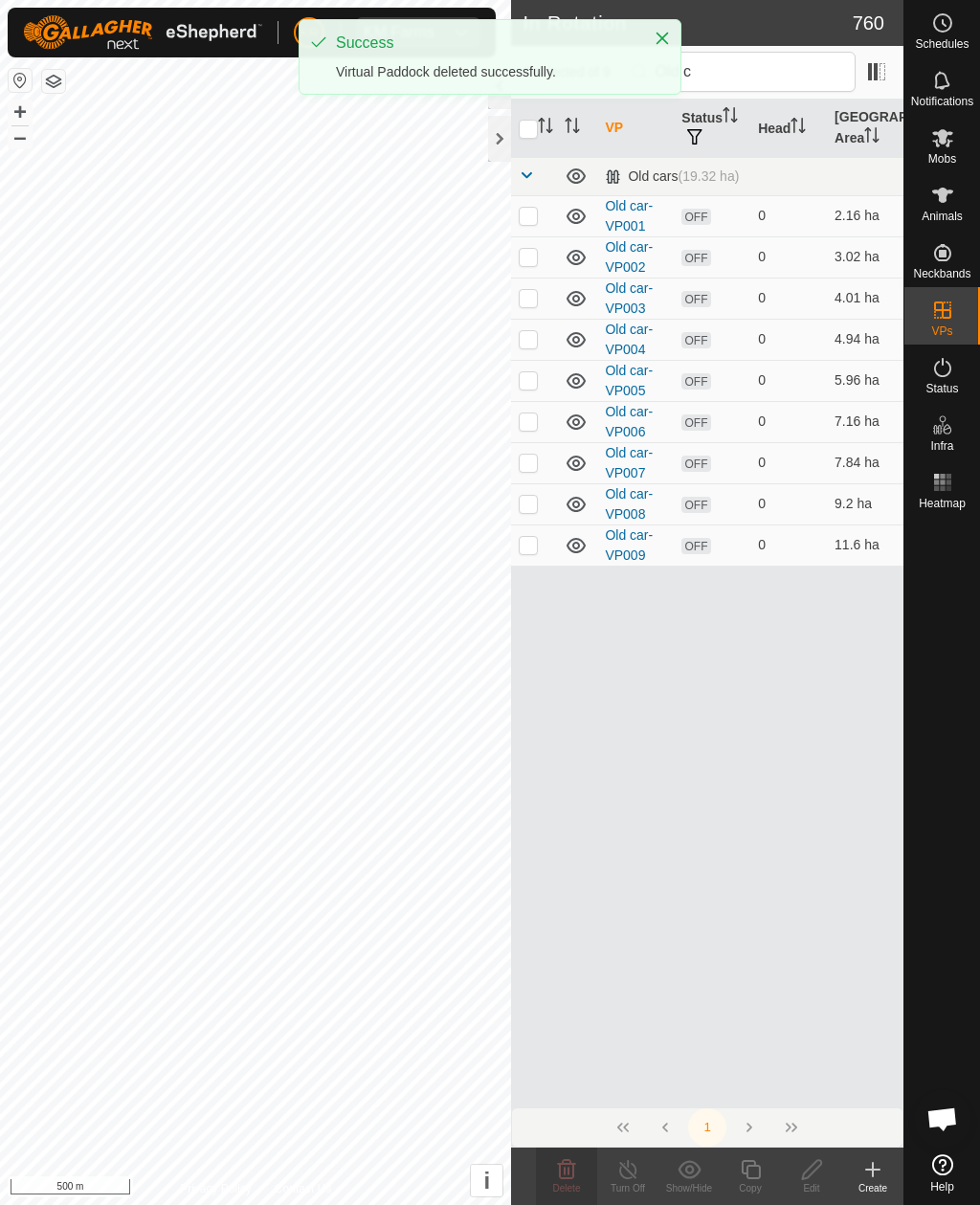
checkbox input "false"
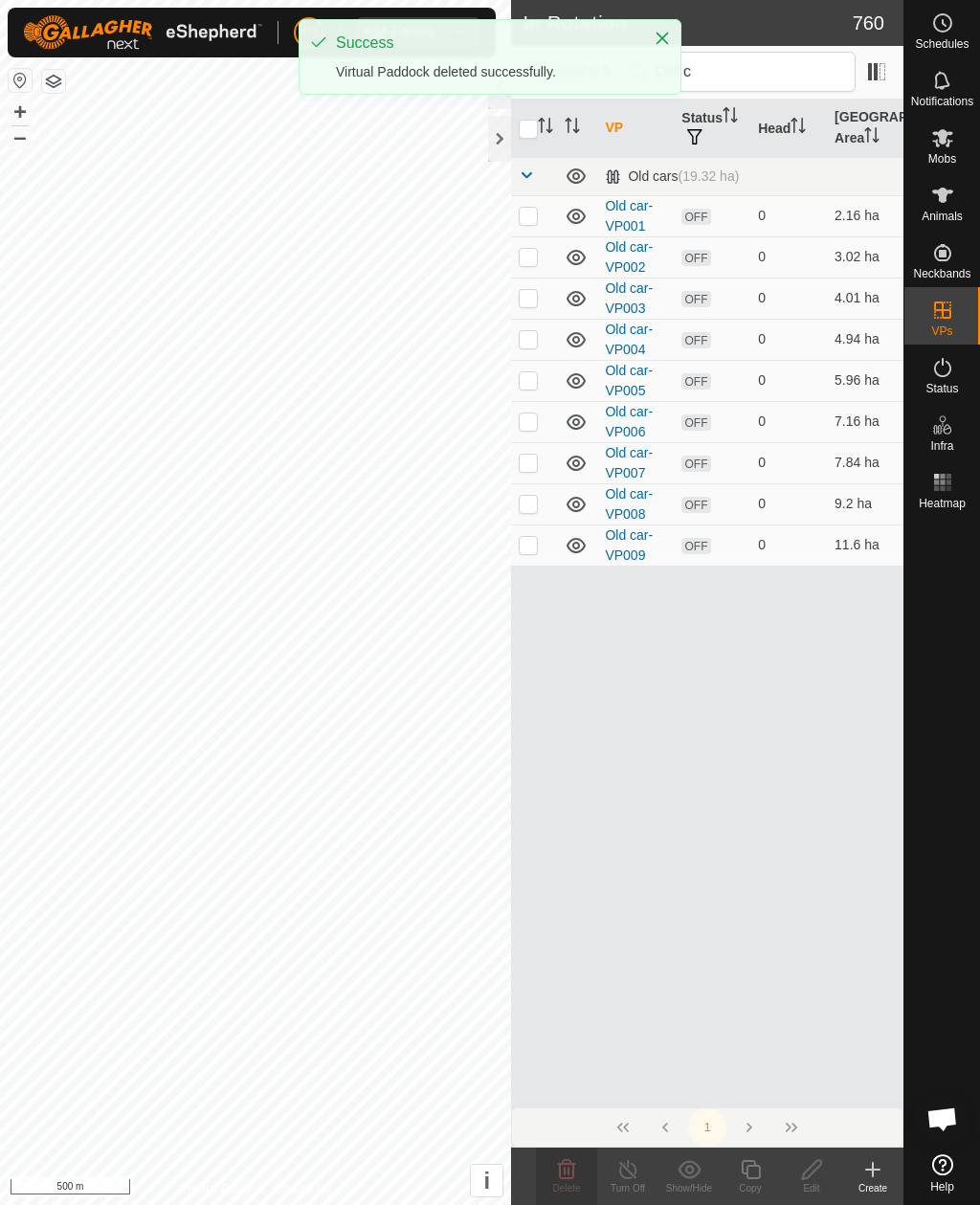
checkbox input "false"
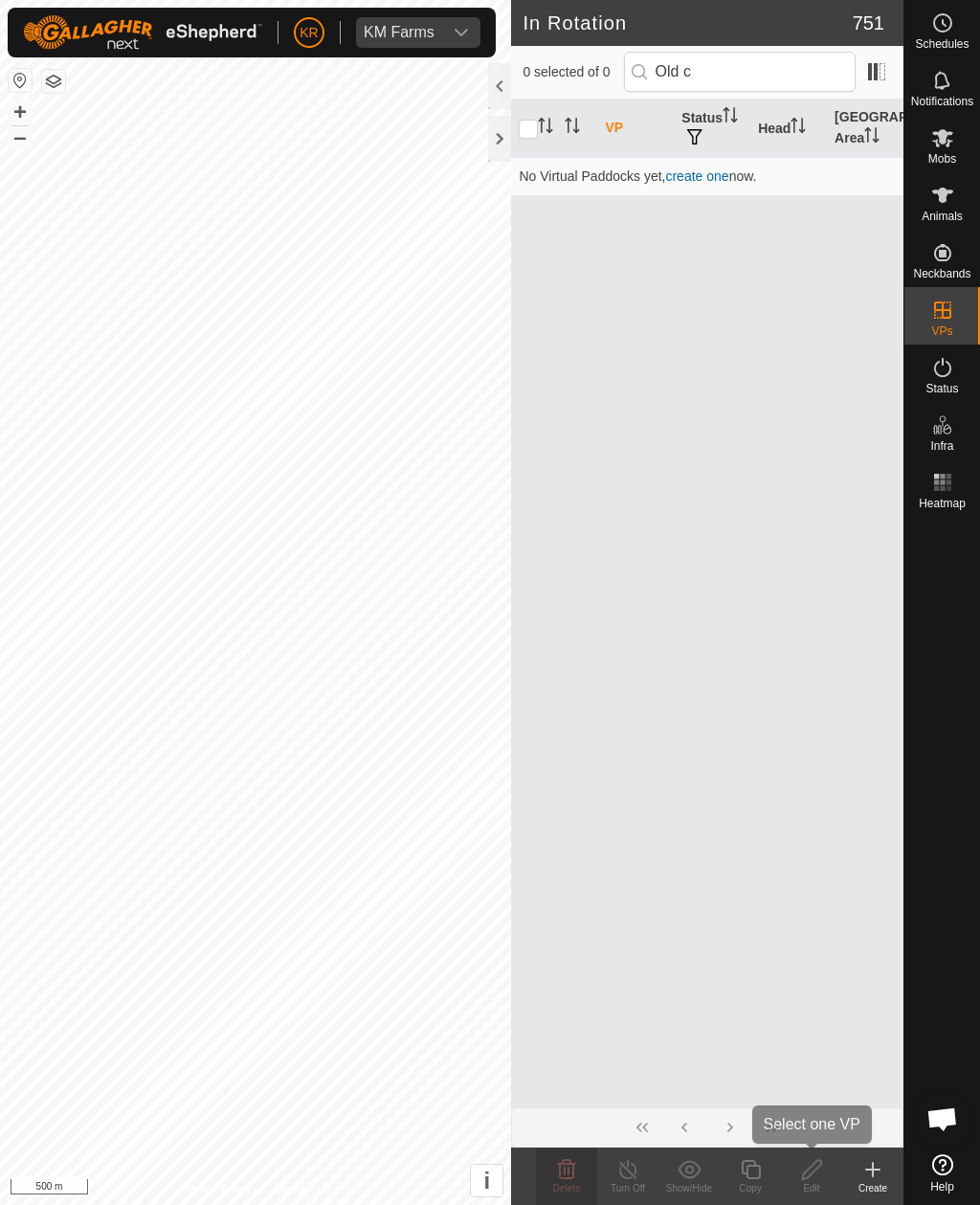
click at [809, 877] on div "Edit" at bounding box center [811, 1188] width 61 height 15
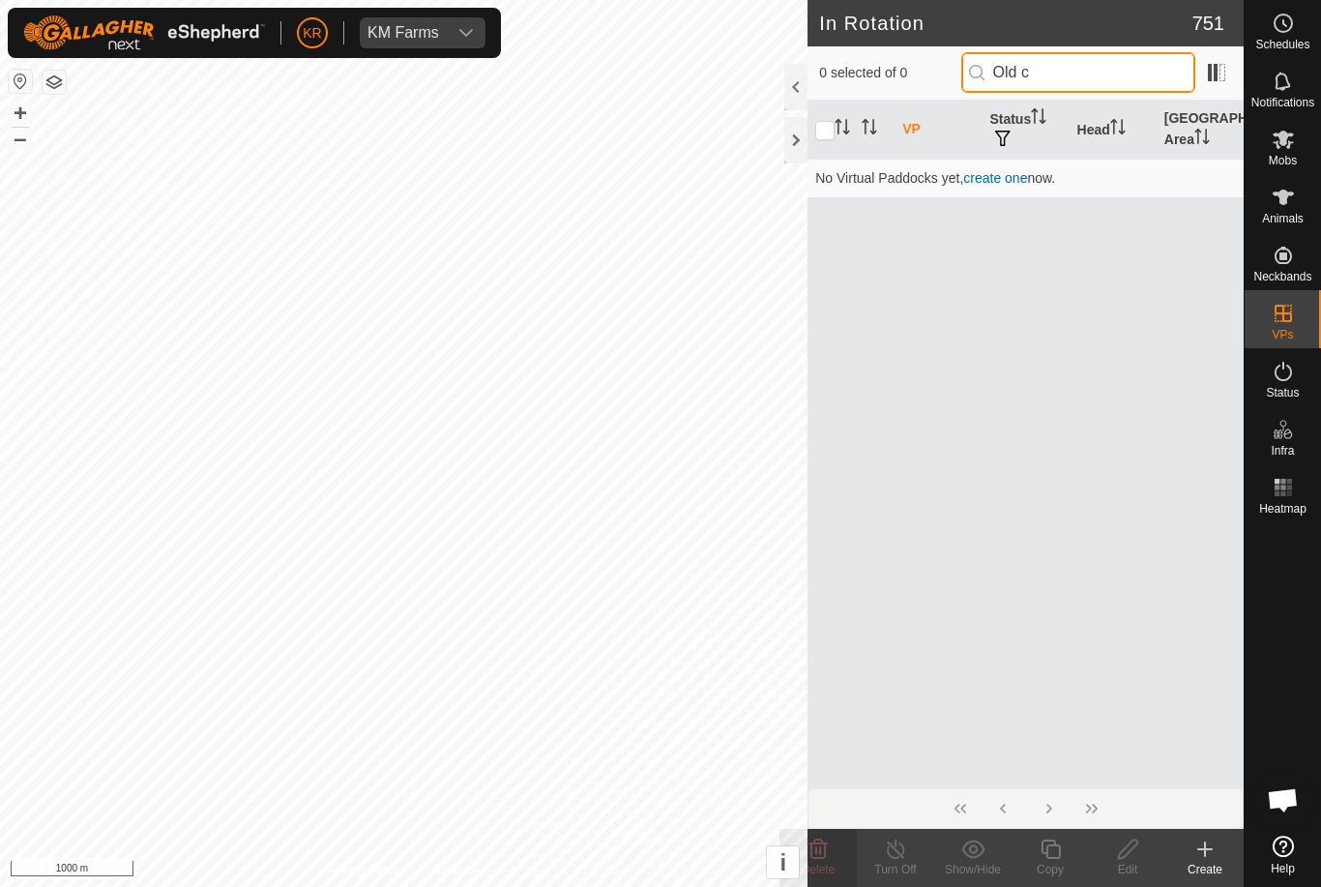
click at [1122, 87] on input "Old c" at bounding box center [1079, 72] width 234 height 41
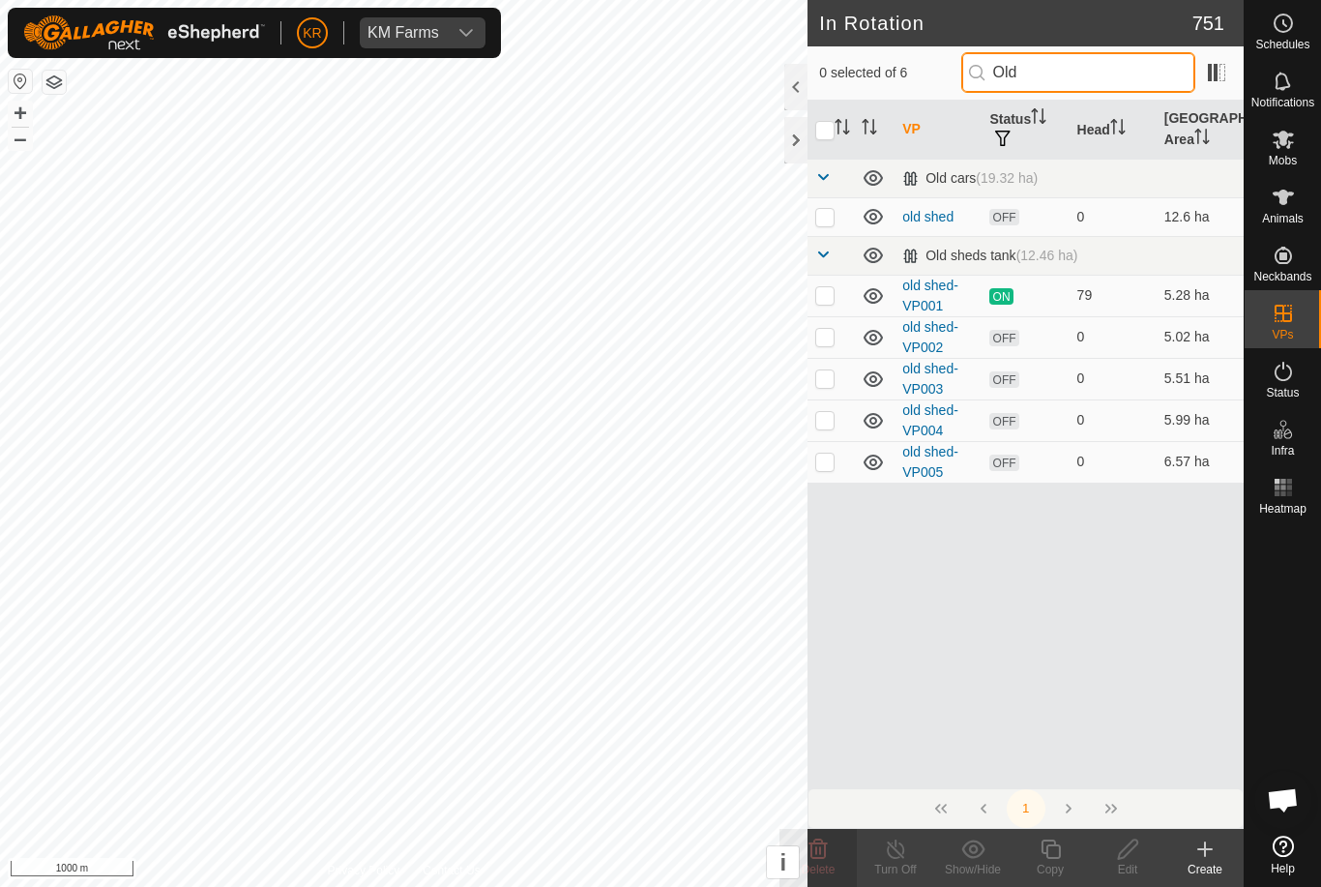
type input "Old"
click at [824, 223] on p-checkbox at bounding box center [824, 216] width 19 height 15
click at [813, 856] on icon at bounding box center [819, 849] width 18 height 19
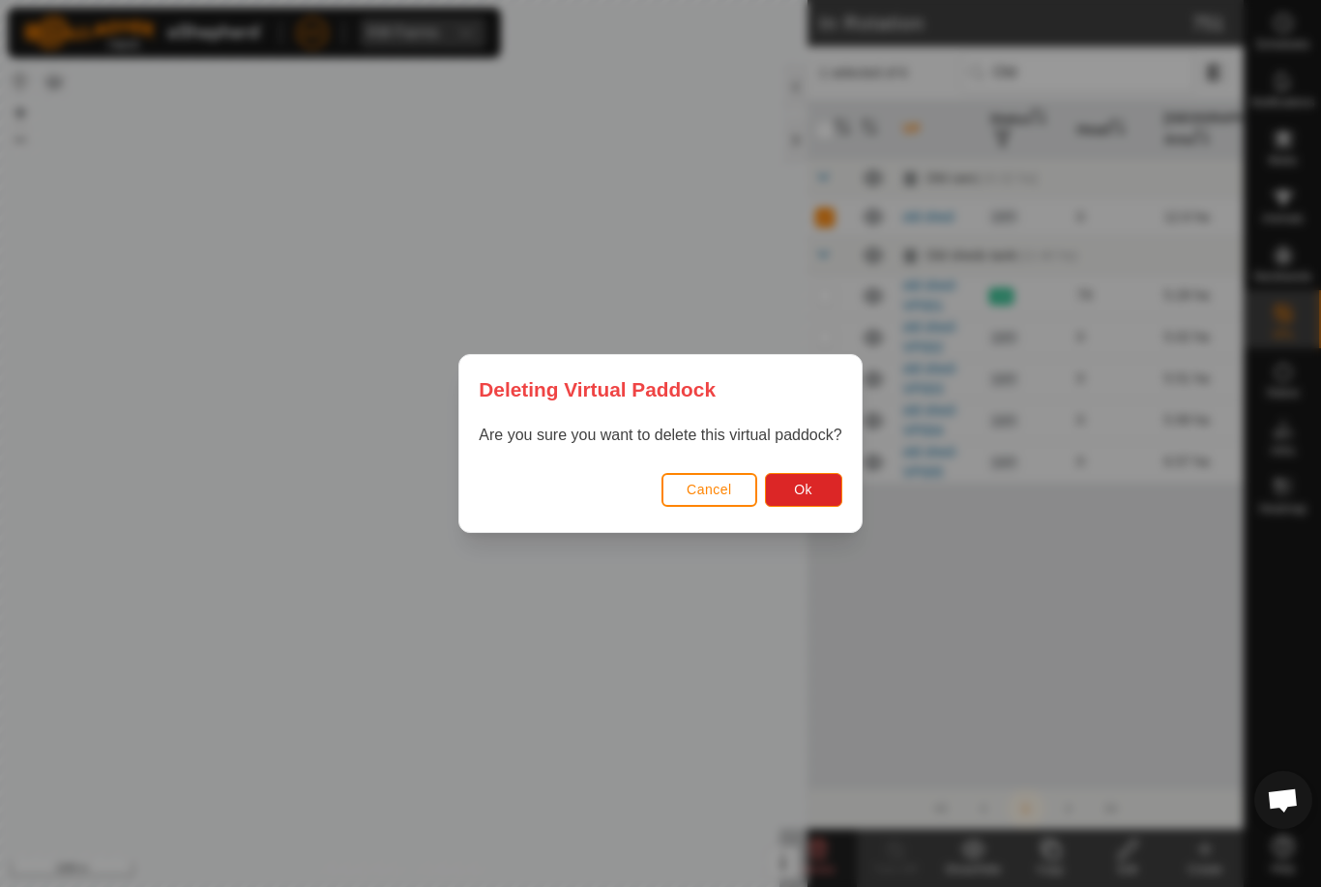
click at [801, 495] on span "Ok" at bounding box center [803, 489] width 18 height 15
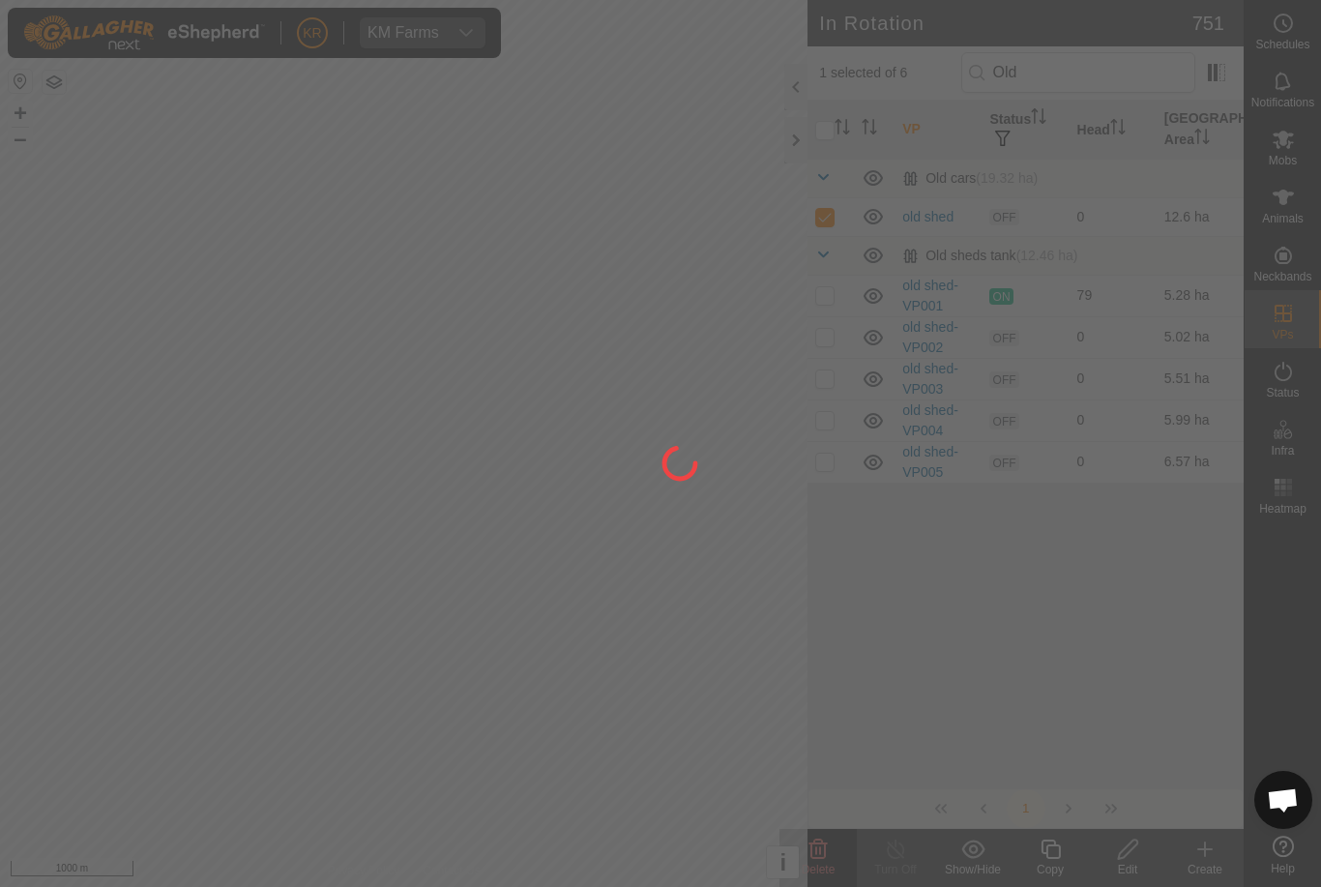
checkbox input "false"
